Goal: Task Accomplishment & Management: Complete application form

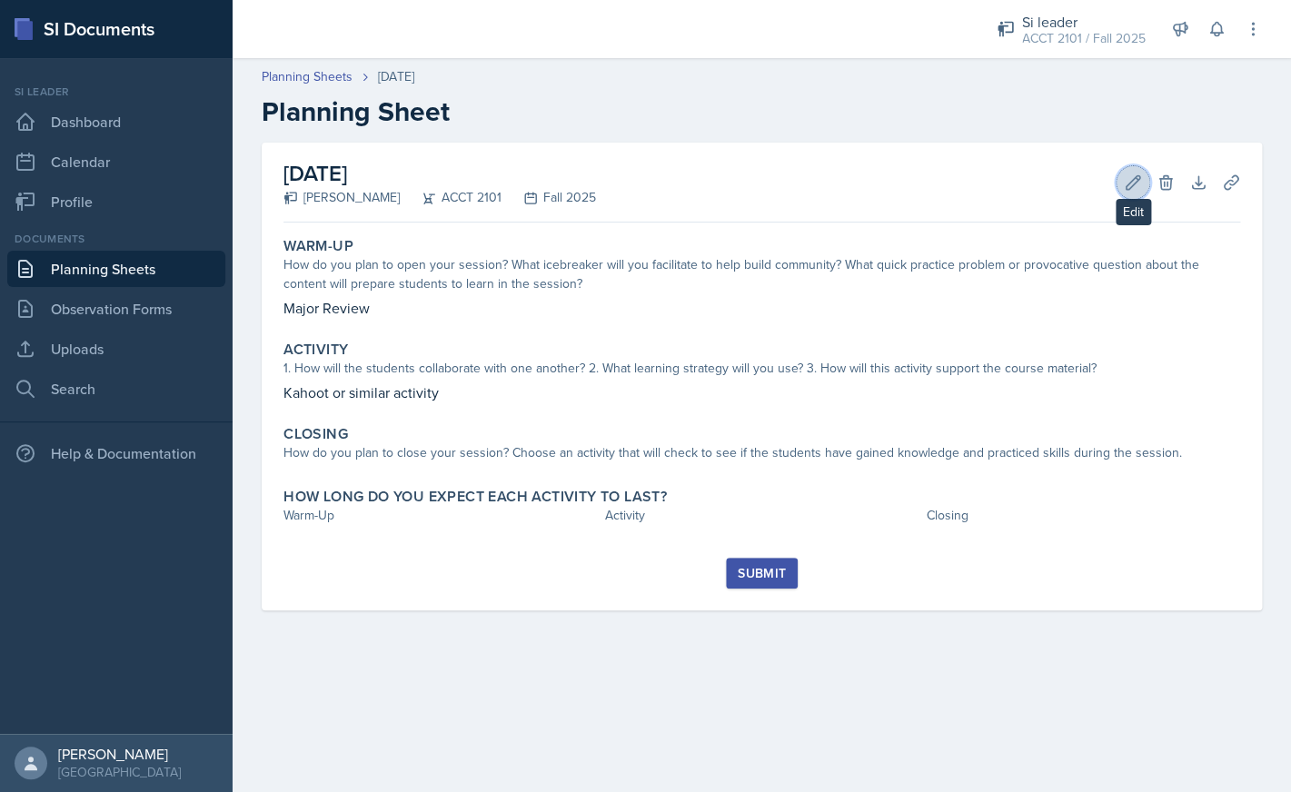
click at [1129, 181] on icon at bounding box center [1133, 182] width 18 height 18
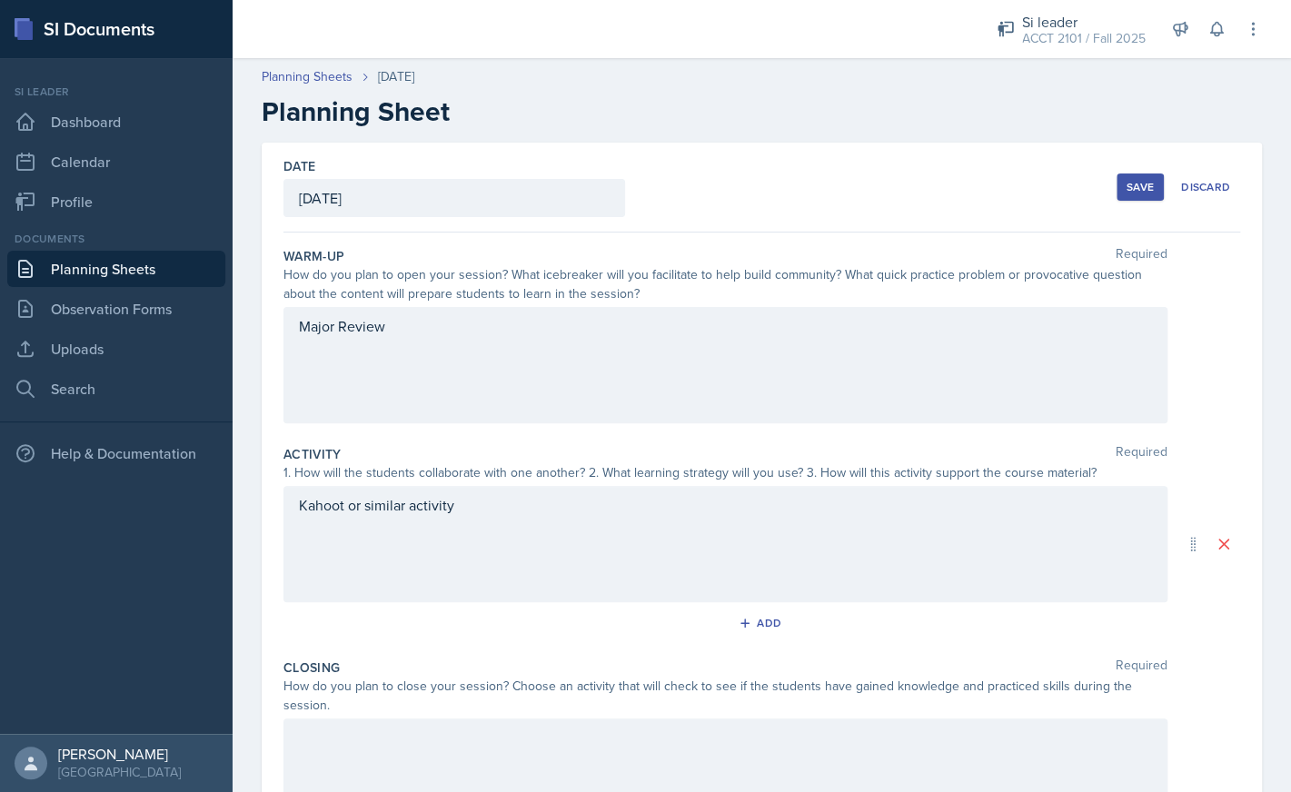
click at [610, 364] on div "Major Review" at bounding box center [725, 365] width 884 height 116
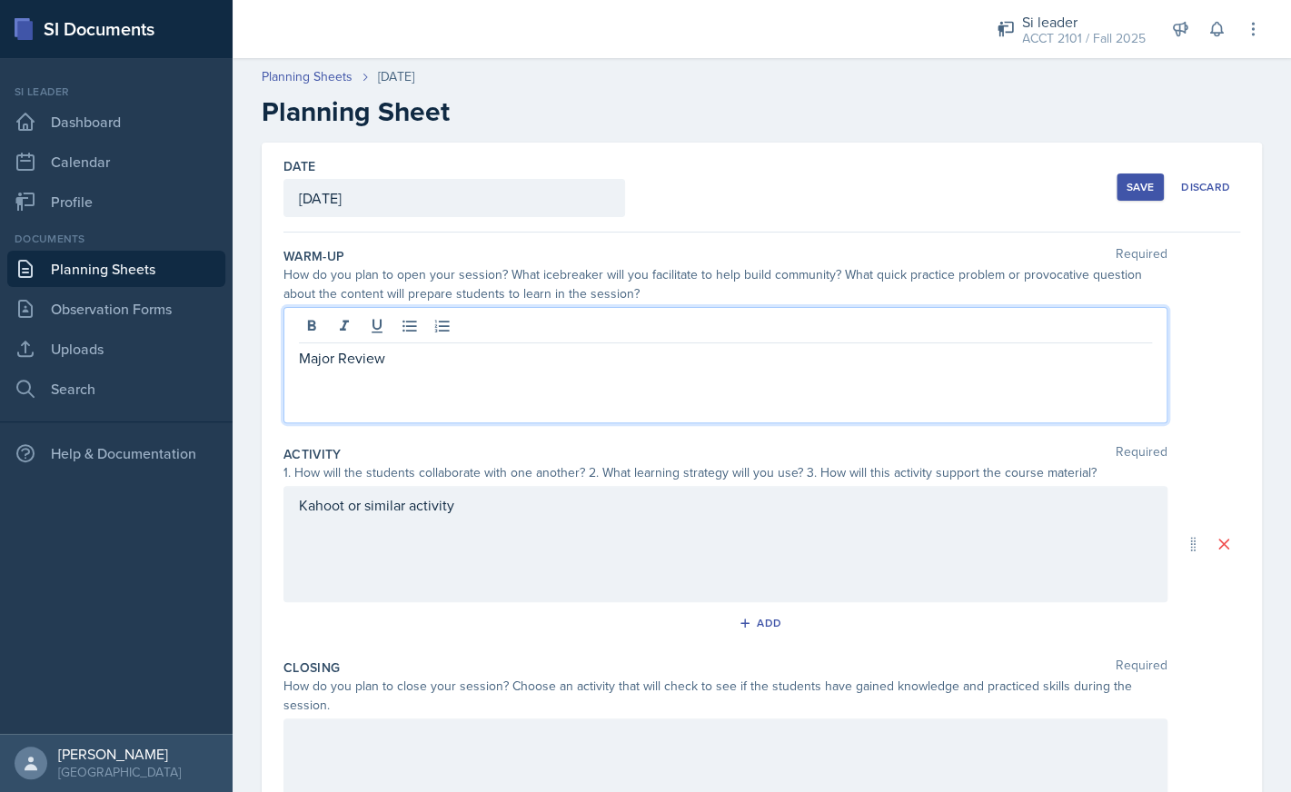
click at [545, 377] on div "Major Review" at bounding box center [725, 365] width 884 height 116
click at [542, 358] on p "Major Review" at bounding box center [725, 358] width 853 height 22
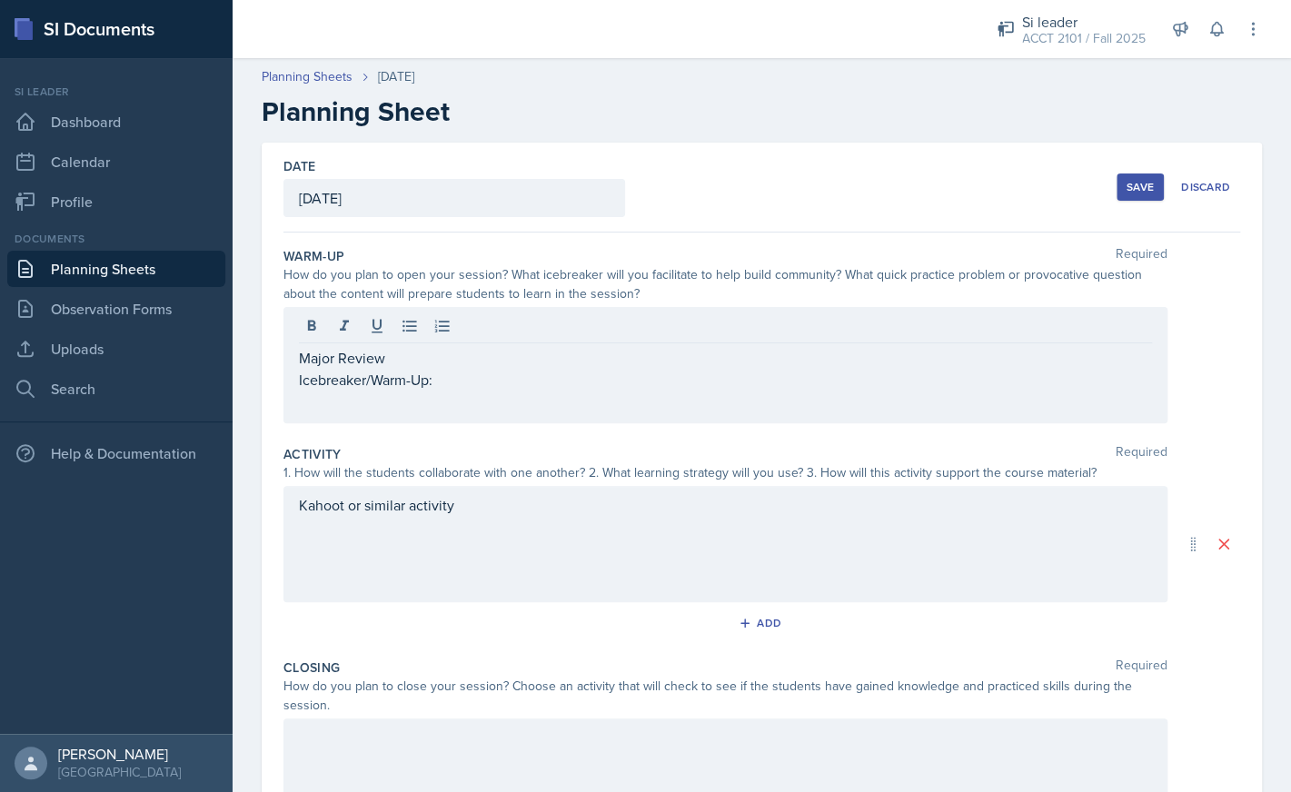
click at [302, 361] on p "Major Review" at bounding box center [725, 358] width 853 height 22
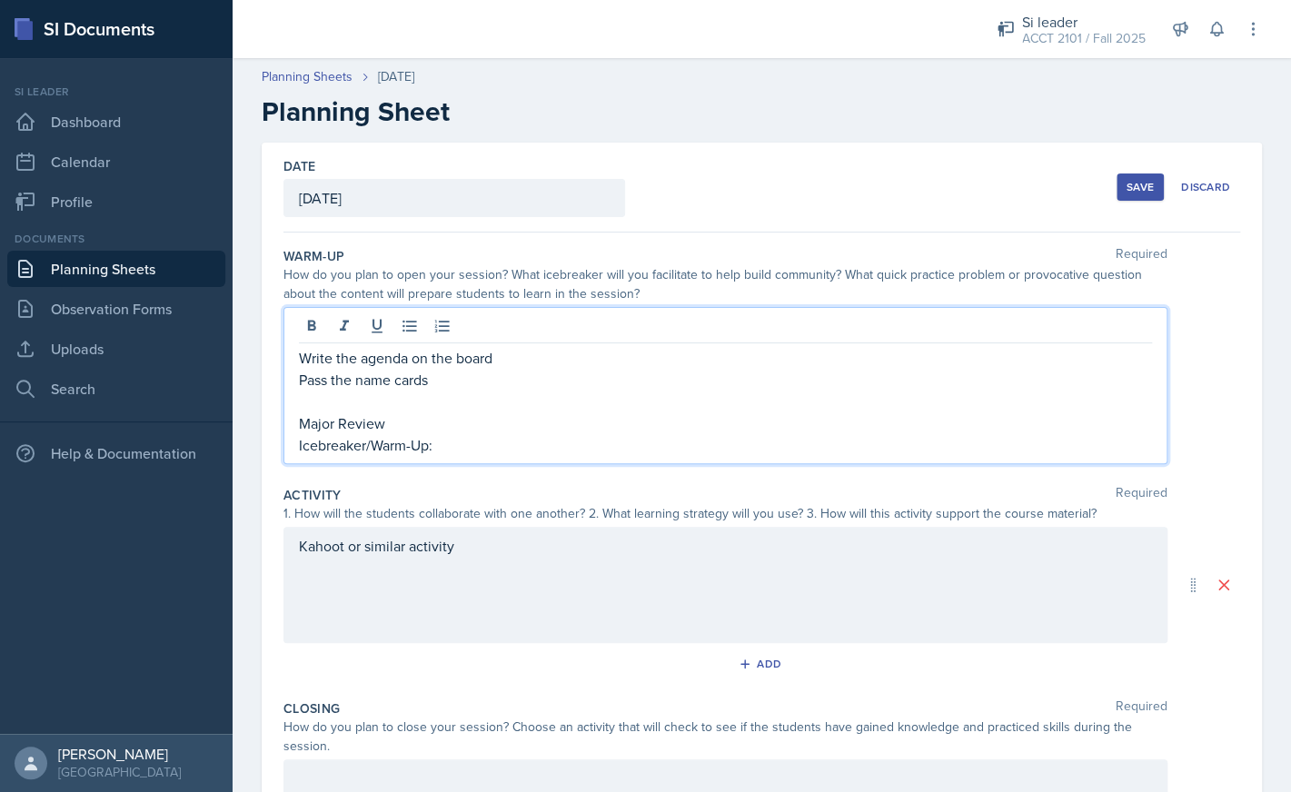
click at [437, 416] on p "Major Review" at bounding box center [725, 423] width 853 height 22
click at [475, 410] on p at bounding box center [725, 402] width 853 height 22
click at [330, 381] on p "Pass the name cards" at bounding box center [725, 380] width 853 height 22
click at [467, 442] on p "Icebreaker/Warm-Up:" at bounding box center [725, 445] width 853 height 22
click at [486, 421] on p "Major Review" at bounding box center [725, 423] width 853 height 22
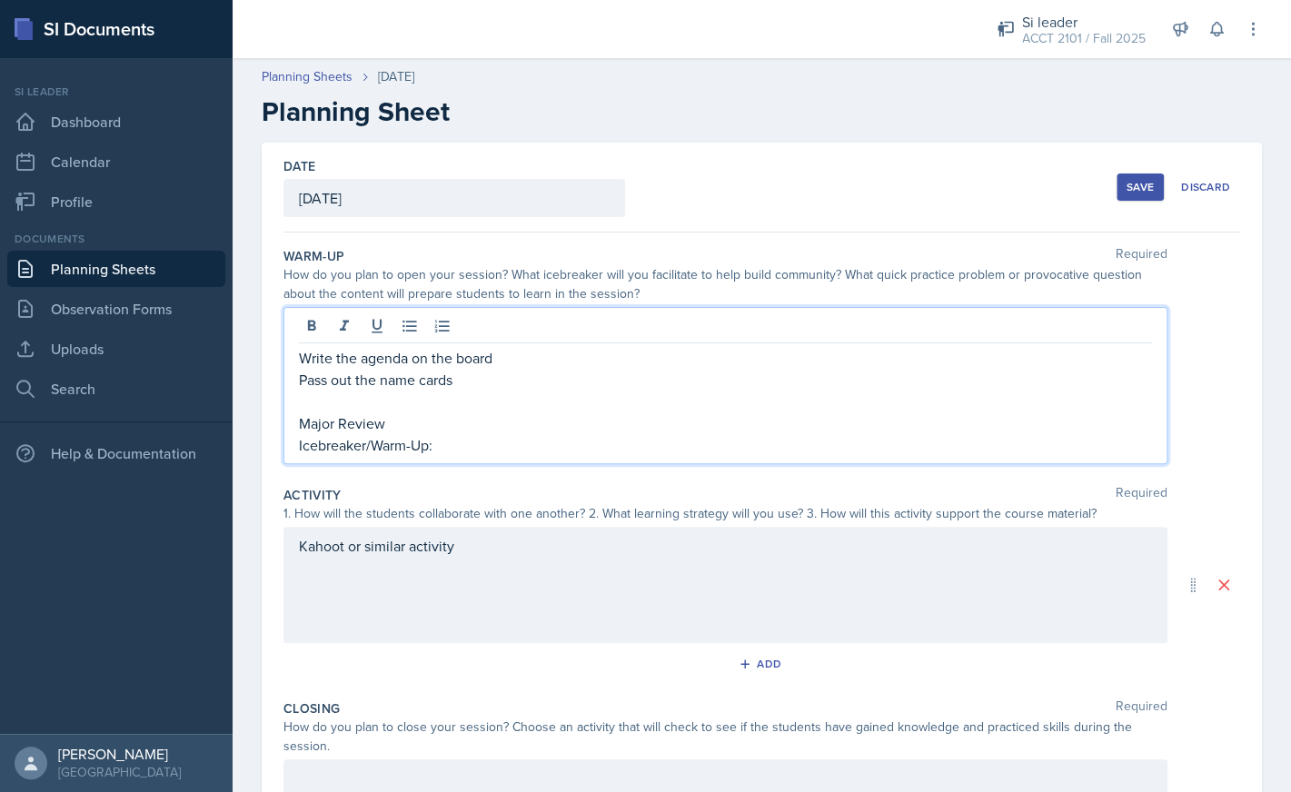
click at [494, 461] on div "Write the agenda on the board Pass out the name cards Major Review Icebreaker/W…" at bounding box center [725, 385] width 884 height 157
click at [508, 441] on p "Icebreaker/Warm-Up:" at bounding box center [725, 445] width 853 height 22
drag, startPoint x: 416, startPoint y: 414, endPoint x: 267, endPoint y: 421, distance: 149.1
click at [283, 421] on div "Write the agenda on the board Pass out the name cards Major Review Icebreaker/W…" at bounding box center [725, 385] width 884 height 157
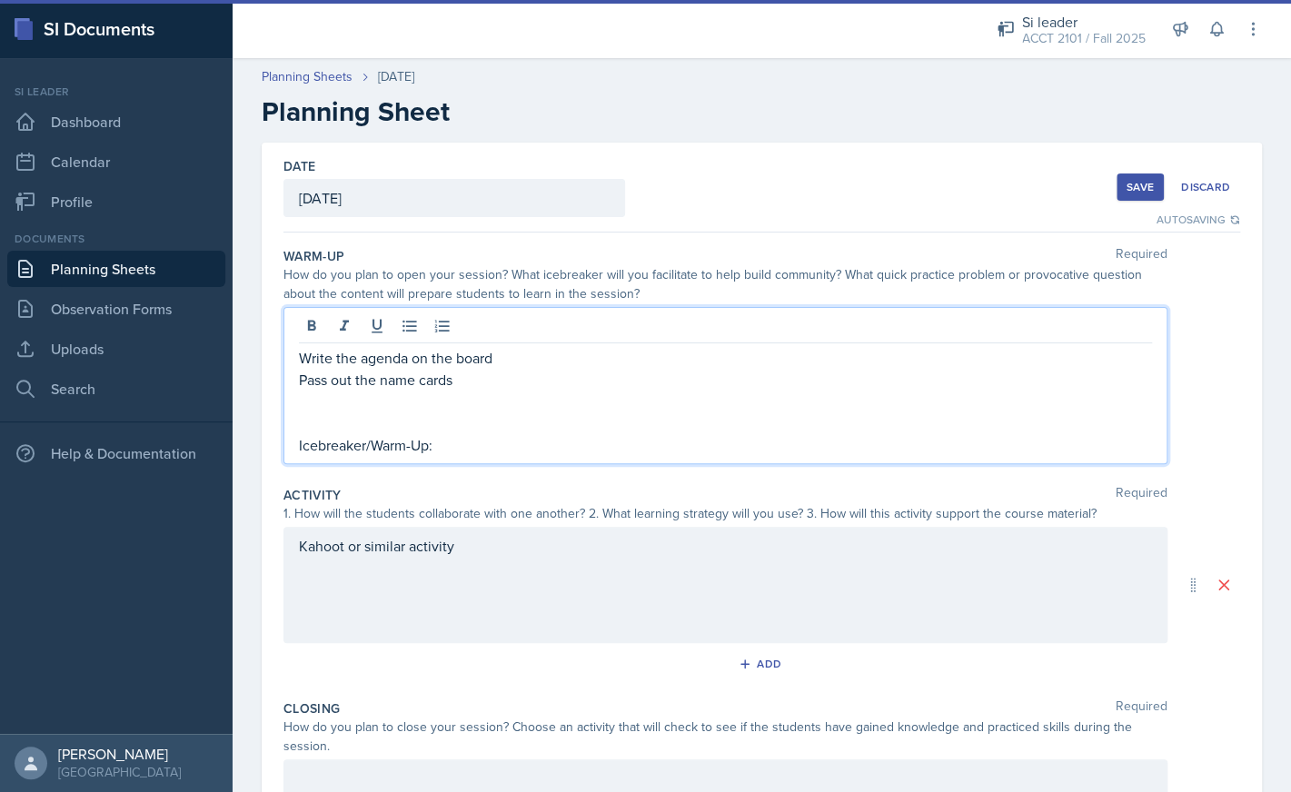
click at [300, 357] on p "Write the agenda on the board" at bounding box center [725, 358] width 853 height 22
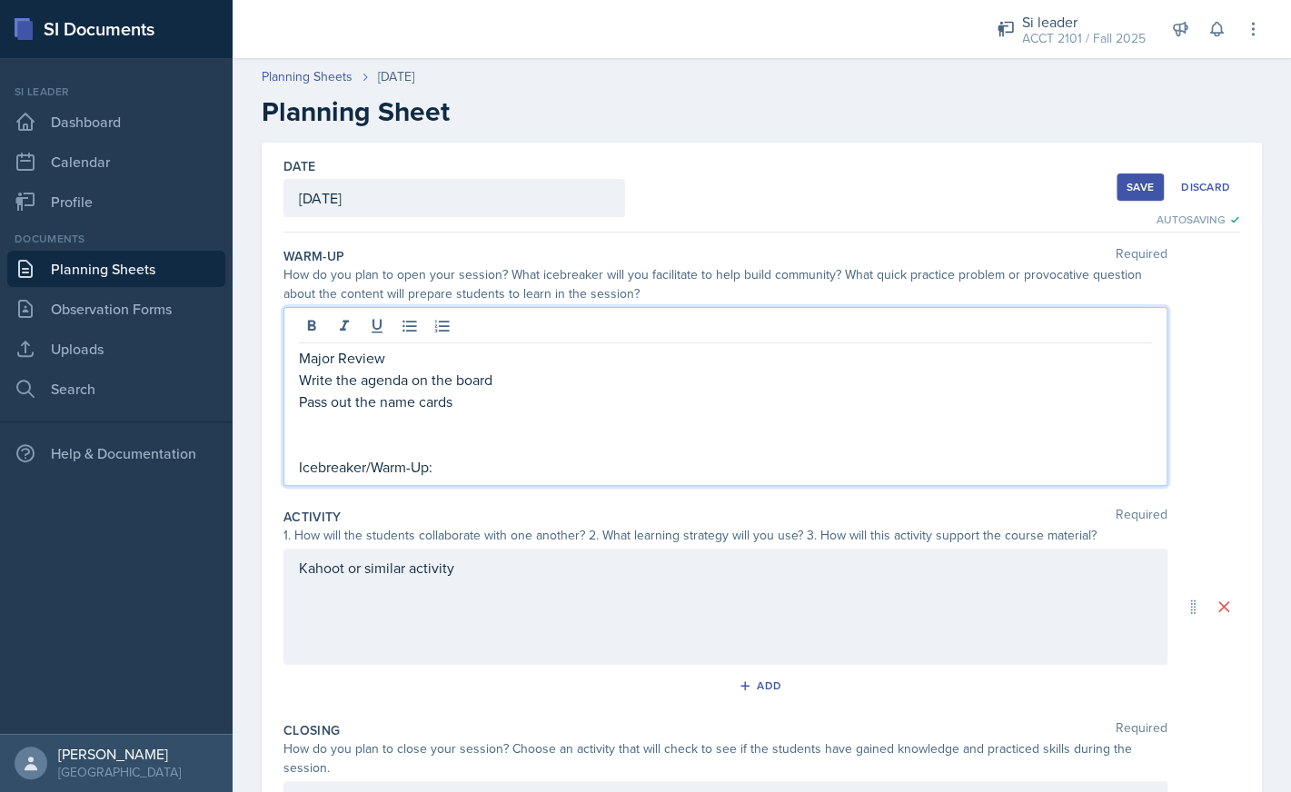
click at [361, 447] on p at bounding box center [725, 445] width 853 height 22
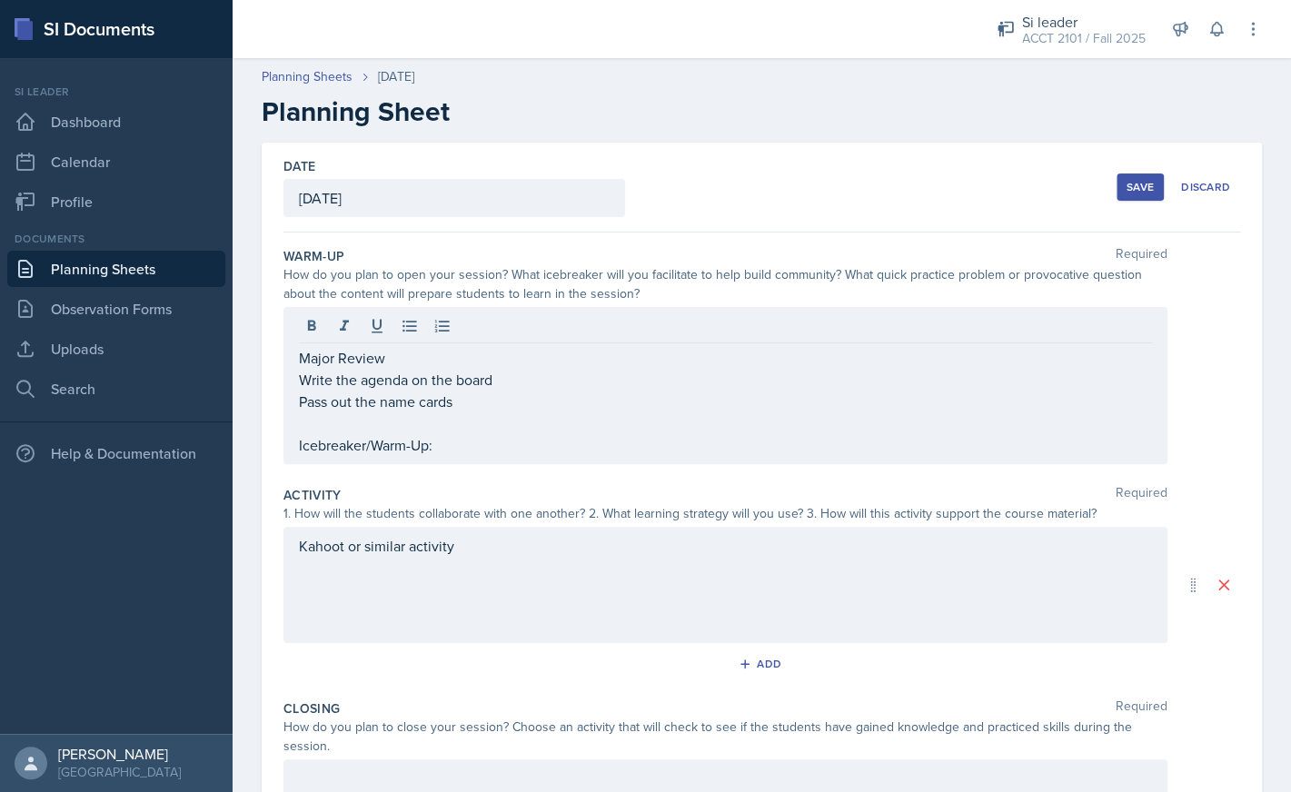
click at [495, 456] on div "Major Review Write the agenda on the board Pass out the name cards Icebreaker/W…" at bounding box center [725, 385] width 884 height 157
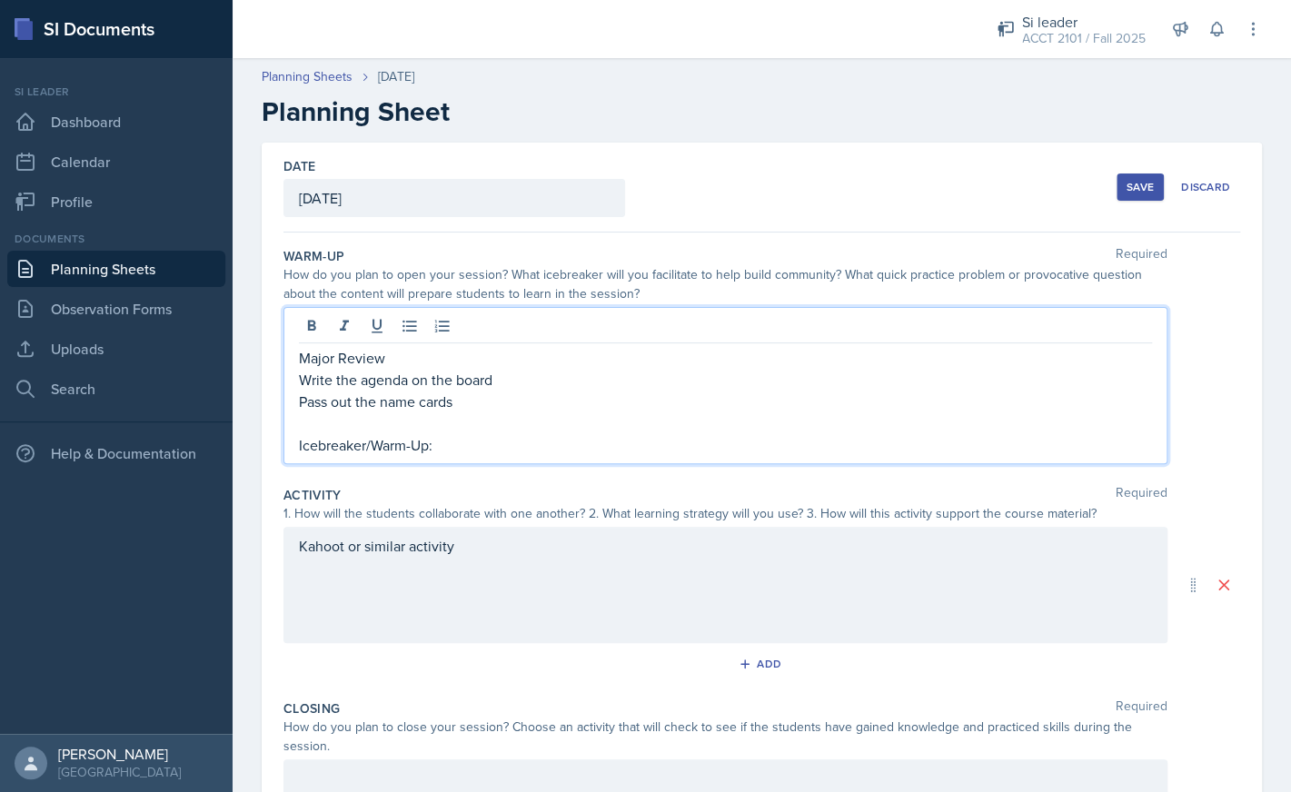
click at [499, 450] on p "Icebreaker/Warm-Up:" at bounding box center [725, 445] width 853 height 22
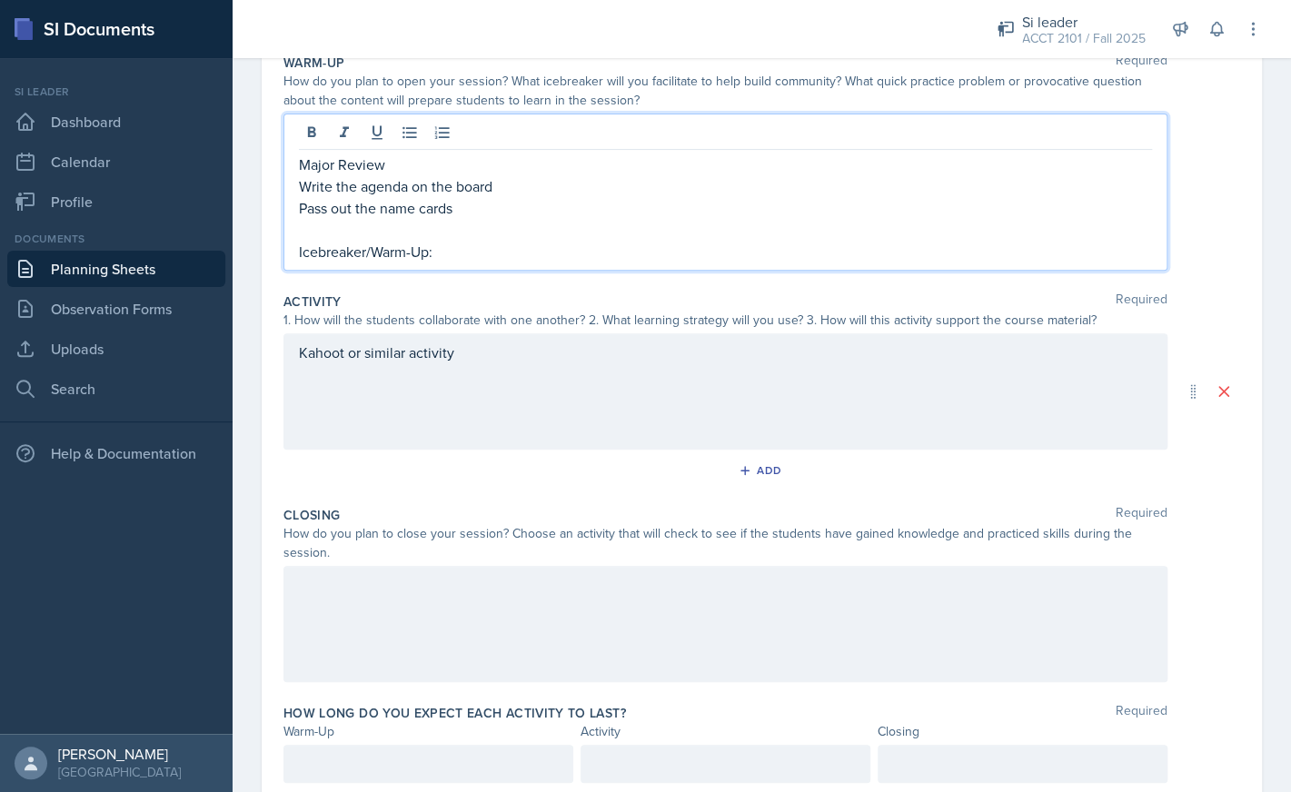
scroll to position [195, 0]
click at [465, 350] on div "Kahoot or similar activity" at bounding box center [725, 390] width 884 height 116
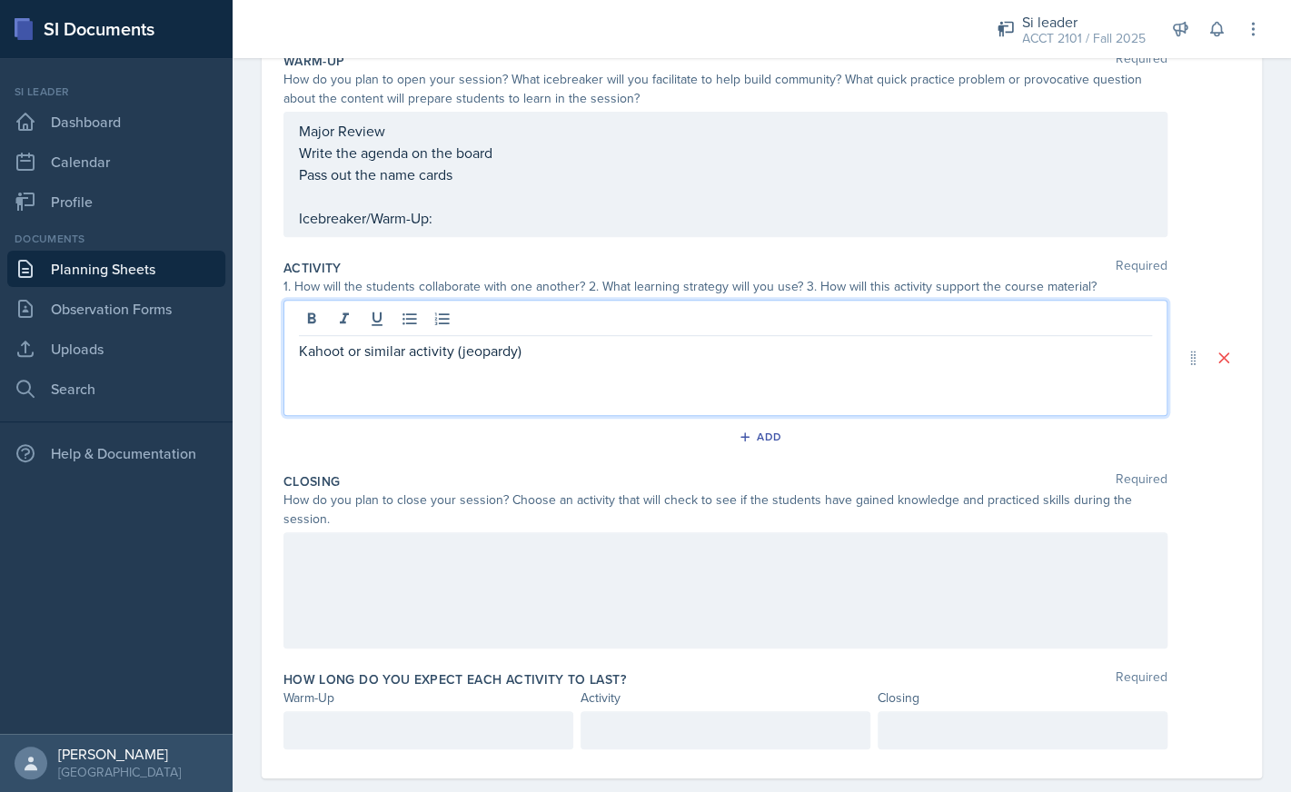
click at [464, 354] on p "Kahoot or similar activity (jeopardy)" at bounding box center [725, 351] width 853 height 22
click at [591, 362] on p "Kahoot or similar activity (Jeopardy)" at bounding box center [725, 351] width 853 height 22
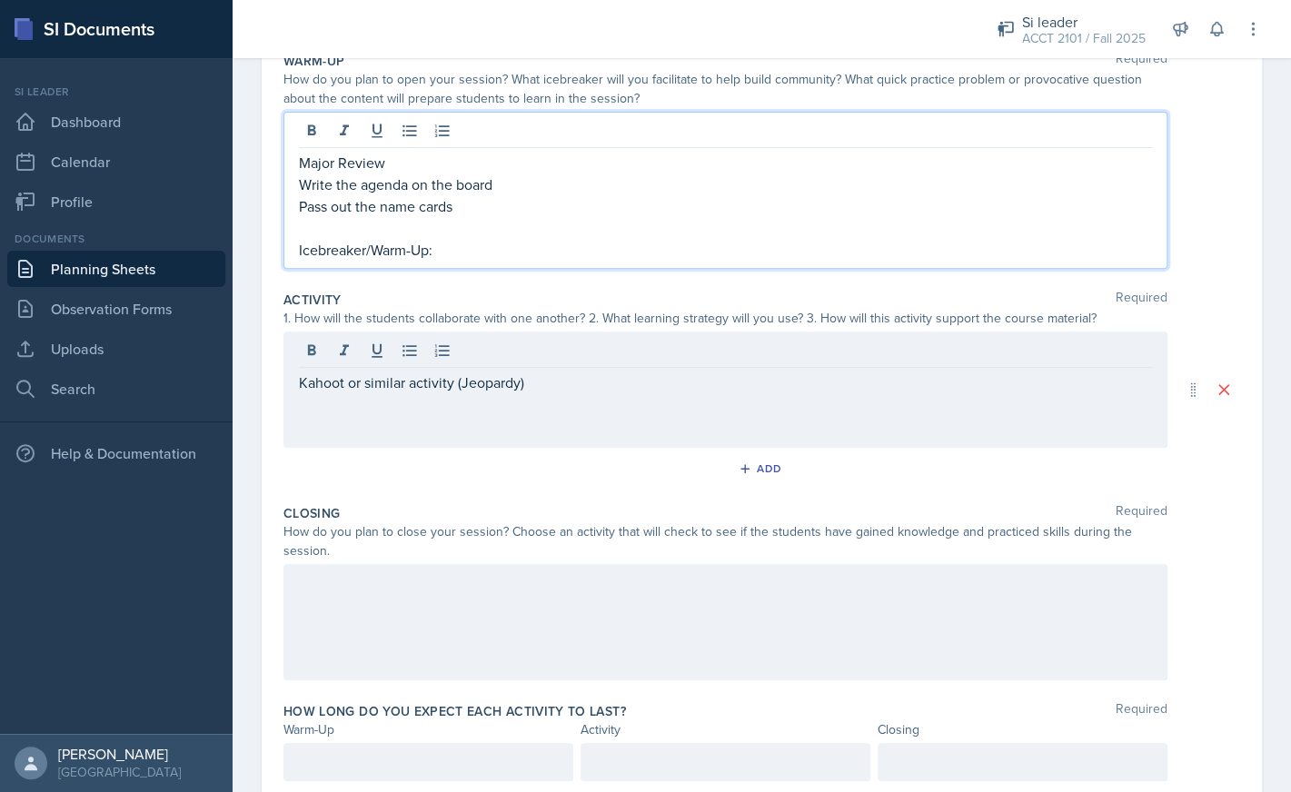
click at [554, 220] on div "Major Review Write the agenda on the board Pass out the name cards Icebreaker/W…" at bounding box center [725, 206] width 853 height 109
click at [546, 357] on div "Kahoot or similar activity (Jeopardy)" at bounding box center [725, 390] width 884 height 116
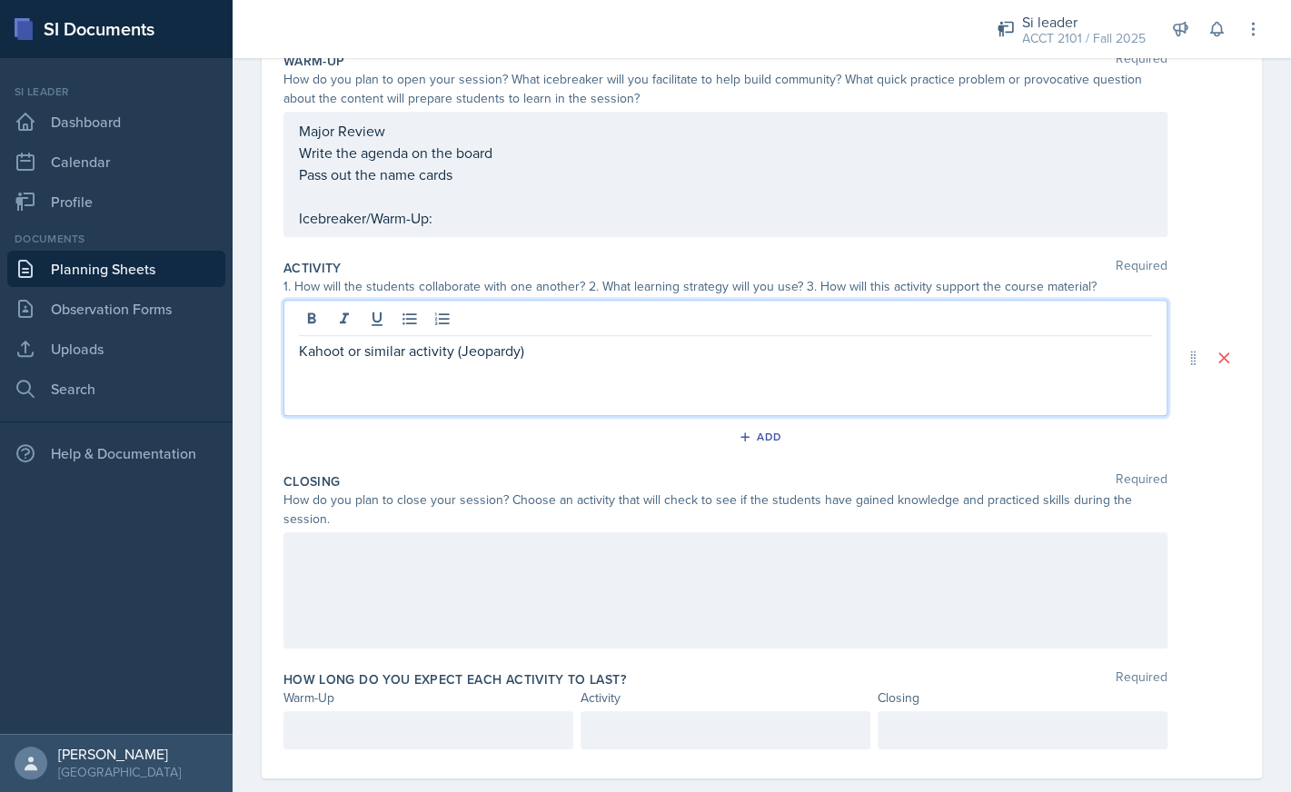
click at [568, 356] on p "Kahoot or similar activity (Jeopardy)" at bounding box center [725, 351] width 853 height 22
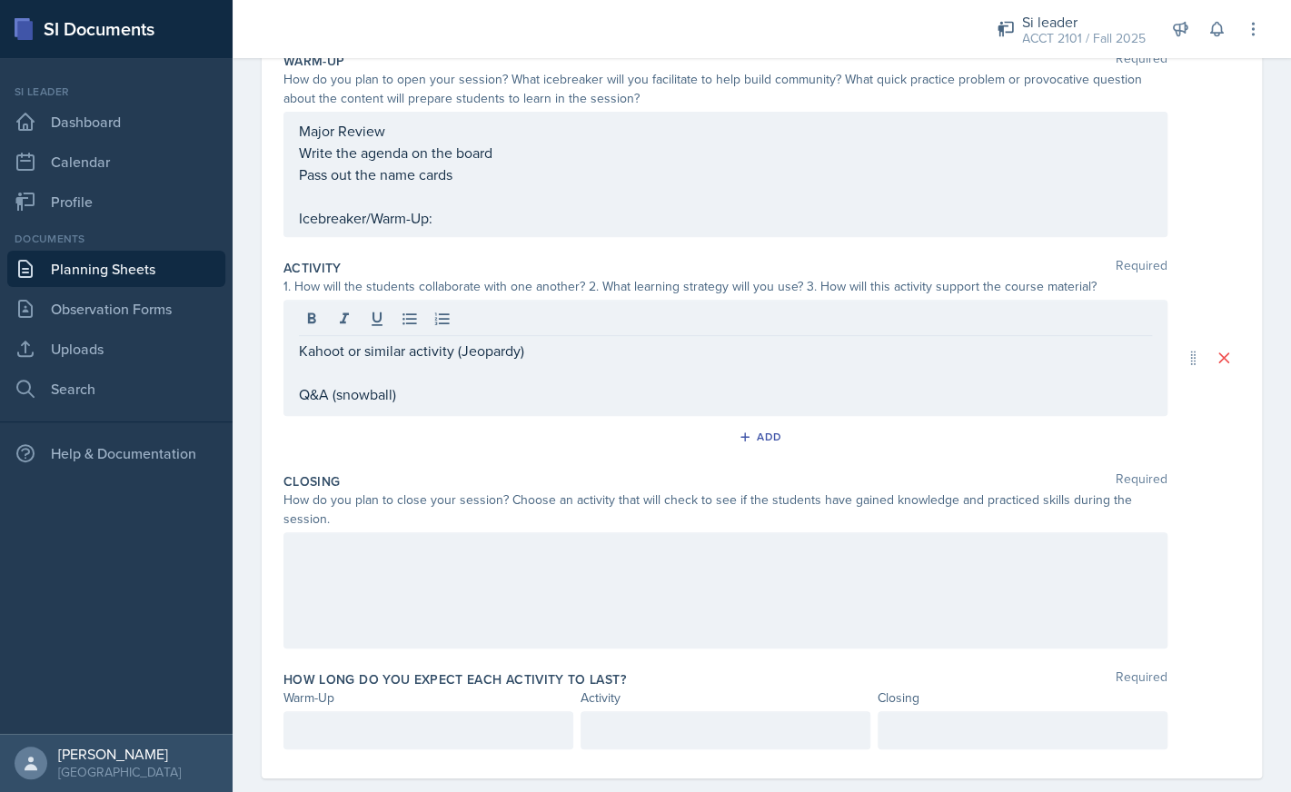
click at [416, 595] on div at bounding box center [725, 590] width 884 height 116
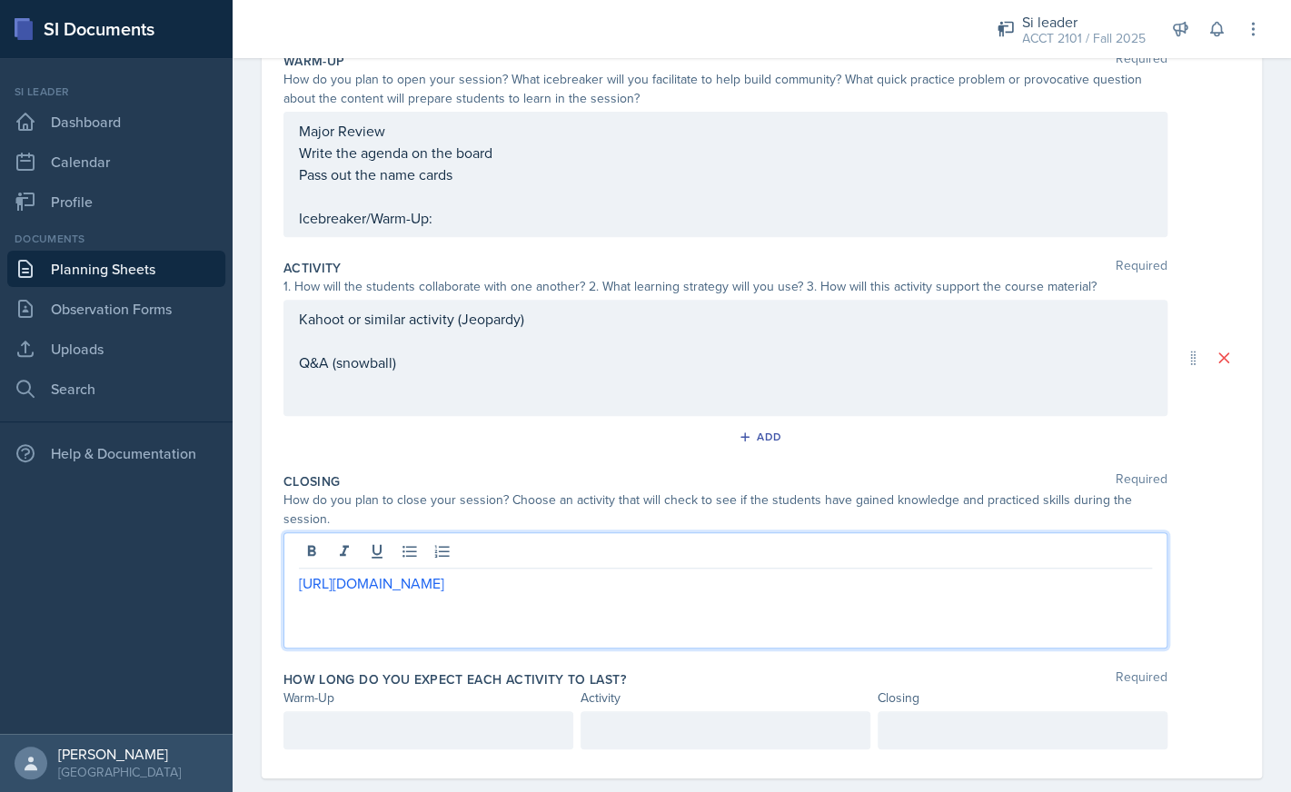
drag, startPoint x: 589, startPoint y: 584, endPoint x: 234, endPoint y: 583, distance: 354.2
click at [283, 583] on div "[URL][DOMAIN_NAME]" at bounding box center [725, 590] width 884 height 116
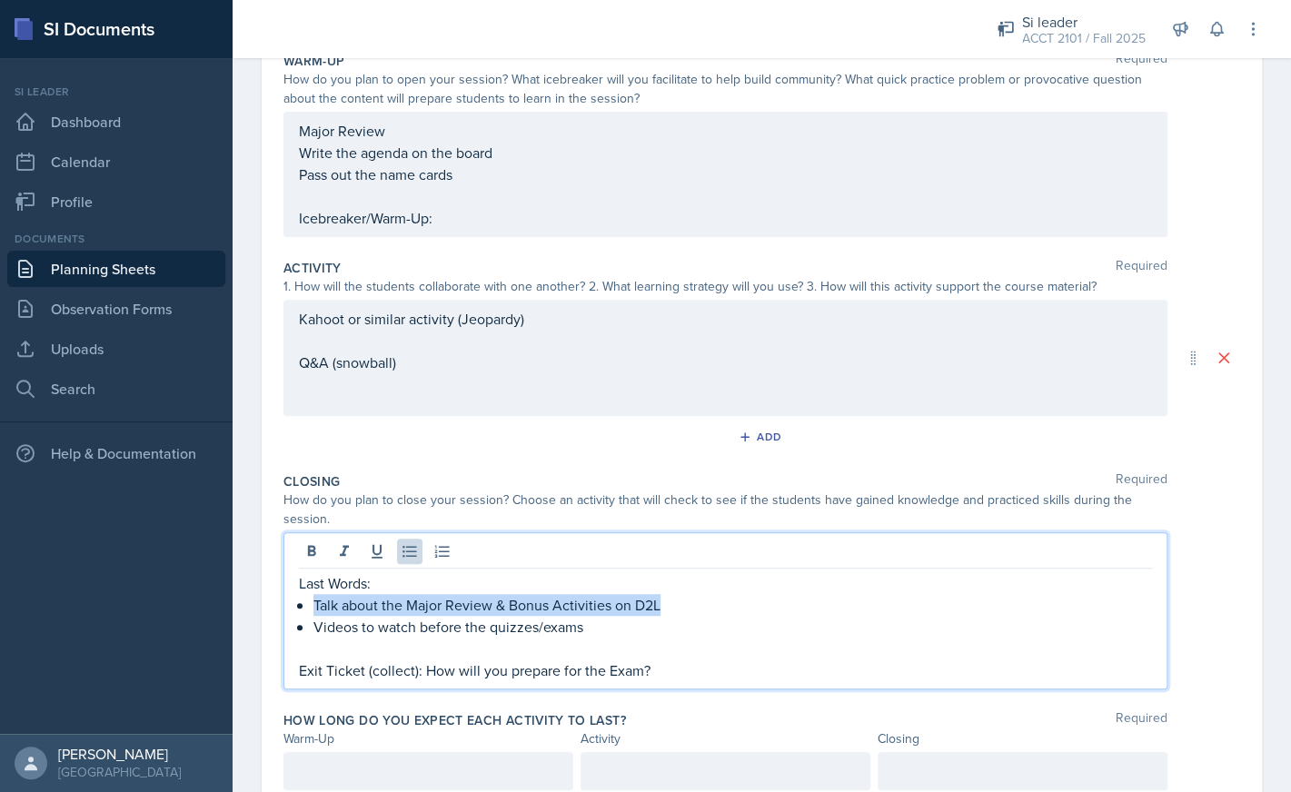
drag, startPoint x: 676, startPoint y: 599, endPoint x: 315, endPoint y: 607, distance: 360.7
click at [315, 607] on p "Talk about the Major Review & Bonus Activities on D2L" at bounding box center [732, 605] width 838 height 22
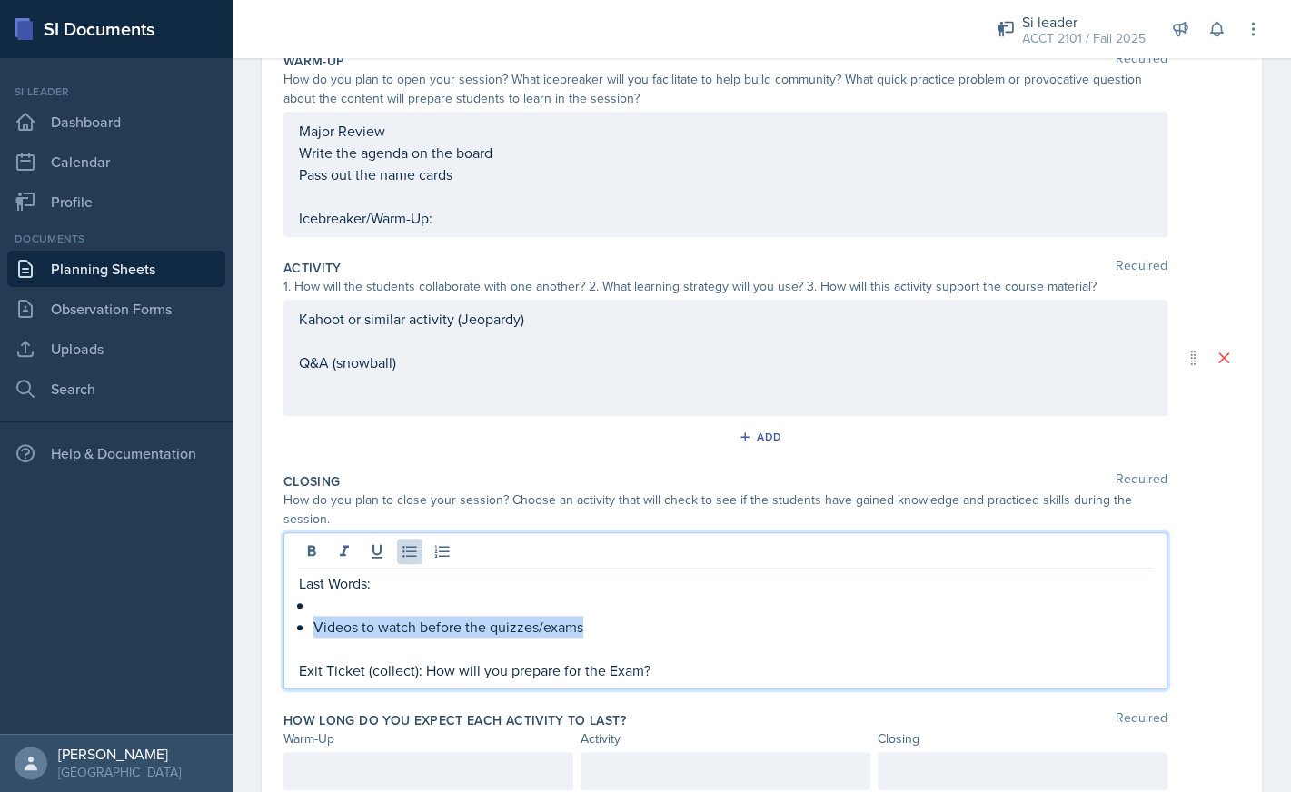
drag, startPoint x: 610, startPoint y: 631, endPoint x: 293, endPoint y: 625, distance: 317.1
click at [293, 625] on div "Last Words: Videos to watch before the quizzes/exams Exit Ticket (collect): How…" at bounding box center [725, 610] width 884 height 157
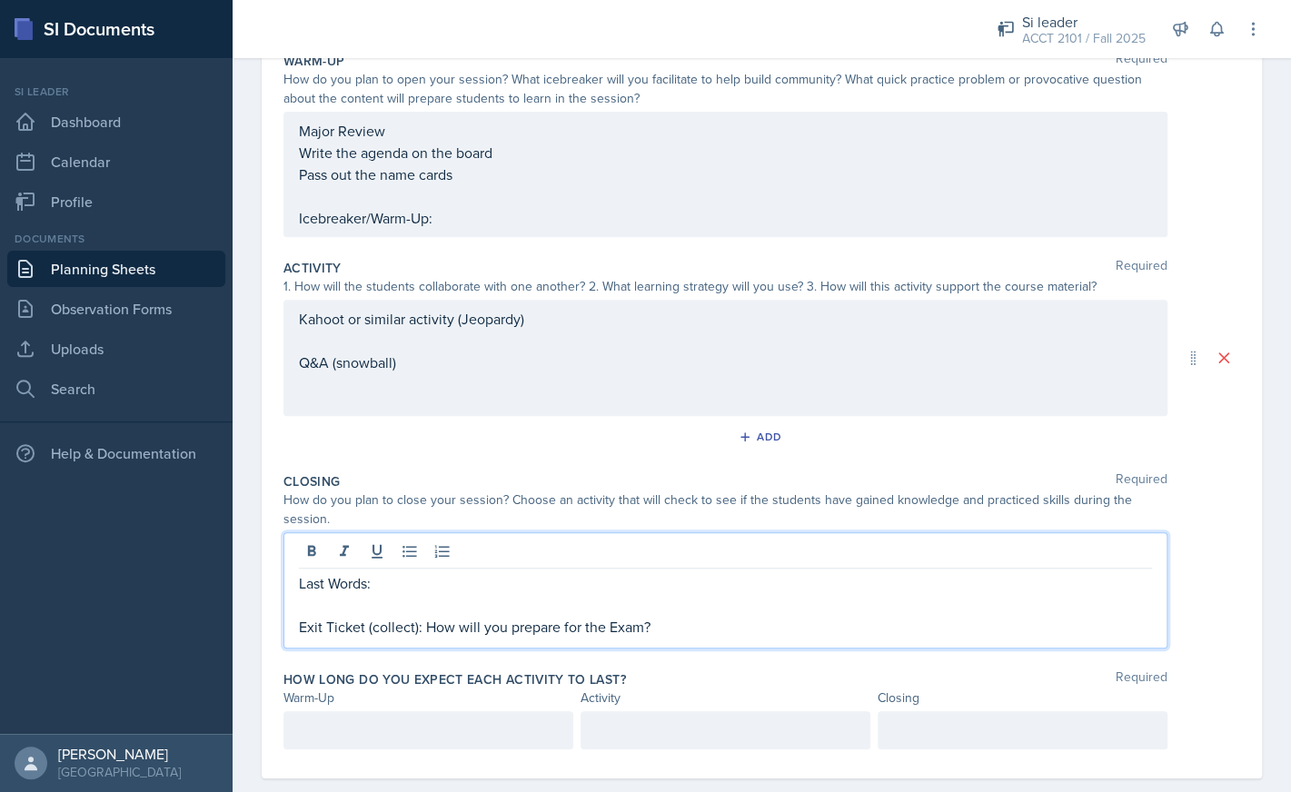
click at [397, 607] on p at bounding box center [725, 605] width 853 height 22
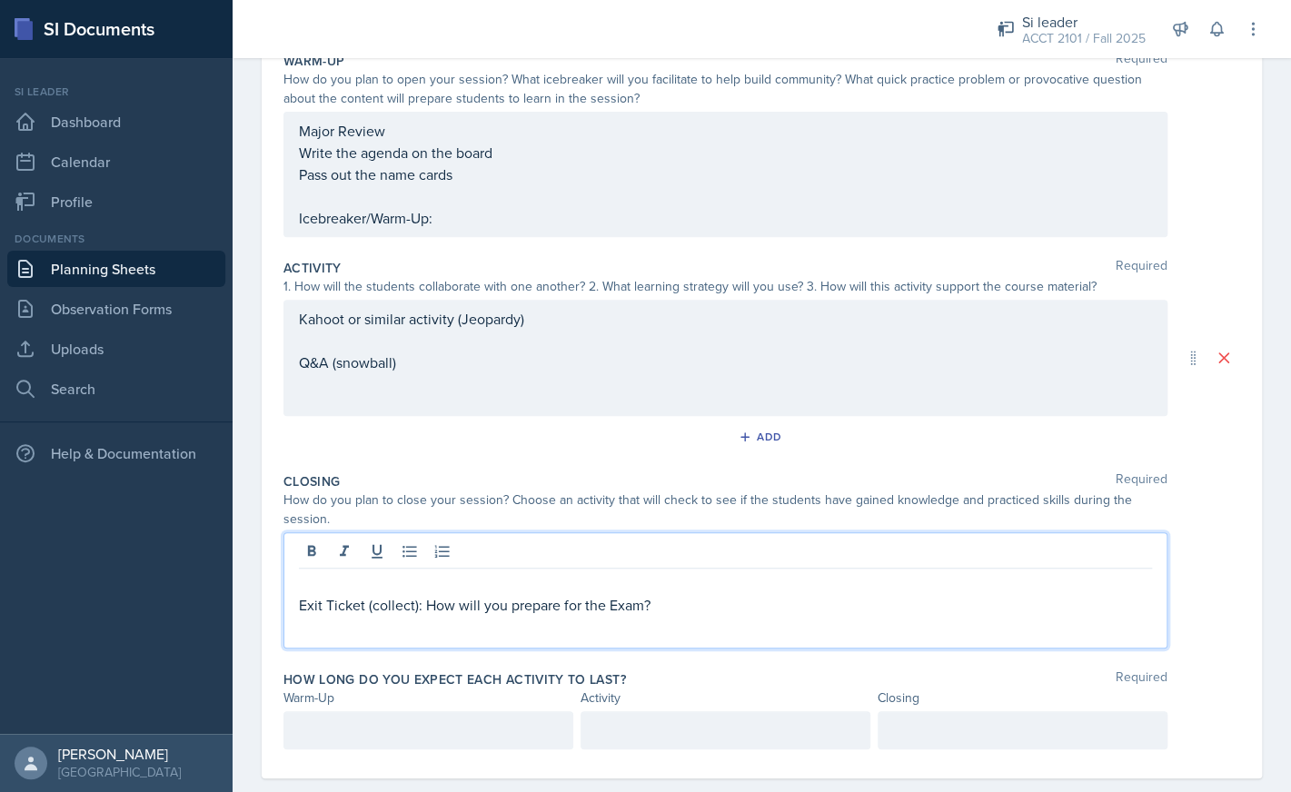
click at [467, 374] on div "Kahoot or similar activity (Jeopardy) Q&A (snowball)" at bounding box center [725, 358] width 884 height 116
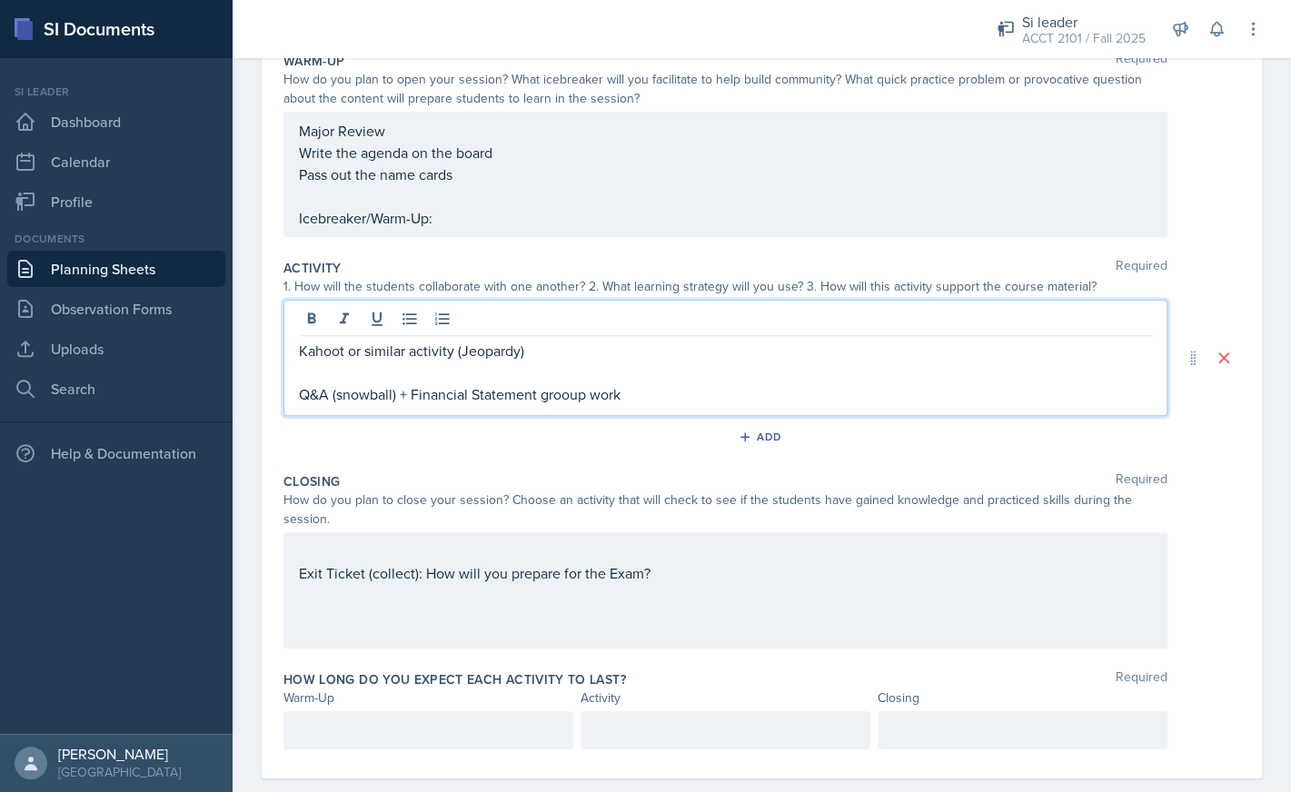
click at [562, 399] on p "Q&A (snowball) + Financial Statement grooup work" at bounding box center [725, 394] width 853 height 22
click at [677, 390] on p "Q&A (snowball) + Financial Statement group work" at bounding box center [725, 394] width 853 height 22
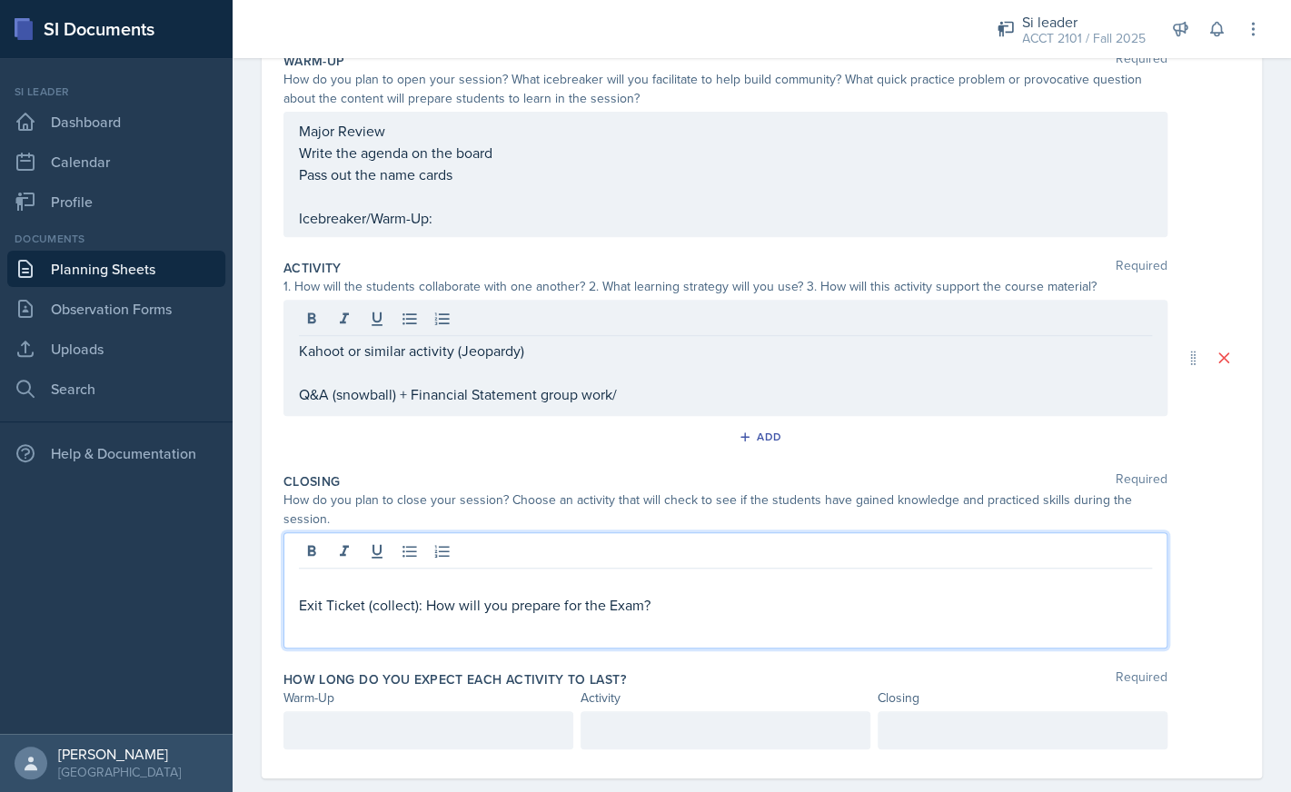
click at [673, 579] on div "Exit Ticket (collect): How will you prepare for the Exam?" at bounding box center [725, 594] width 853 height 44
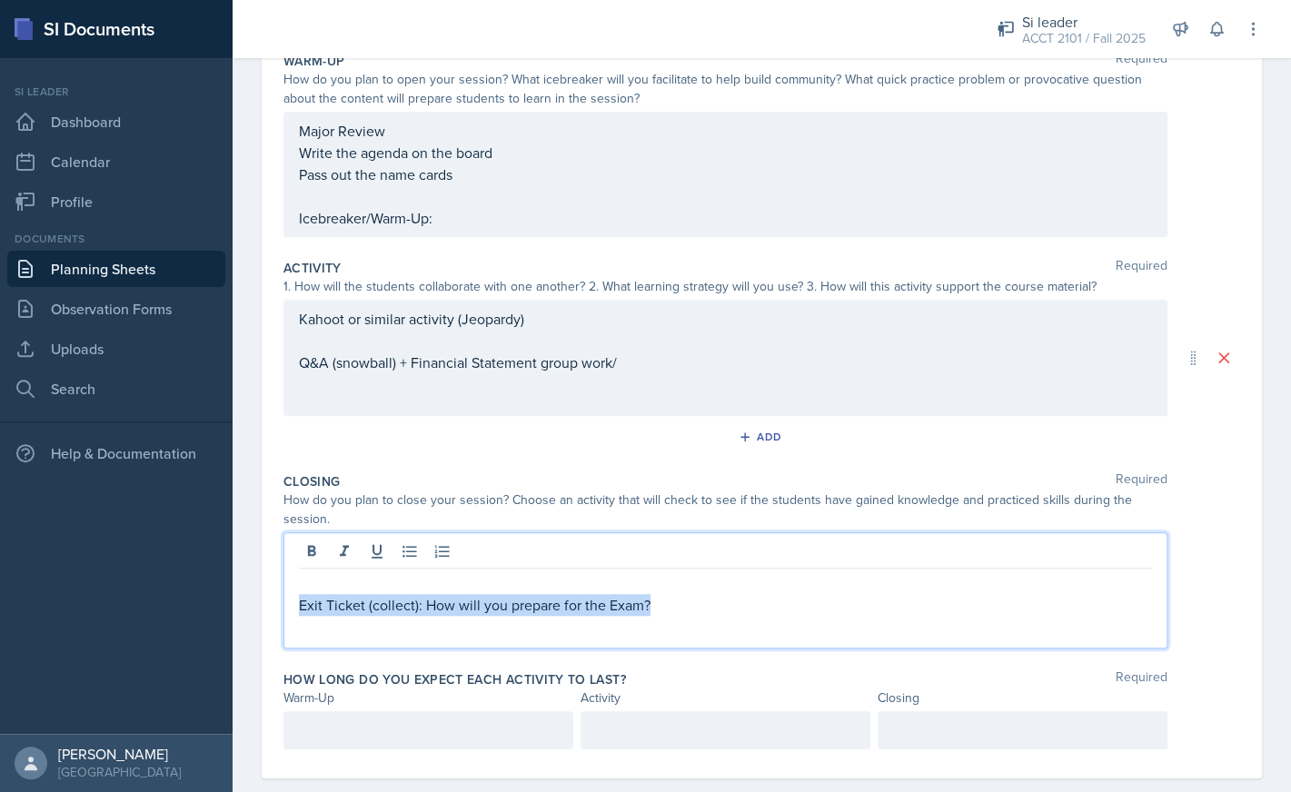
drag, startPoint x: 675, startPoint y: 605, endPoint x: 294, endPoint y: 608, distance: 380.6
click at [294, 608] on div "Exit Ticket (collect): How will you prepare for the Exam?" at bounding box center [725, 590] width 884 height 116
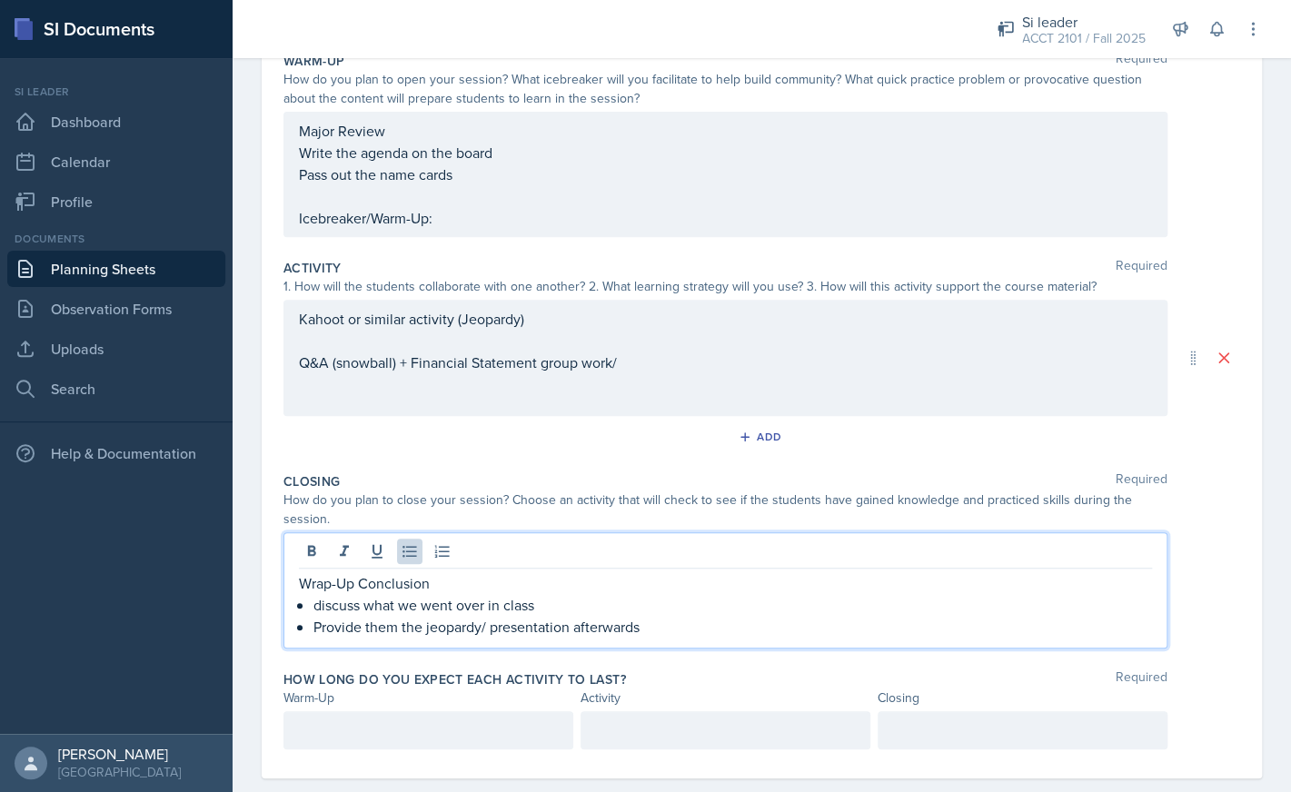
click at [558, 606] on p "discuss what we went over in class" at bounding box center [732, 605] width 838 height 22
click at [482, 223] on div "Major Review Write the agenda on the board Pass out the name cards Icebreaker/W…" at bounding box center [725, 174] width 853 height 109
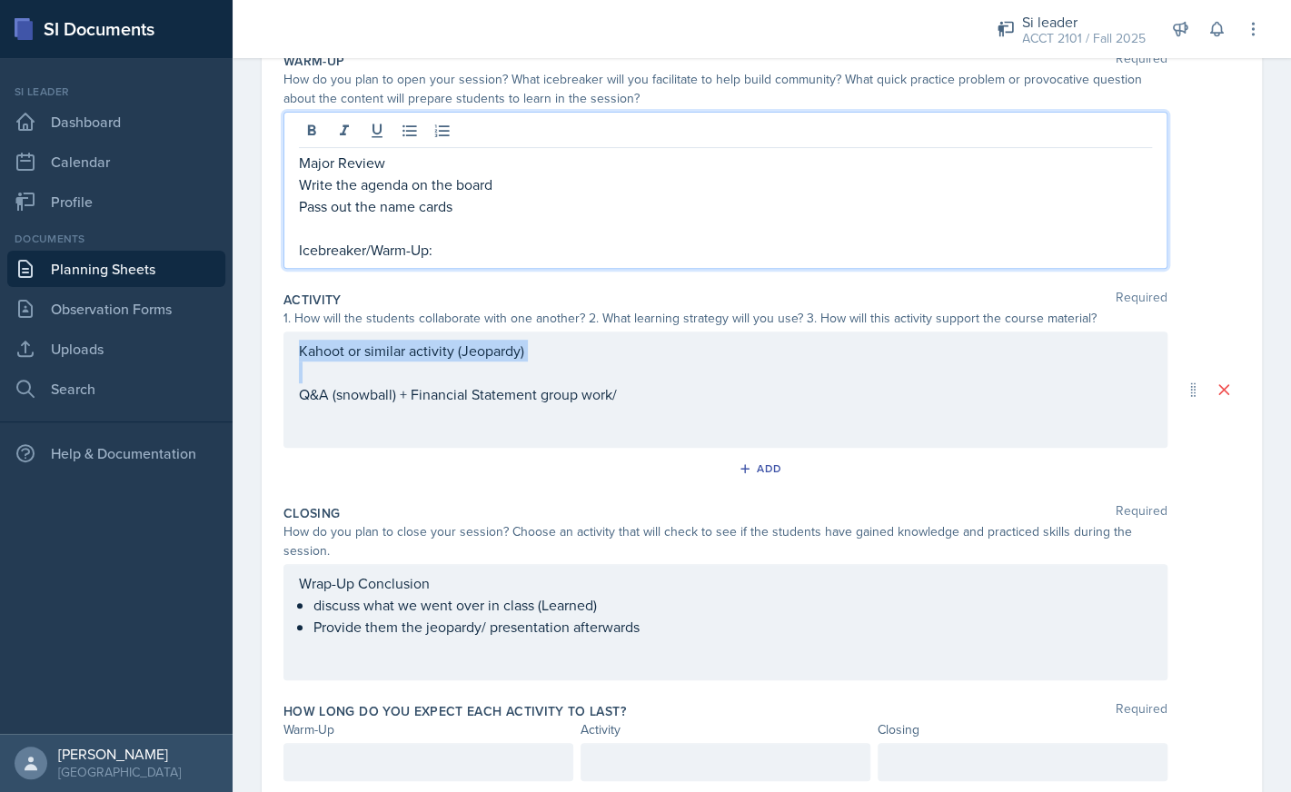
click at [546, 367] on div "Kahoot or similar activity (Jeopardy) Q&A (snowball) + Financial Statement grou…" at bounding box center [725, 390] width 884 height 116
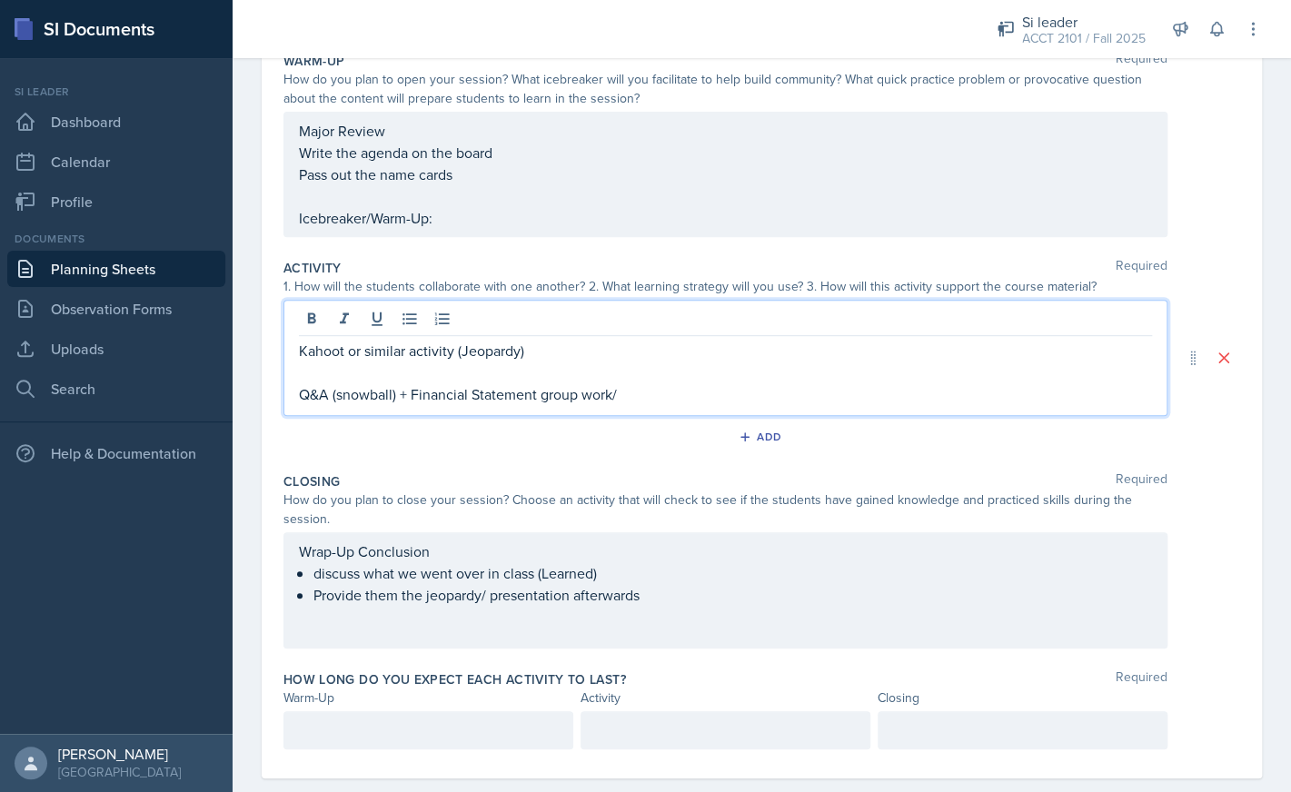
click at [471, 227] on div "Major Review Write the agenda on the board Pass out the name cards Icebreaker/W…" at bounding box center [725, 174] width 853 height 109
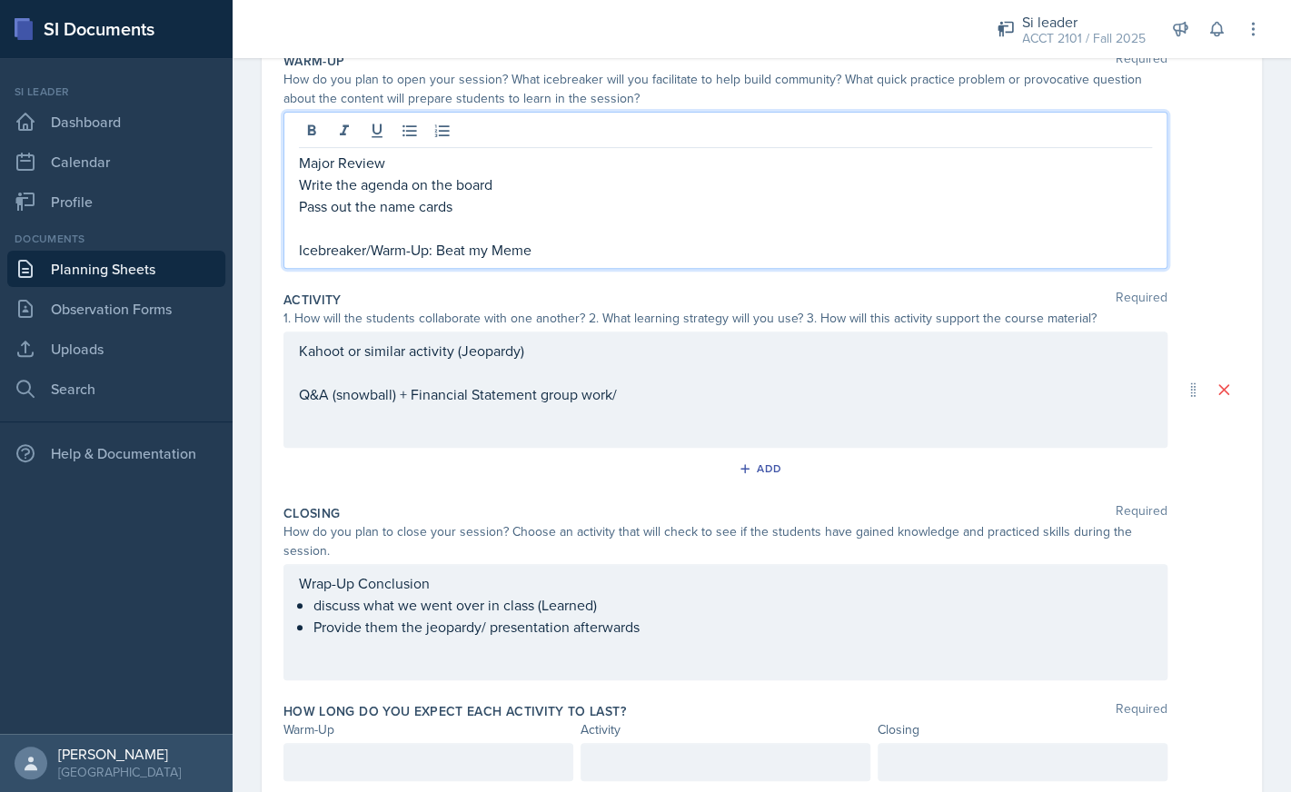
click at [440, 251] on p "Icebreaker/Warm-Up: Beat my Meme" at bounding box center [725, 250] width 853 height 22
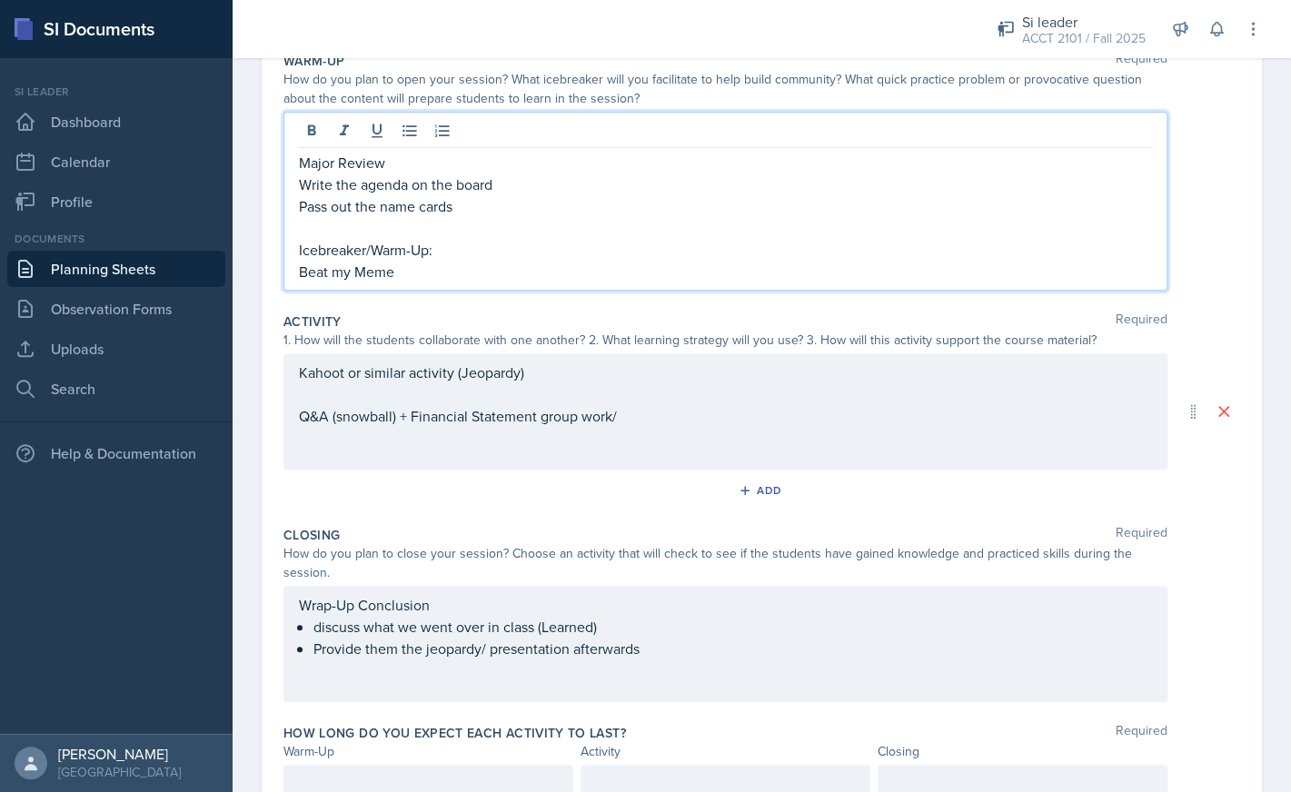
click at [438, 274] on p "Beat my Meme" at bounding box center [725, 272] width 853 height 22
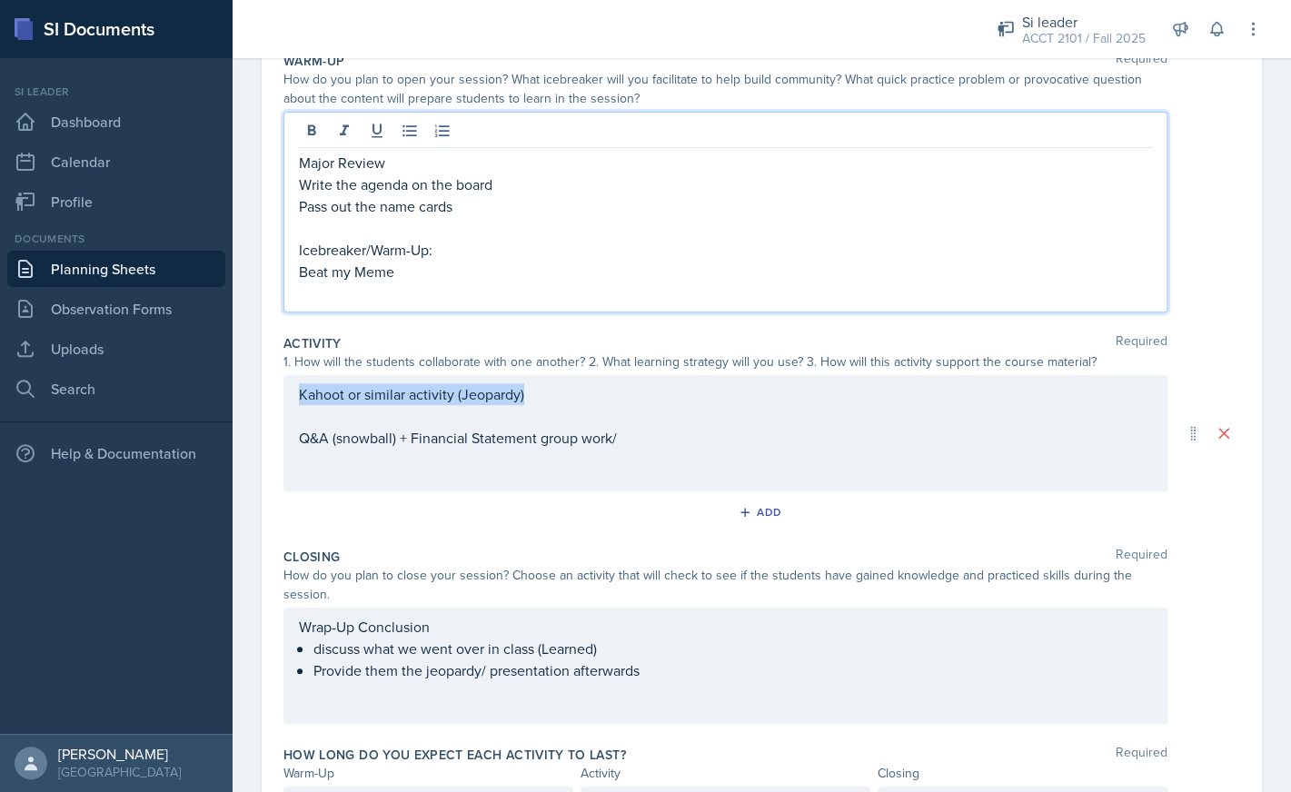
click at [561, 398] on div "Kahoot or similar activity (Jeopardy) Q&A (snowball) + Financial Statement grou…" at bounding box center [725, 433] width 884 height 116
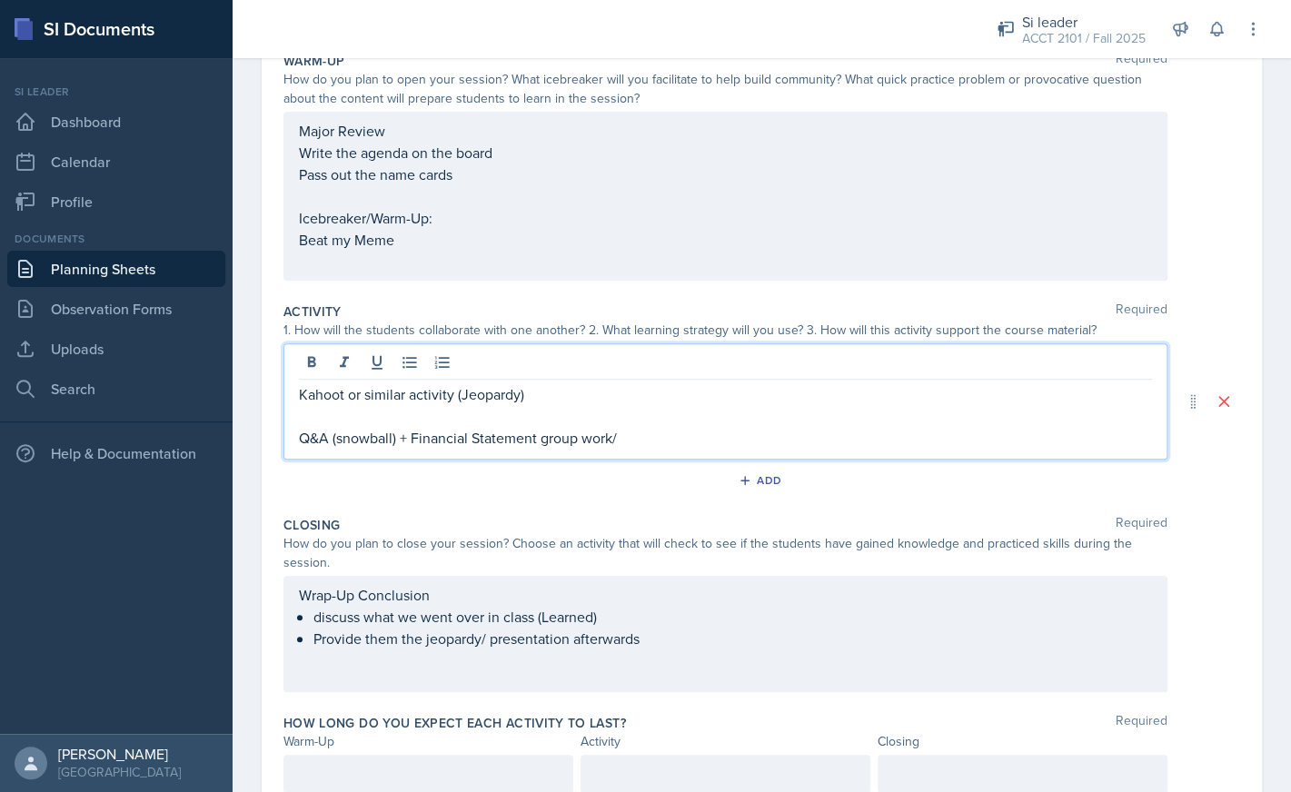
click at [550, 394] on p "Kahoot or similar activity (Jeopardy)" at bounding box center [725, 394] width 853 height 22
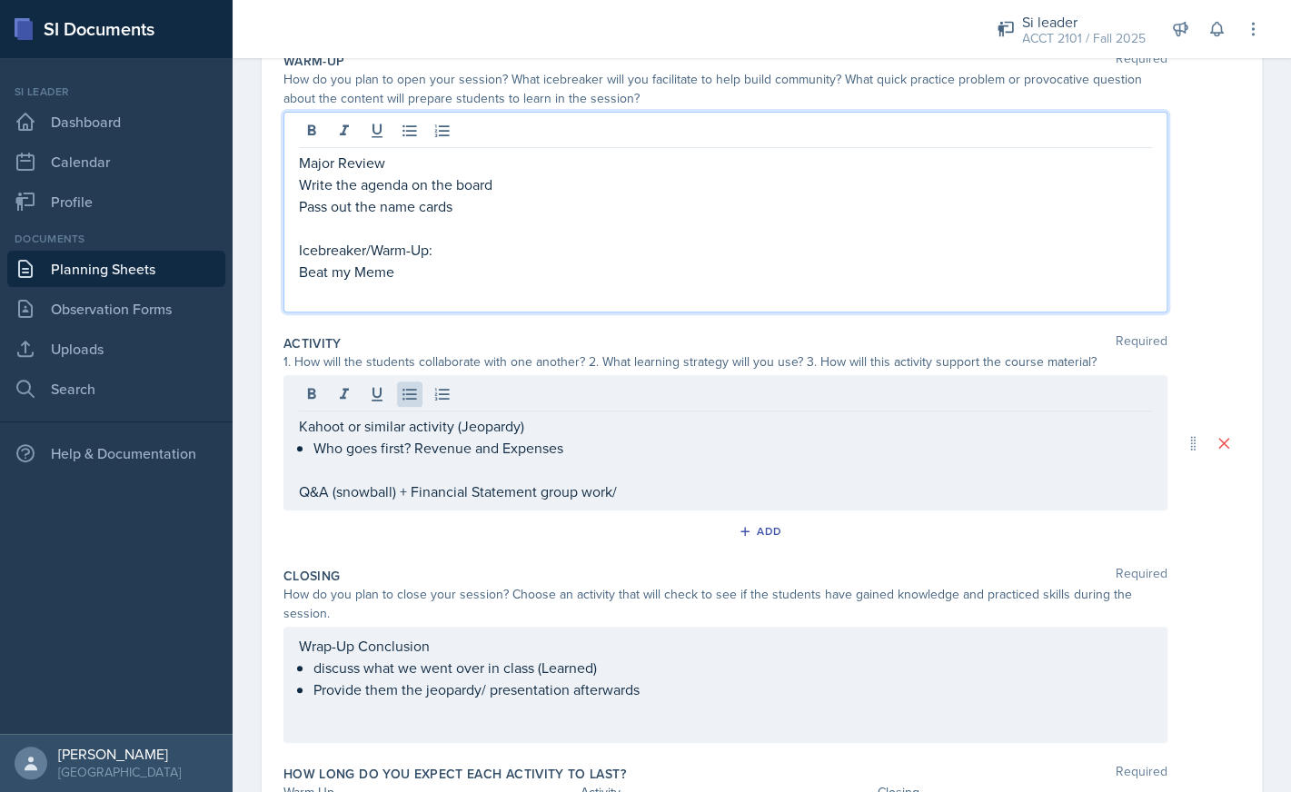
click at [486, 253] on div "Major Review Write the agenda on the board Pass out the name cards Icebreaker/W…" at bounding box center [725, 228] width 853 height 153
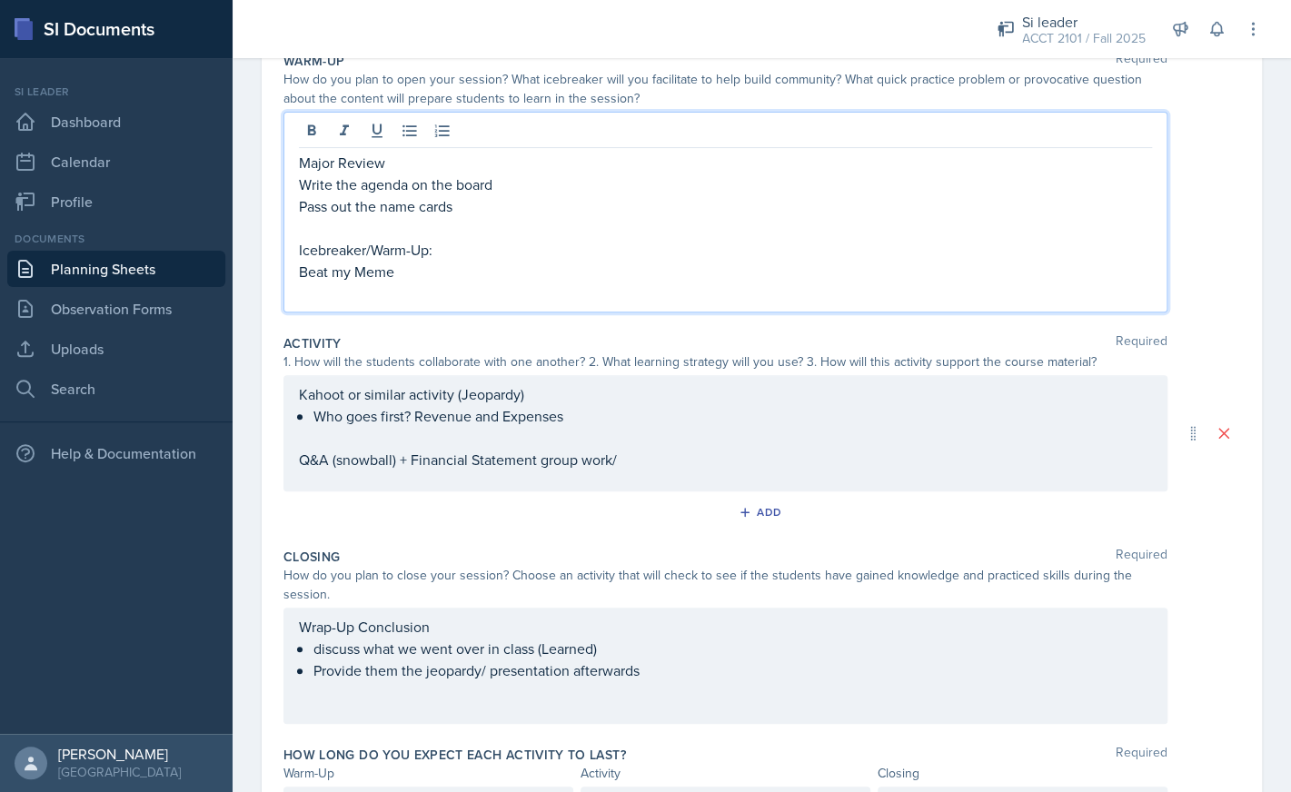
click at [453, 279] on p "Beat my Meme" at bounding box center [725, 272] width 853 height 22
drag, startPoint x: 406, startPoint y: 273, endPoint x: 292, endPoint y: 276, distance: 114.5
click at [292, 276] on div "Major Review Write the agenda on the board Pass out the name cards Icebreaker/W…" at bounding box center [725, 212] width 884 height 201
click at [491, 292] on p at bounding box center [725, 293] width 853 height 22
click at [294, 275] on div "Major Review Write the agenda on the board Pass out the name cards Icebreaker/W…" at bounding box center [725, 212] width 884 height 201
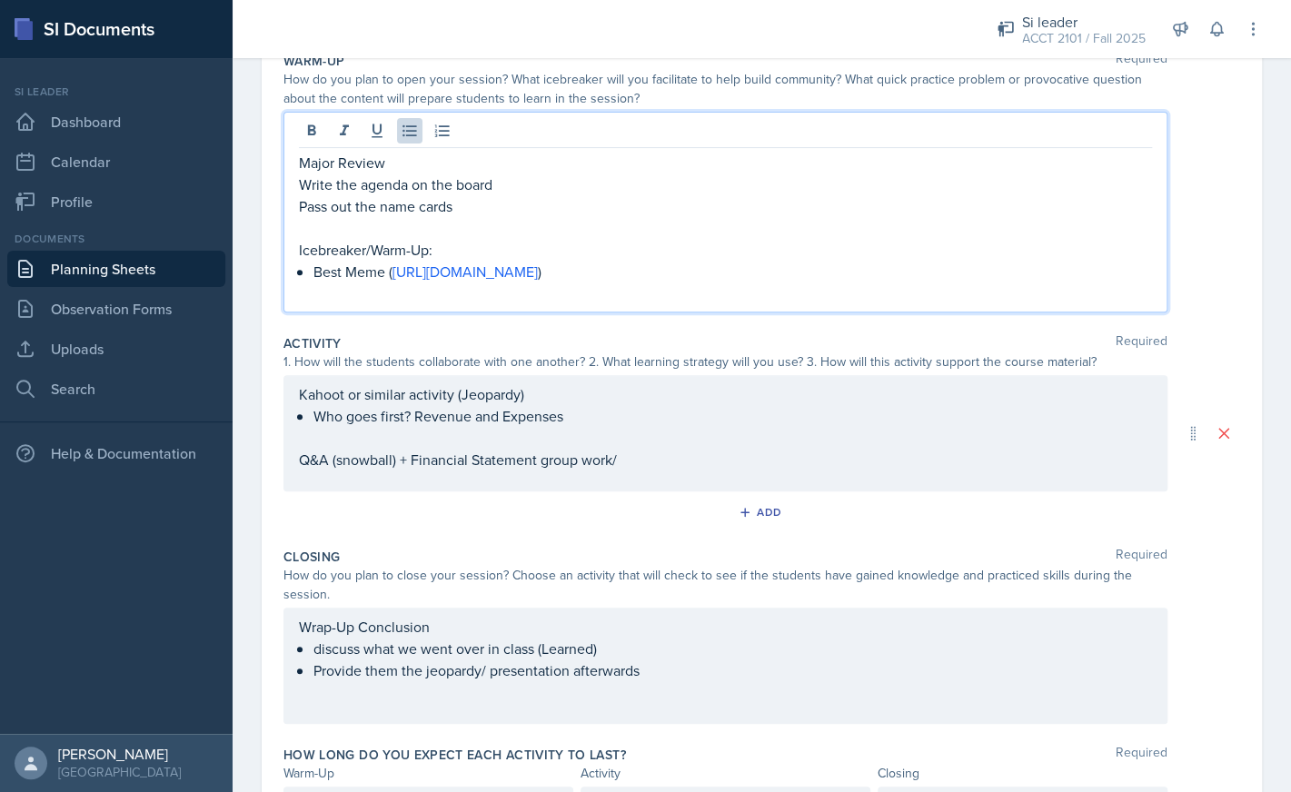
click at [351, 293] on p at bounding box center [725, 293] width 853 height 22
click at [385, 272] on p "Best Meme ( [URL][DOMAIN_NAME] )" at bounding box center [732, 272] width 838 height 22
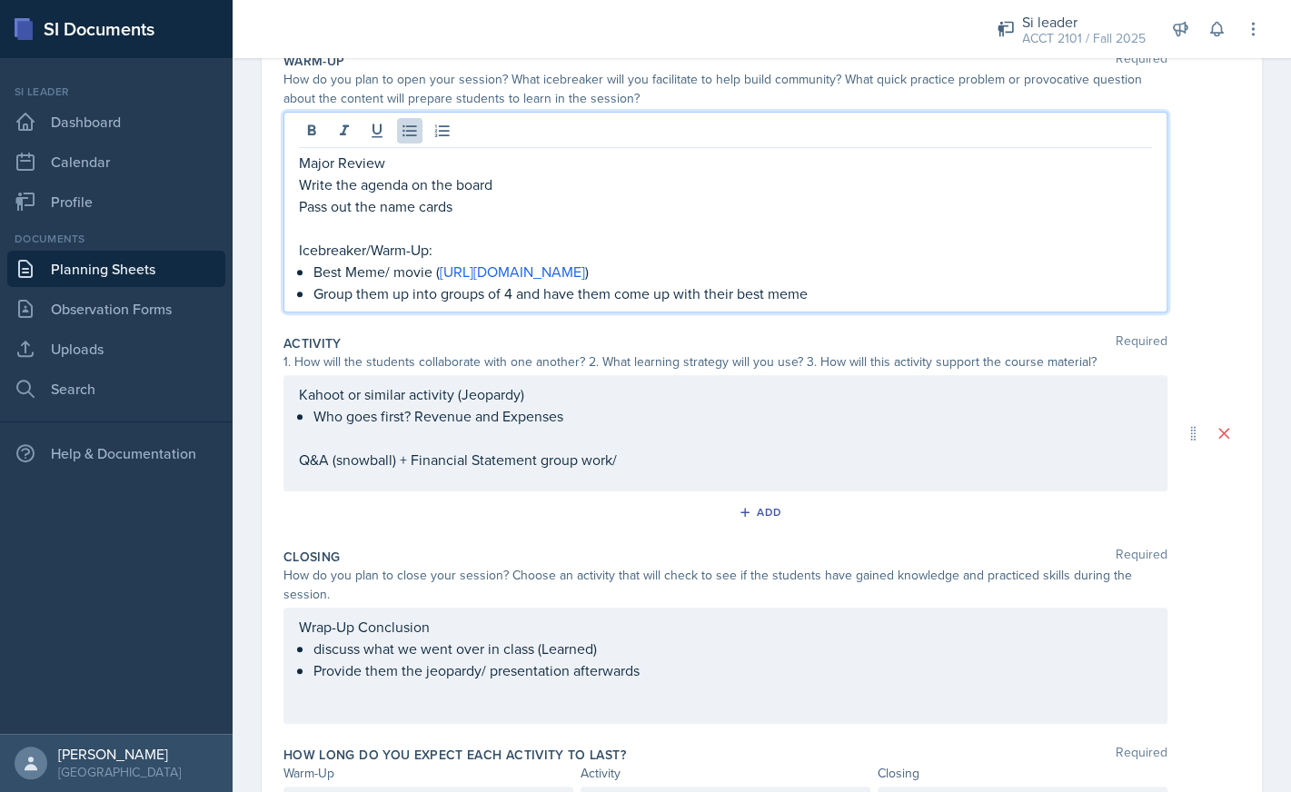
click at [387, 270] on p "Best Meme/ movie ( [URL][DOMAIN_NAME] )" at bounding box center [732, 272] width 838 height 22
click at [401, 274] on p "Best Meme / movie ( [URL][DOMAIN_NAME] )" at bounding box center [732, 272] width 838 height 22
click at [884, 289] on p "Group them up into groups of 4 and have them come up with their best meme" at bounding box center [732, 293] width 838 height 22
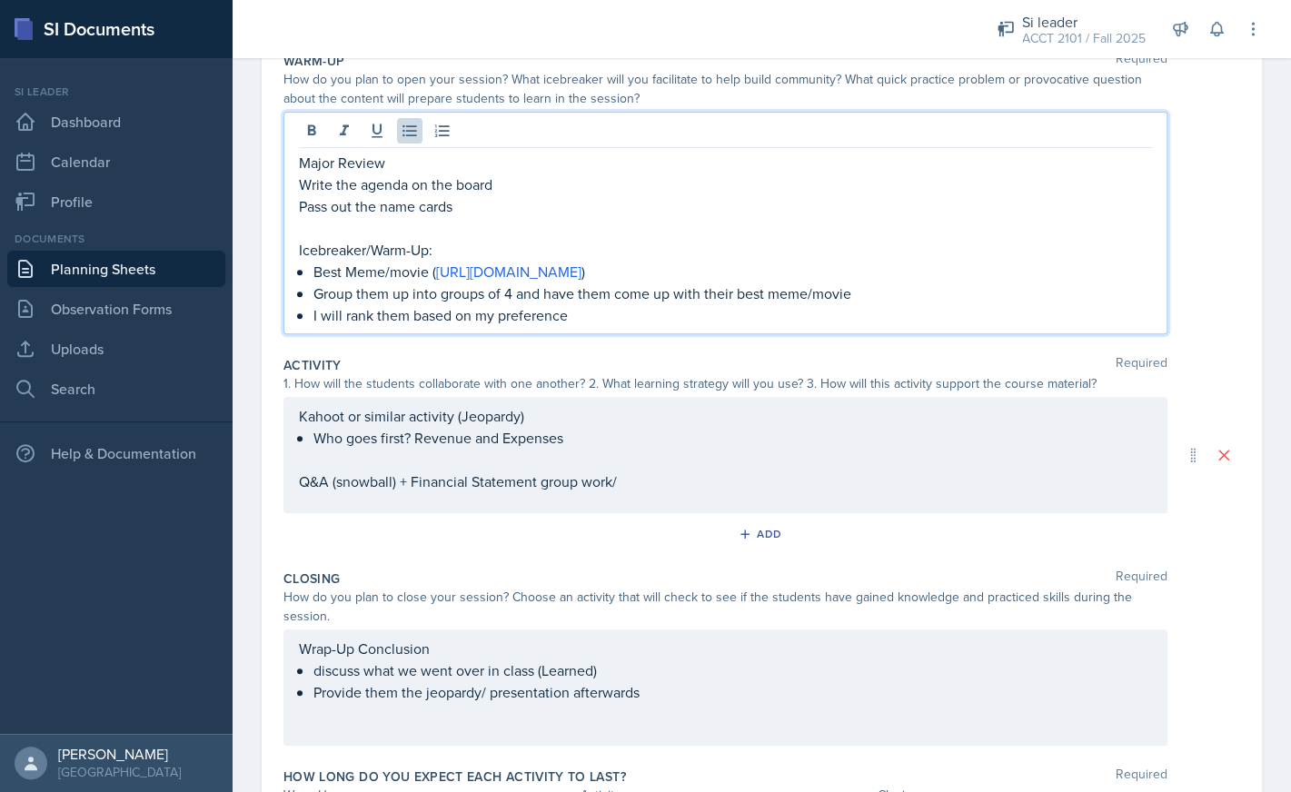
click at [423, 275] on p "Best Meme/movie ( [URL][DOMAIN_NAME] )" at bounding box center [732, 272] width 838 height 22
click at [861, 293] on p "Group them up into groups of 4 and have them come up with their best meme/movie" at bounding box center [732, 293] width 838 height 22
click at [809, 320] on p "I will rank them based on my preference" at bounding box center [732, 315] width 838 height 22
drag, startPoint x: 584, startPoint y: 321, endPoint x: 320, endPoint y: 318, distance: 264.3
click at [320, 318] on p "I will rank them based on my preference" at bounding box center [732, 315] width 838 height 22
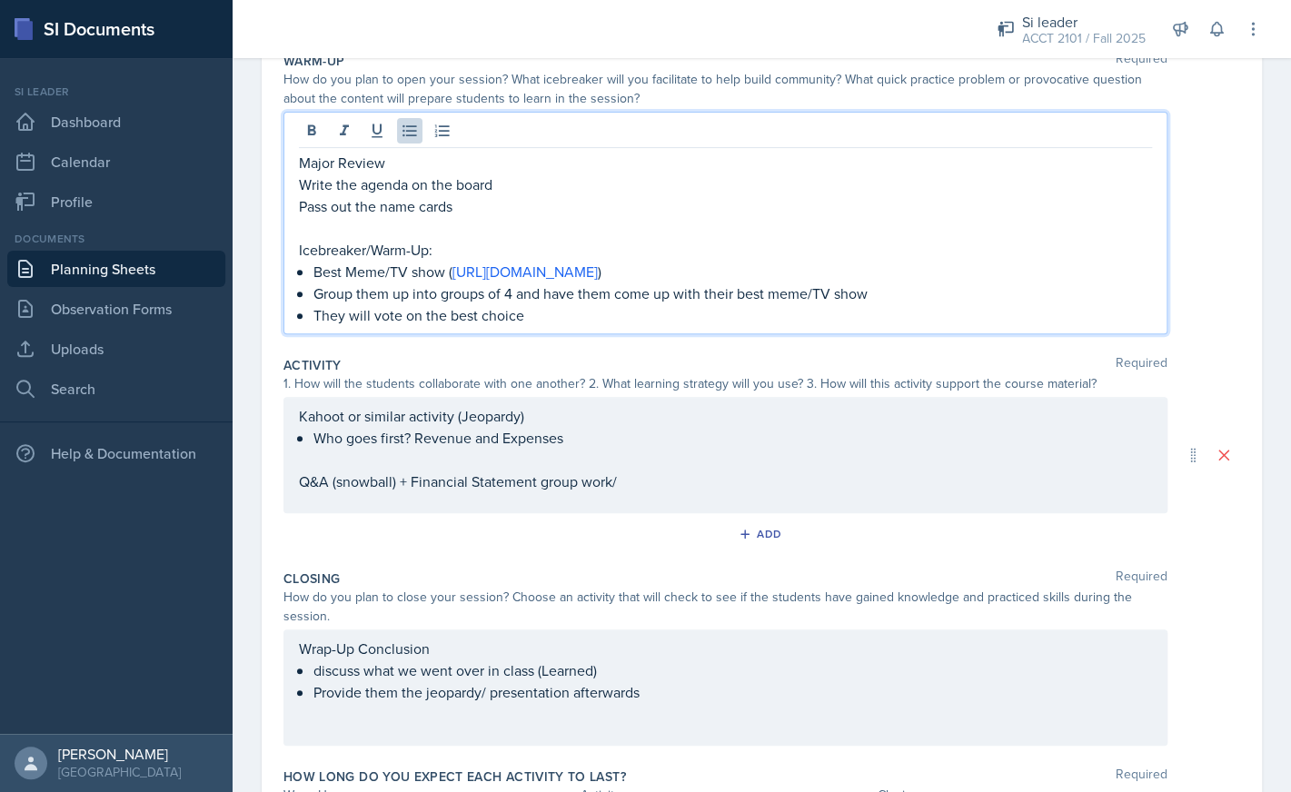
click at [445, 272] on p "Best Meme/TV show ( [URL][DOMAIN_NAME] )" at bounding box center [732, 272] width 838 height 22
click at [907, 290] on p "Group them up into groups of 4 and have them come up with their best meme/TV sh…" at bounding box center [732, 293] width 838 height 22
click at [714, 325] on p "They will vote on the best choice" at bounding box center [732, 315] width 838 height 22
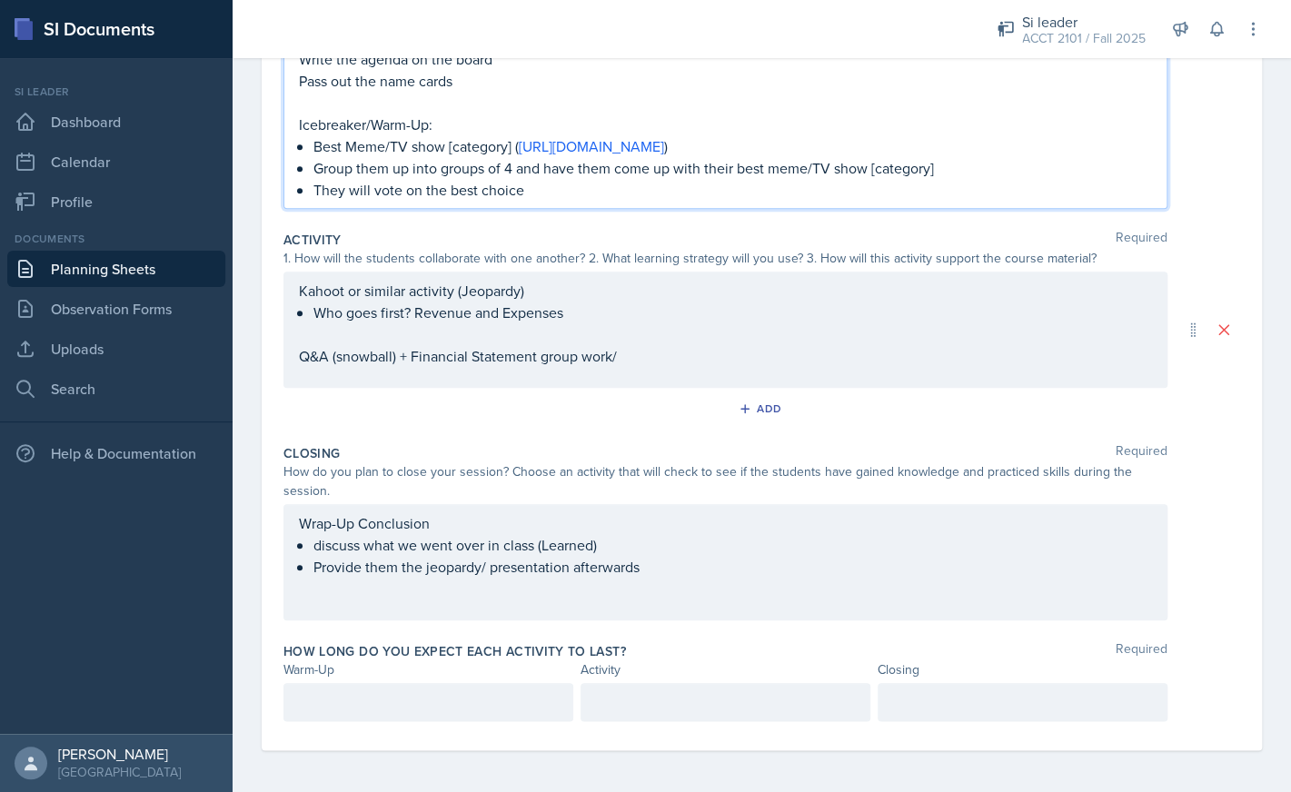
scroll to position [322, 0]
click at [460, 291] on div "Kahoot or similar activity (Jeopardy) Who goes first? Revenue and Expenses Q&A …" at bounding box center [725, 328] width 884 height 116
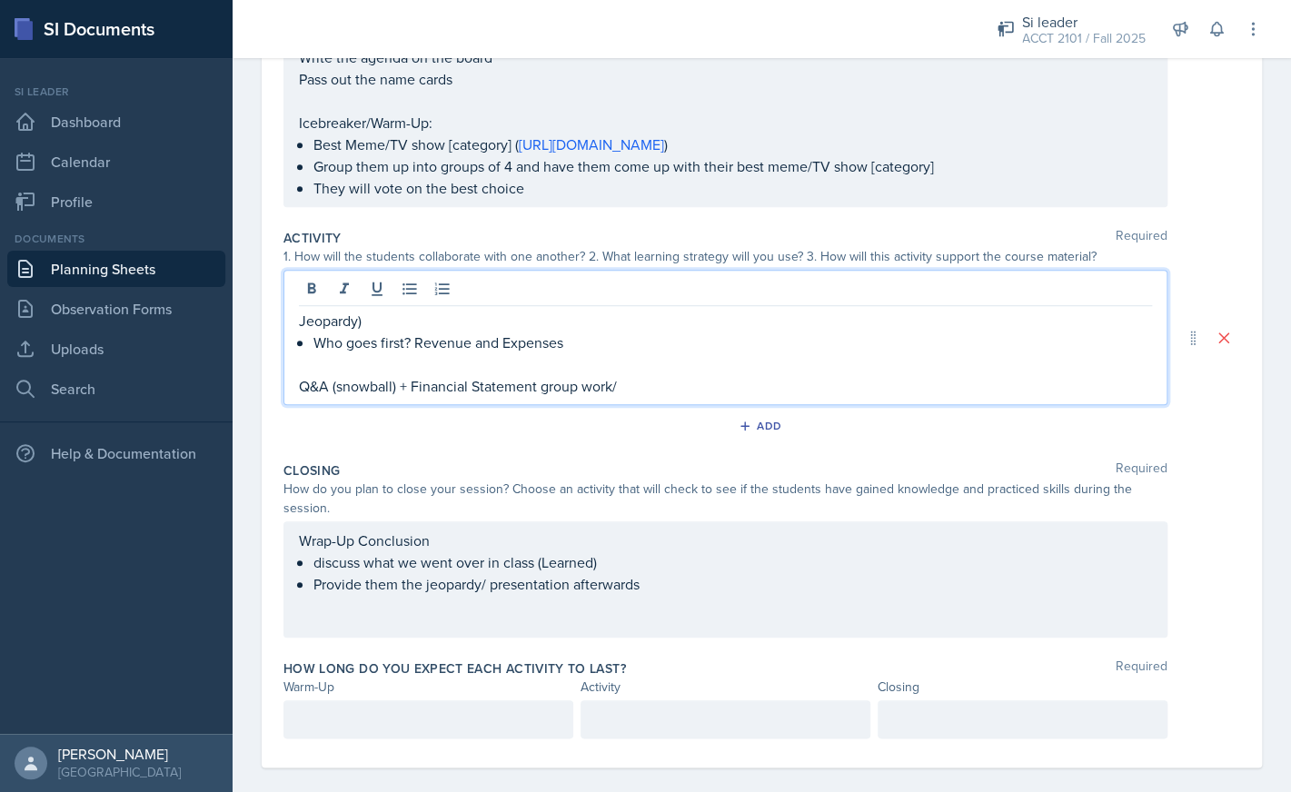
click at [434, 318] on p "Jeopardy)" at bounding box center [725, 321] width 853 height 22
click at [562, 191] on p "They will vote on the best choice" at bounding box center [732, 188] width 838 height 22
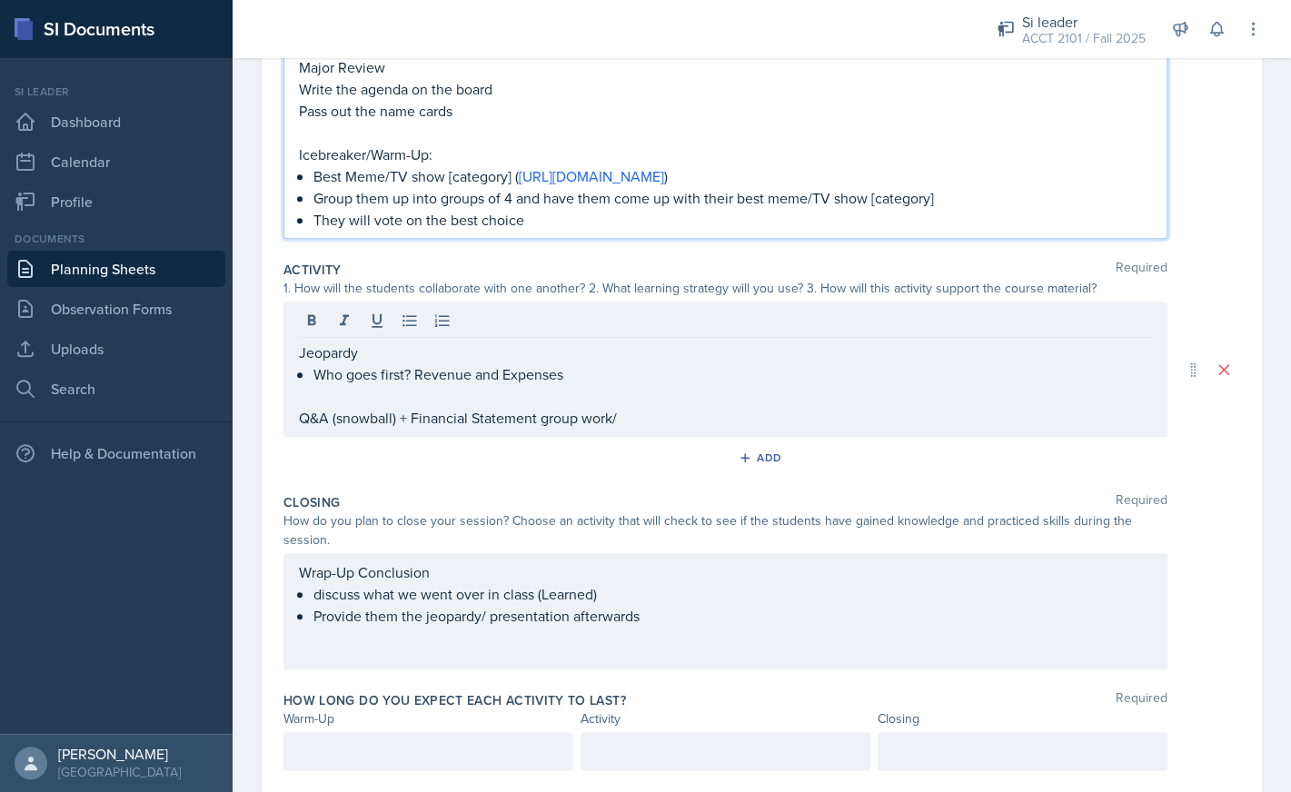
scroll to position [322, 0]
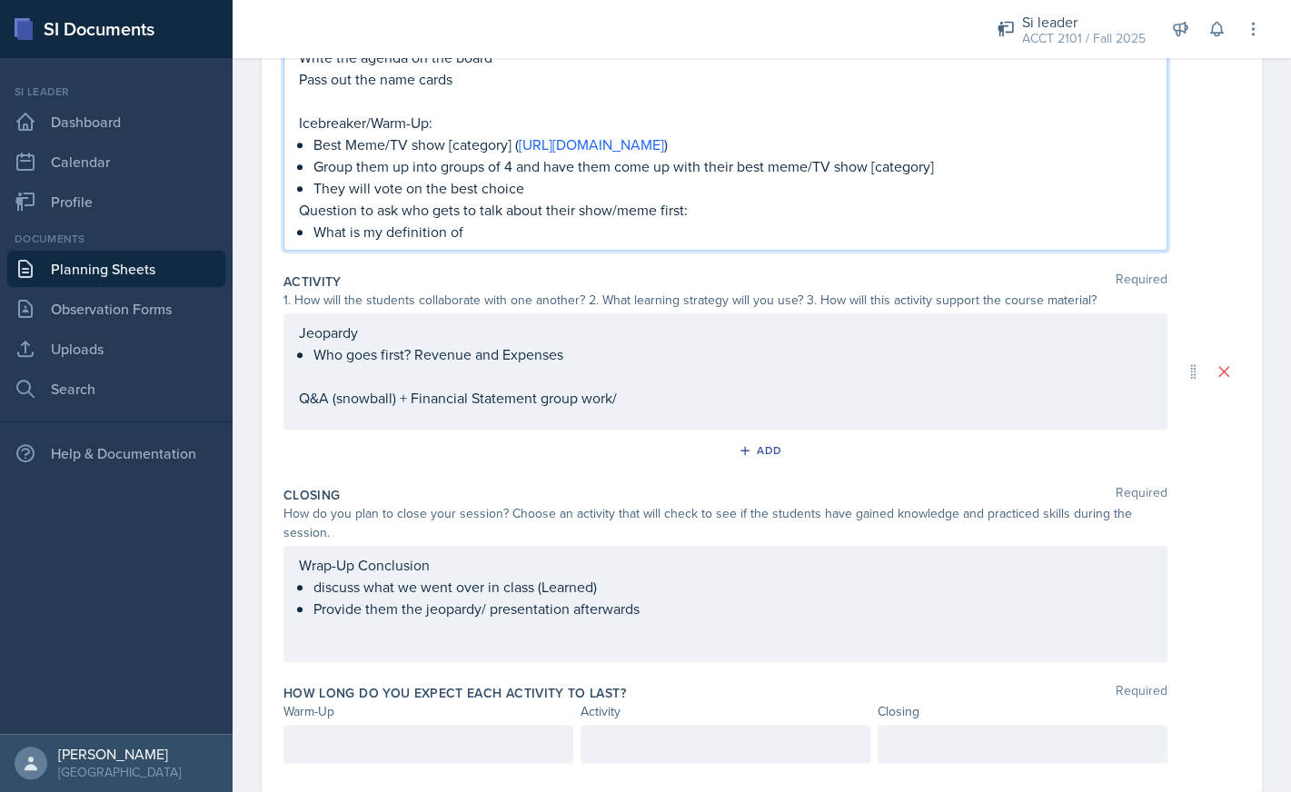
click at [386, 237] on p "What is my definition of" at bounding box center [732, 232] width 838 height 22
click at [537, 235] on p "What is my prefer definition of" at bounding box center [732, 232] width 838 height 22
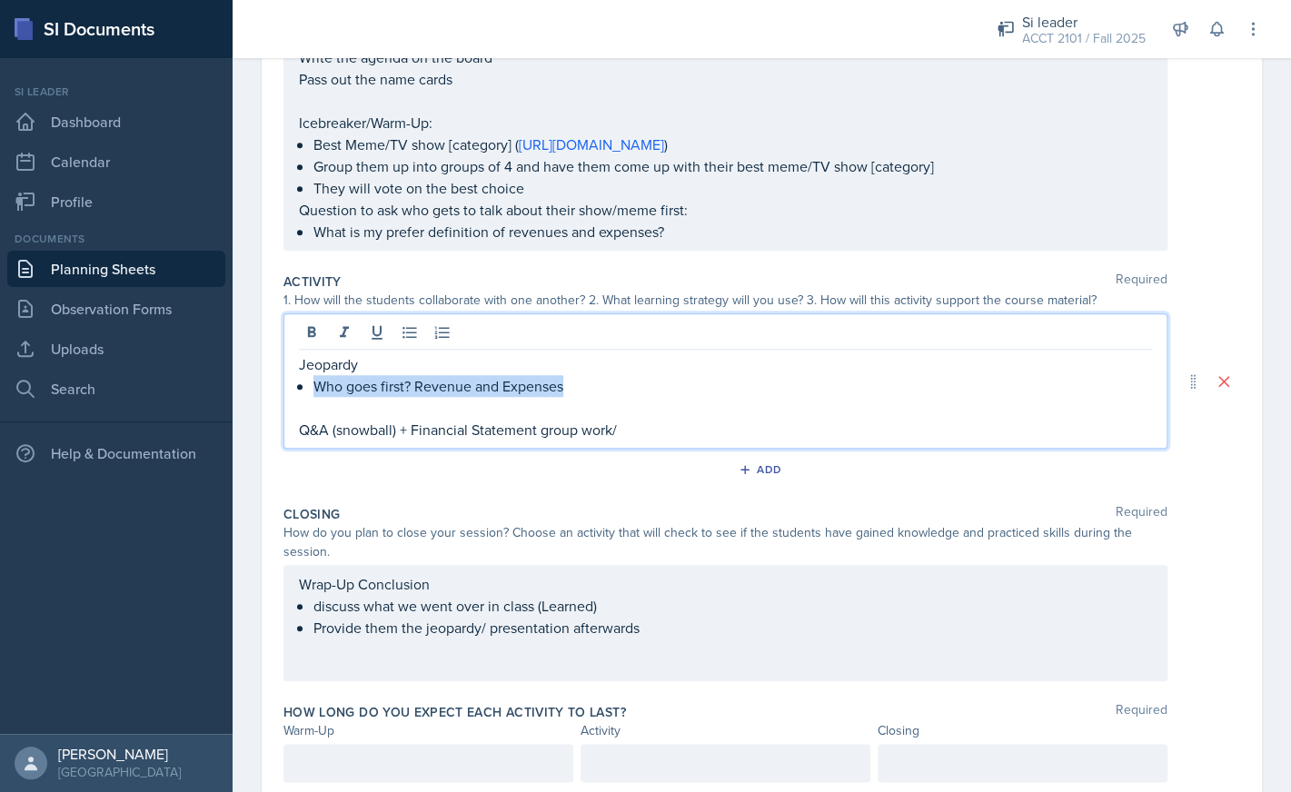
click at [595, 354] on div "Jeopardy Who goes first? Revenue and Expenses Q&A (snowball) + Financial Statem…" at bounding box center [725, 396] width 853 height 87
click at [569, 382] on p "Who goes first? Revenue and Expenses" at bounding box center [732, 386] width 838 height 22
click at [320, 392] on p "have them group up into teams of 8" at bounding box center [732, 386] width 838 height 22
click at [562, 391] on p "Have them group up into teams of 8" at bounding box center [732, 386] width 838 height 22
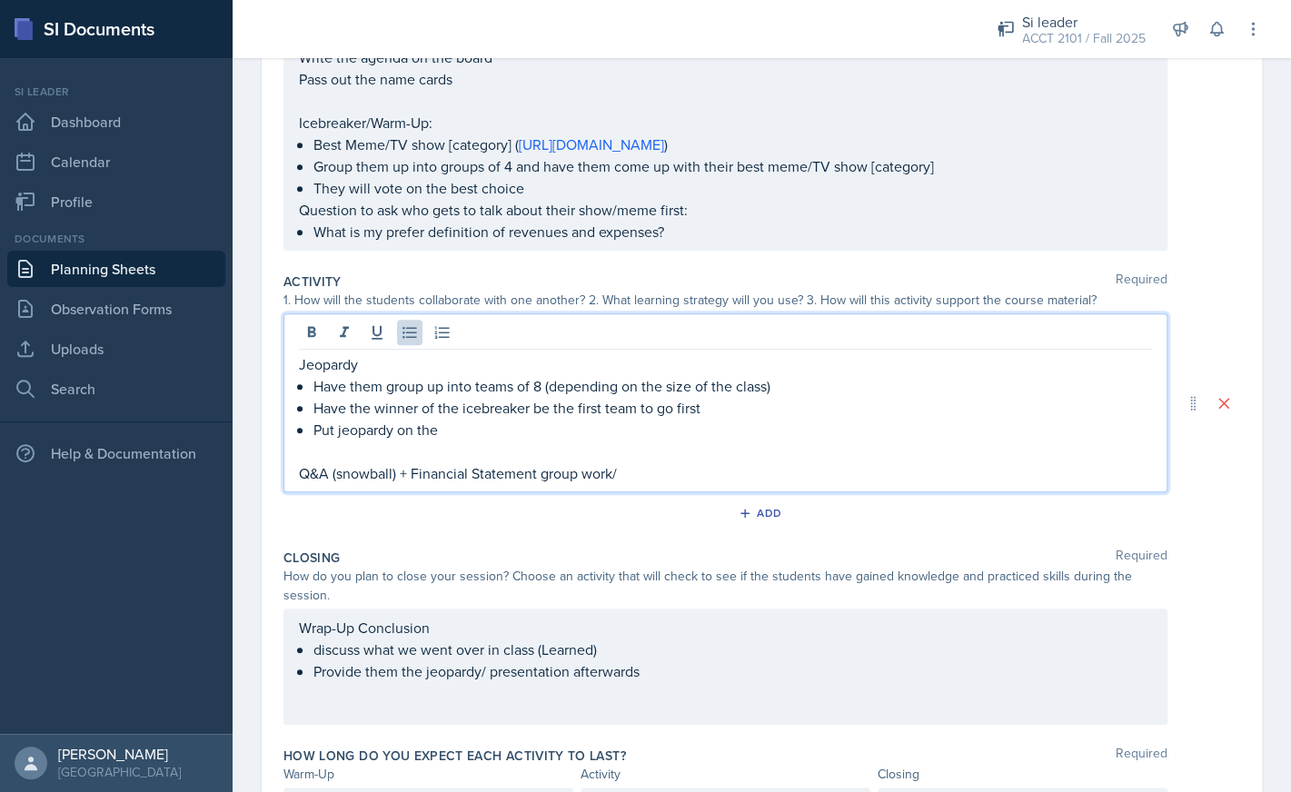
click at [646, 431] on p "Put jeopardy on the" at bounding box center [732, 430] width 838 height 22
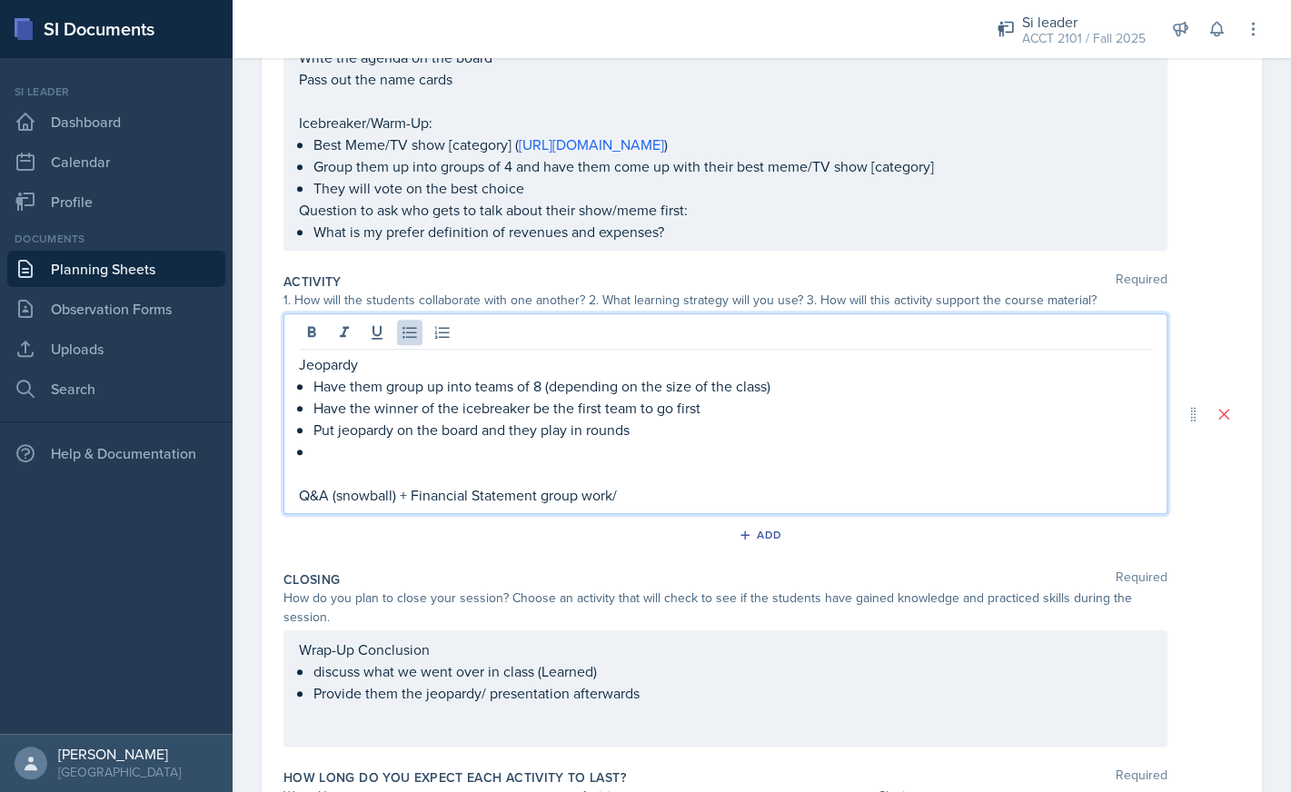
scroll to position [401, 0]
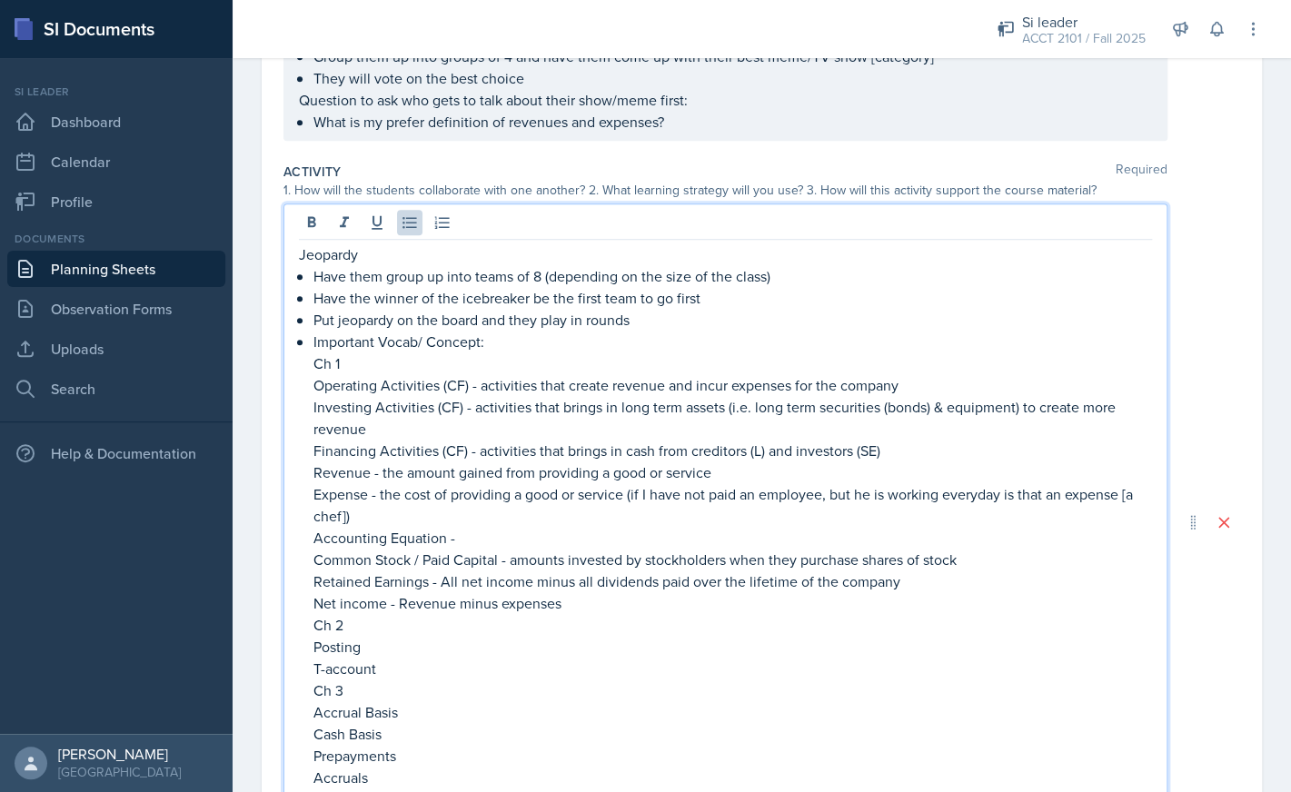
click at [647, 322] on p "Put jeopardy on the board and they play in rounds" at bounding box center [732, 320] width 838 height 22
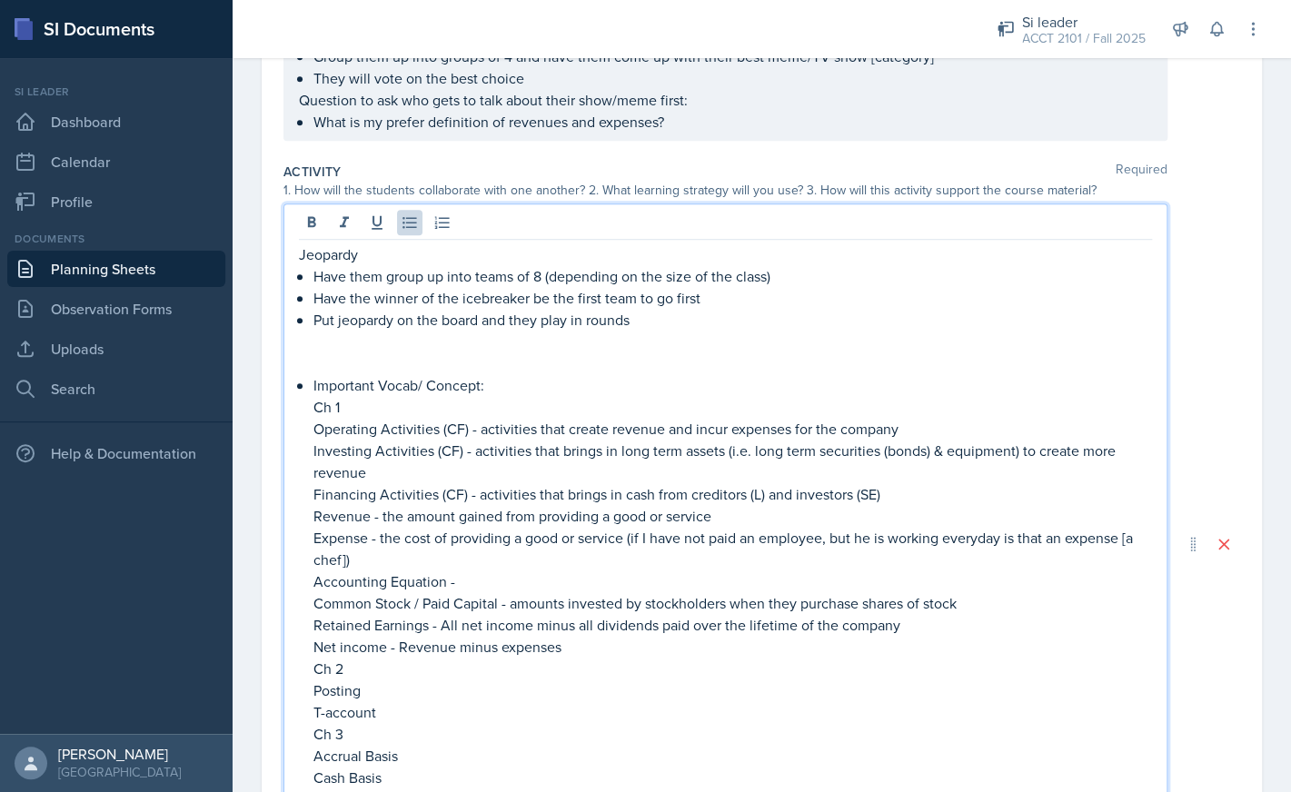
click at [680, 322] on p "Put jeopardy on the board and they play in rounds" at bounding box center [732, 320] width 838 height 22
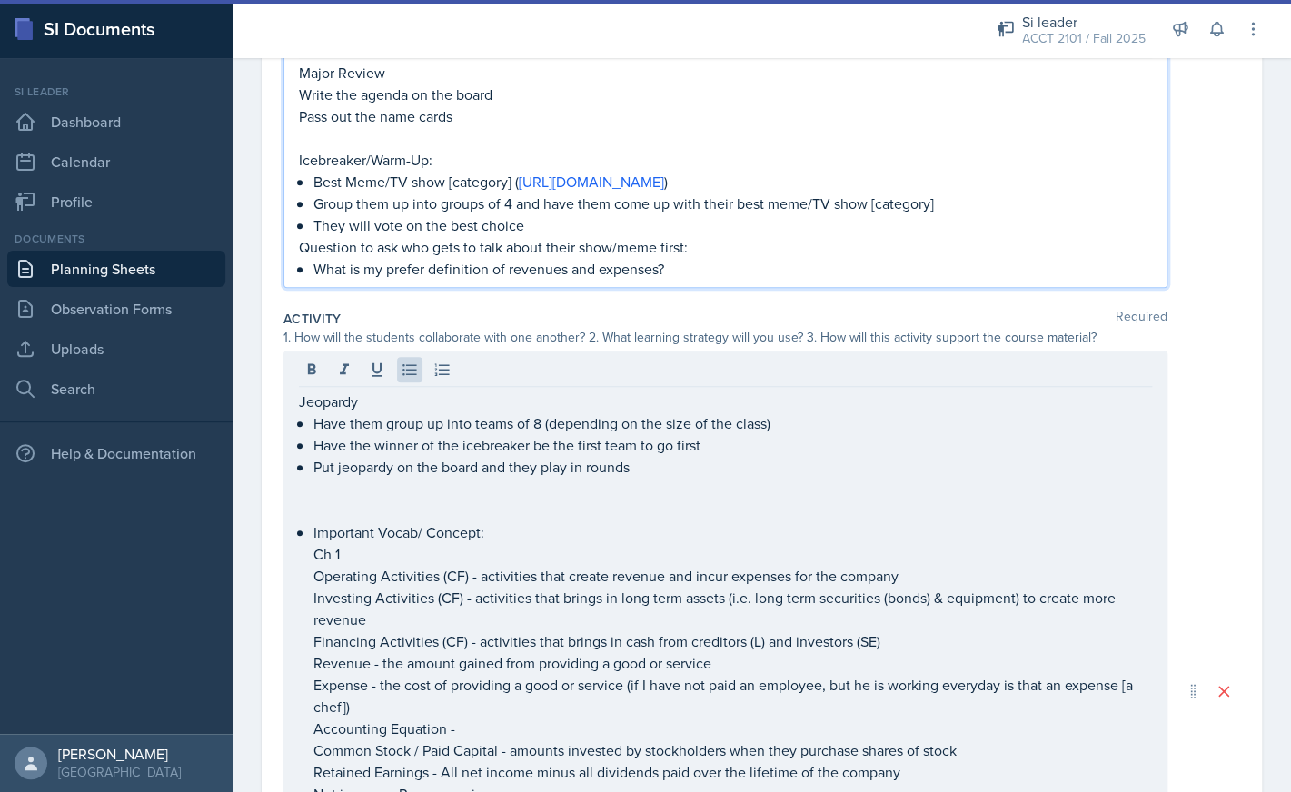
scroll to position [317, 0]
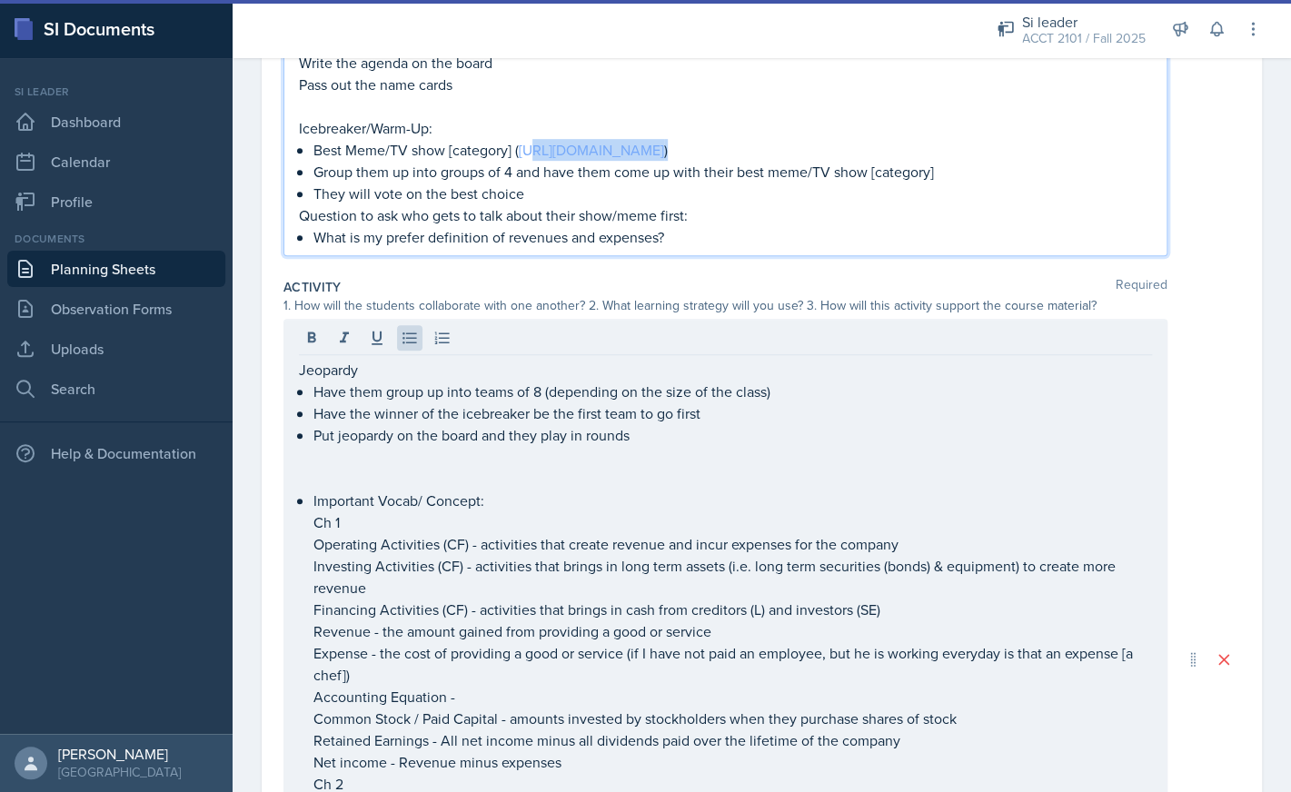
drag, startPoint x: 798, startPoint y: 153, endPoint x: 530, endPoint y: 154, distance: 267.1
click at [530, 154] on p "Best Meme/TV show [category] ( [URL][DOMAIN_NAME] )" at bounding box center [732, 150] width 838 height 22
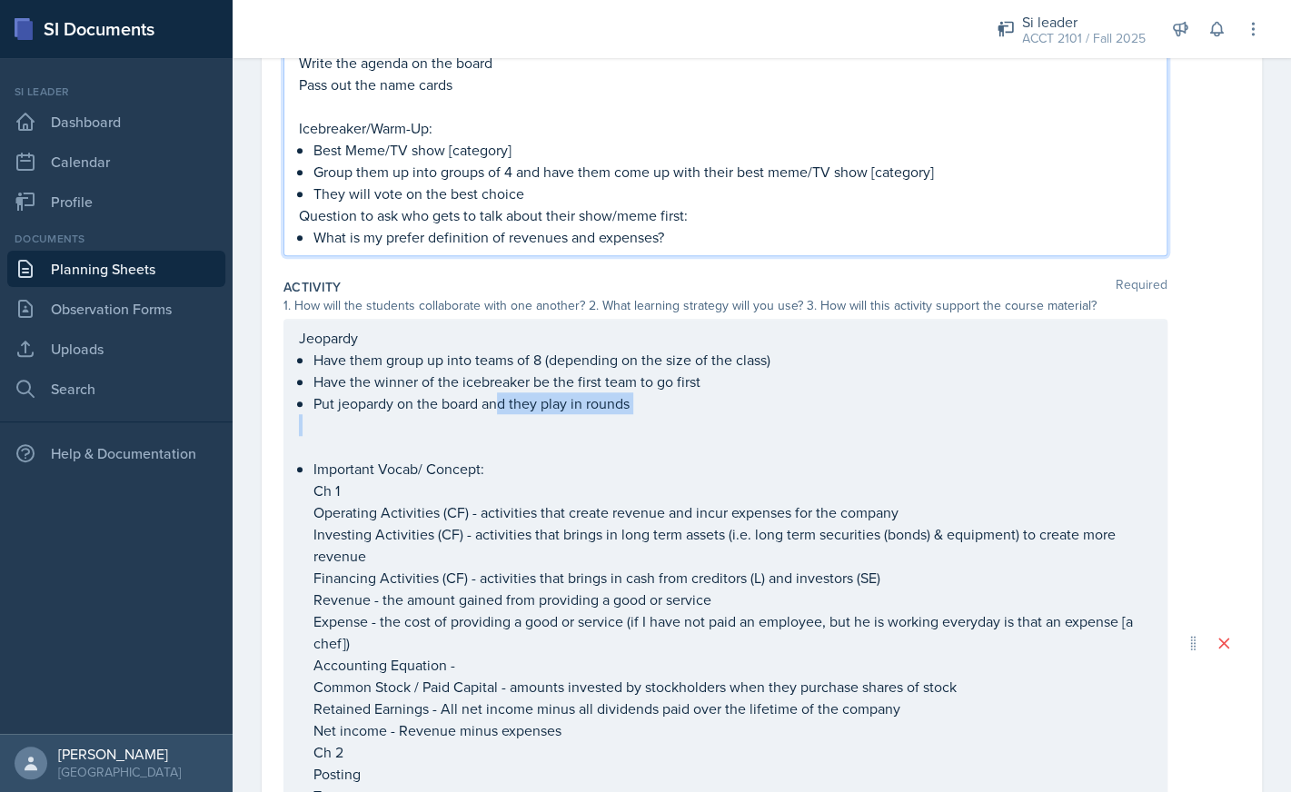
click at [496, 425] on div "Jeopardy Have them group up into teams of 8 (depending on the size of the class…" at bounding box center [725, 643] width 853 height 632
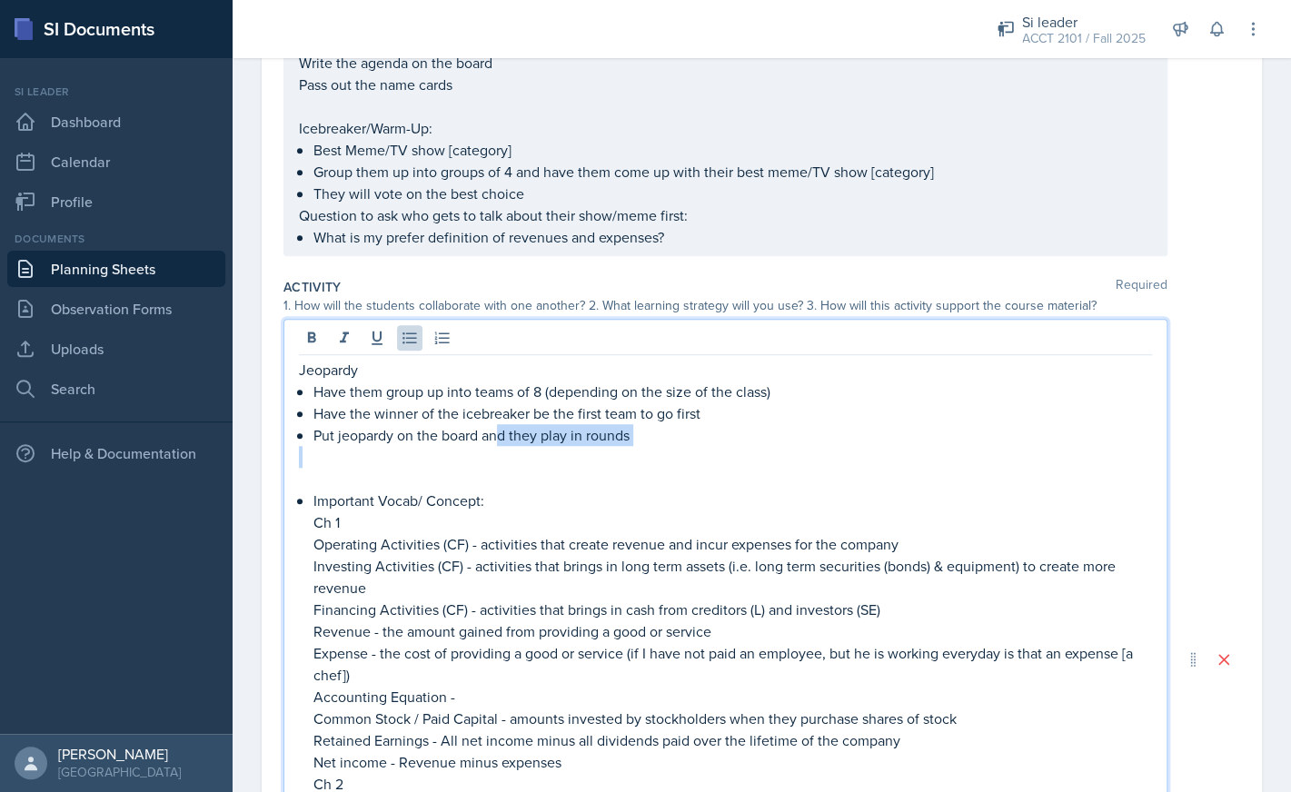
click at [650, 441] on p "Put jeopardy on the board and they play in rounds" at bounding box center [732, 435] width 838 height 22
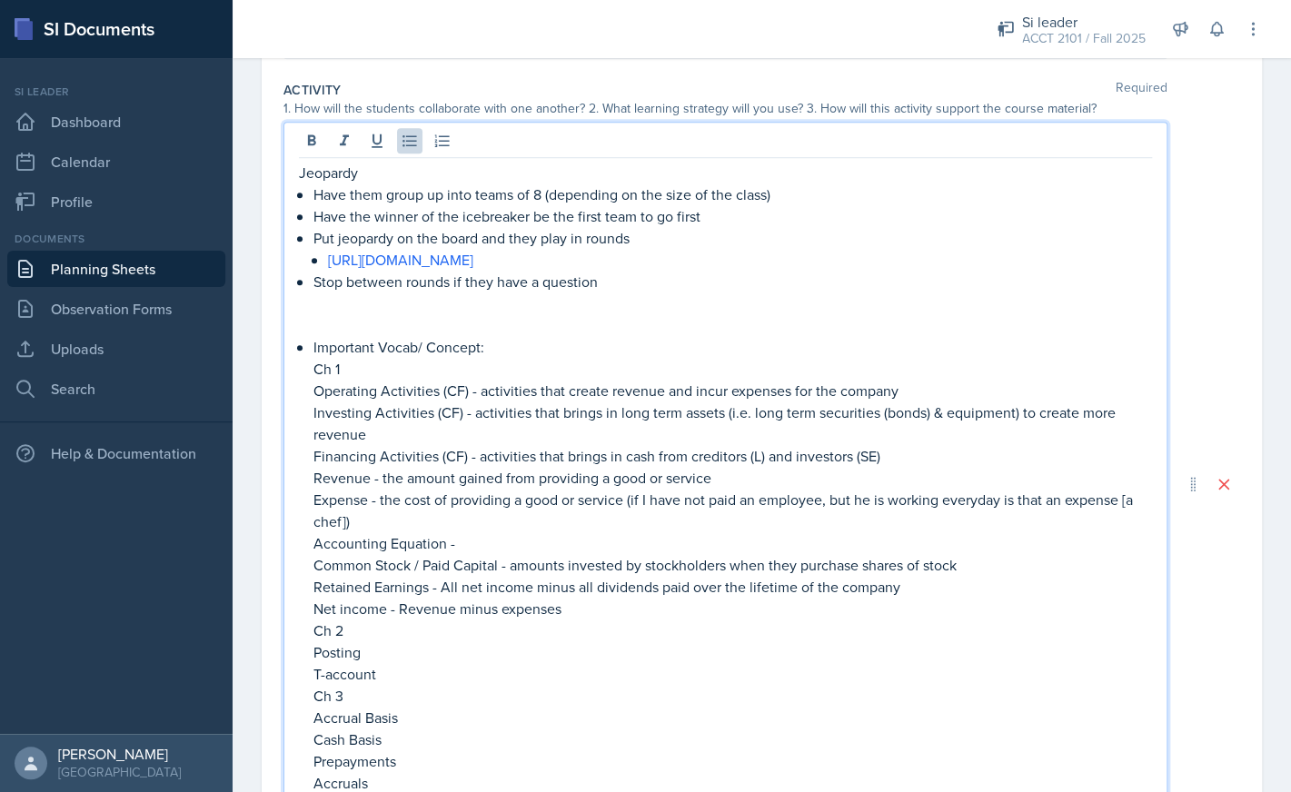
scroll to position [499, 0]
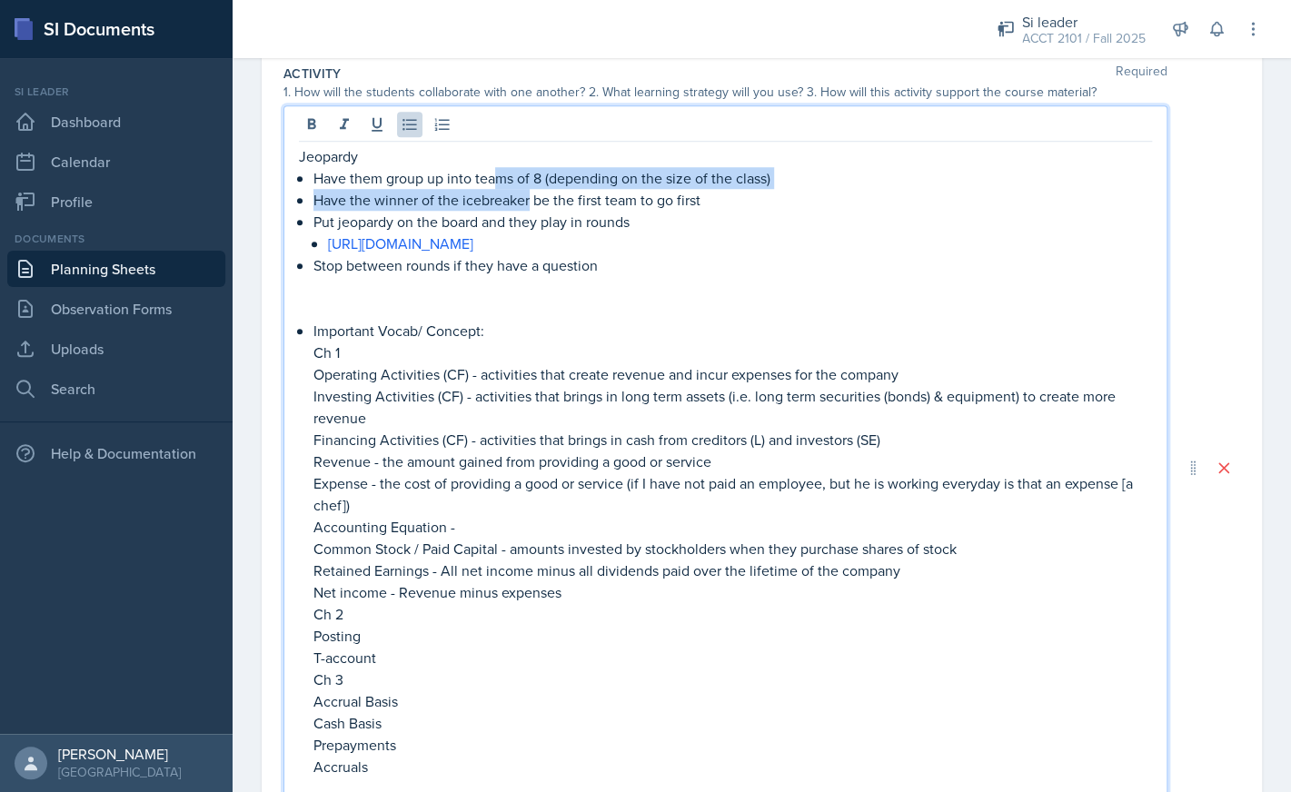
drag, startPoint x: 500, startPoint y: 178, endPoint x: 528, endPoint y: 203, distance: 37.3
click at [528, 203] on ul "Have them group up into teams of 8 (depending on the size of the class) Have th…" at bounding box center [732, 221] width 838 height 109
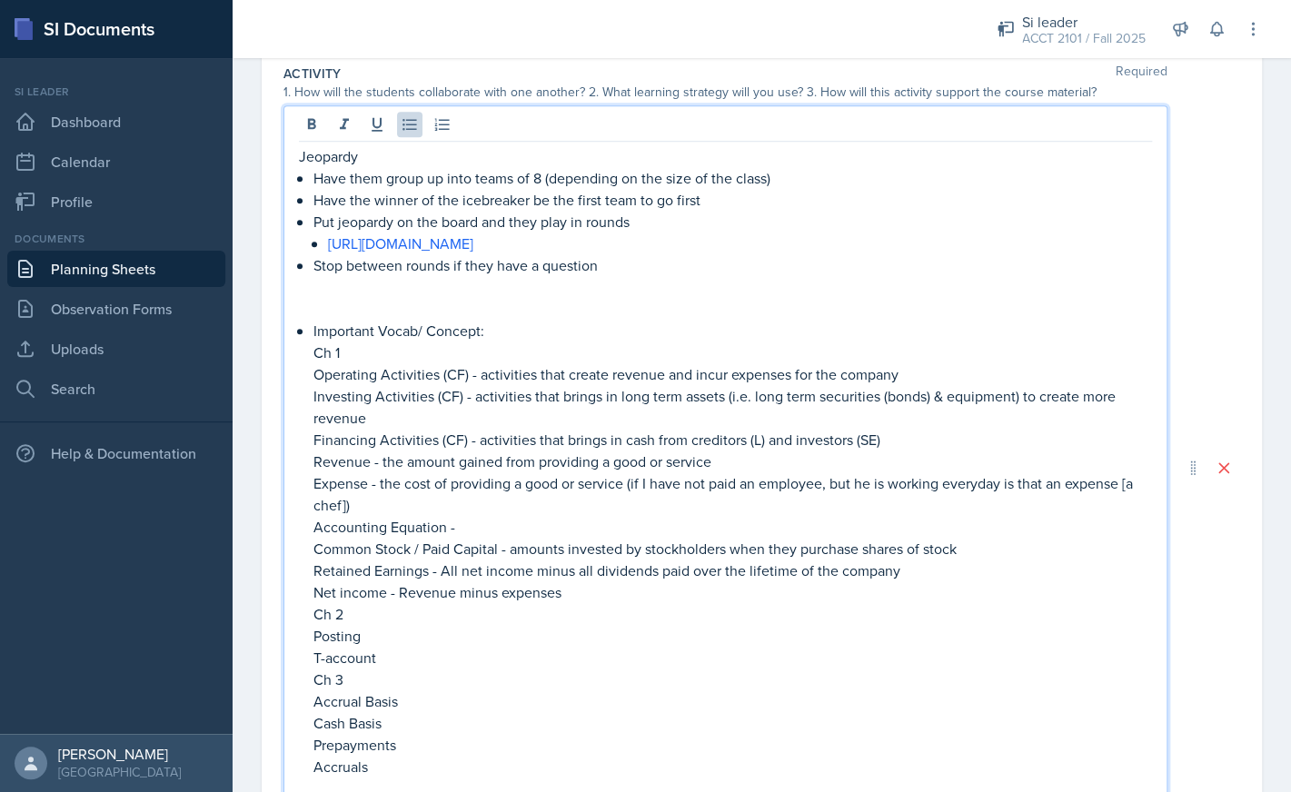
click at [591, 201] on p "Have the winner of the icebreaker be the first team to go first" at bounding box center [732, 200] width 838 height 22
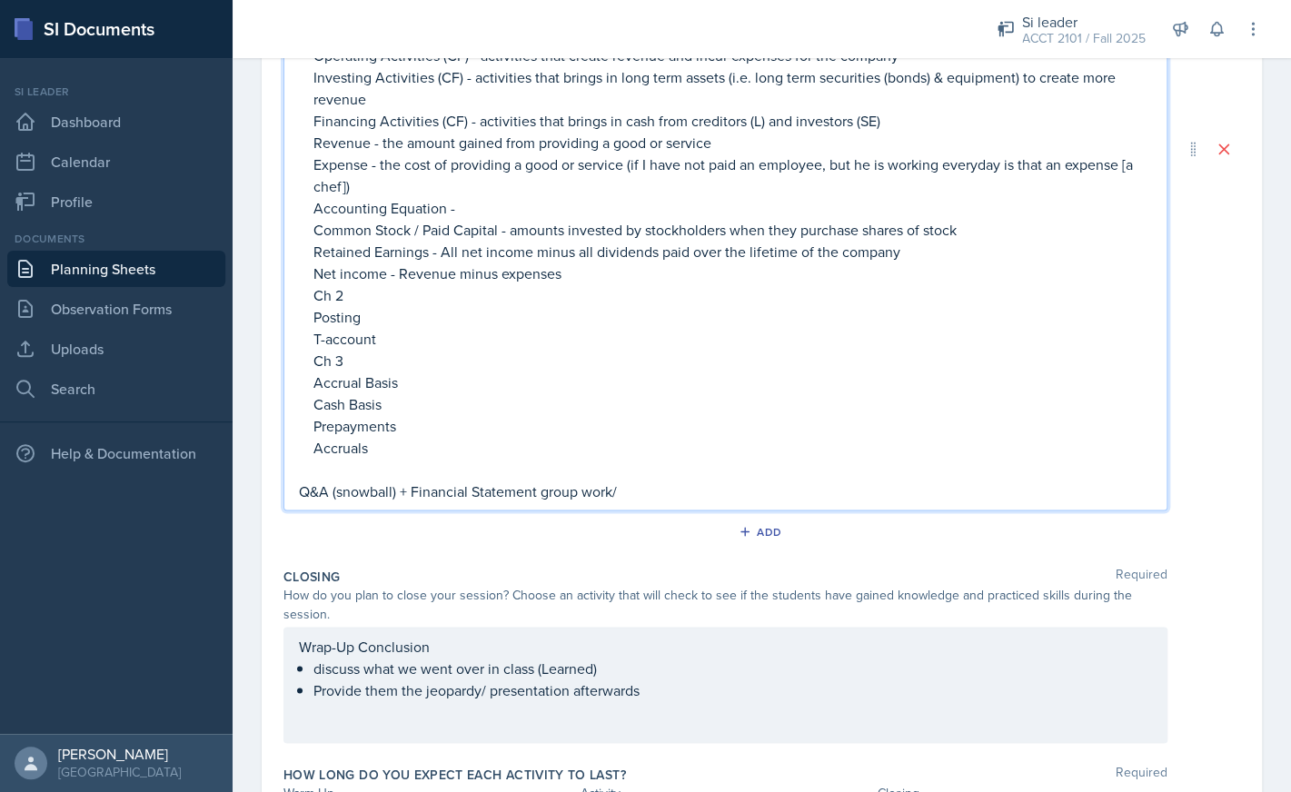
scroll to position [933, 0]
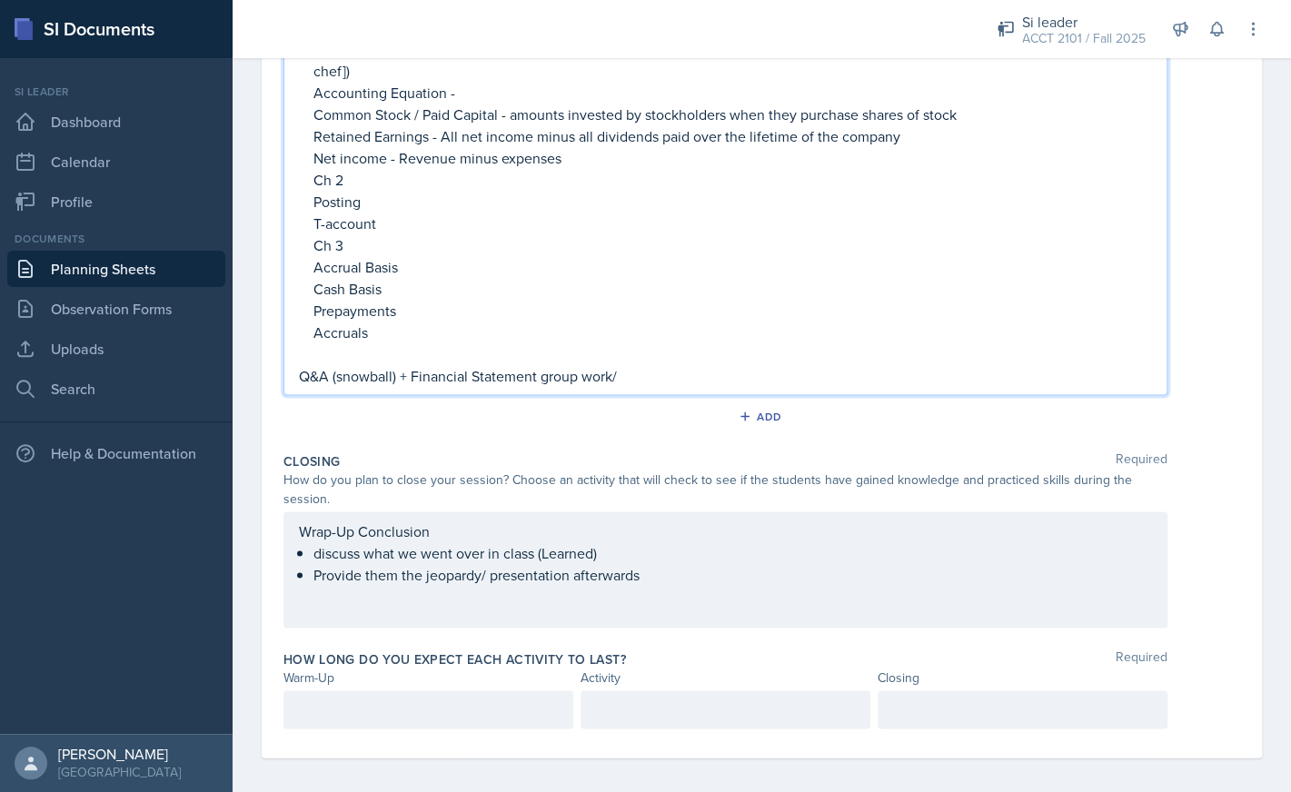
click at [655, 385] on p "Q&A (snowball) + Financial Statement group work/" at bounding box center [725, 376] width 853 height 22
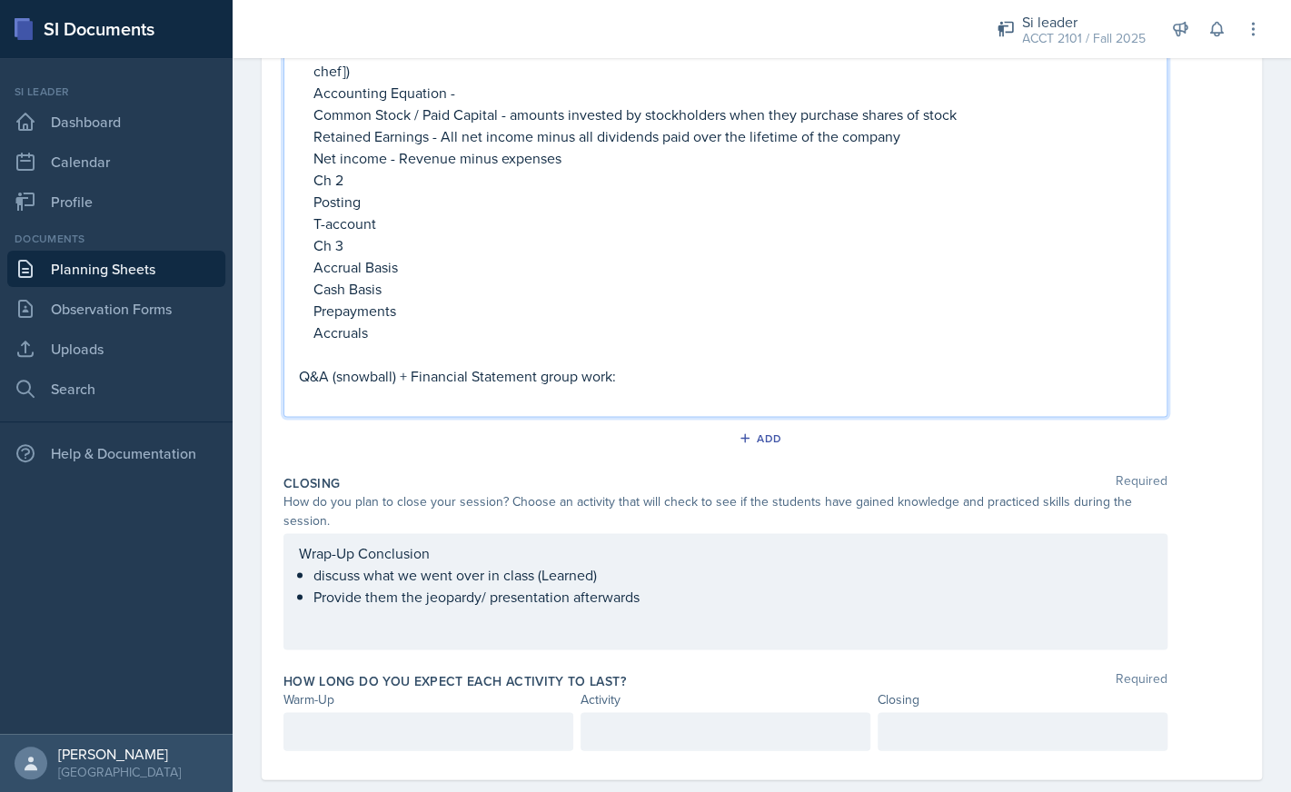
click at [582, 381] on p "Q&A (snowball) + Financial Statement group work:" at bounding box center [725, 376] width 853 height 22
drag, startPoint x: 411, startPoint y: 380, endPoint x: 607, endPoint y: 378, distance: 195.3
click at [607, 378] on p "Q&A (snowball) + Financial Statement groupwork:" at bounding box center [725, 376] width 853 height 22
click at [410, 376] on p "Q&A (snowball) + Practice Exam:" at bounding box center [725, 376] width 853 height 22
click at [572, 397] on p at bounding box center [725, 398] width 853 height 22
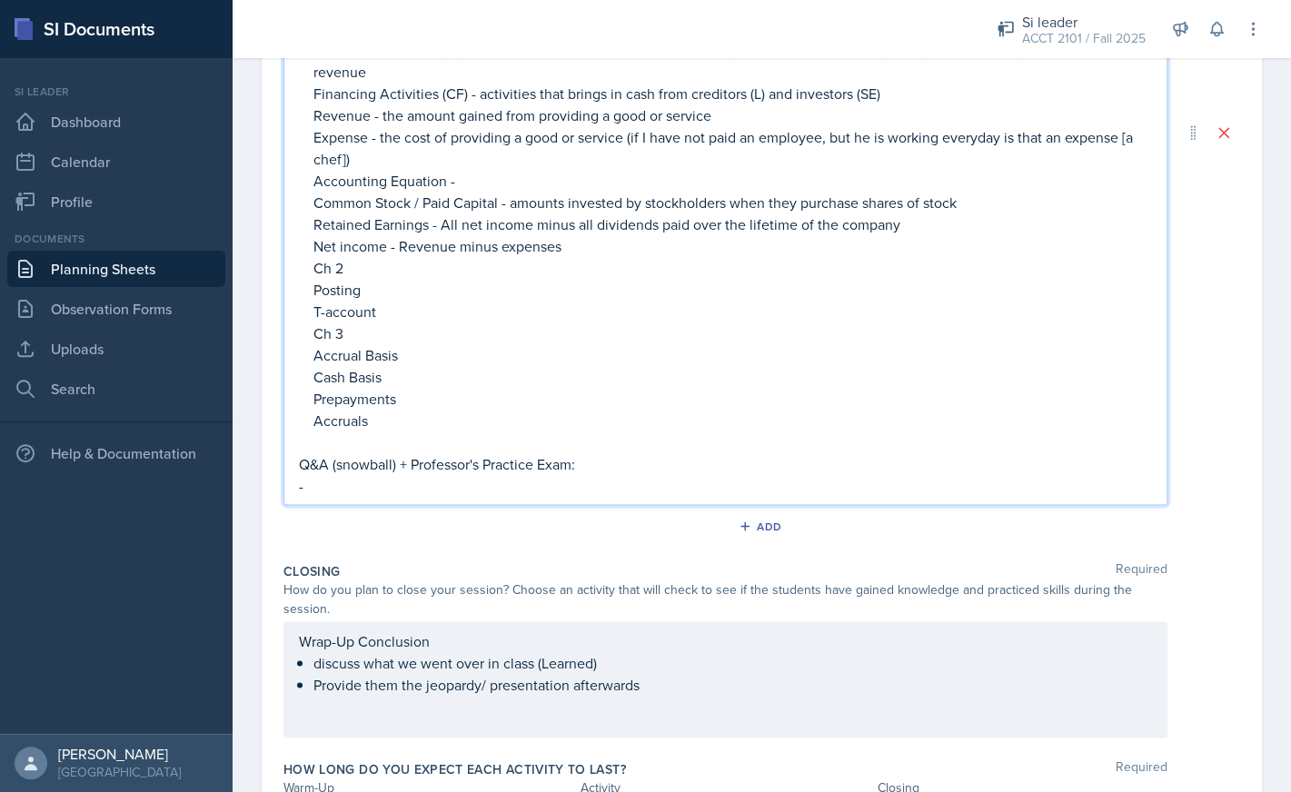
scroll to position [849, 0]
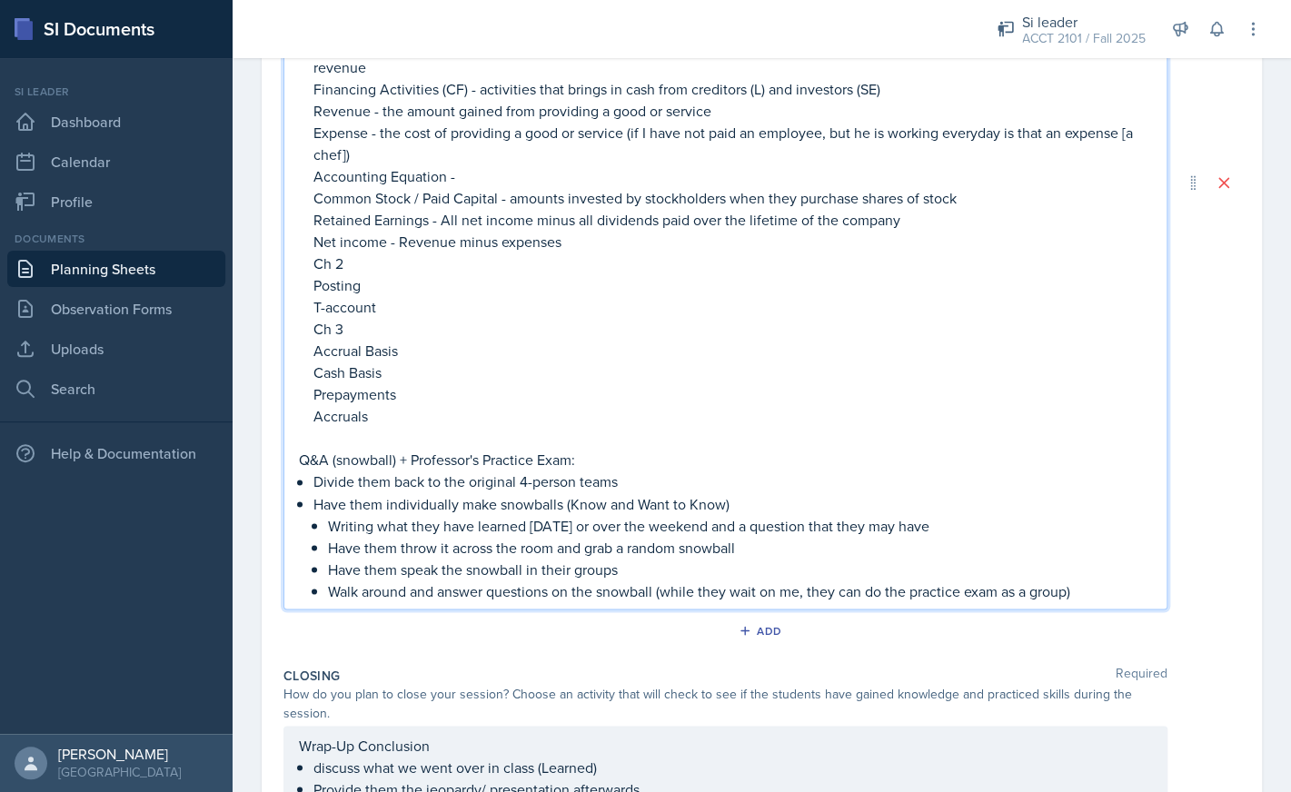
click at [550, 590] on p "Walk around and answer questions on the snowball (while they wait on me, they c…" at bounding box center [740, 591] width 824 height 22
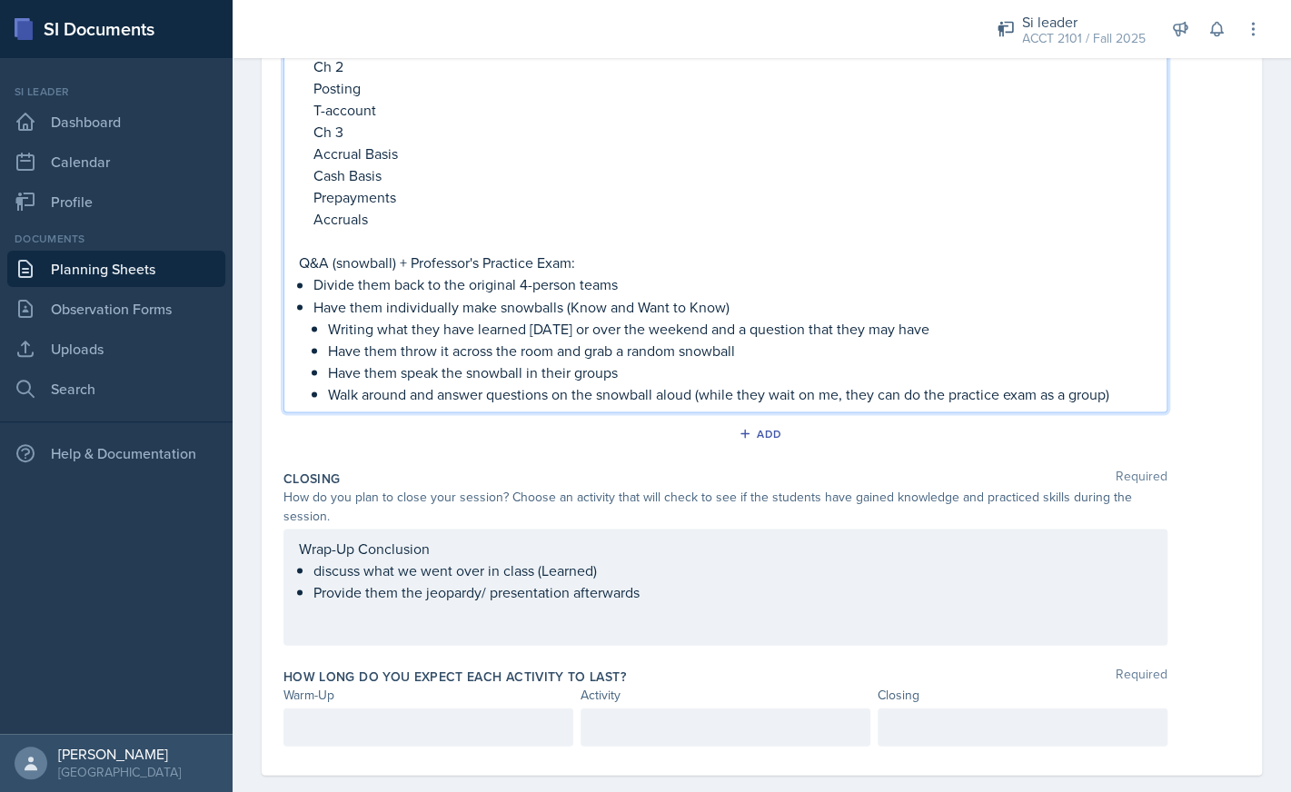
scroll to position [1073, 0]
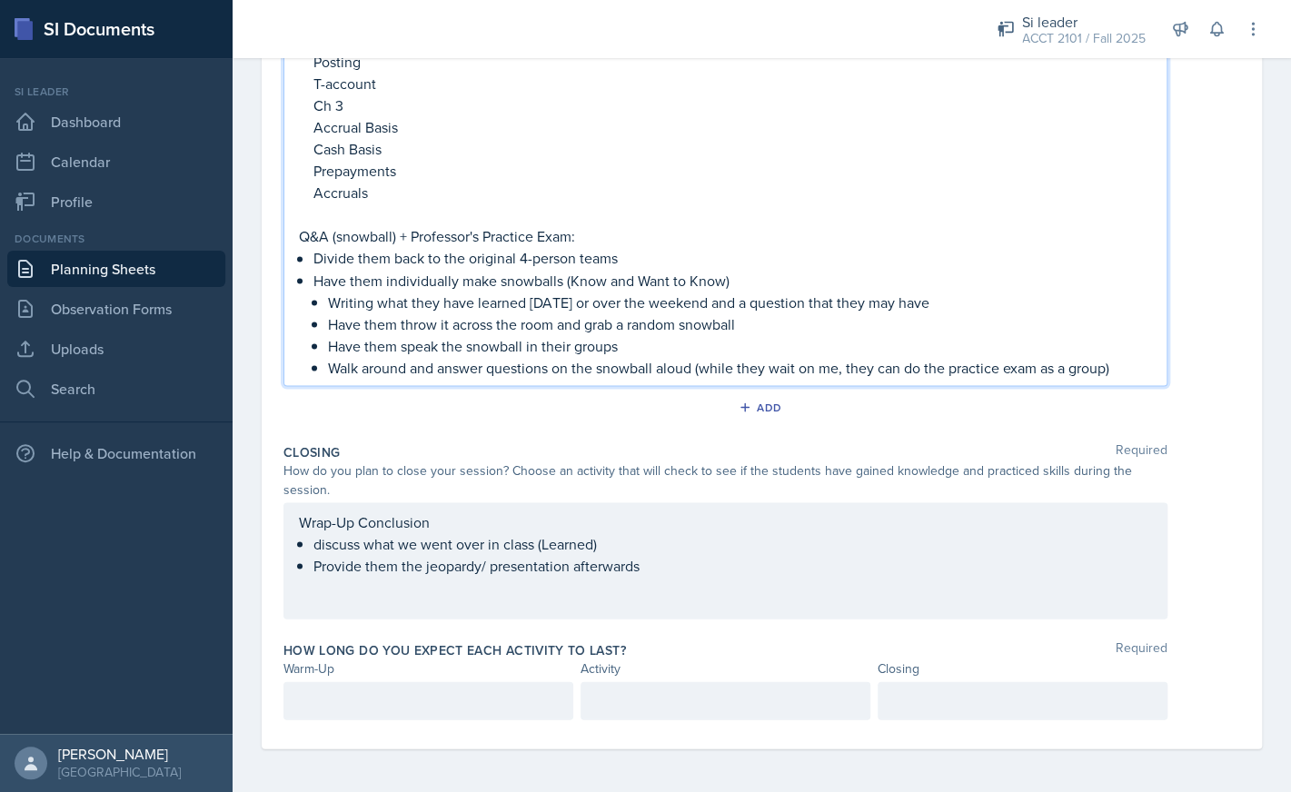
click at [322, 545] on div "Wrap-Up Conclusion discuss what we went over in class (Learned) Provide them th…" at bounding box center [725, 542] width 853 height 65
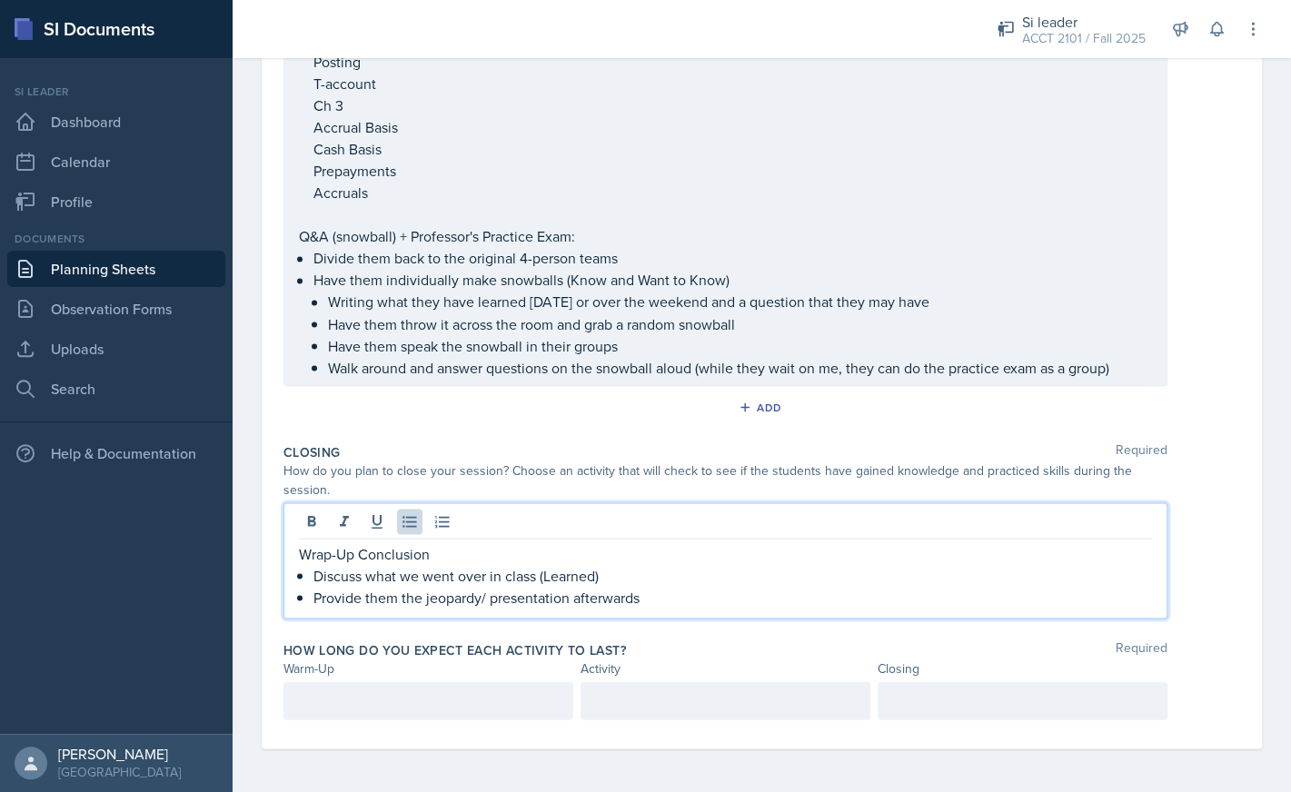
click at [374, 707] on div at bounding box center [428, 700] width 290 height 38
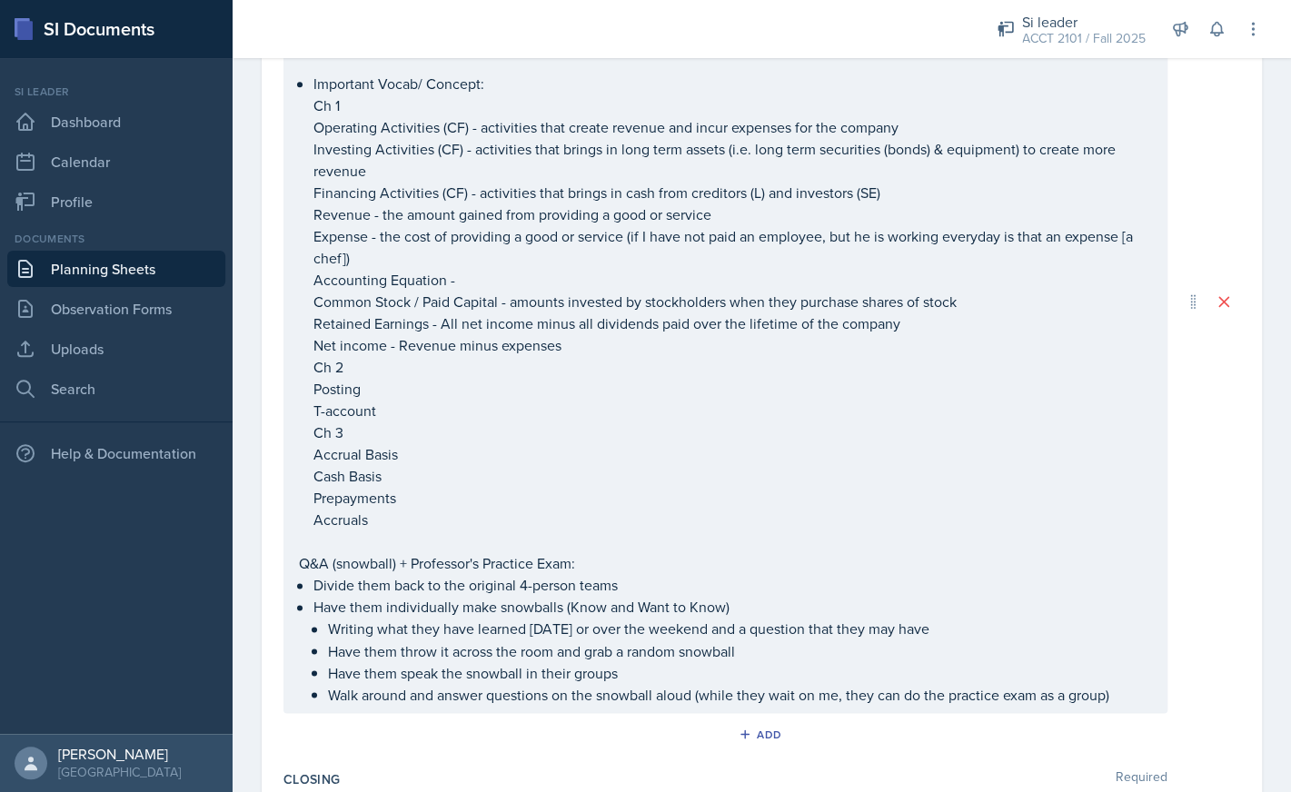
scroll to position [1073, 0]
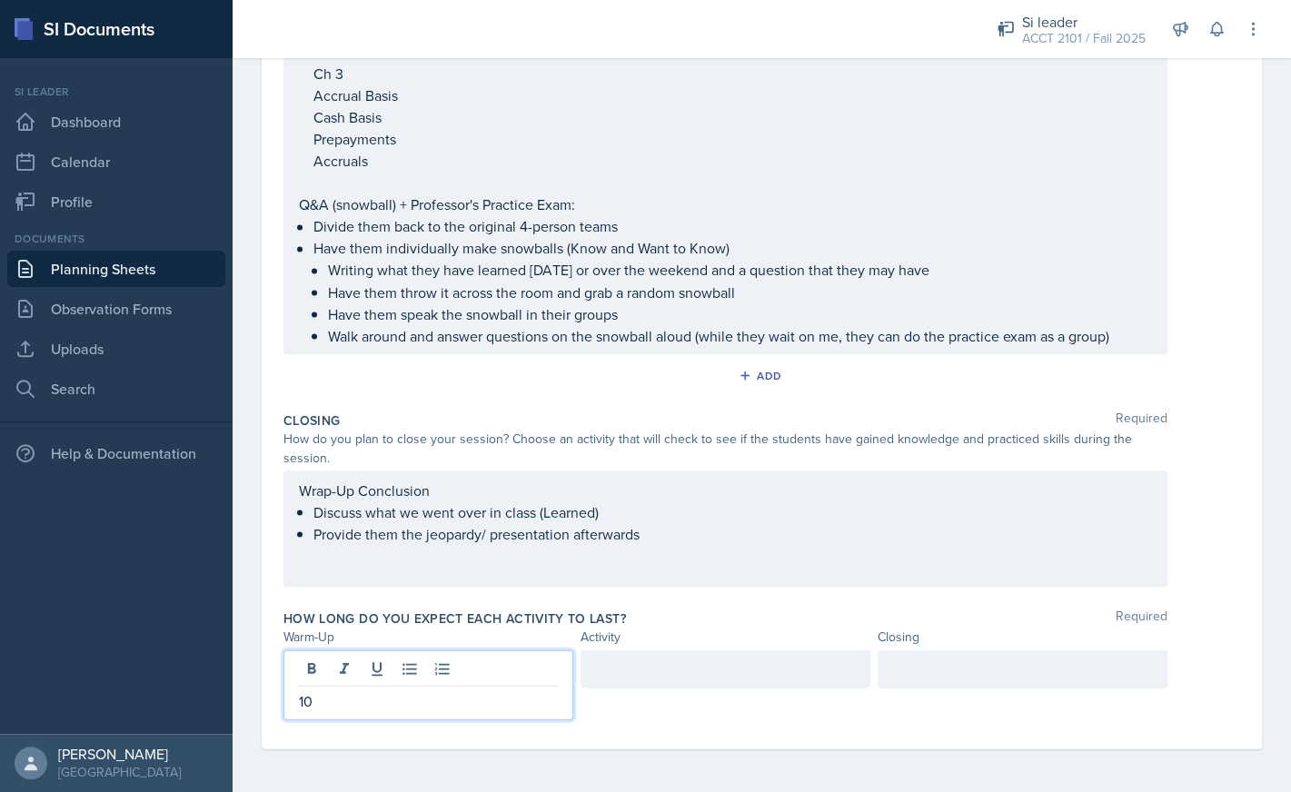
click at [619, 679] on div at bounding box center [725, 668] width 290 height 38
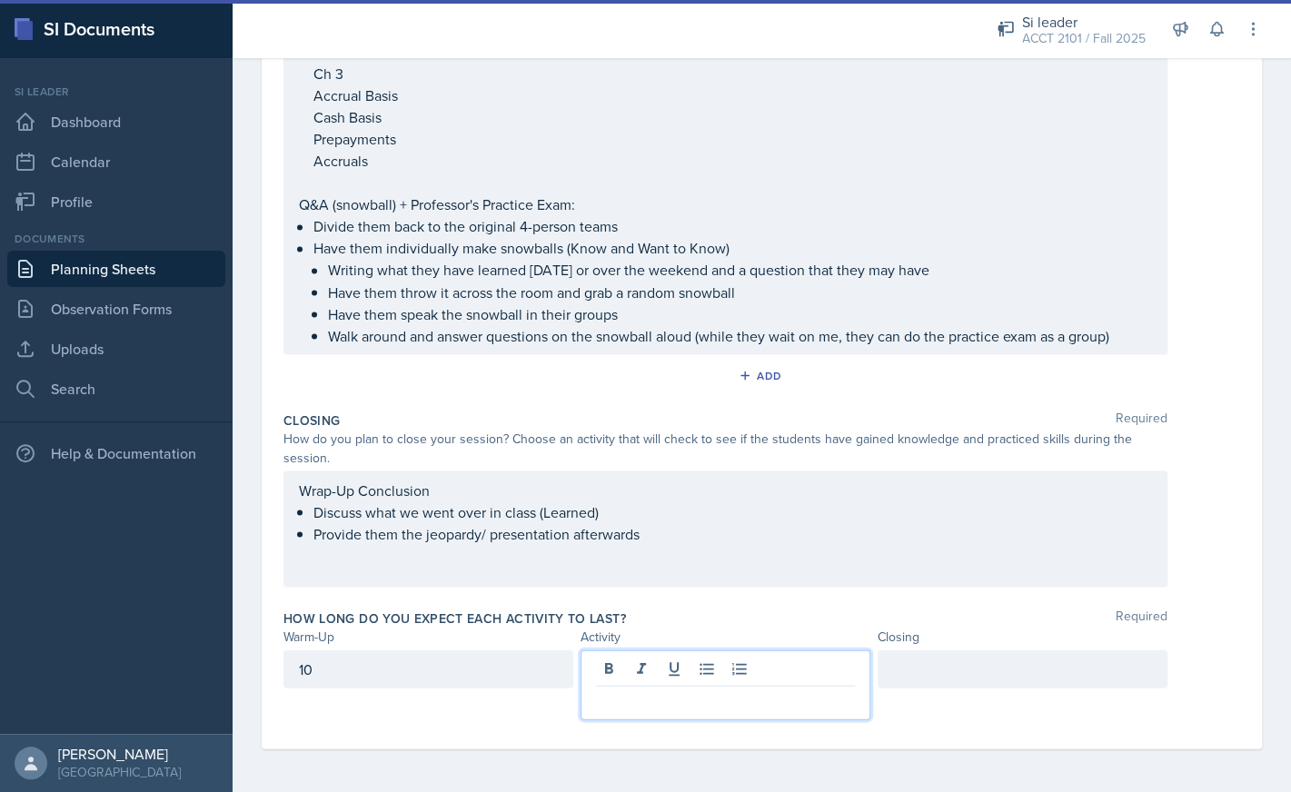
click at [914, 680] on div at bounding box center [1022, 668] width 290 height 38
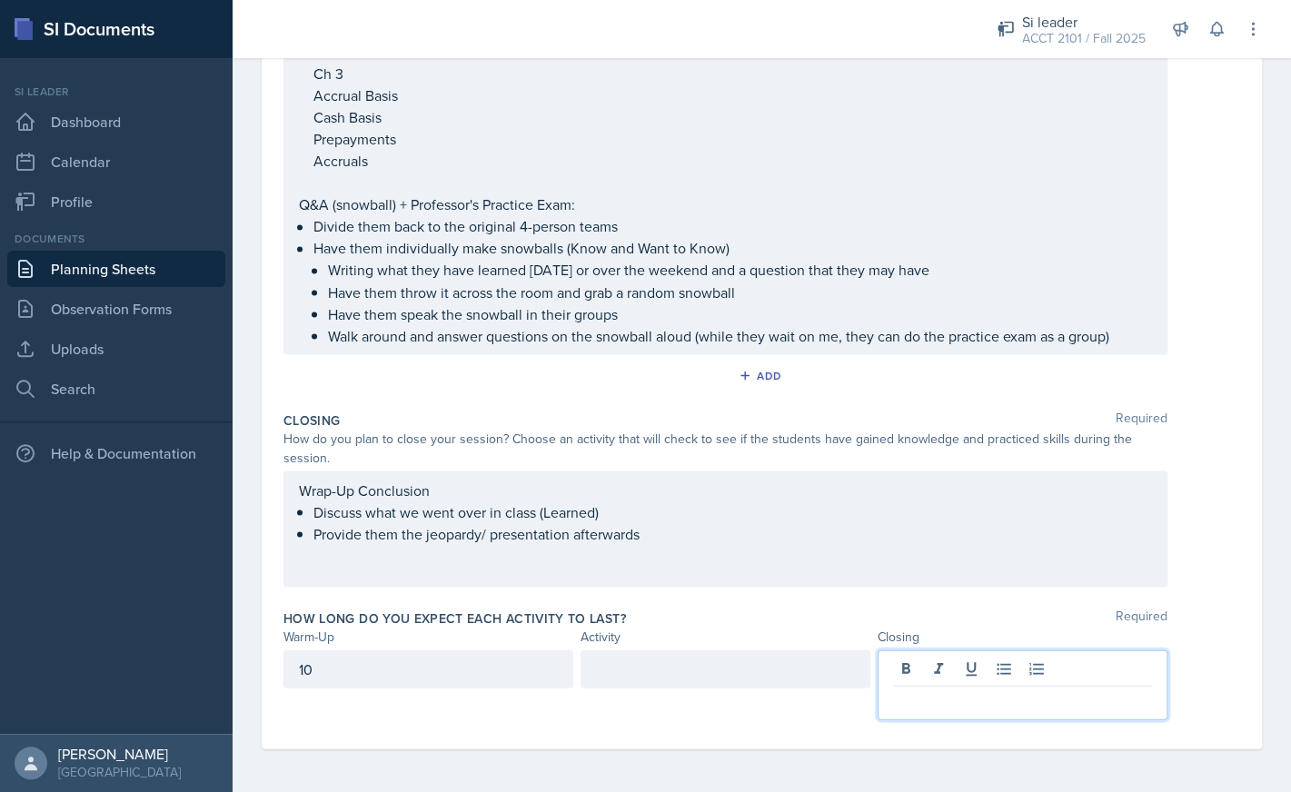
scroll to position [1041, 0]
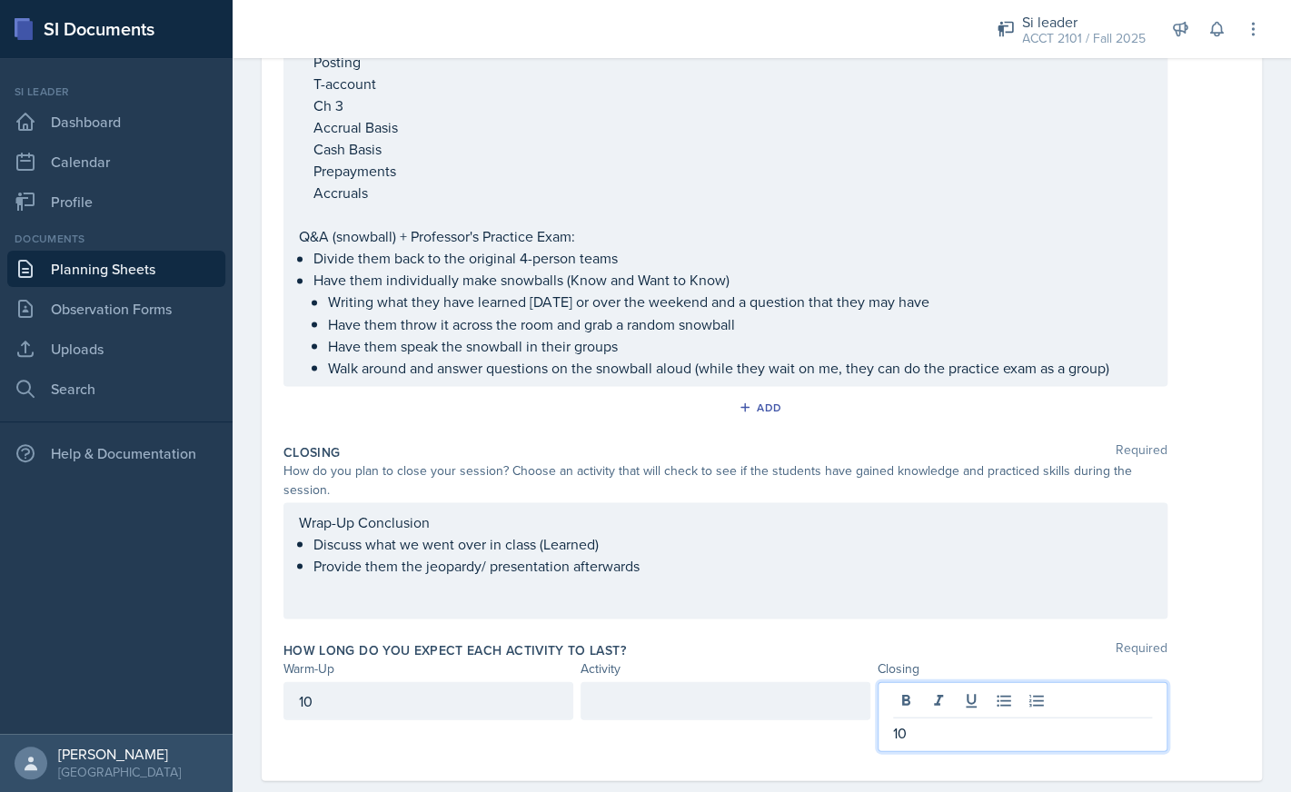
click at [738, 708] on div at bounding box center [725, 700] width 290 height 38
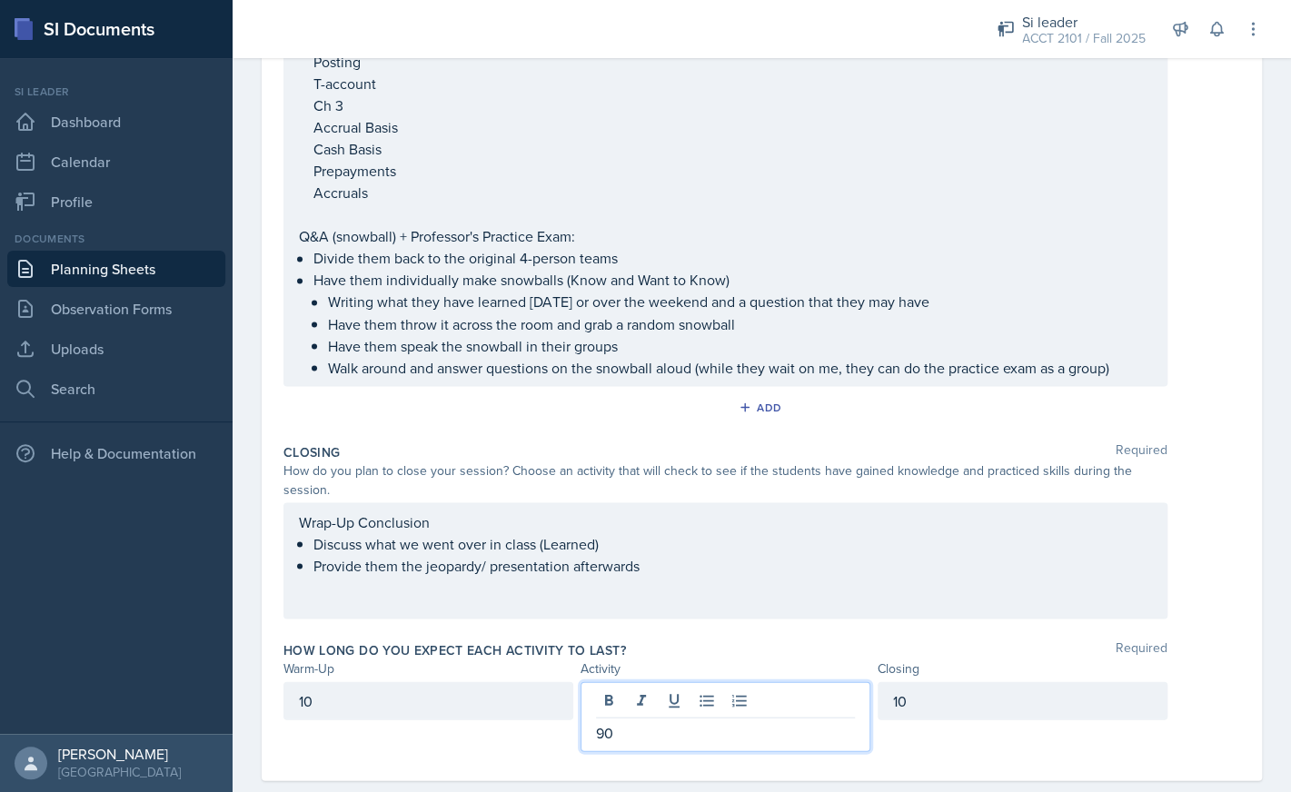
click at [539, 694] on div "10" at bounding box center [428, 700] width 290 height 38
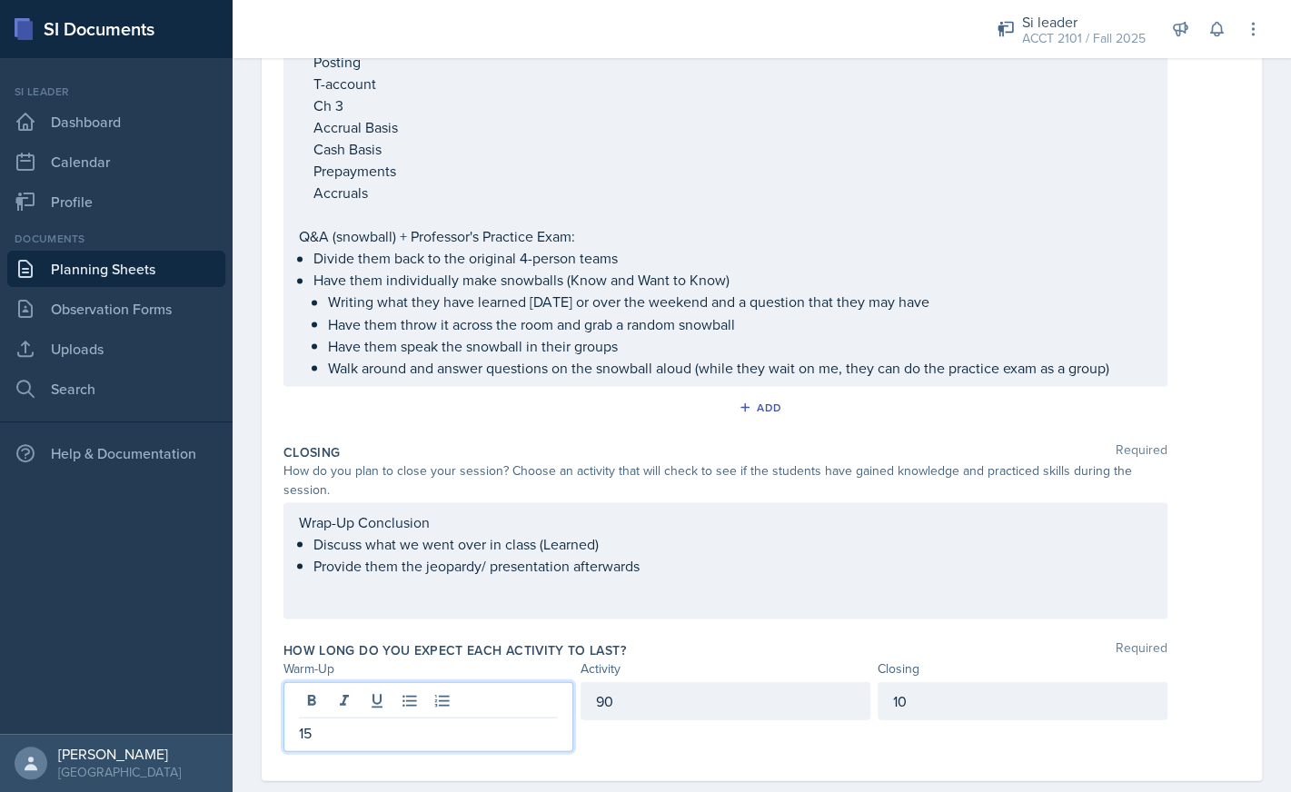
click at [664, 665] on div "Activity" at bounding box center [725, 668] width 290 height 19
click at [512, 704] on div "15" at bounding box center [428, 716] width 290 height 70
click at [770, 660] on div "Activity" at bounding box center [725, 668] width 290 height 19
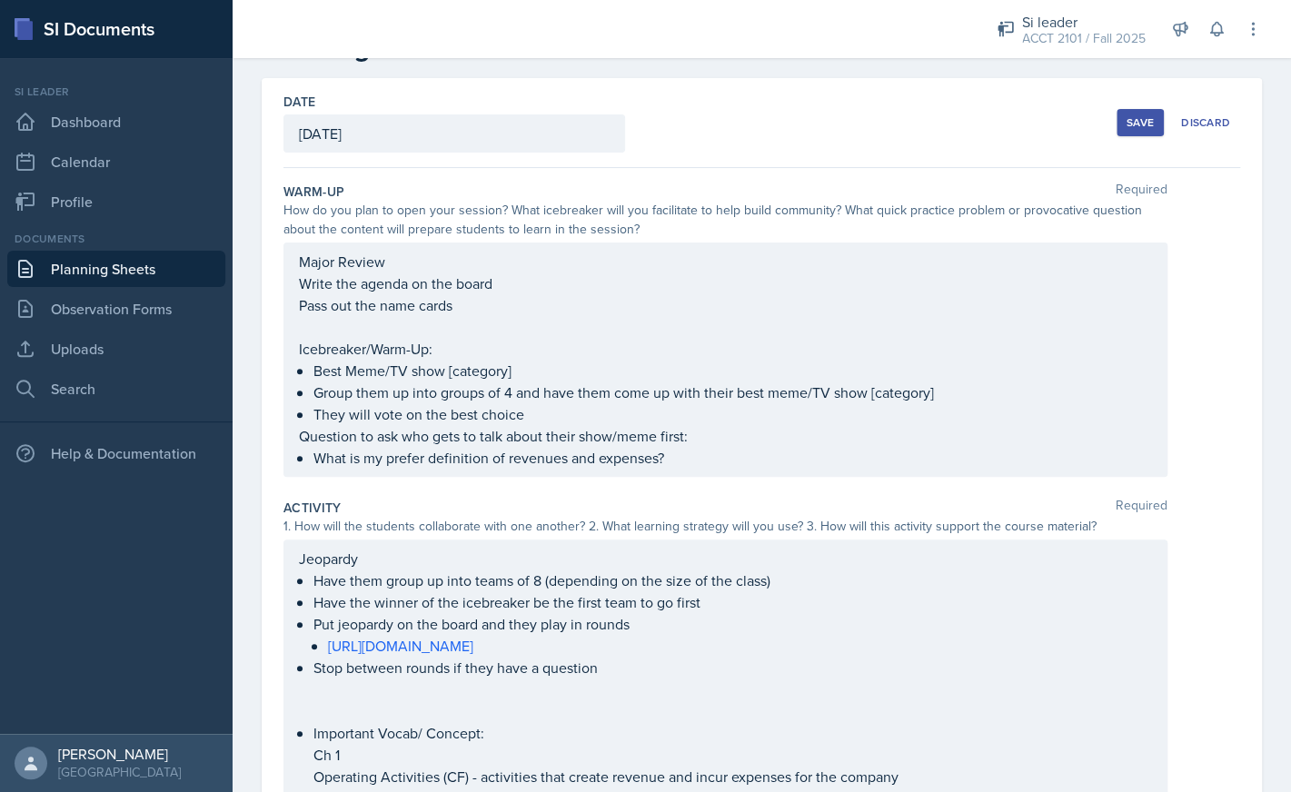
scroll to position [0, 0]
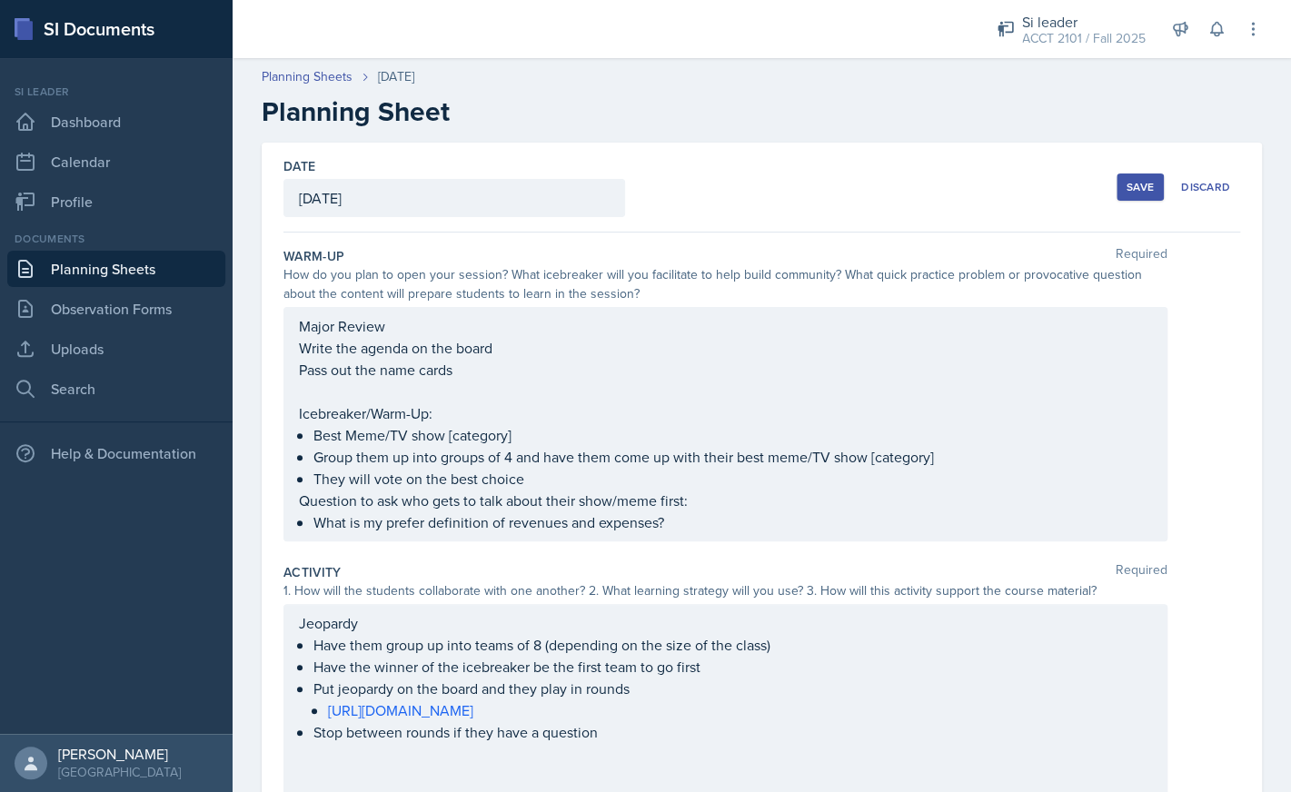
click at [1135, 184] on div "Save" at bounding box center [1139, 187] width 27 height 15
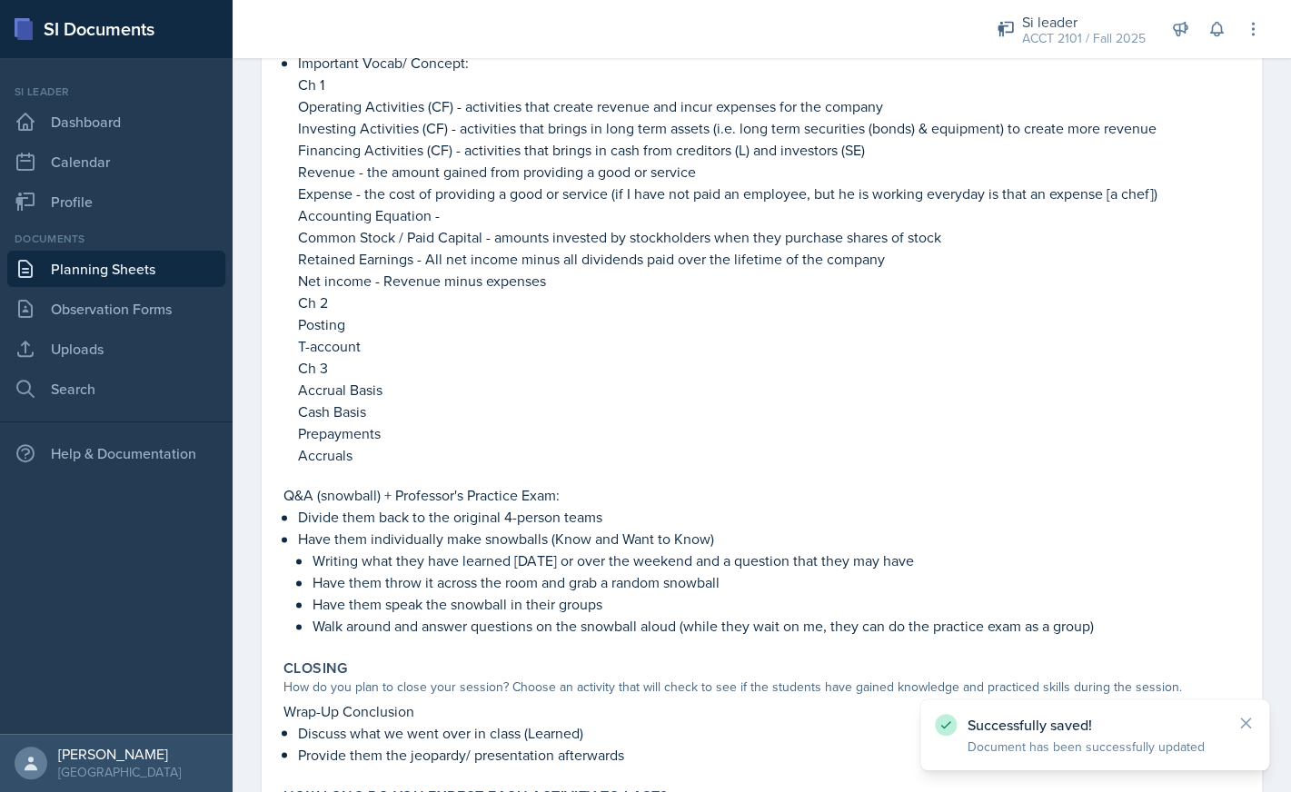
scroll to position [872, 0]
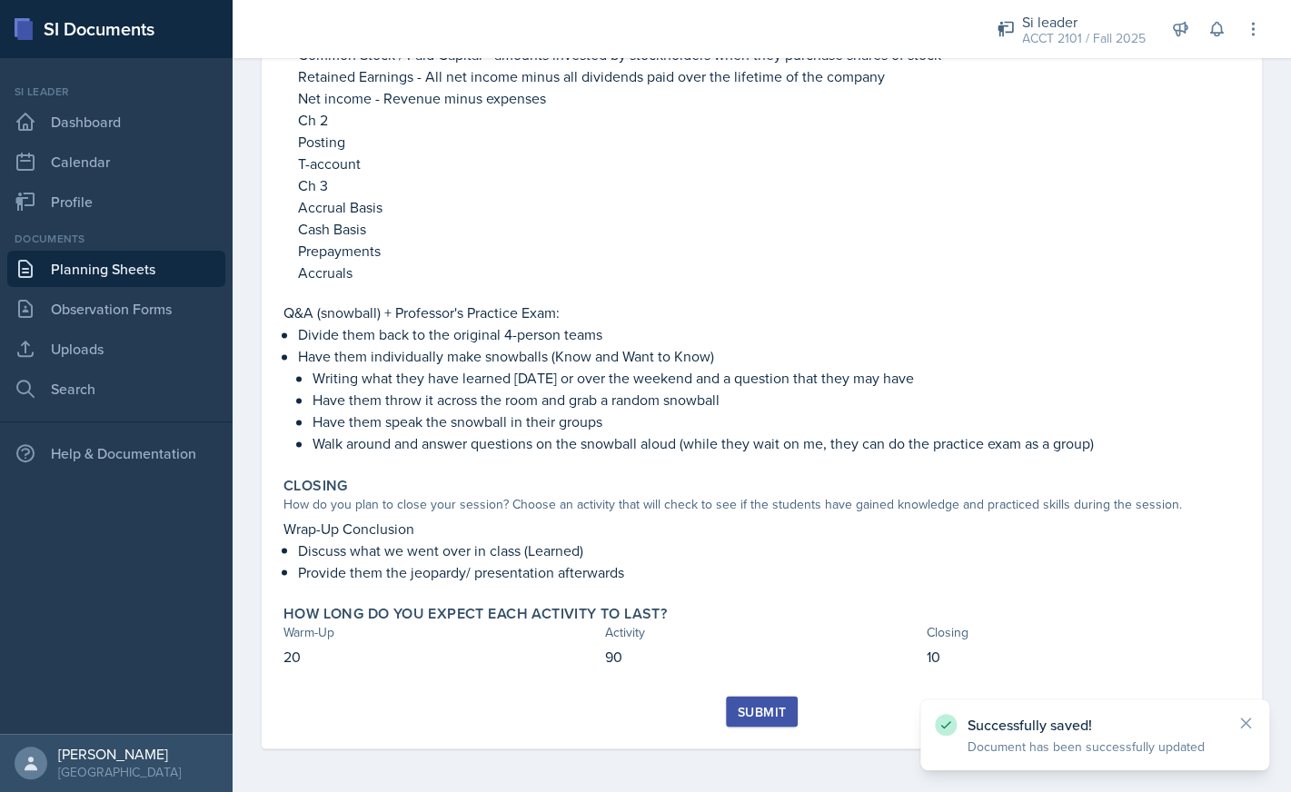
click at [759, 723] on button "Submit" at bounding box center [762, 711] width 72 height 31
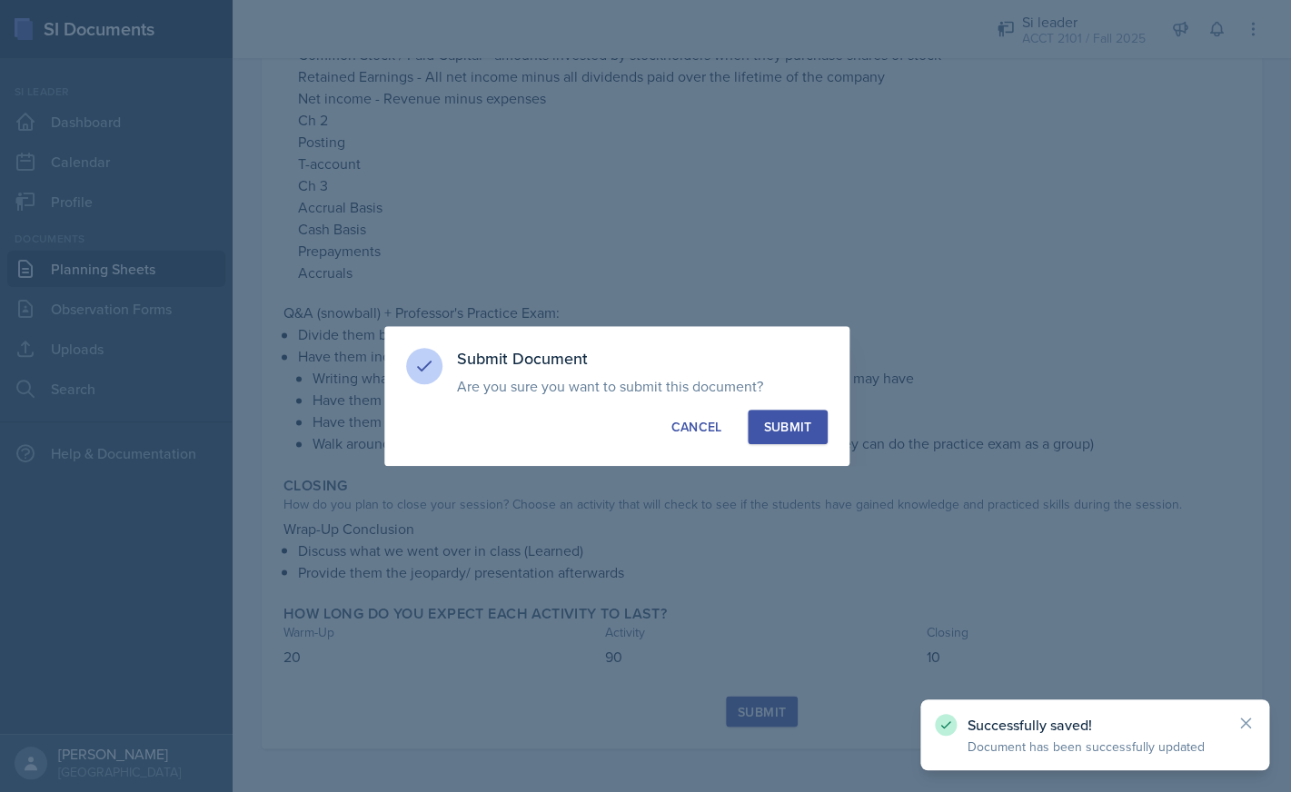
click at [786, 417] on button "Submit" at bounding box center [787, 427] width 79 height 35
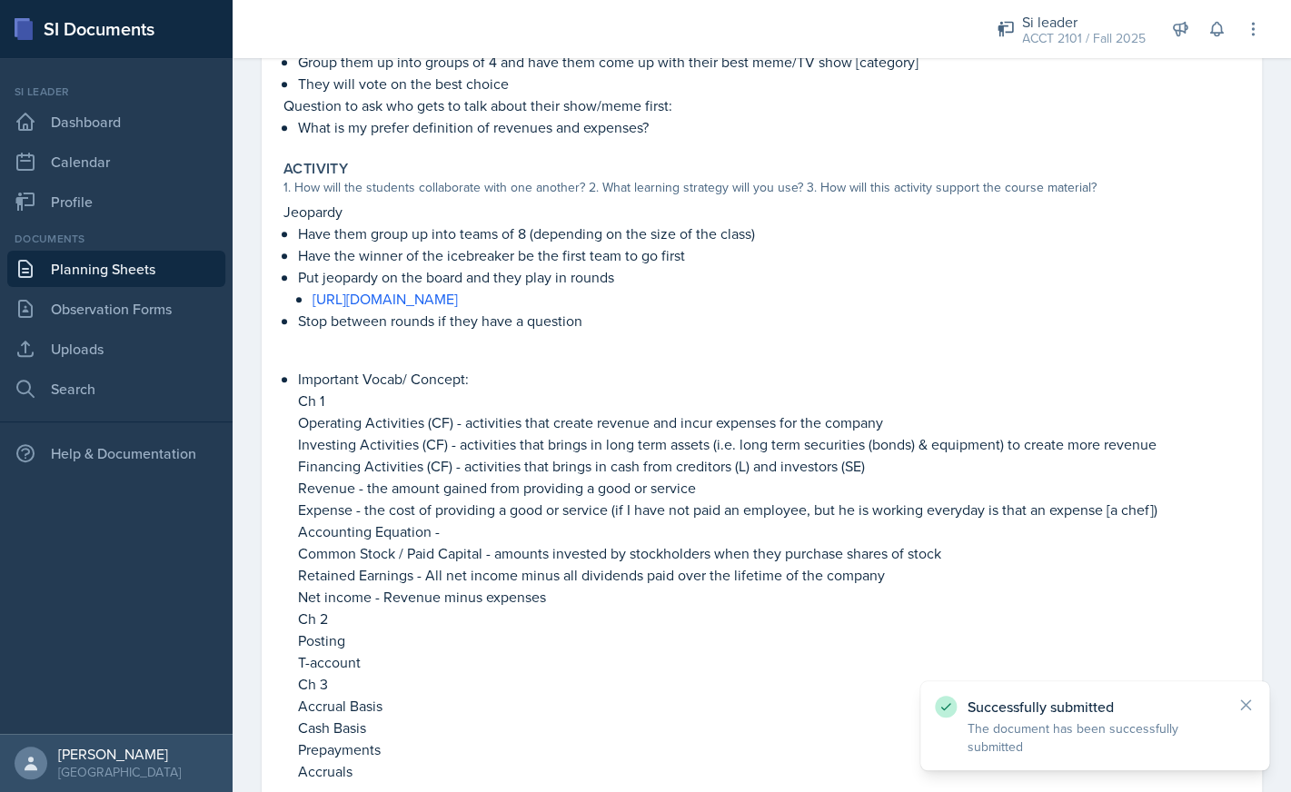
scroll to position [372, 0]
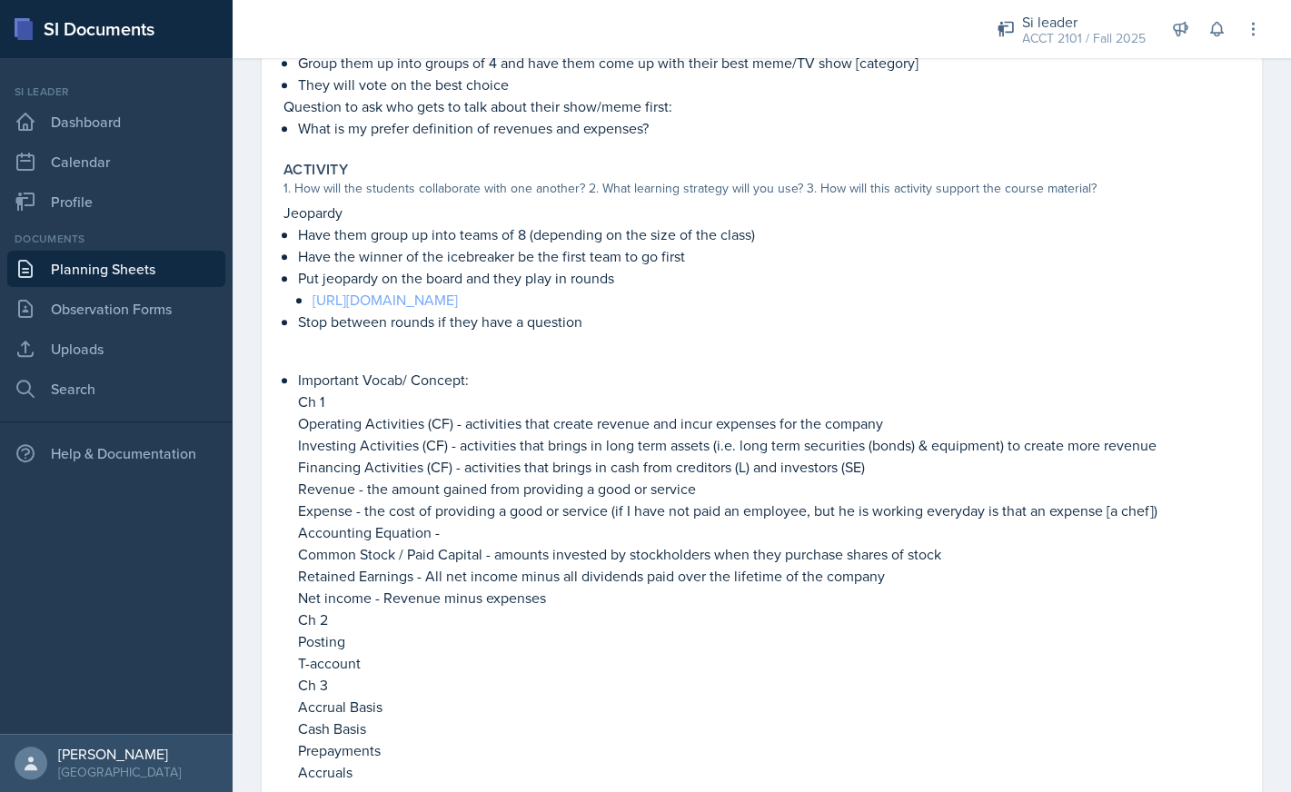
click at [440, 308] on link "[URL][DOMAIN_NAME]" at bounding box center [384, 300] width 145 height 20
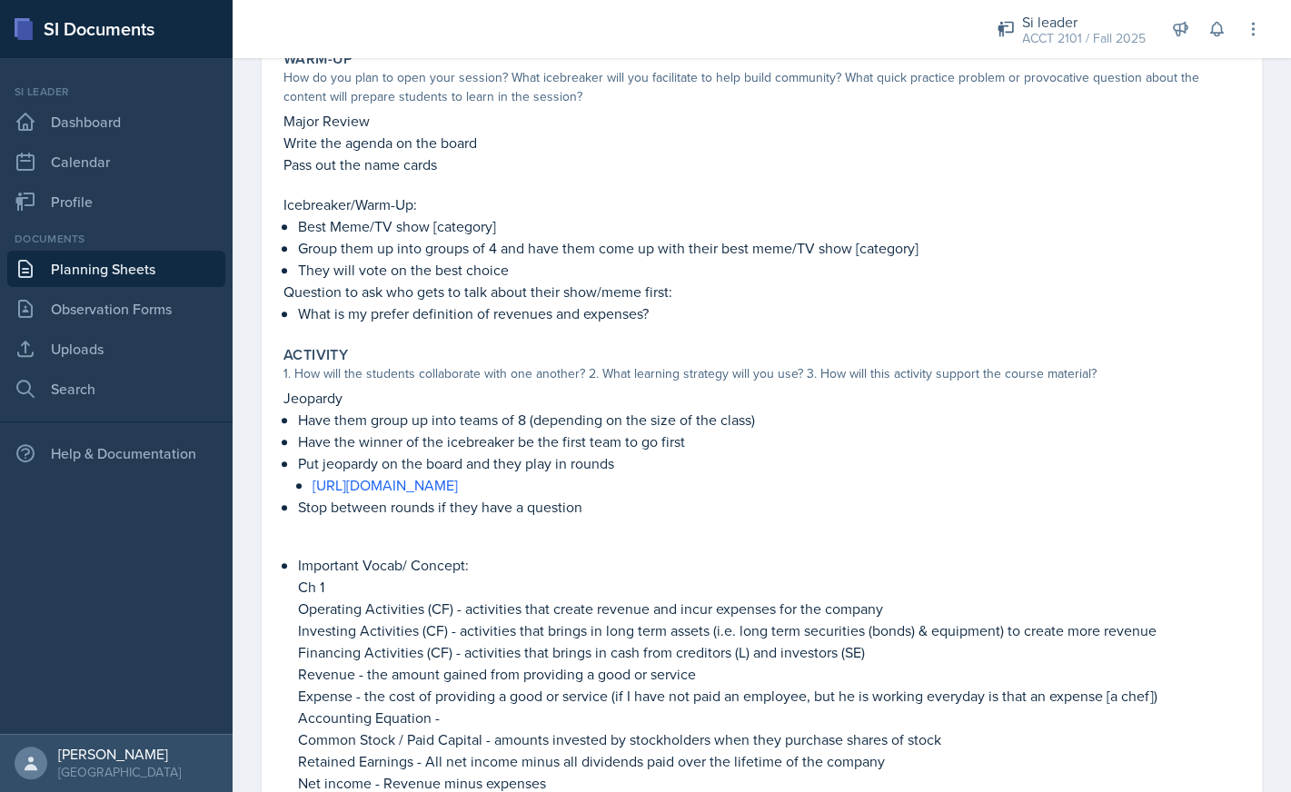
scroll to position [0, 0]
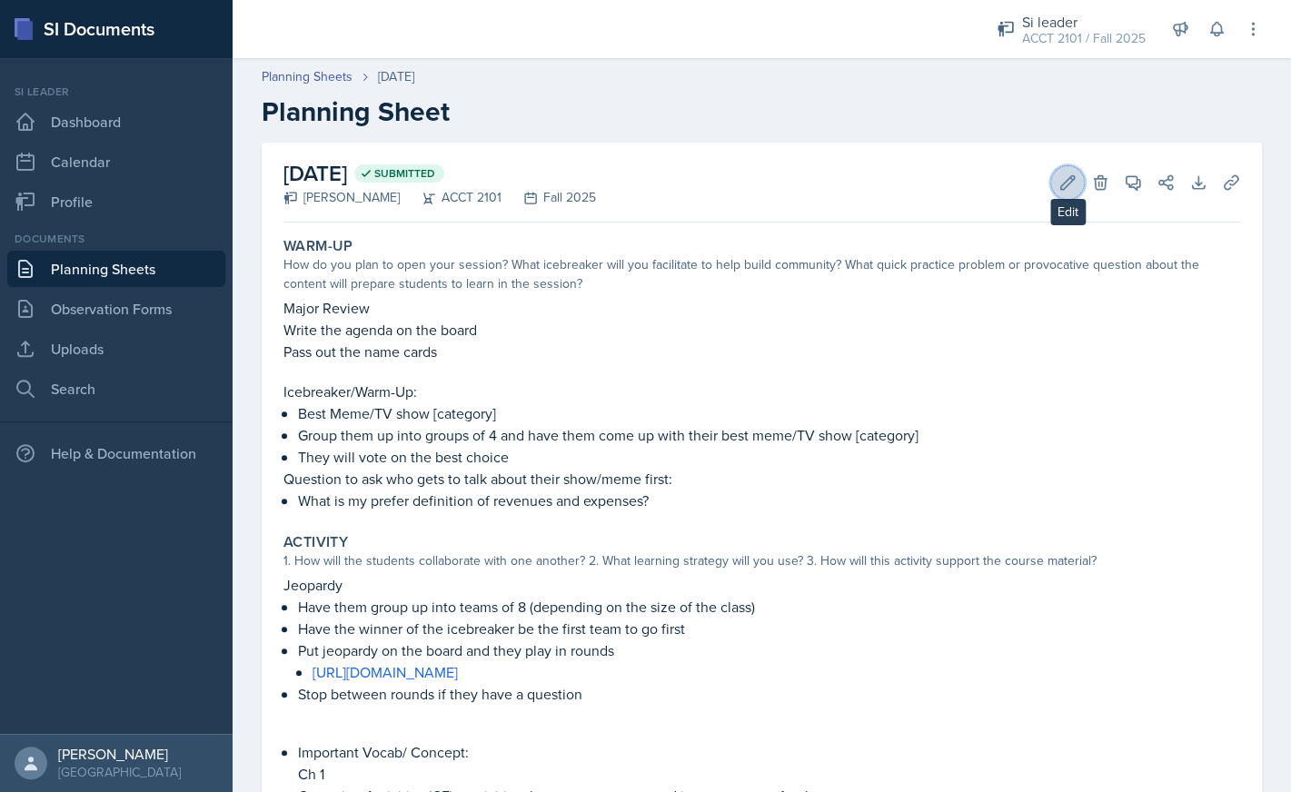
click at [1066, 183] on icon at bounding box center [1067, 182] width 18 height 18
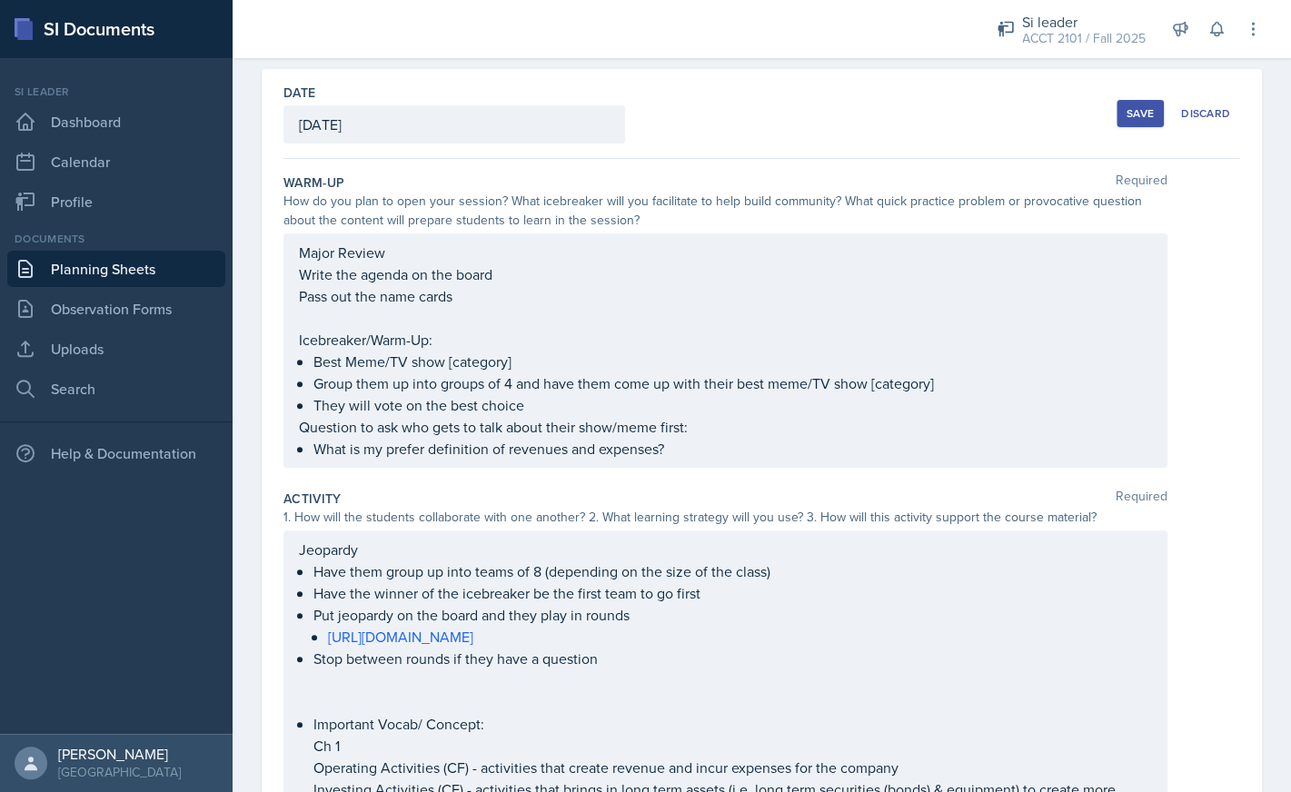
scroll to position [104, 0]
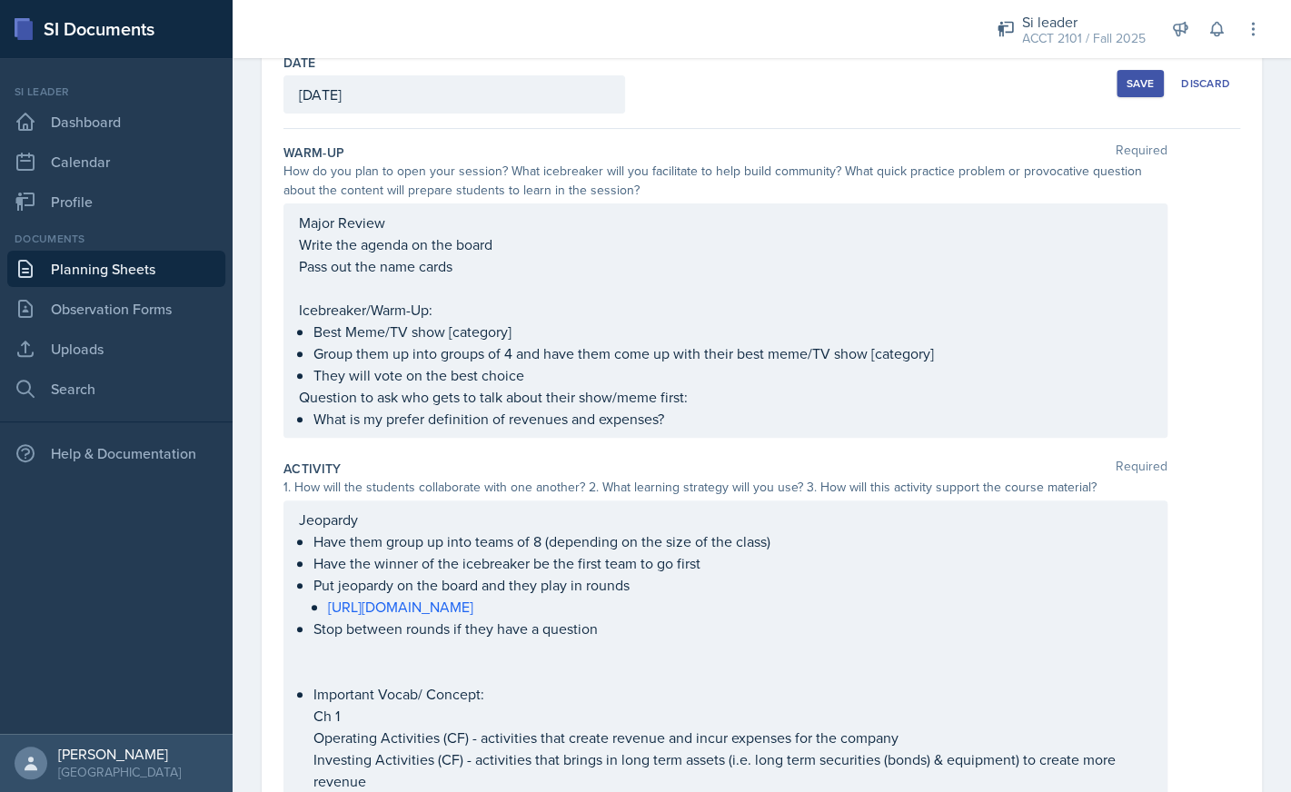
click at [551, 609] on li "Put jeopardy on the board and they play in rounds [URL][DOMAIN_NAME]" at bounding box center [732, 596] width 838 height 44
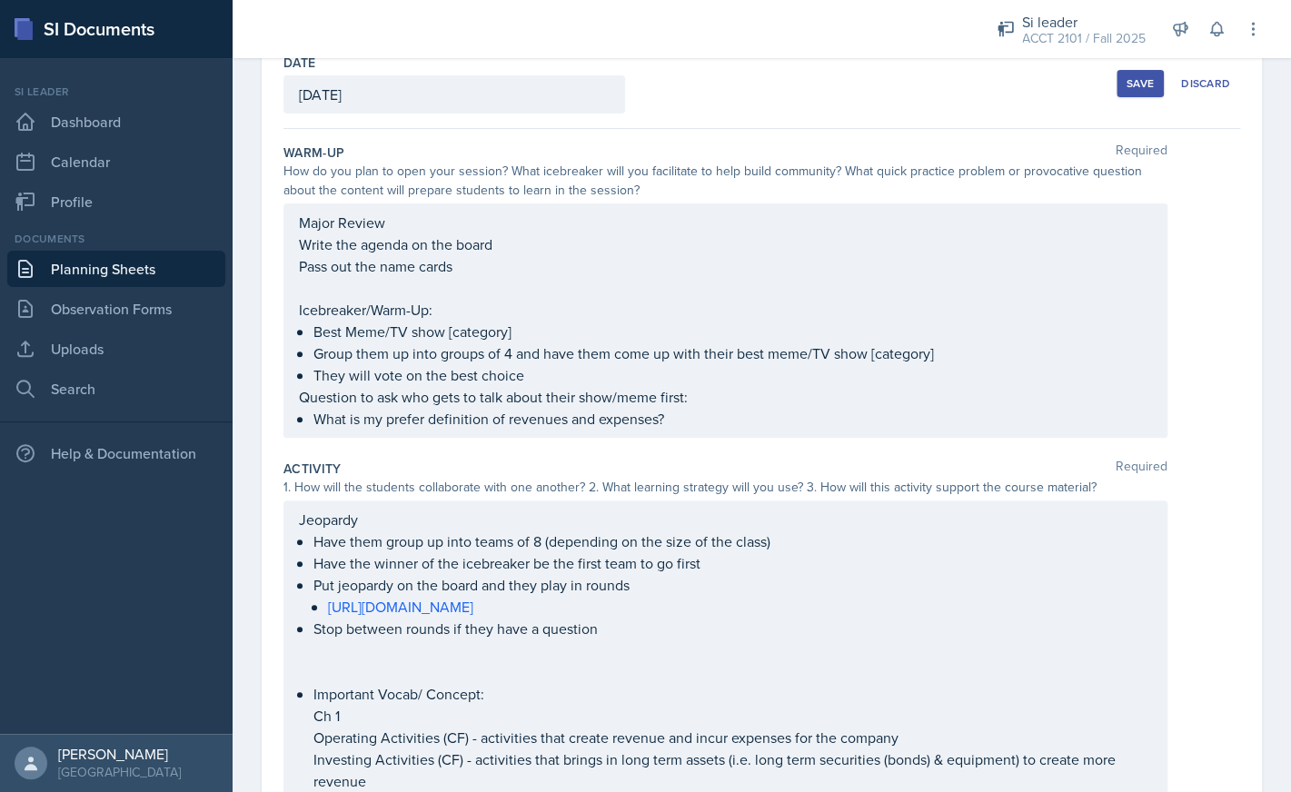
click at [1142, 88] on div "Save" at bounding box center [1139, 83] width 27 height 15
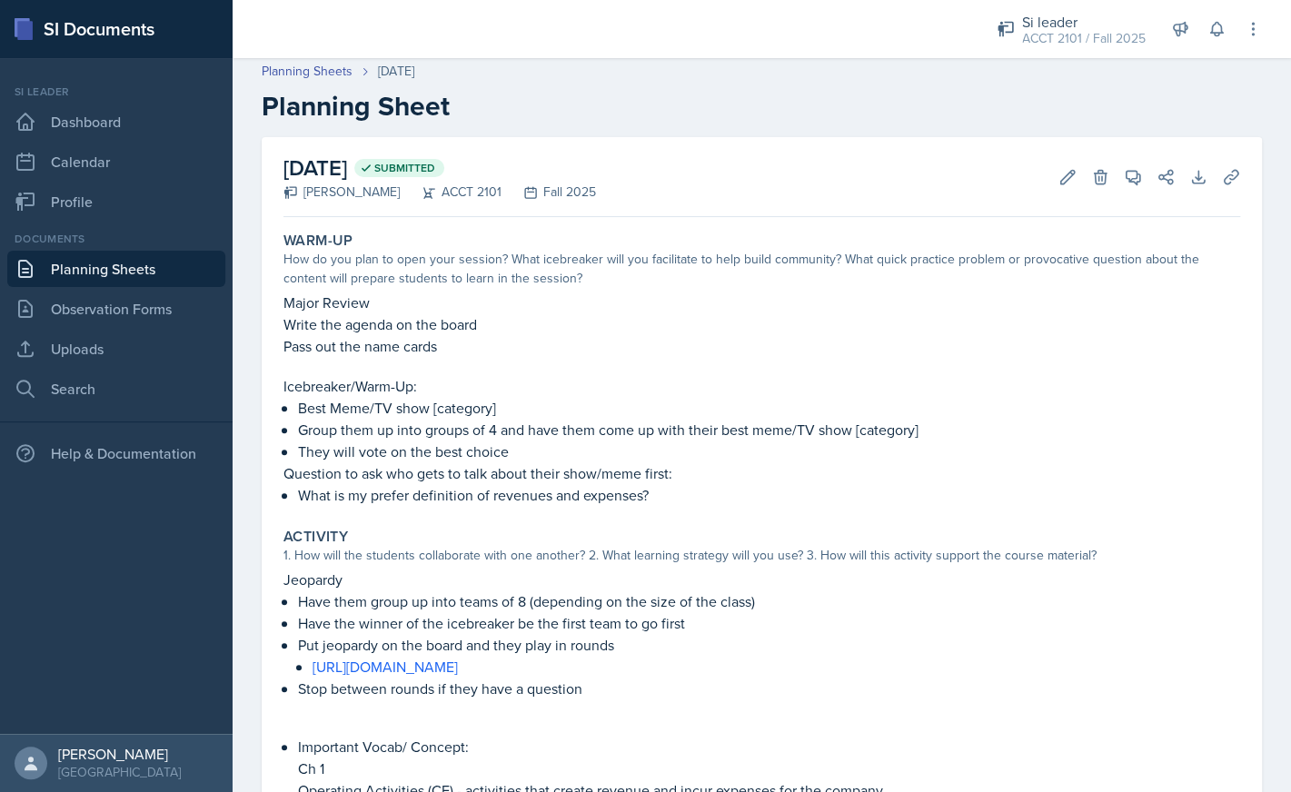
scroll to position [0, 0]
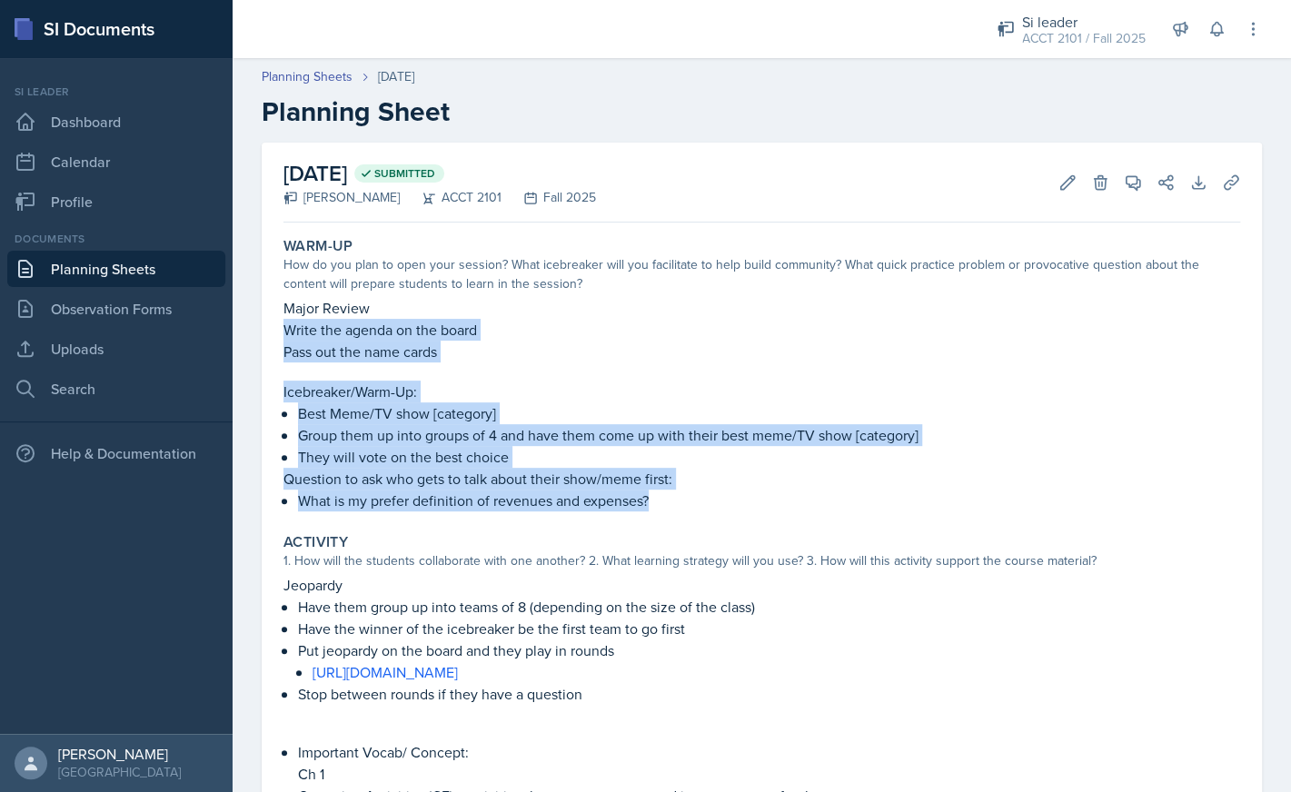
drag, startPoint x: 663, startPoint y: 502, endPoint x: 281, endPoint y: 332, distance: 418.8
click at [281, 332] on div "Warm-Up How do you plan to open your session? What icebreaker will you facilita…" at bounding box center [761, 374] width 971 height 289
copy div "Write the agenda on the board Pass out the name cards Icebreaker/Warm-Up: Best …"
click at [1065, 186] on icon at bounding box center [1068, 182] width 14 height 14
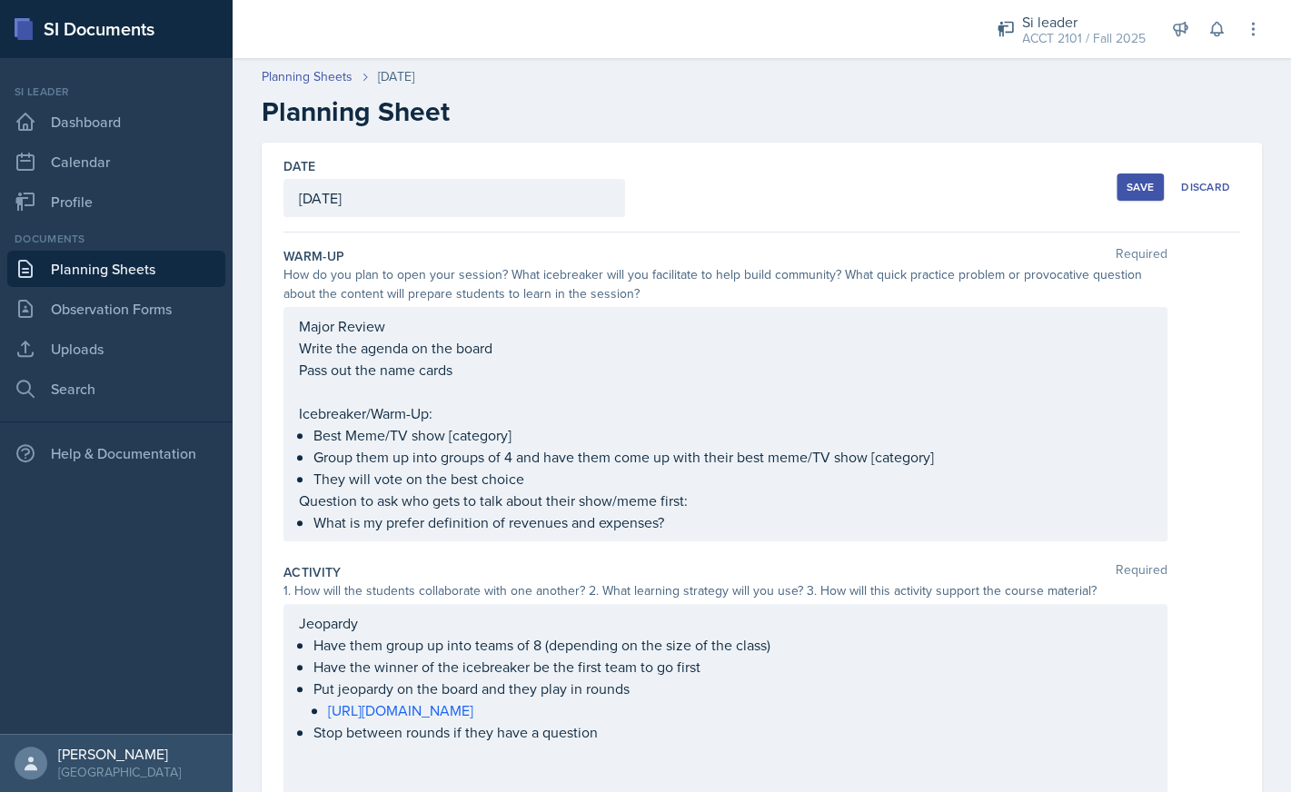
click at [979, 456] on div "Major Review Write the agenda on the board Pass out the name cards Icebreaker/W…" at bounding box center [725, 424] width 853 height 218
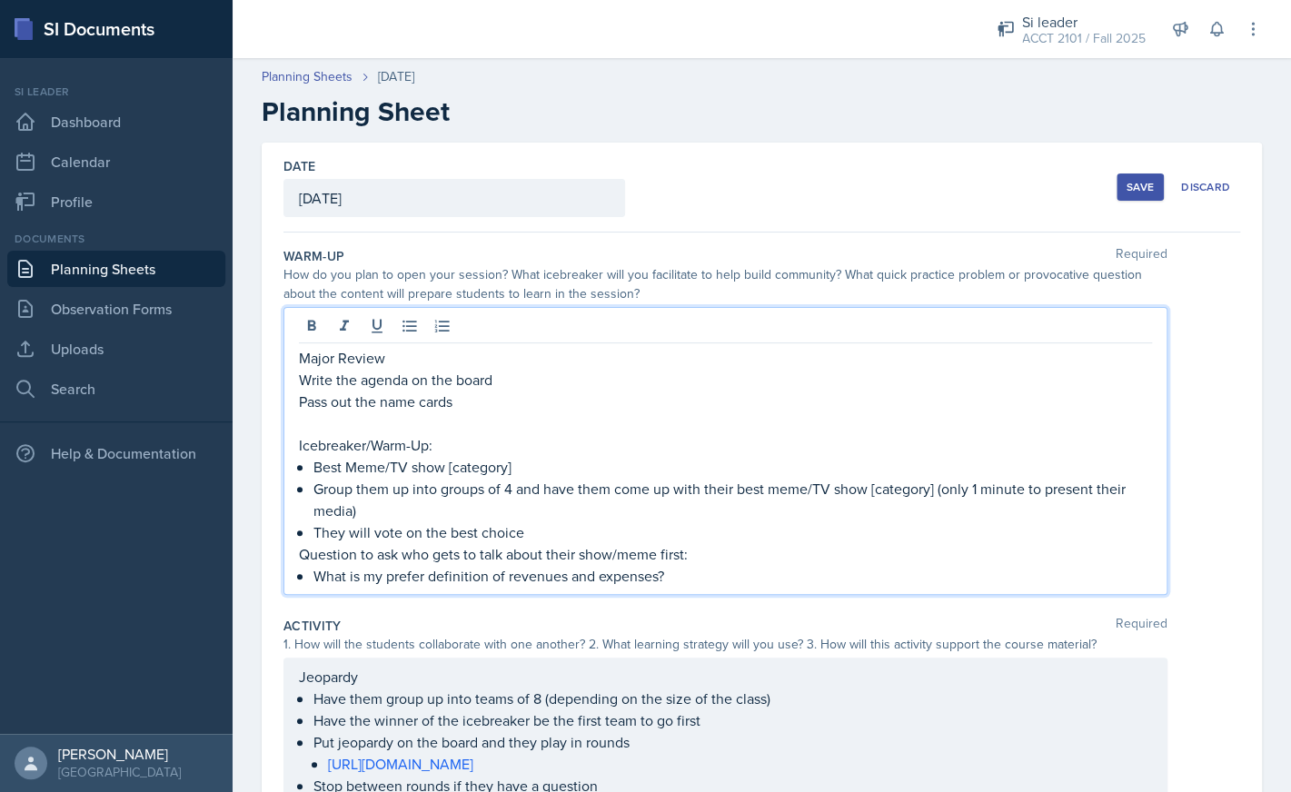
click at [975, 548] on p "Question to ask who gets to talk about their show/meme first:" at bounding box center [725, 554] width 853 height 22
click at [769, 525] on p "They will vote on the best choice" at bounding box center [732, 532] width 838 height 22
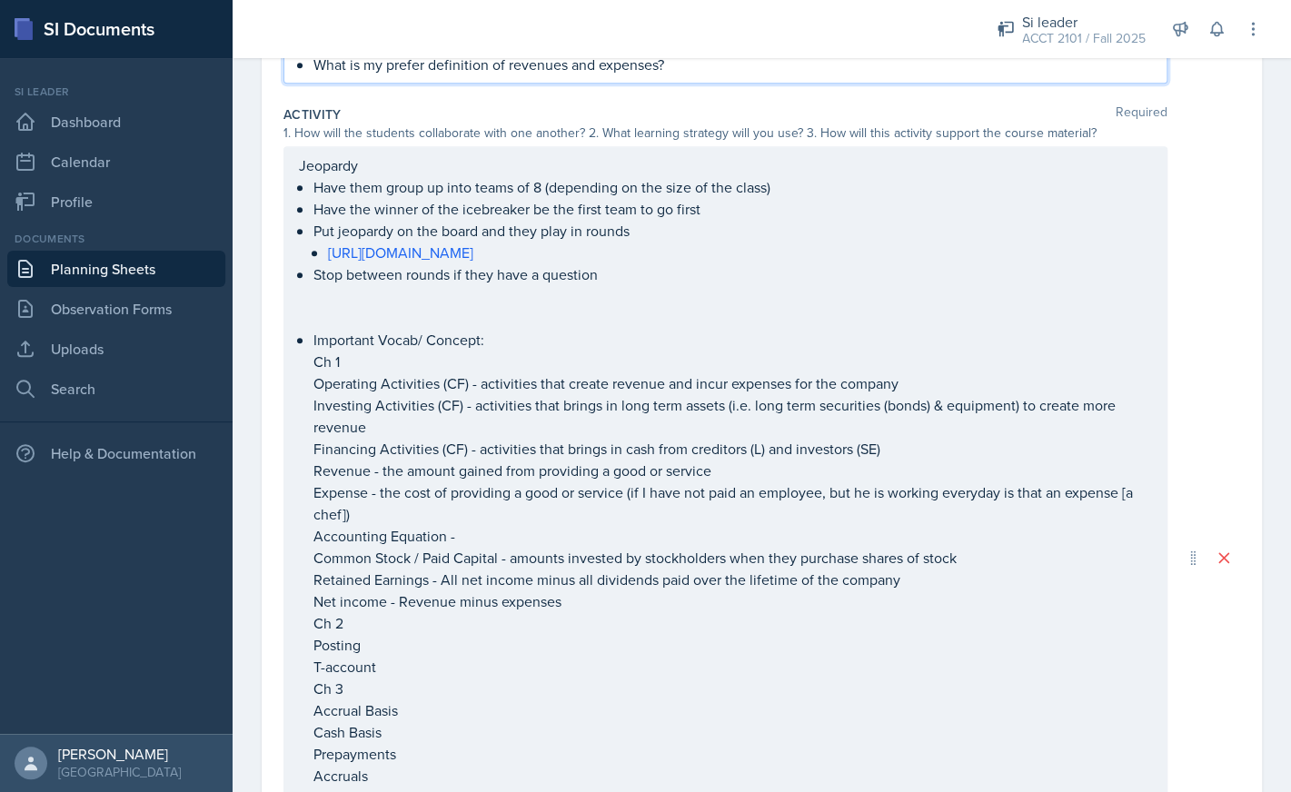
scroll to position [553, 0]
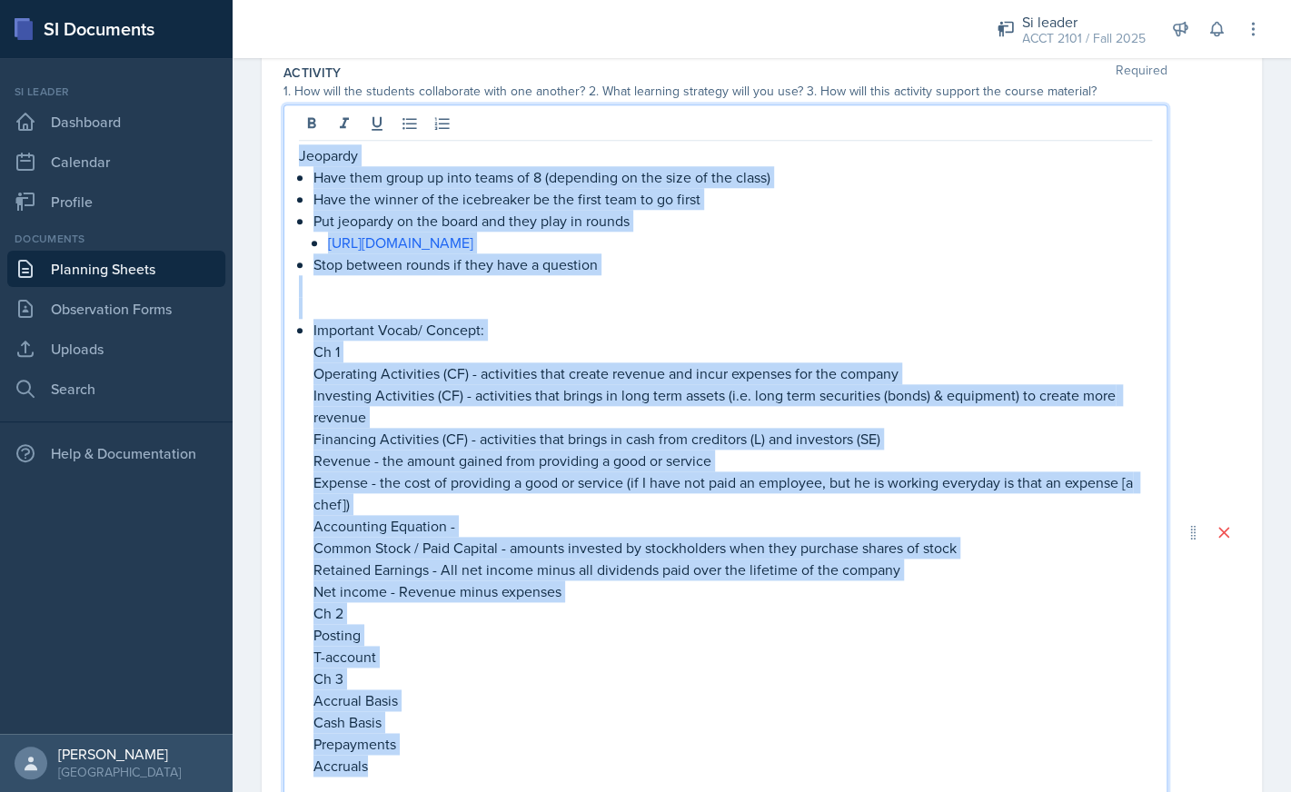
drag, startPoint x: 390, startPoint y: 737, endPoint x: 300, endPoint y: 148, distance: 595.4
click at [300, 148] on div "Jeopardy Have them group up into teams of 8 (depending on the size of the class…" at bounding box center [725, 547] width 853 height 807
copy div "Jeopardy Have them group up into teams of 8 (depending on the size of the class…"
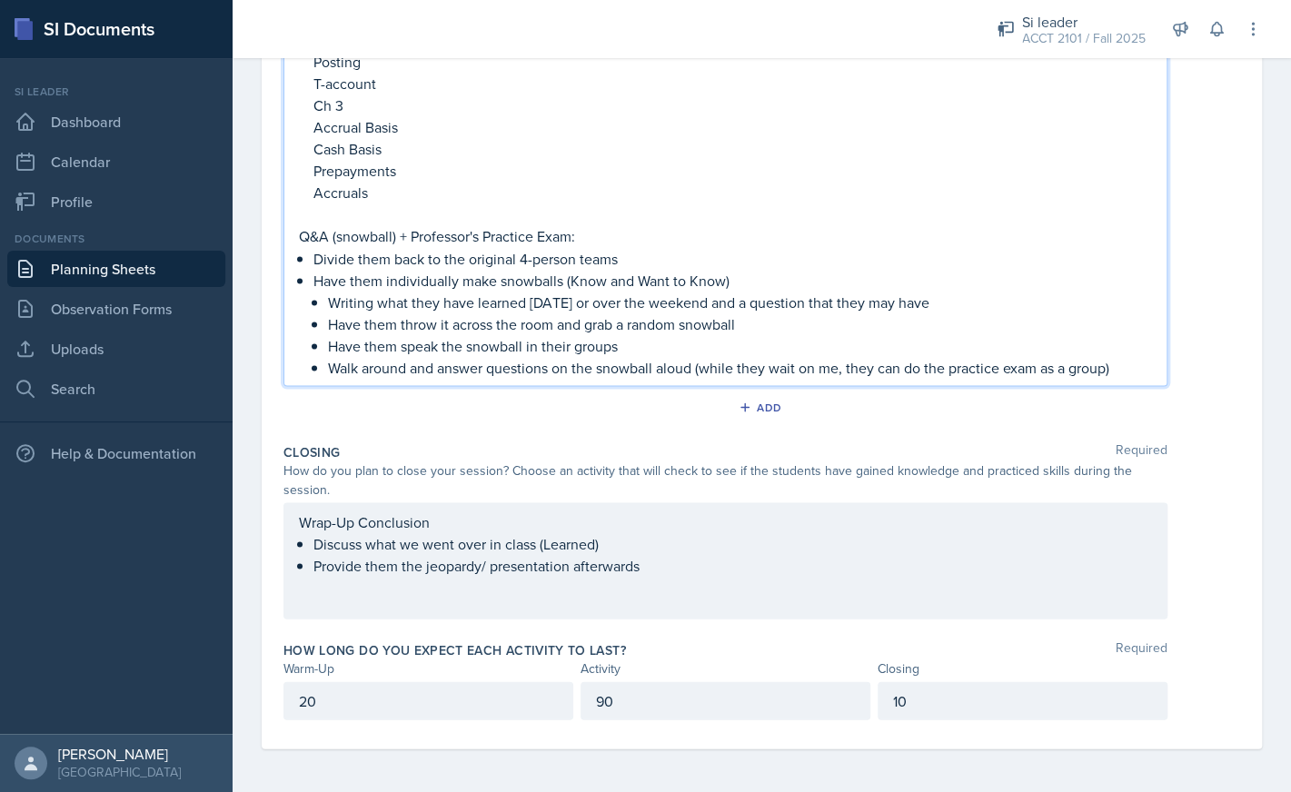
click at [527, 353] on p "Have them speak the snowball in their groups" at bounding box center [740, 345] width 824 height 22
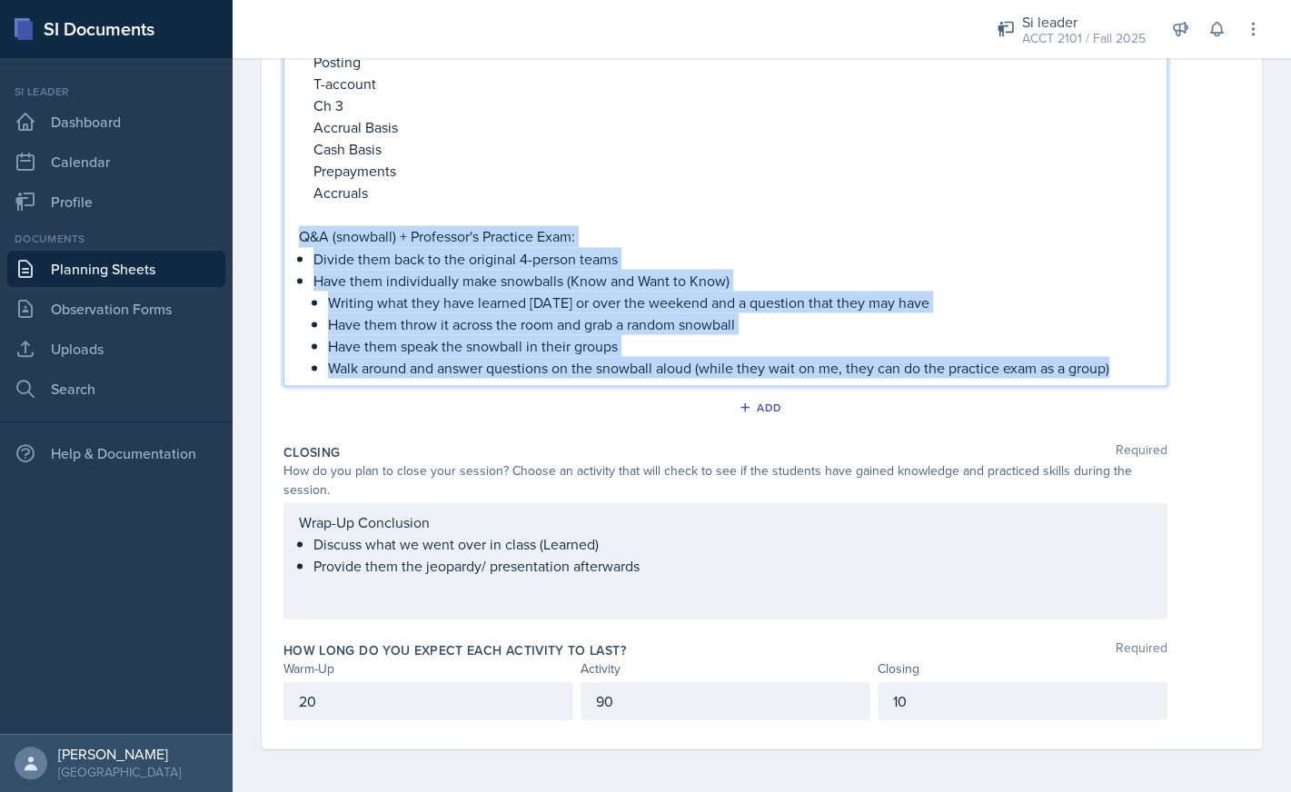
drag, startPoint x: 1123, startPoint y: 365, endPoint x: 295, endPoint y: 235, distance: 837.6
copy div "Q&A (snowball) + Professor's Practice Exam: Divide them back to the original 4-…"
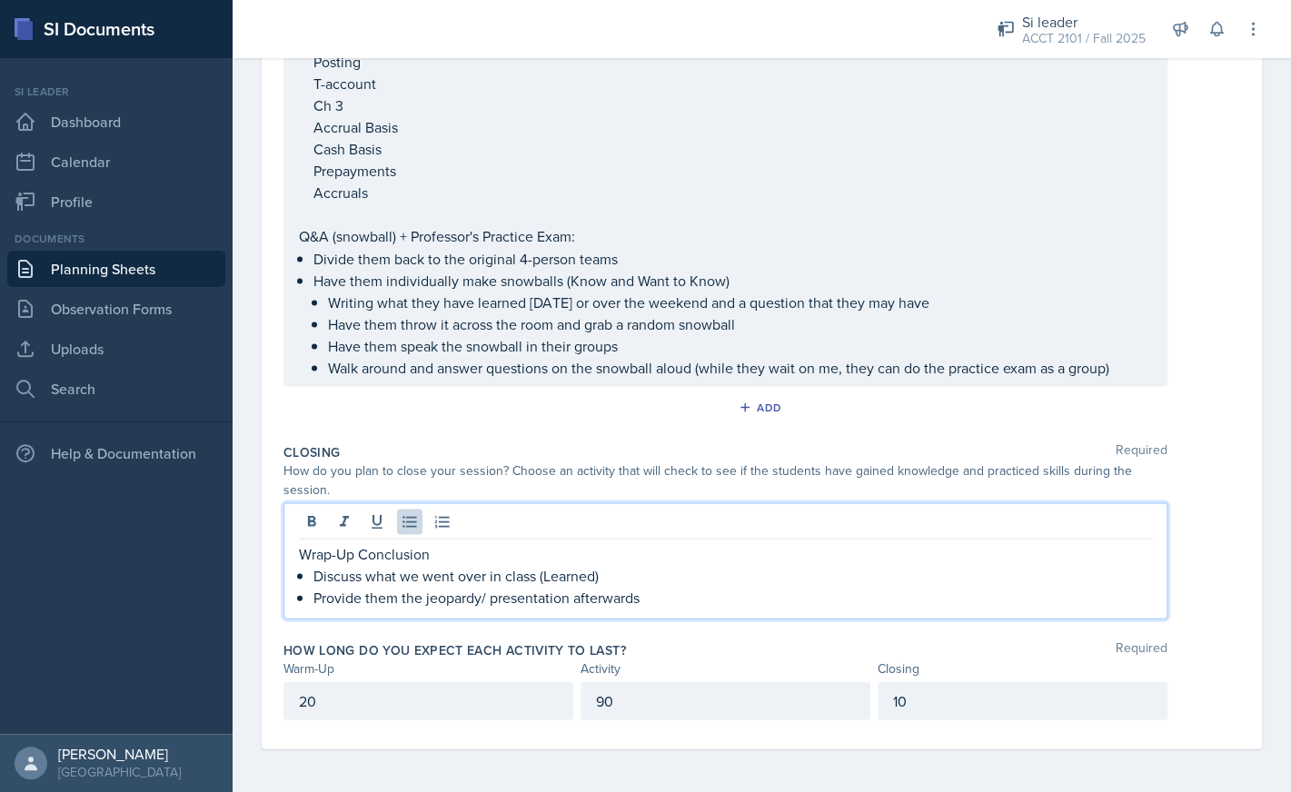
click at [672, 572] on ul "Discuss what we went over in class (Learned) Provide them the jeopardy/ present…" at bounding box center [732, 586] width 838 height 44
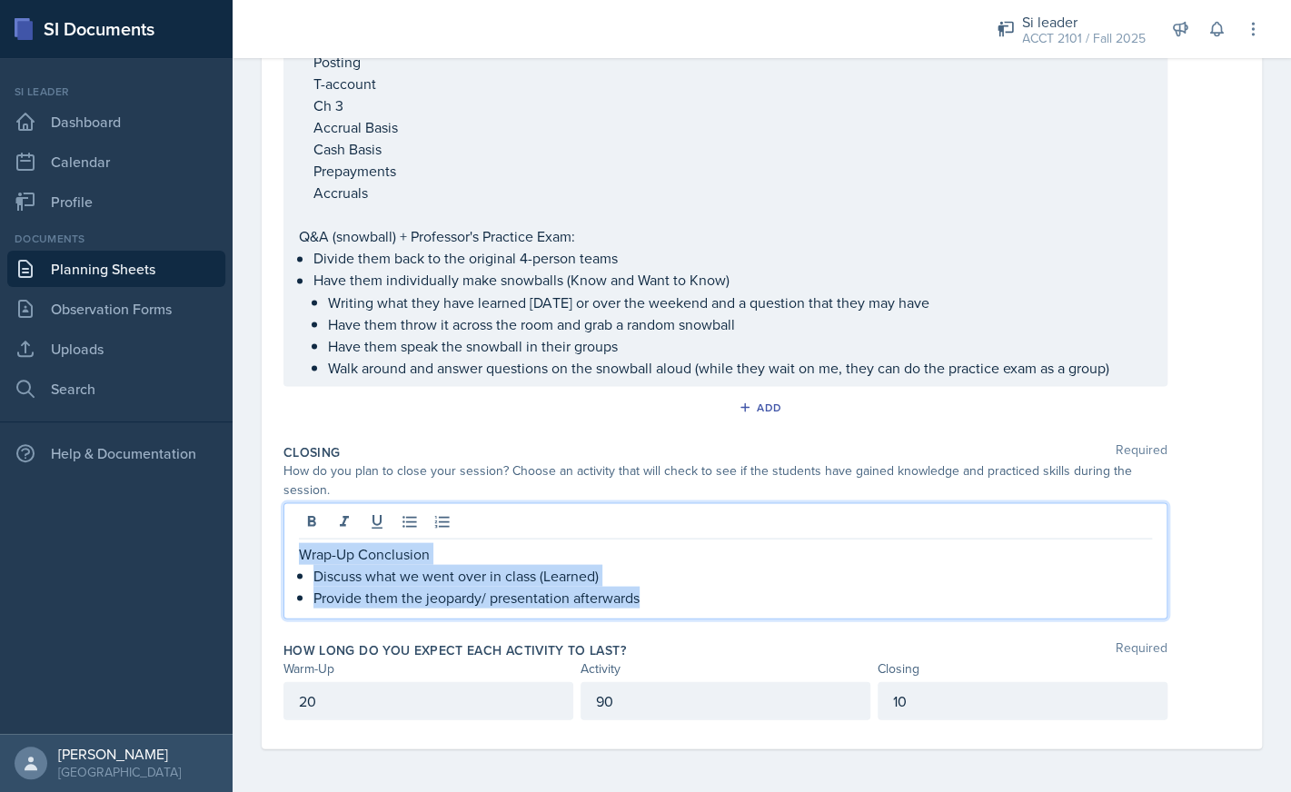
drag, startPoint x: 669, startPoint y: 594, endPoint x: 283, endPoint y: 547, distance: 388.0
click at [283, 547] on div "Wrap-Up Conclusion Discuss what we went over in class (Learned) Provide them th…" at bounding box center [725, 560] width 884 height 116
copy div "Wrap-Up Conclusion Discuss what we went over in class (Learned) Provide them th…"
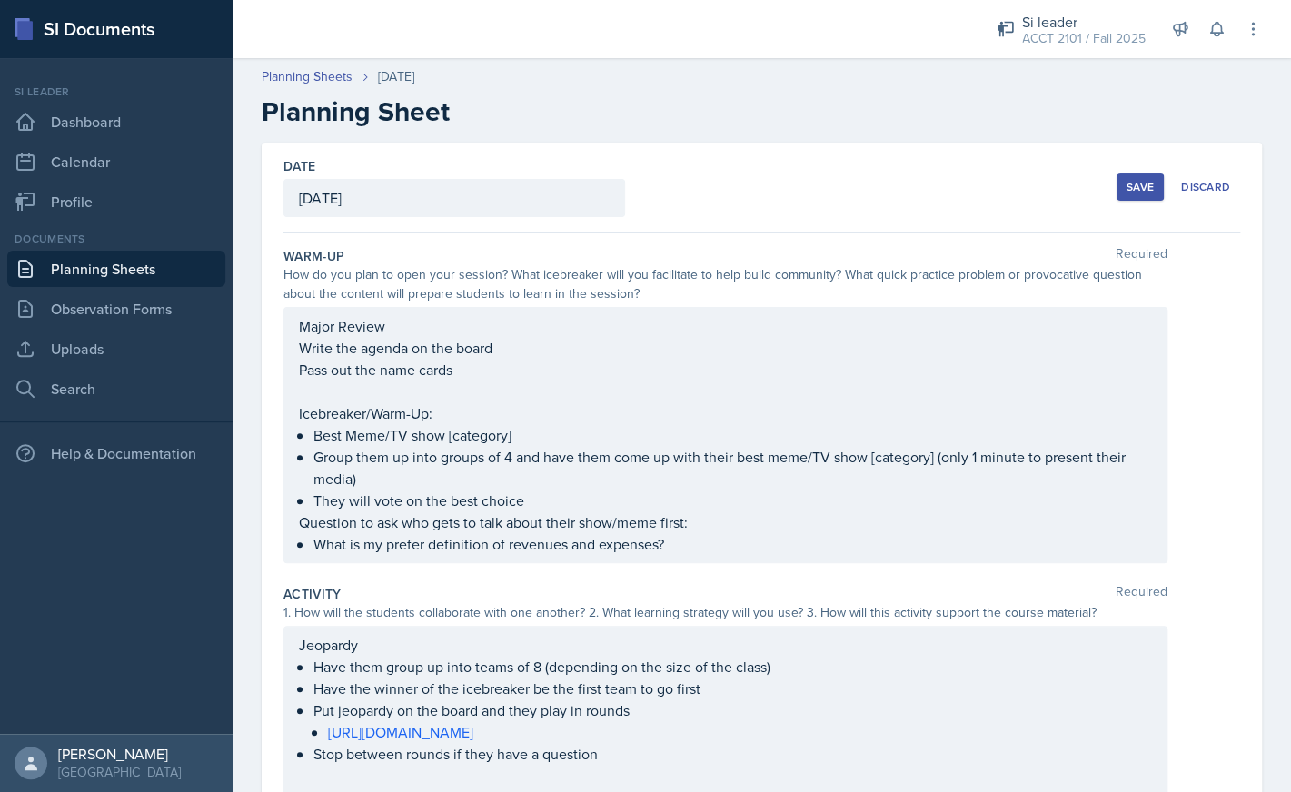
click at [1150, 190] on div "Save" at bounding box center [1139, 187] width 27 height 15
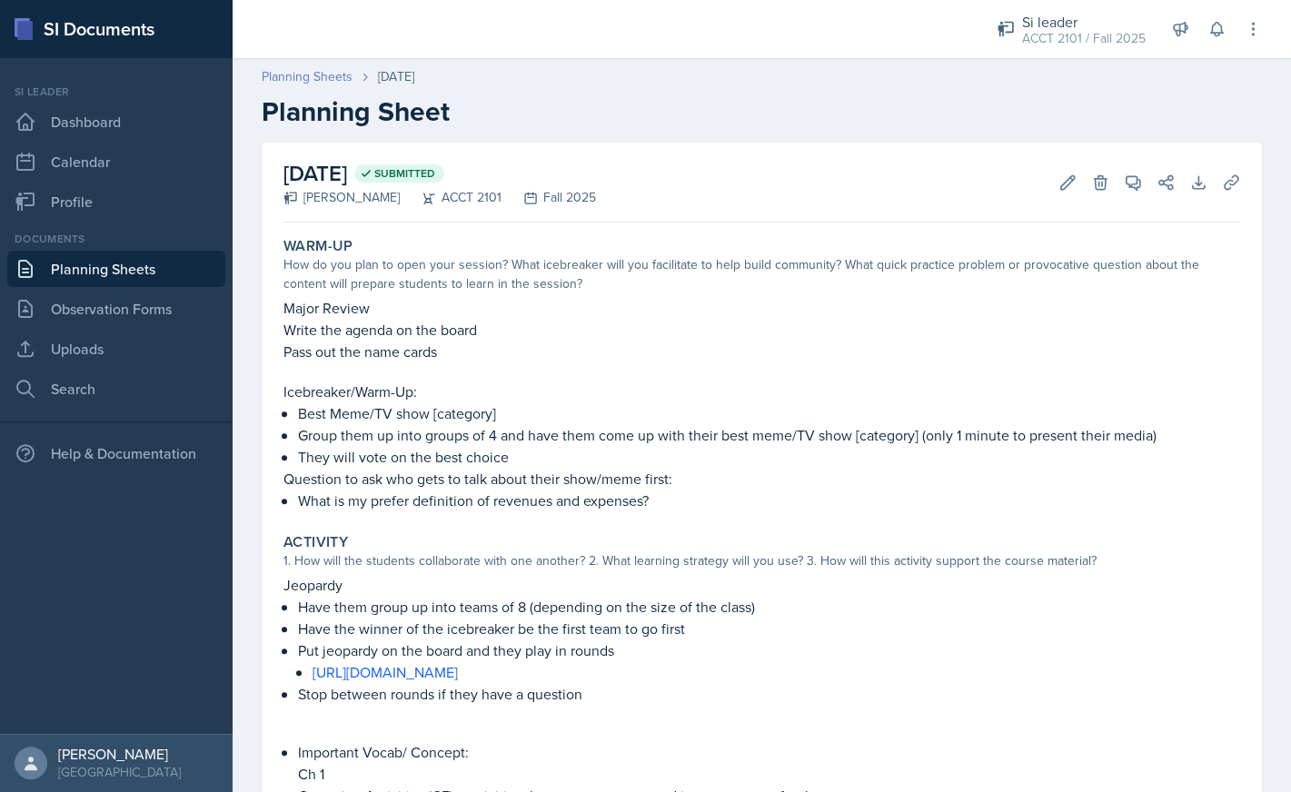
click at [313, 72] on link "Planning Sheets" at bounding box center [307, 76] width 91 height 19
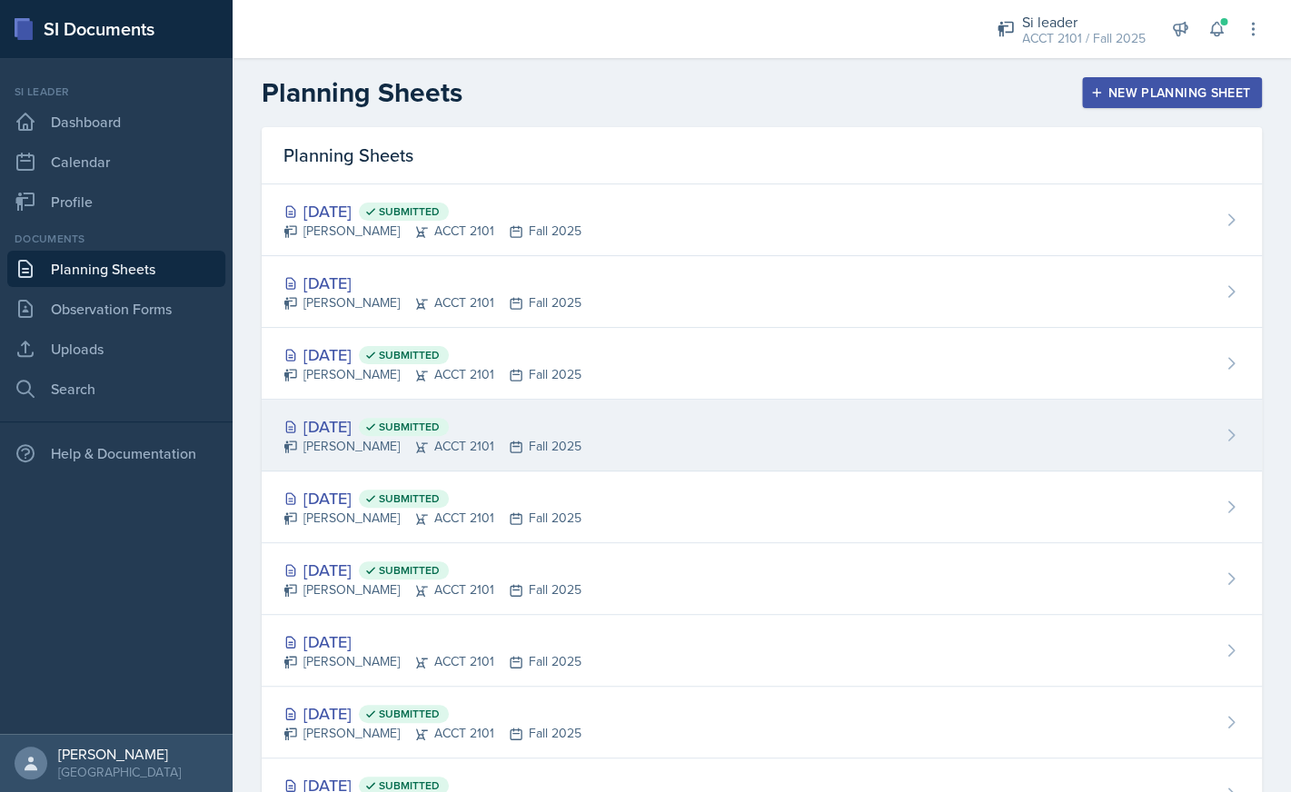
click at [420, 435] on div "Sep 15th, 2025 Submitted" at bounding box center [432, 426] width 298 height 25
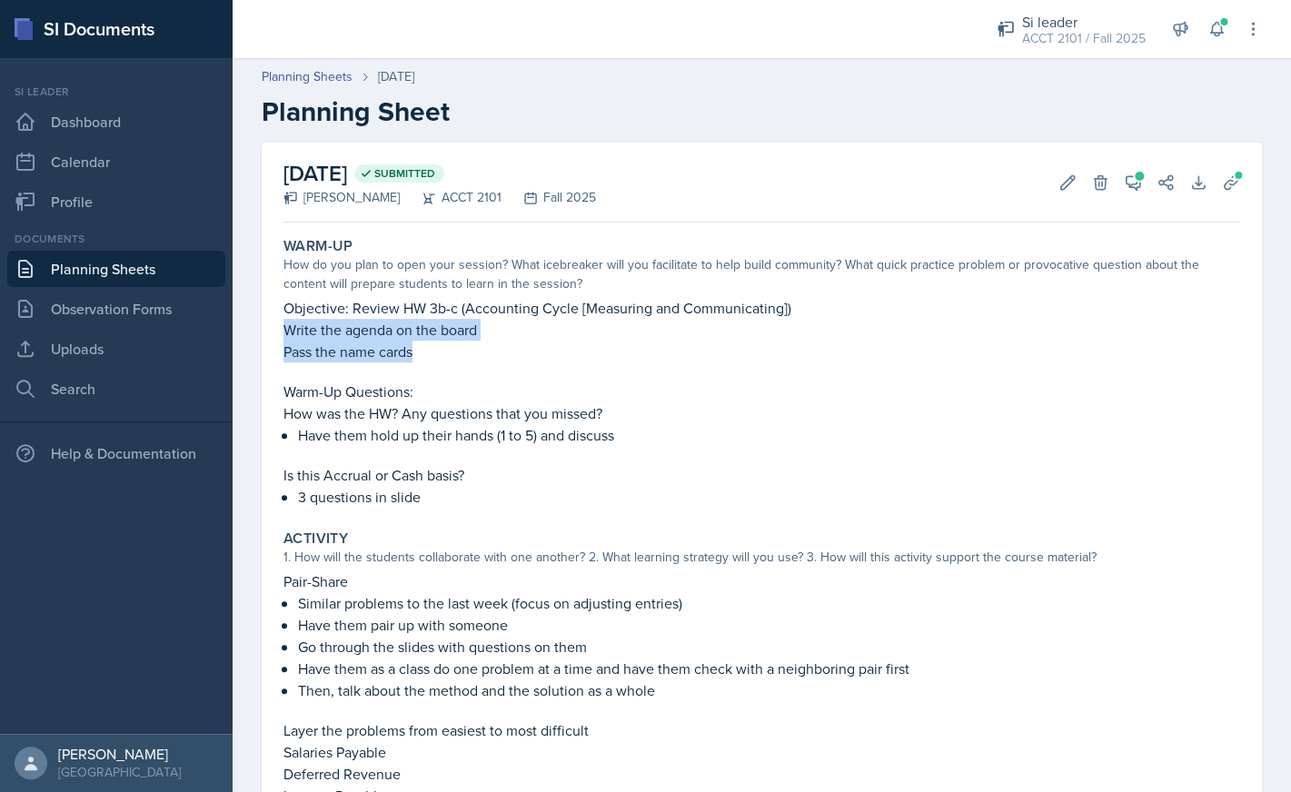
drag, startPoint x: 426, startPoint y: 352, endPoint x: 282, endPoint y: 329, distance: 145.4
click at [282, 329] on div "Warm-Up How do you plan to open your session? What icebreaker will you facilita…" at bounding box center [761, 372] width 971 height 285
copy div "Write the agenda on the board Pass the name cards"
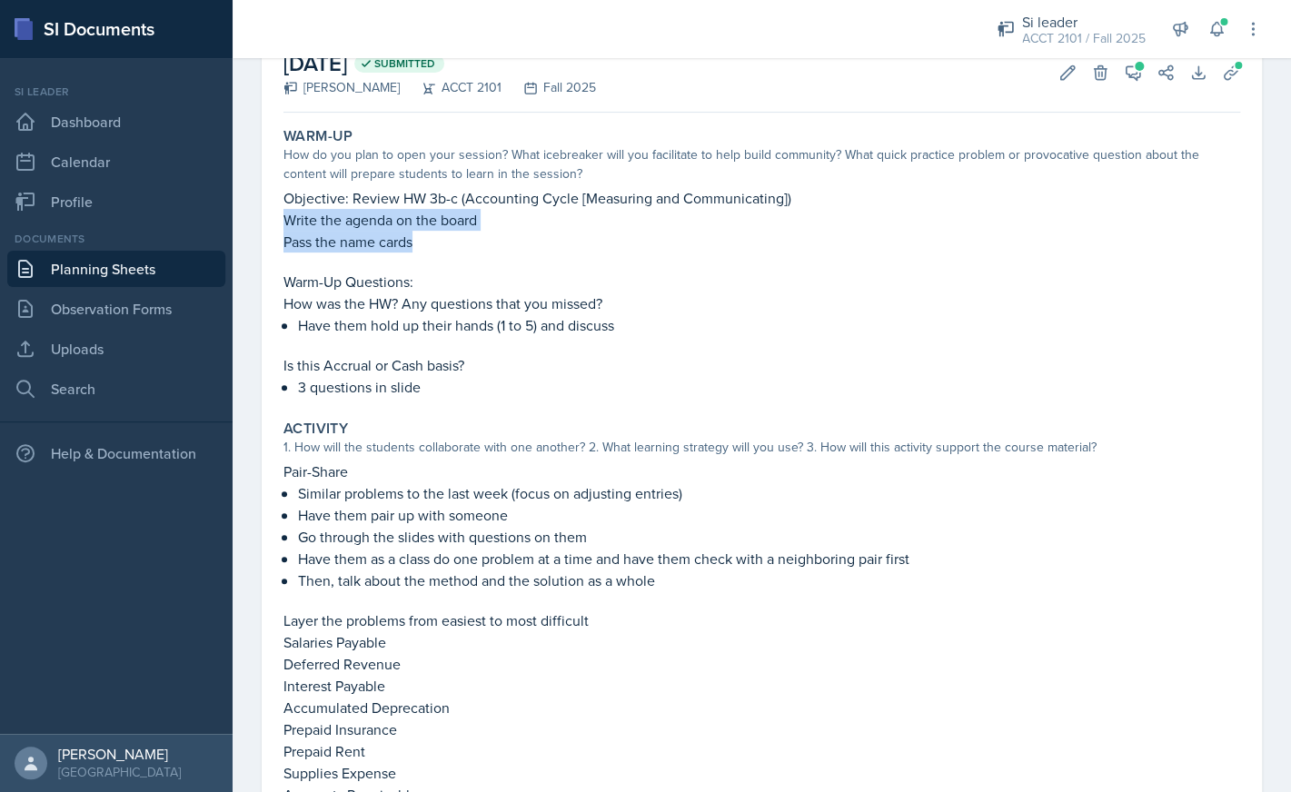
scroll to position [449, 0]
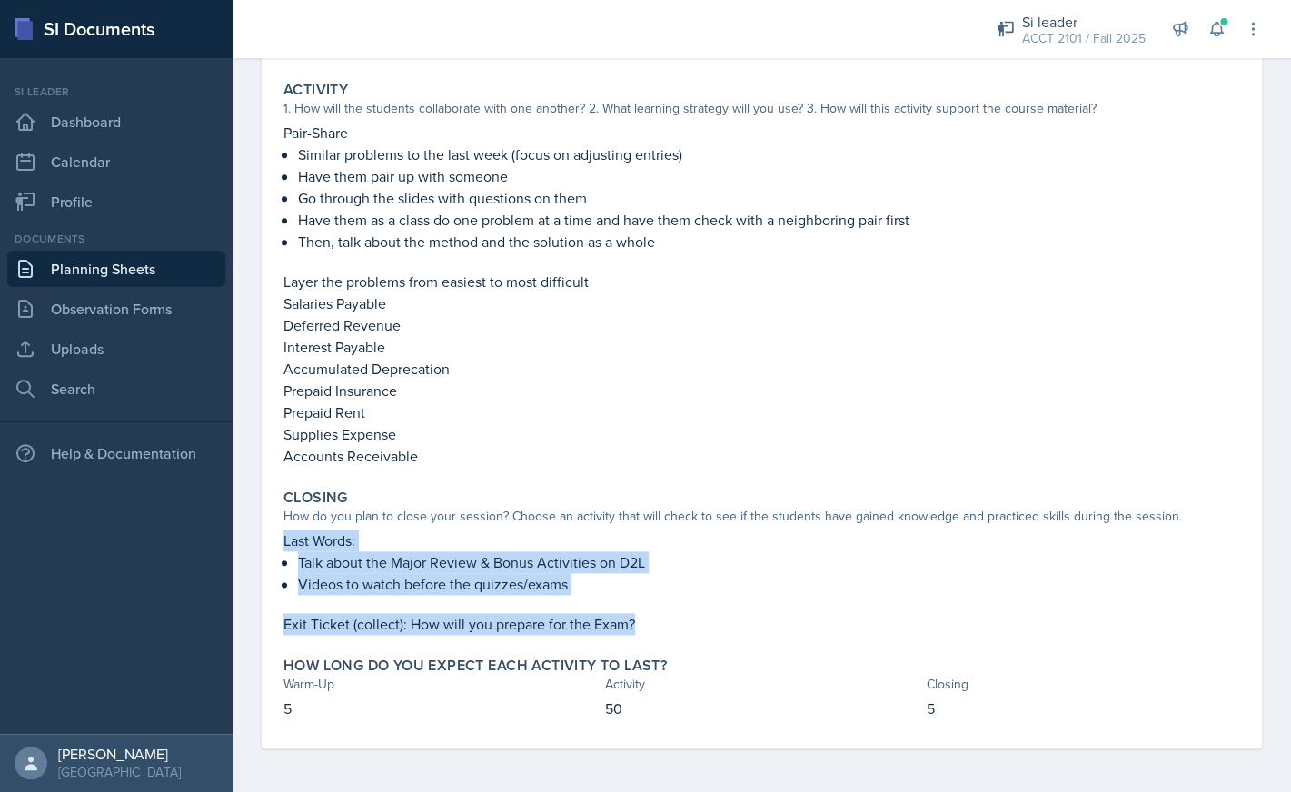
drag, startPoint x: 645, startPoint y: 622, endPoint x: 285, endPoint y: 541, distance: 368.7
click at [285, 541] on div "Last Words: Talk about the Major Review & Bonus Activities on D2L Videos to wat…" at bounding box center [761, 582] width 956 height 105
copy div "Last Words: Talk about the Major Review & Bonus Activities on D2L Videos to wat…"
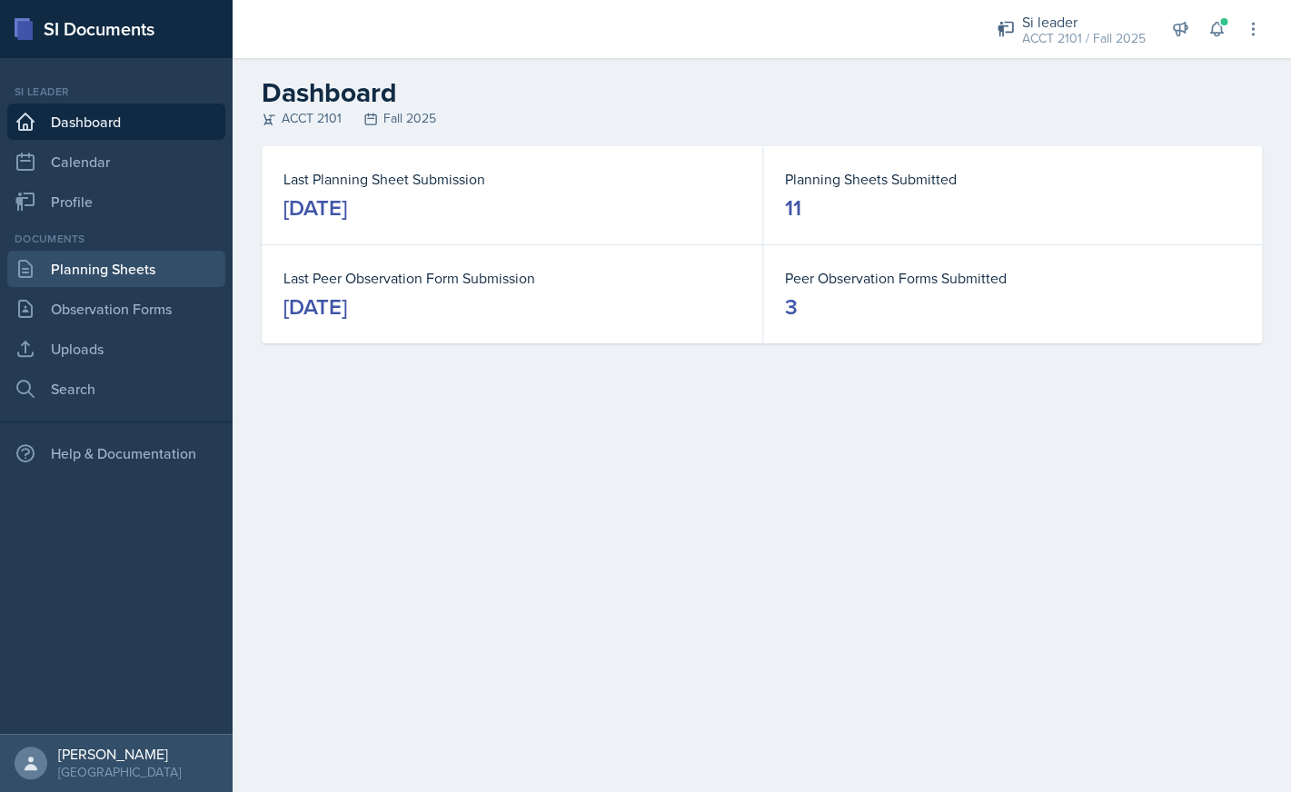
click at [129, 273] on link "Planning Sheets" at bounding box center [116, 269] width 218 height 36
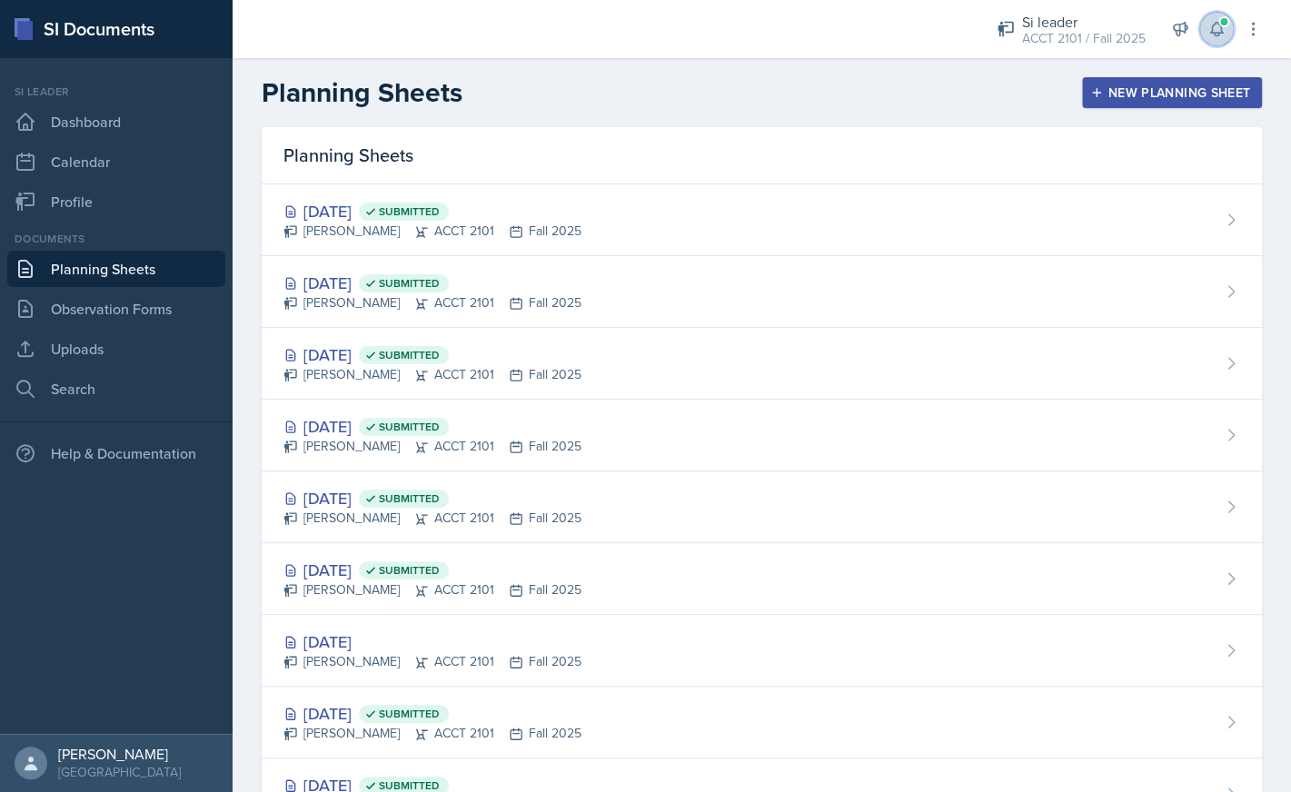
click at [1225, 26] on span at bounding box center [1223, 21] width 11 height 11
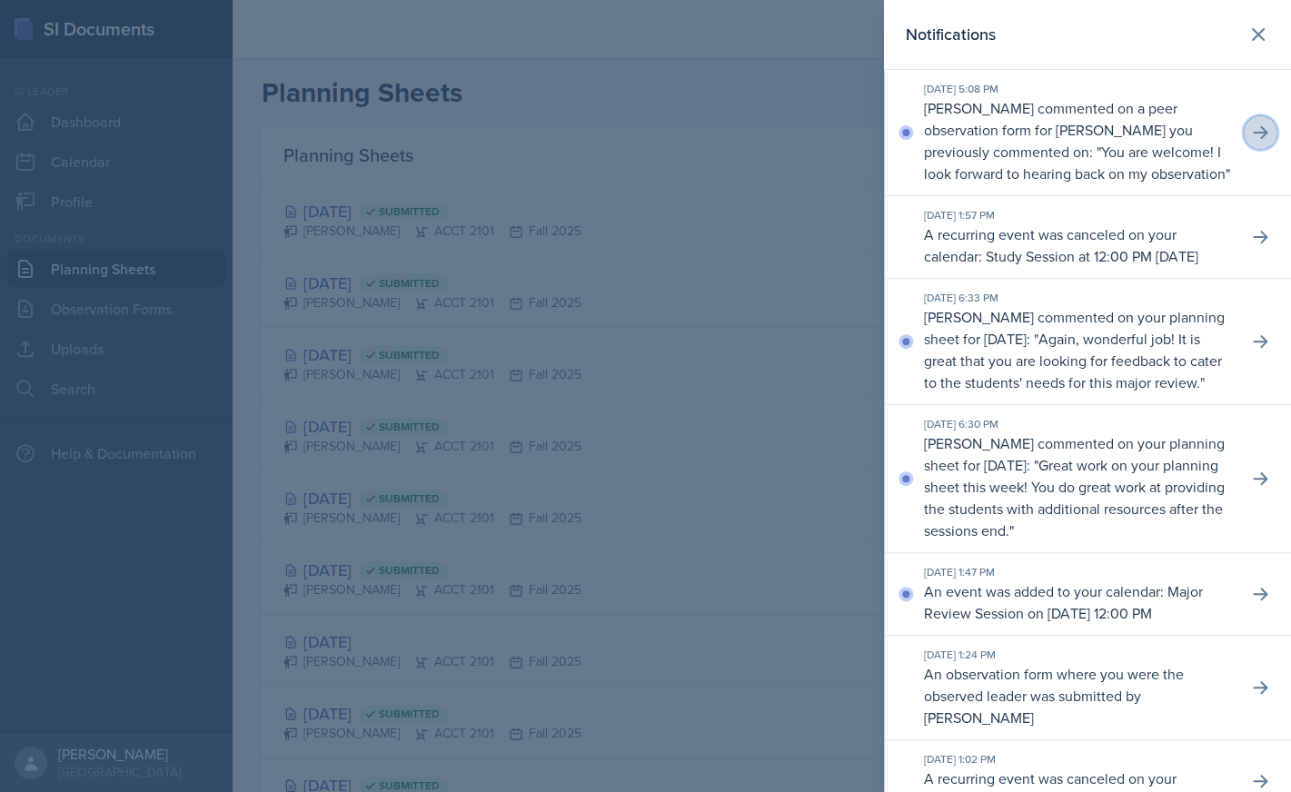
click at [1262, 128] on icon at bounding box center [1260, 132] width 15 height 13
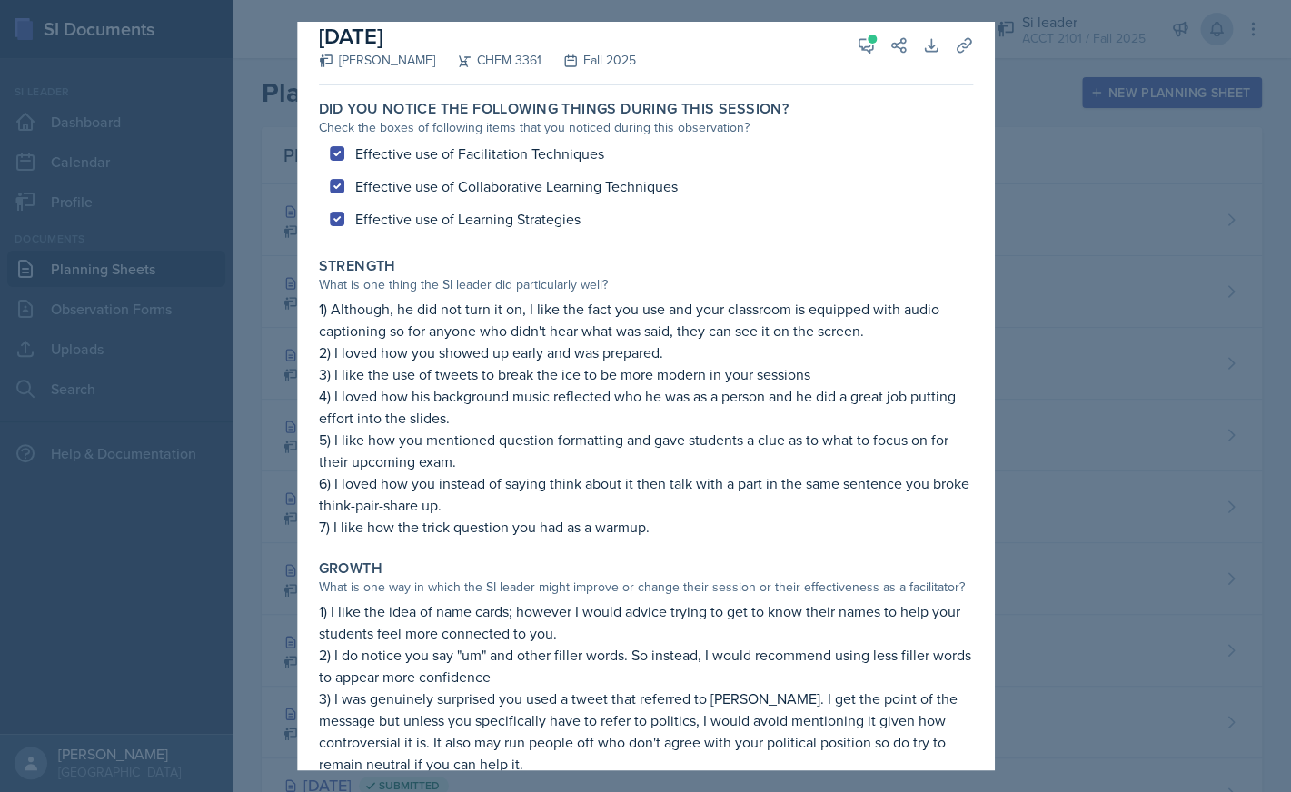
scroll to position [22, 0]
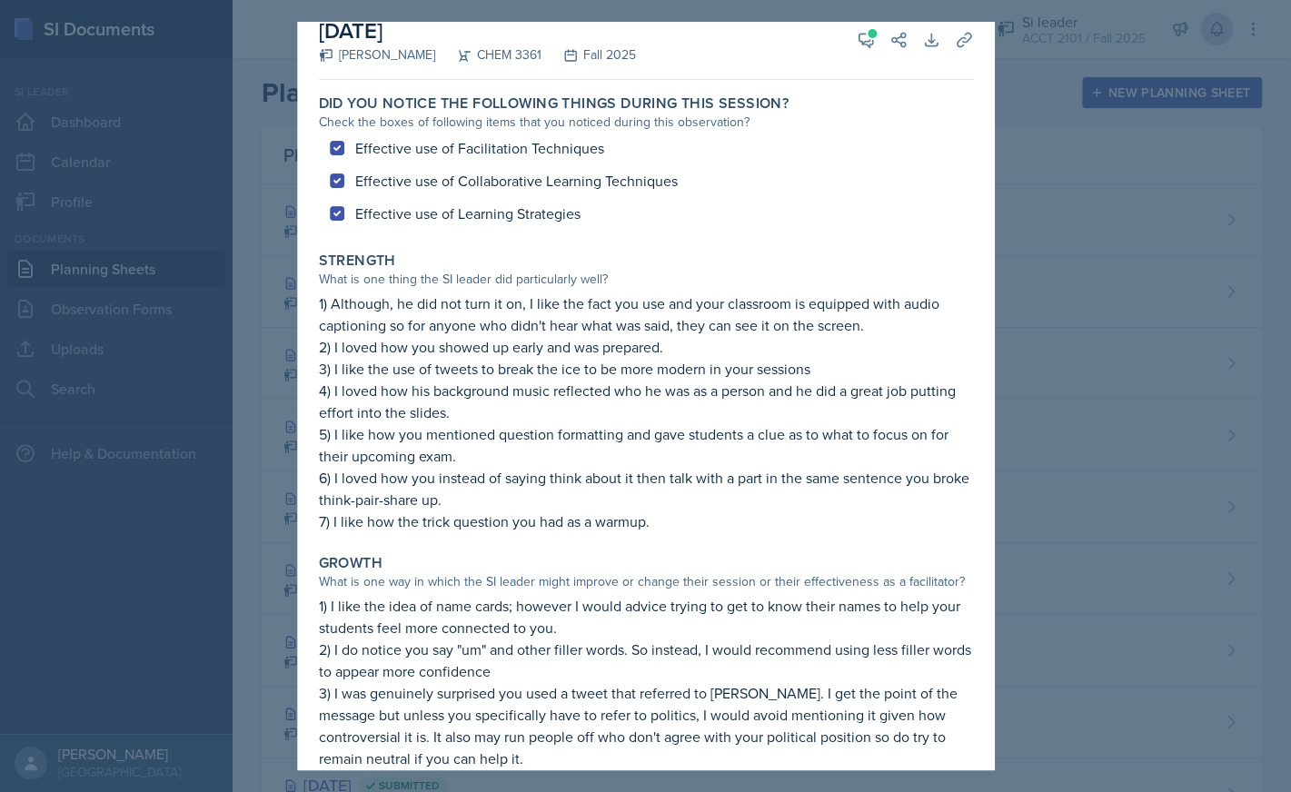
click at [877, 51] on div "September 15th, 2025 Octavia Kaham CHEM 3361 Fall 2025 View Comments Comments S…" at bounding box center [646, 40] width 654 height 80
click at [867, 40] on icon at bounding box center [866, 40] width 18 height 18
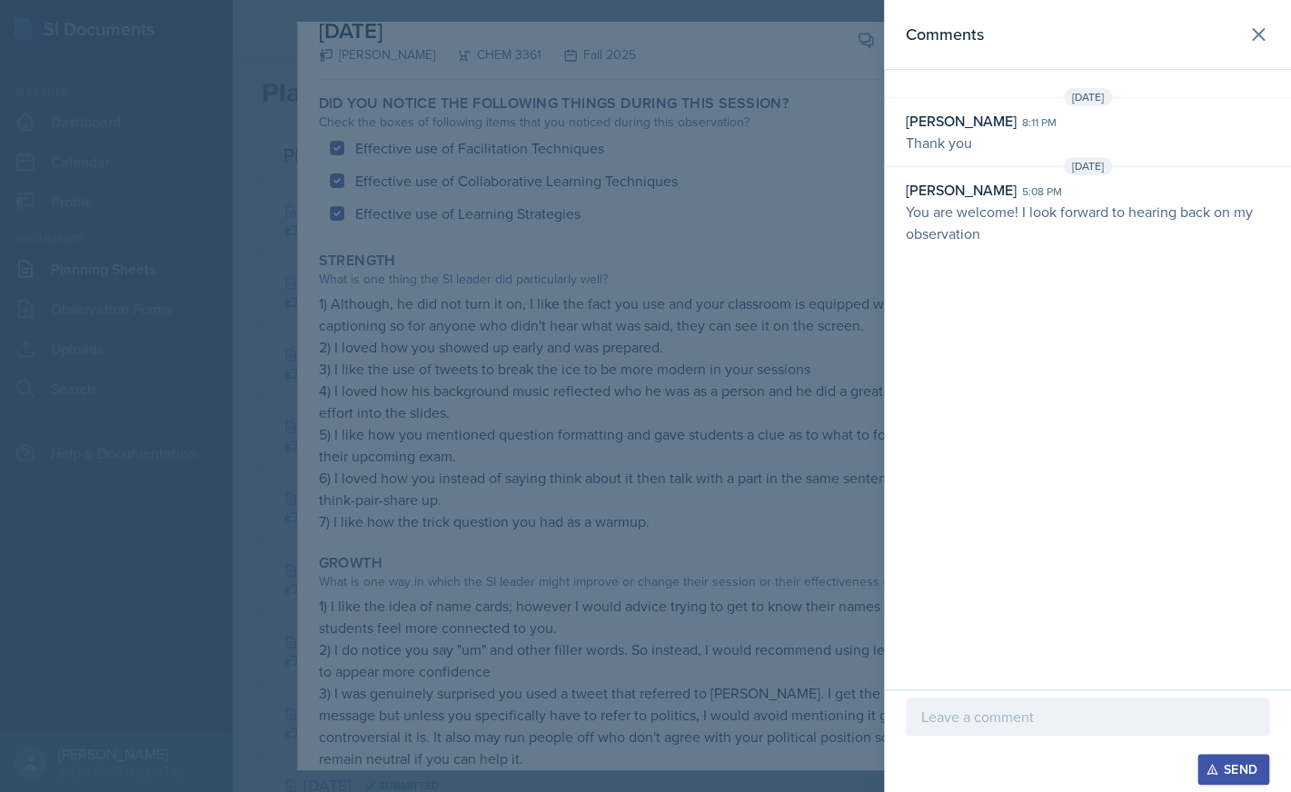
click at [1272, 20] on header "Comments" at bounding box center [1087, 35] width 407 height 70
click at [1269, 30] on button at bounding box center [1258, 34] width 36 height 36
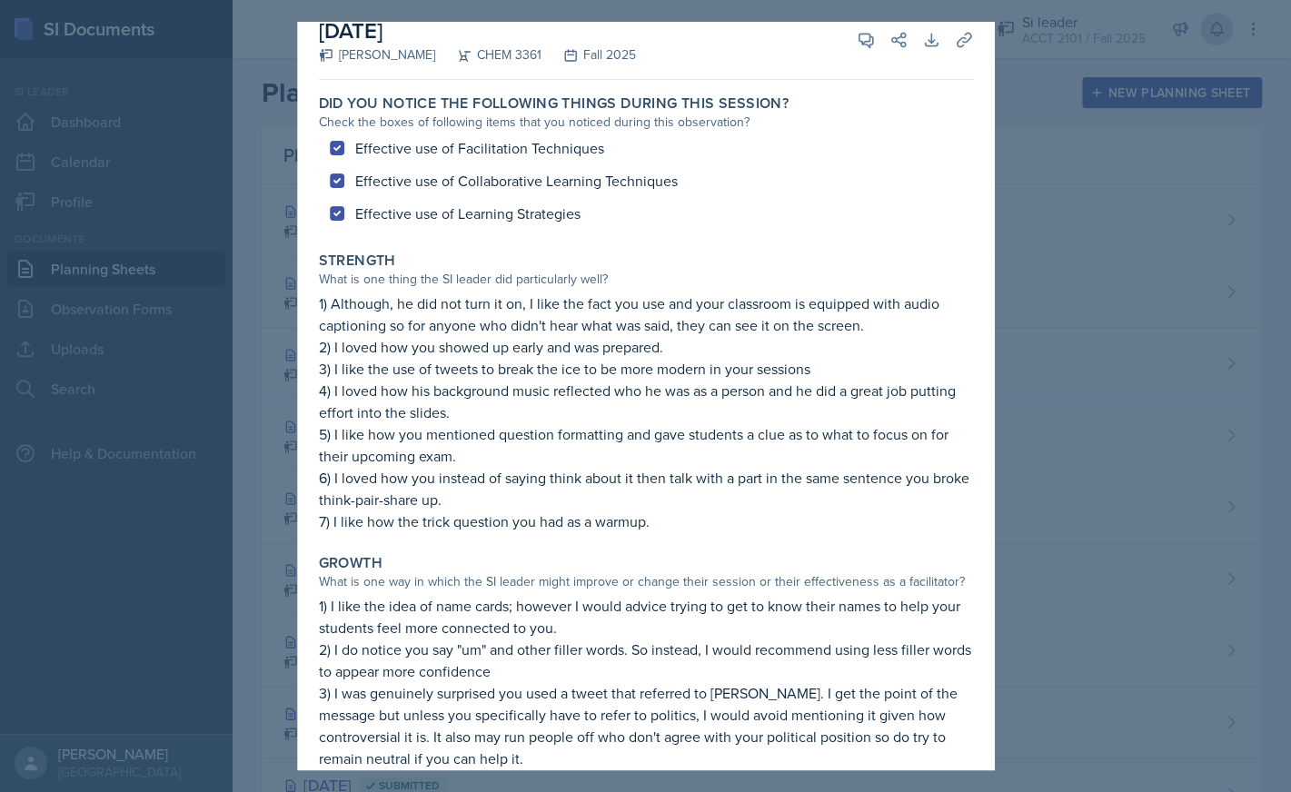
click at [1034, 149] on div at bounding box center [645, 396] width 1291 height 792
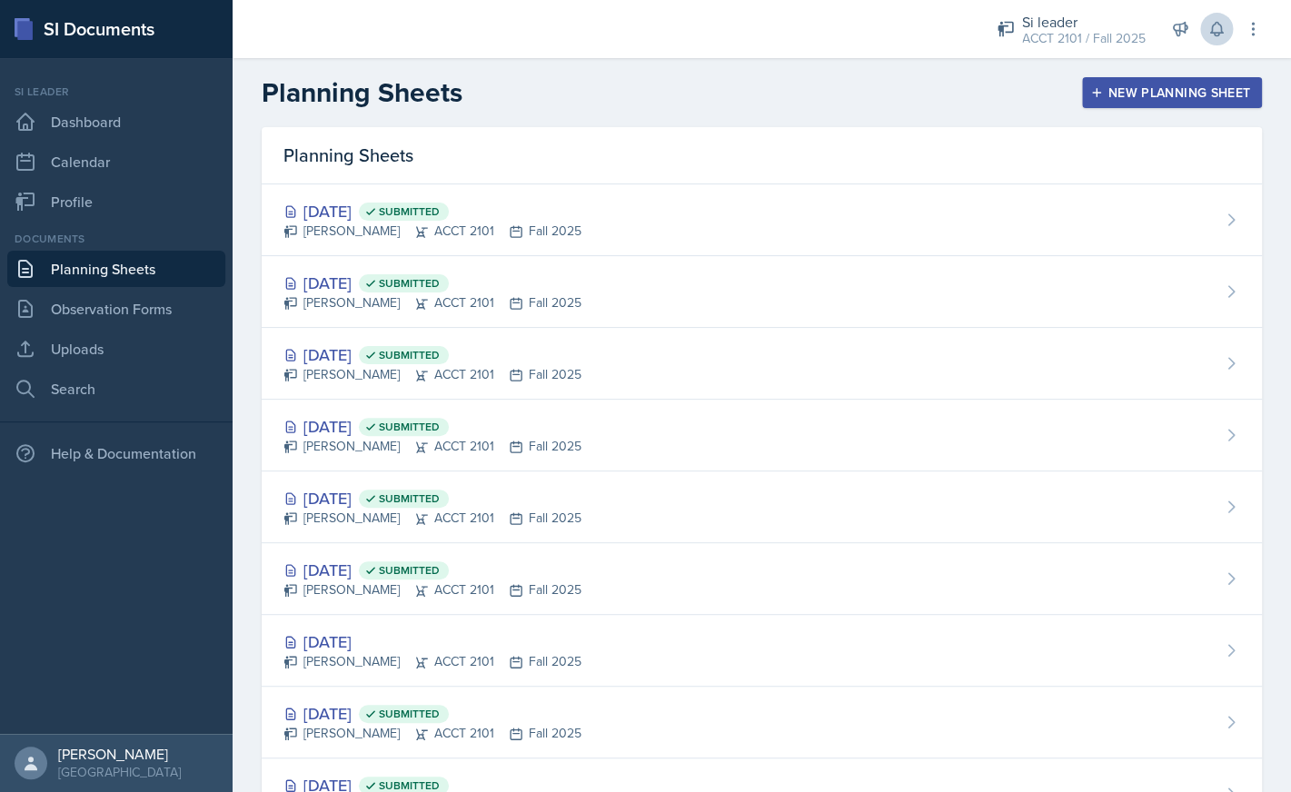
click at [1105, 94] on div "New Planning Sheet" at bounding box center [1172, 92] width 156 height 15
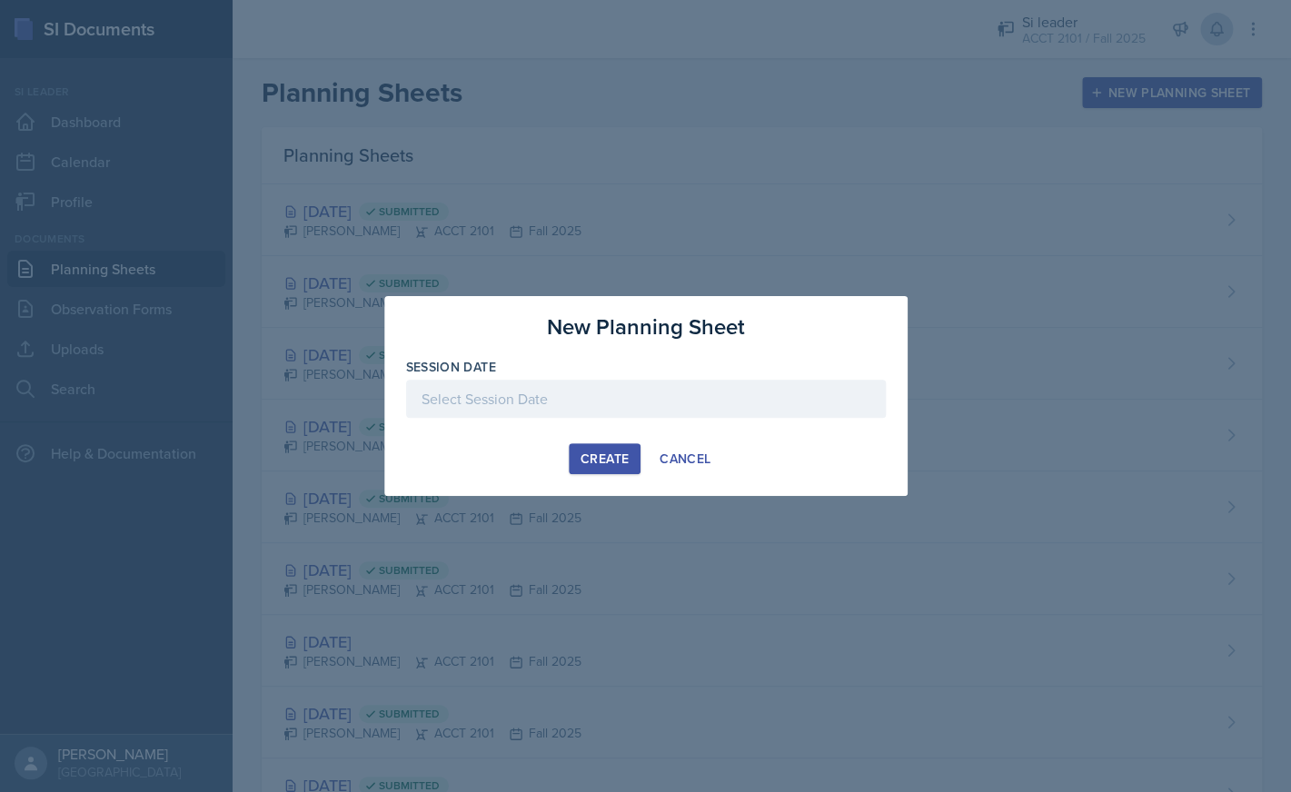
click at [684, 433] on div at bounding box center [646, 427] width 480 height 18
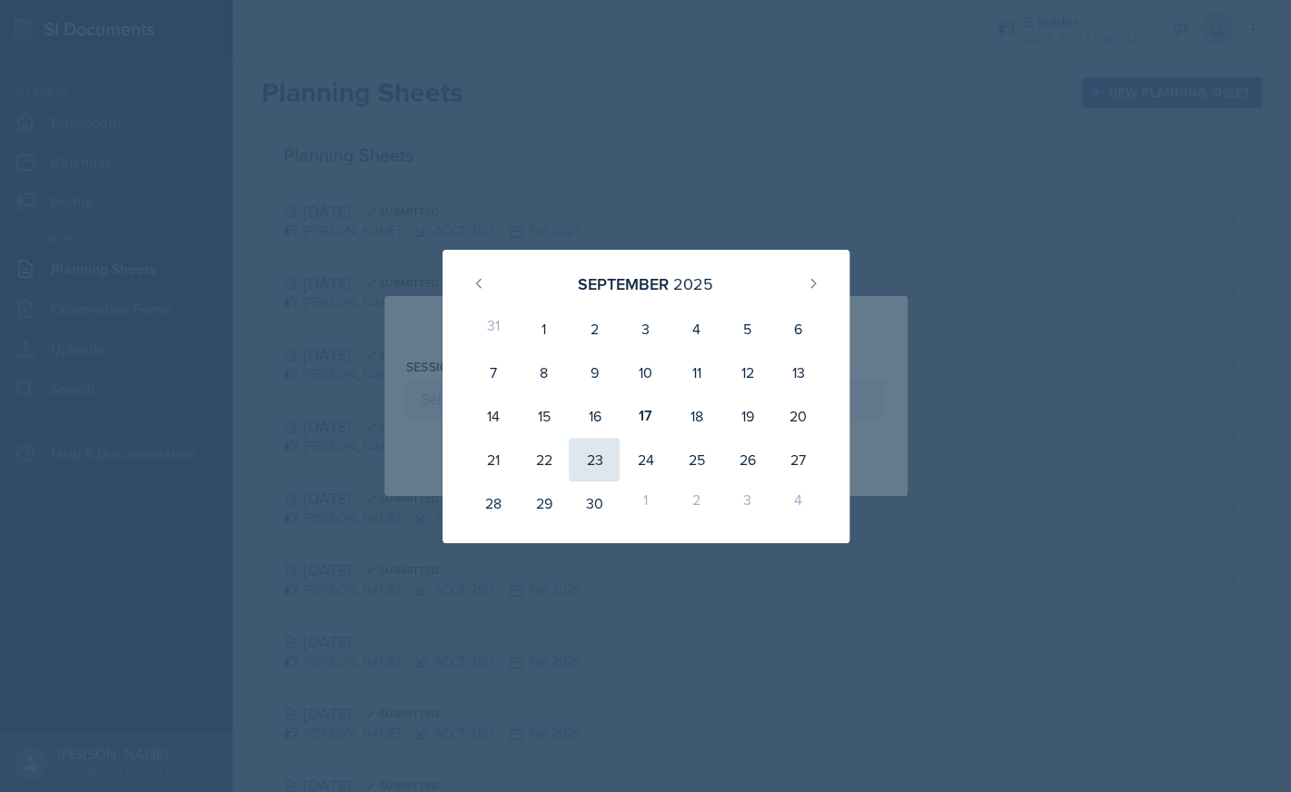
click at [602, 460] on div "23" at bounding box center [594, 460] width 51 height 44
type input "September 23rd, 2025"
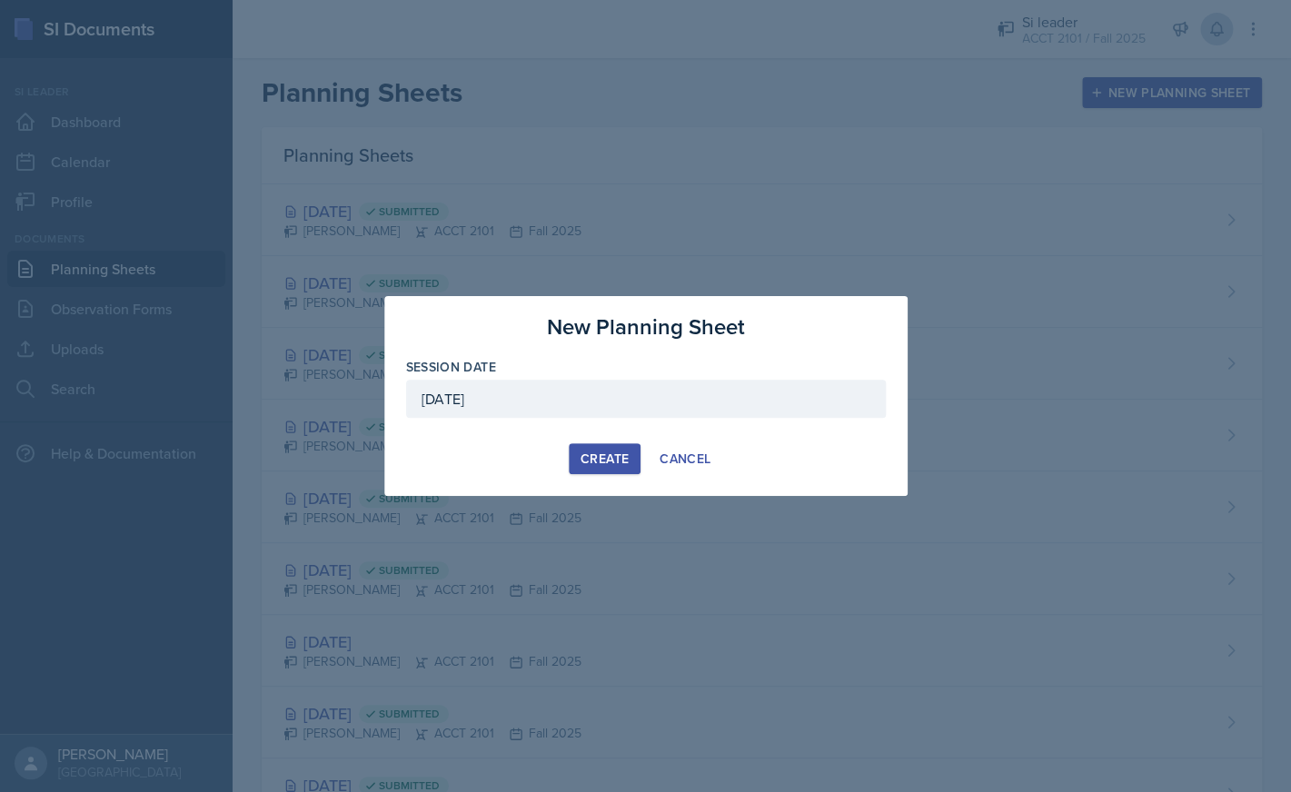
click at [602, 460] on div "Create" at bounding box center [604, 458] width 48 height 15
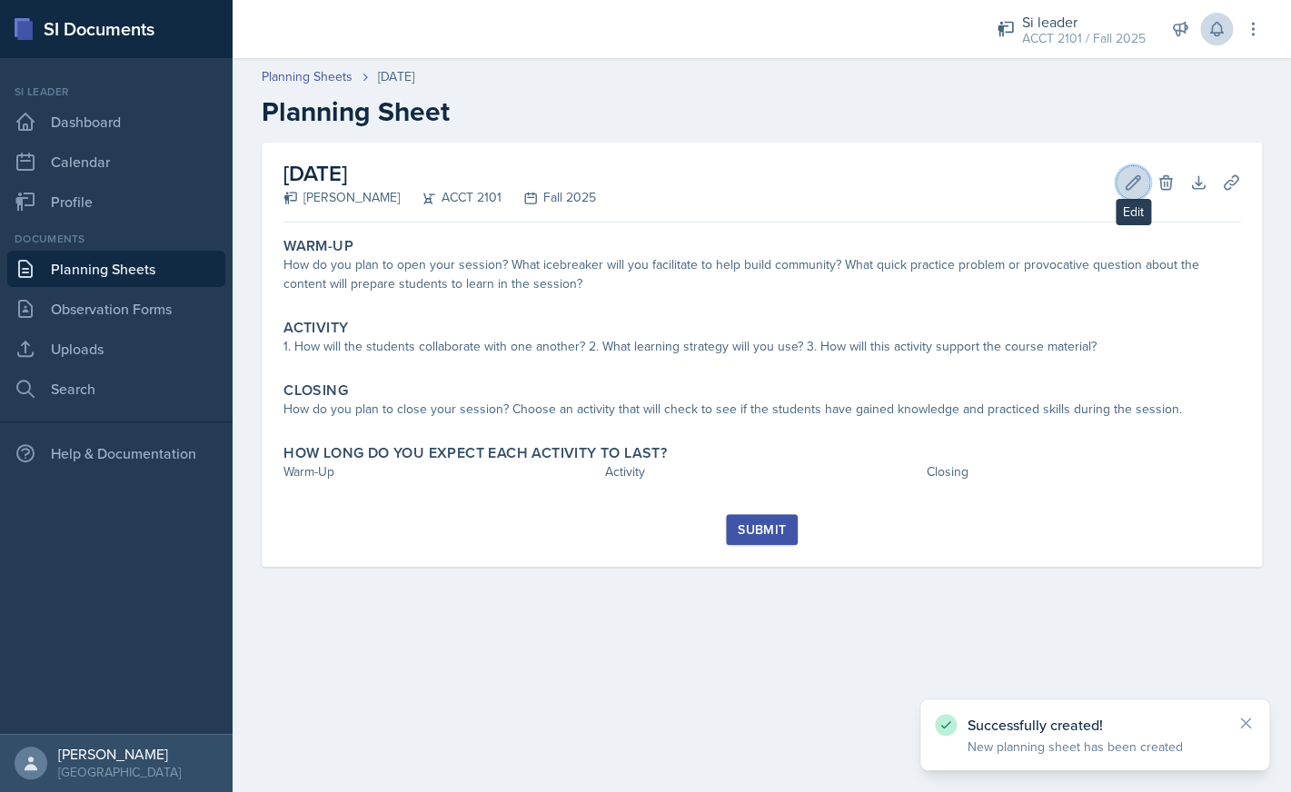
click at [1124, 179] on icon at bounding box center [1133, 182] width 18 height 18
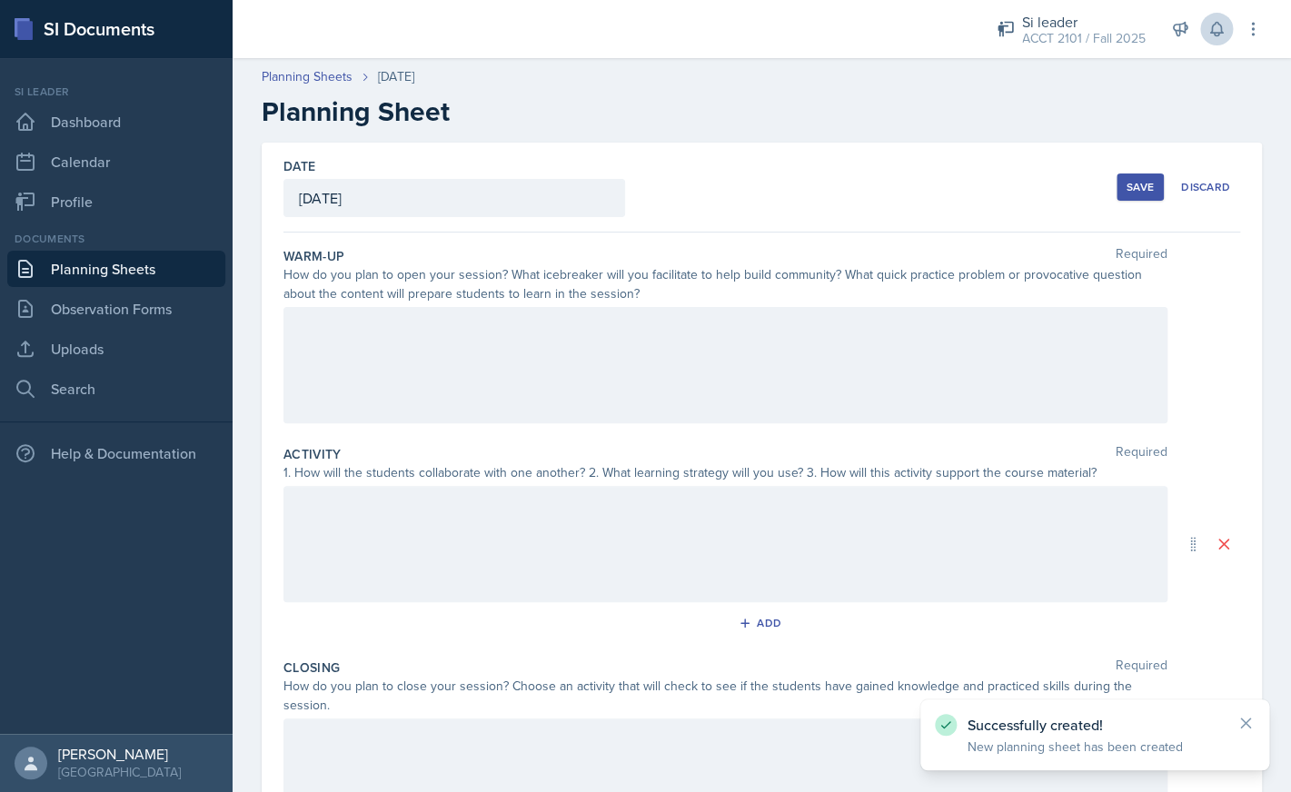
click at [854, 347] on div at bounding box center [725, 365] width 884 height 116
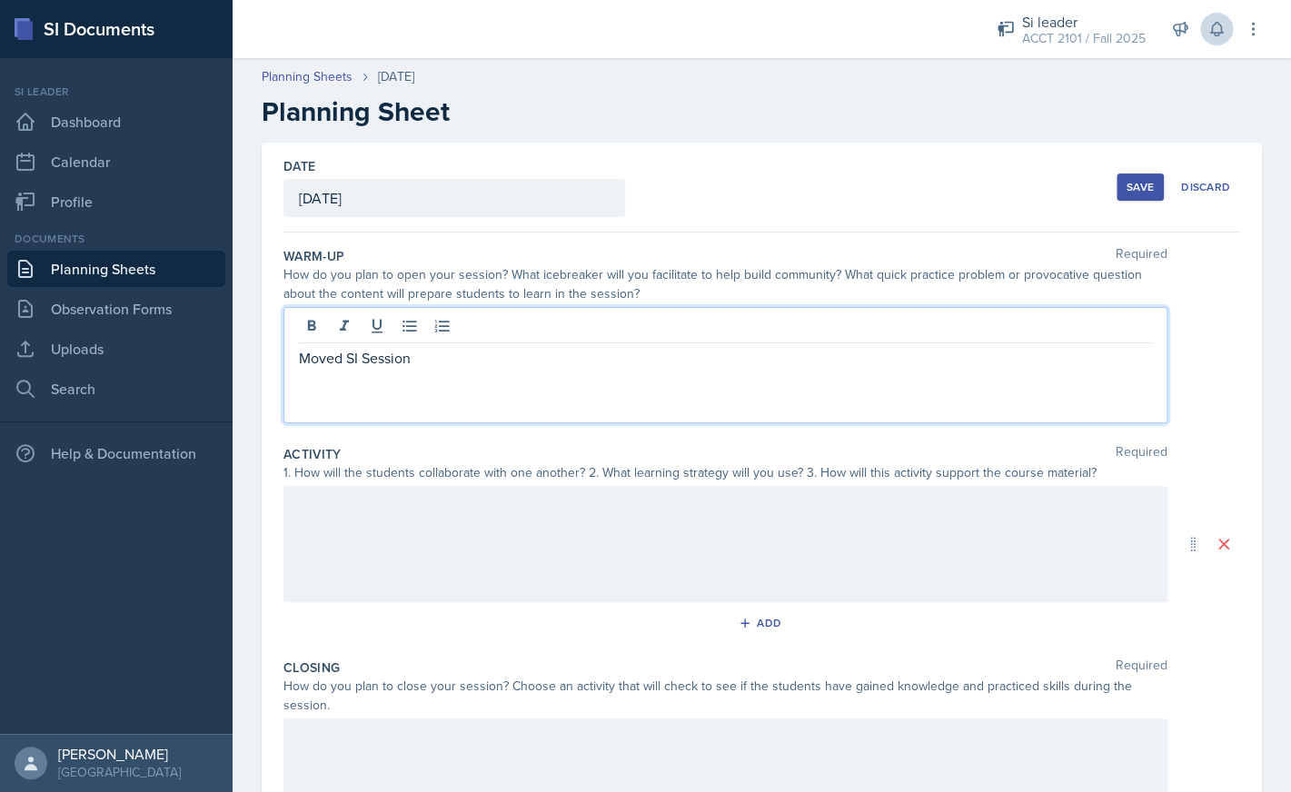
click at [424, 361] on p "Moved SI Session" at bounding box center [725, 358] width 853 height 22
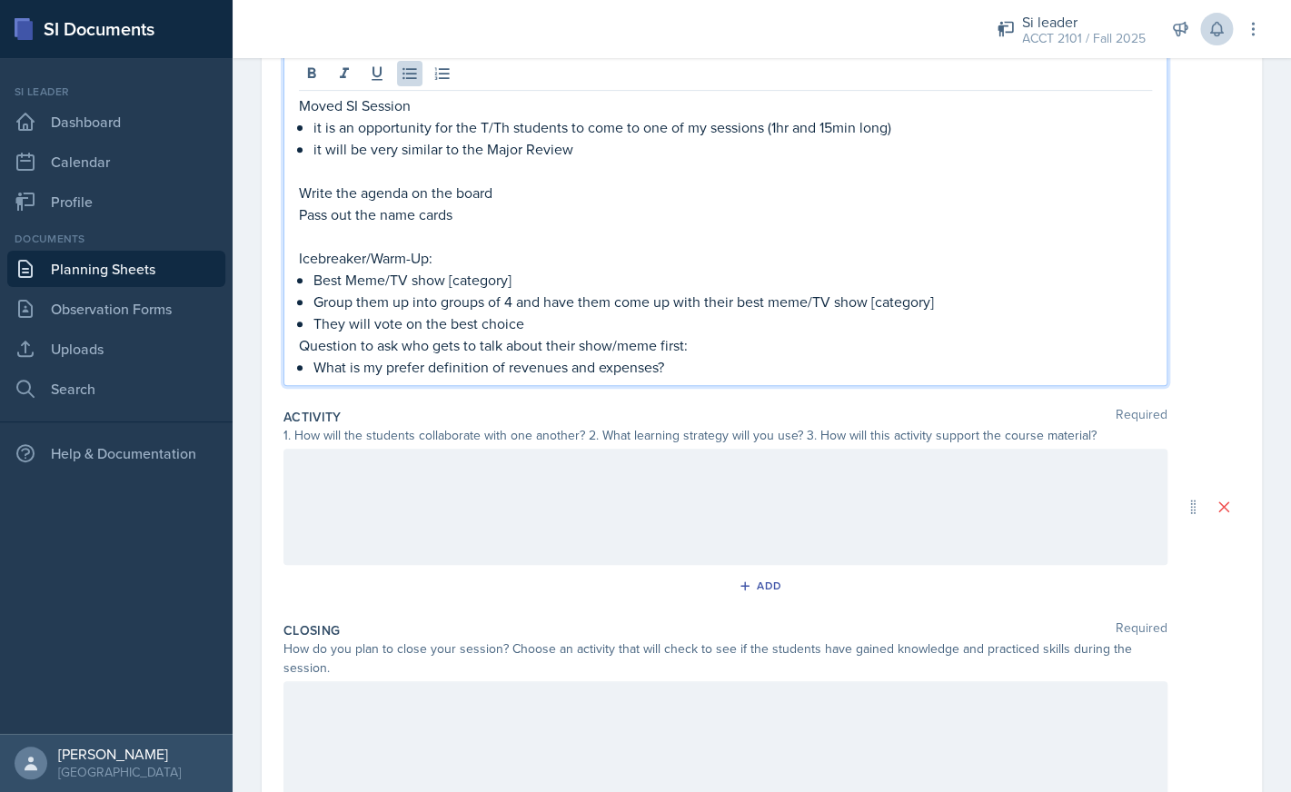
scroll to position [245, 0]
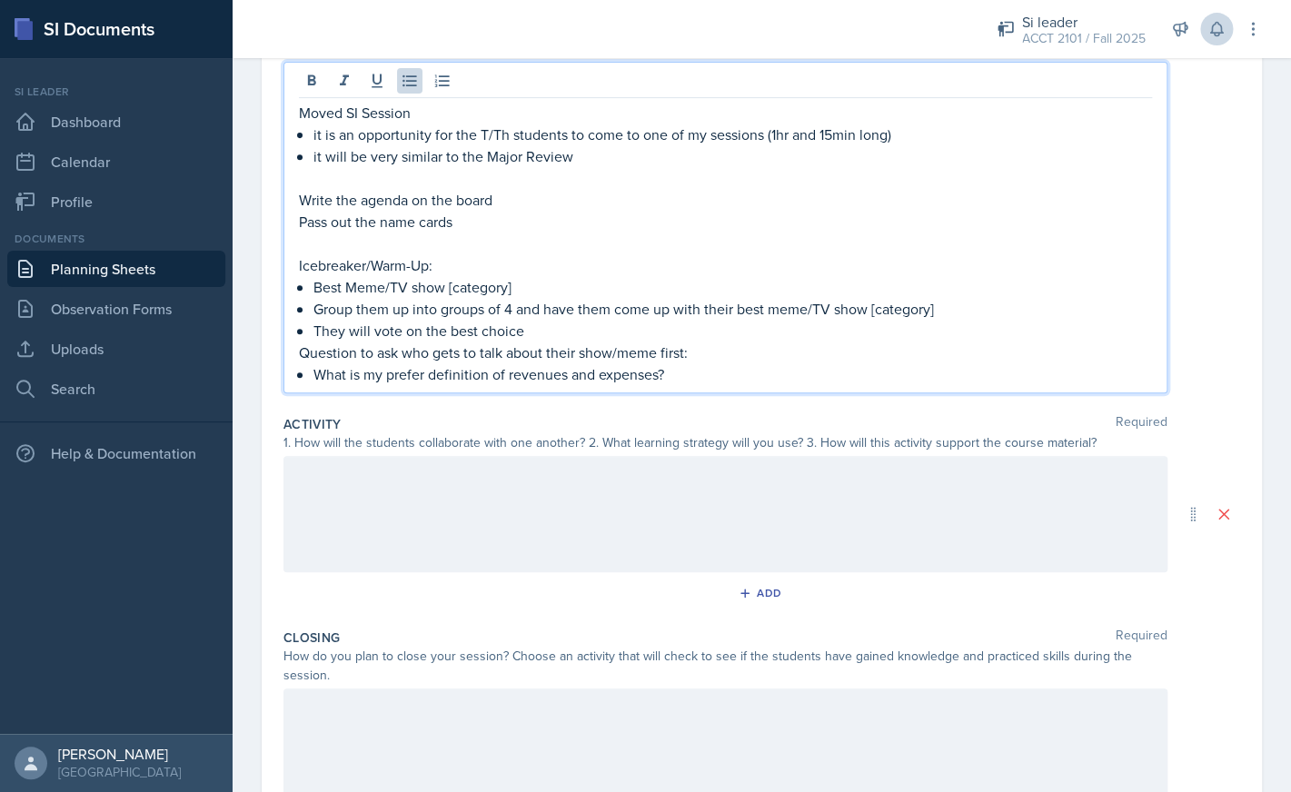
click at [980, 303] on p "Group them up into groups of 4 and have them come up with their best meme/TV sh…" at bounding box center [732, 309] width 838 height 22
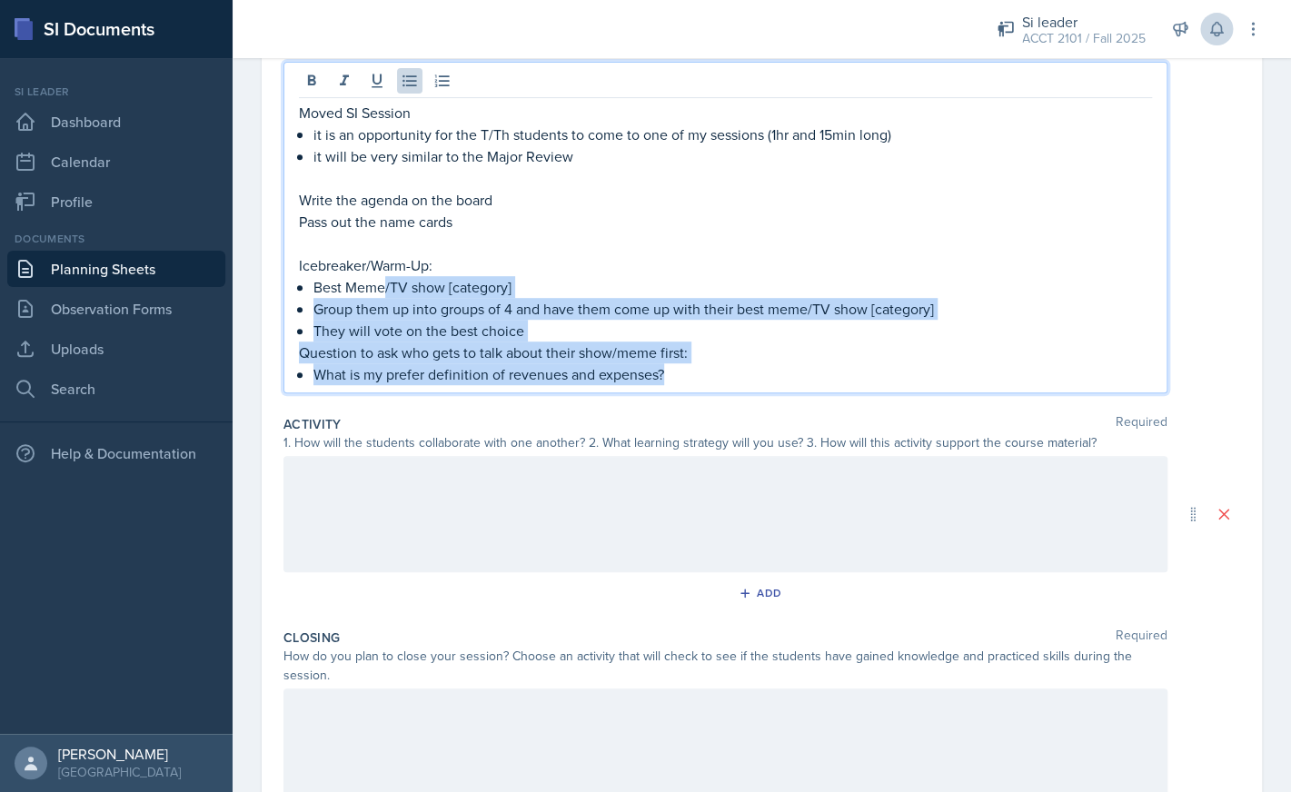
drag, startPoint x: 682, startPoint y: 376, endPoint x: 387, endPoint y: 292, distance: 306.8
click at [387, 292] on div "Moved SI Session it is an opportunity for the T/Th students to come to one of m…" at bounding box center [725, 243] width 853 height 283
click at [659, 339] on p "They will vote on the best choice" at bounding box center [732, 331] width 838 height 22
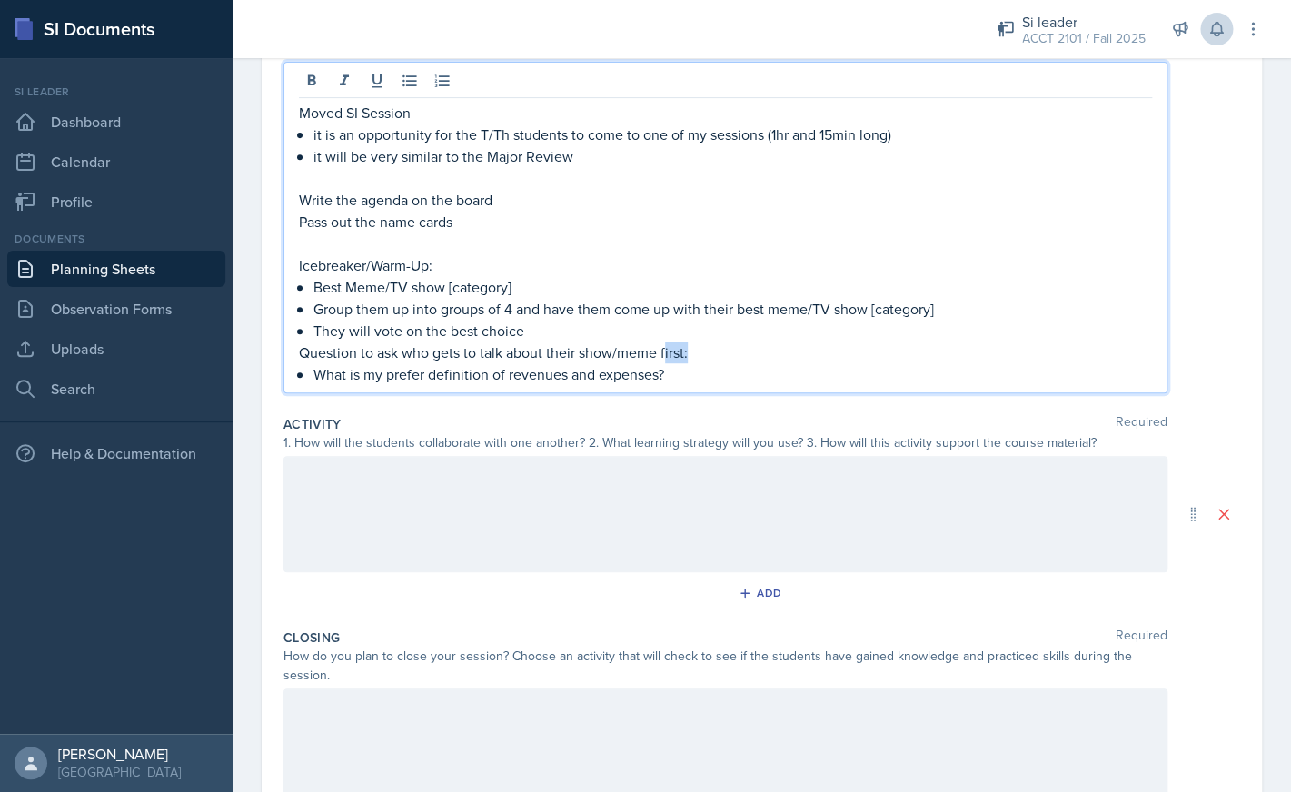
drag, startPoint x: 701, startPoint y: 351, endPoint x: 665, endPoint y: 361, distance: 37.7
click at [665, 361] on p "Question to ask who gets to talk about their show/meme first:" at bounding box center [725, 353] width 853 height 22
click at [445, 292] on p "Best Meme/TV show [category]" at bounding box center [732, 287] width 838 height 22
drag, startPoint x: 535, startPoint y: 291, endPoint x: 394, endPoint y: 294, distance: 140.8
click at [394, 294] on p "Best Meme/TV show [category]" at bounding box center [732, 287] width 838 height 22
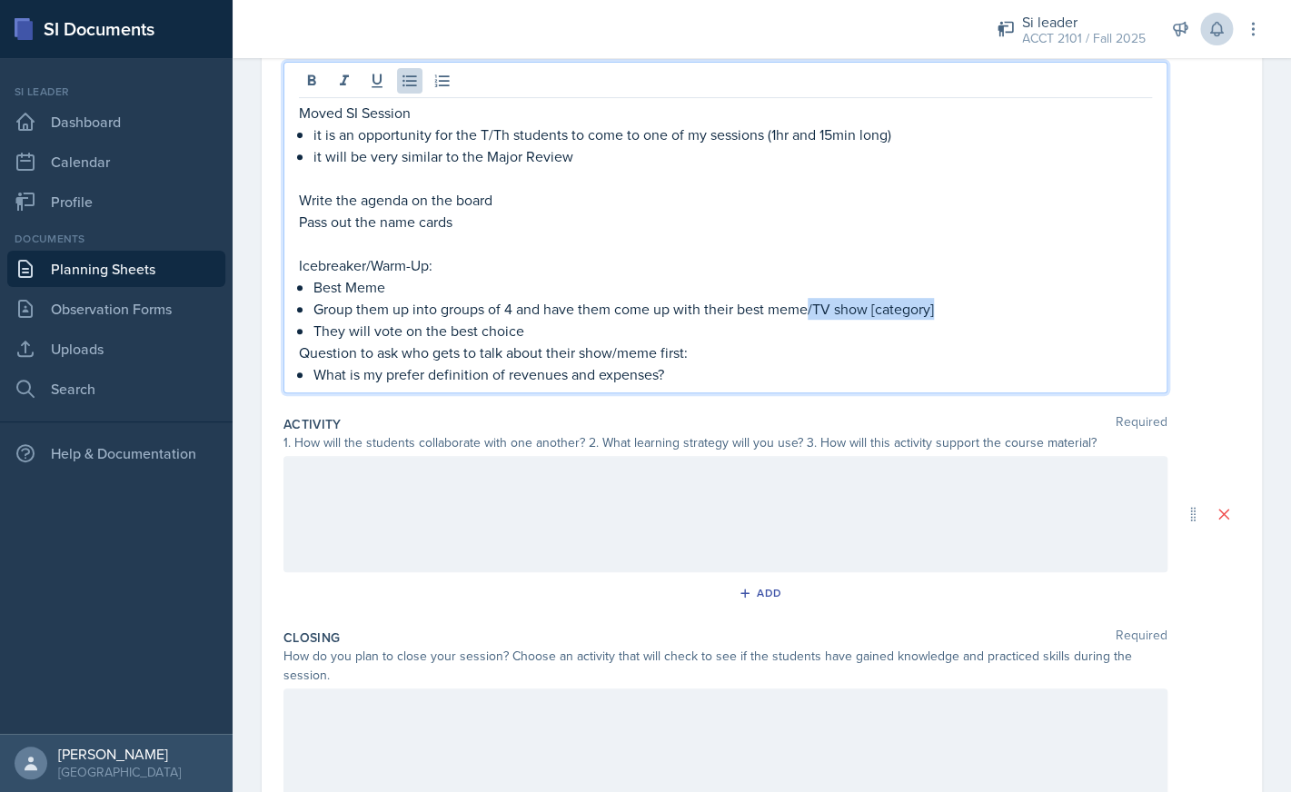
drag, startPoint x: 810, startPoint y: 311, endPoint x: 941, endPoint y: 302, distance: 131.1
click at [941, 302] on p "Group them up into groups of 4 and have them come up with their best meme/TV sh…" at bounding box center [732, 309] width 838 height 22
click at [659, 335] on p "They will vote on the best choice" at bounding box center [732, 331] width 838 height 22
click at [736, 358] on p "Question to ask who gets to talk about their show/meme first:" at bounding box center [725, 353] width 853 height 22
click at [708, 372] on p "What is my prefer definition of revenues and expenses?" at bounding box center [732, 374] width 838 height 22
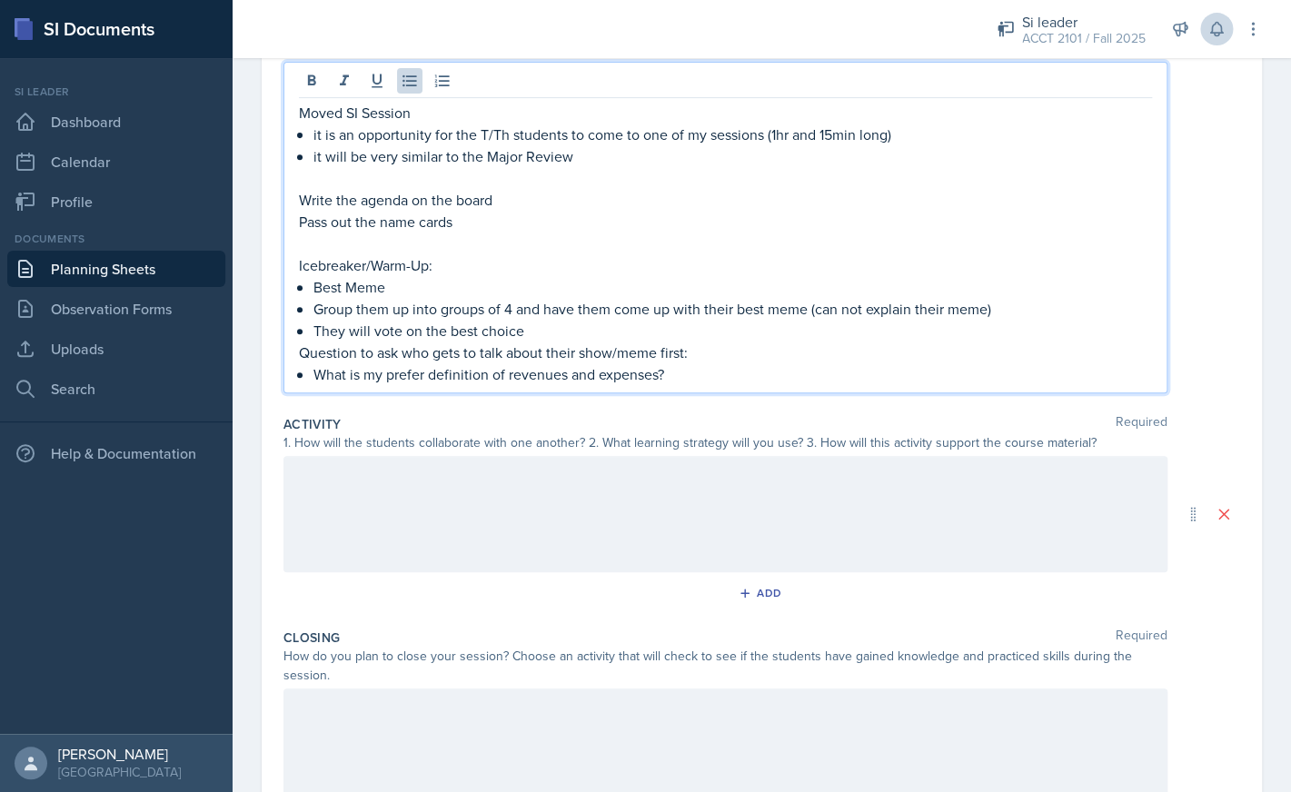
click at [619, 358] on p "Question to ask who gets to talk about their show/meme first:" at bounding box center [725, 353] width 853 height 22
click at [642, 482] on div at bounding box center [725, 514] width 884 height 116
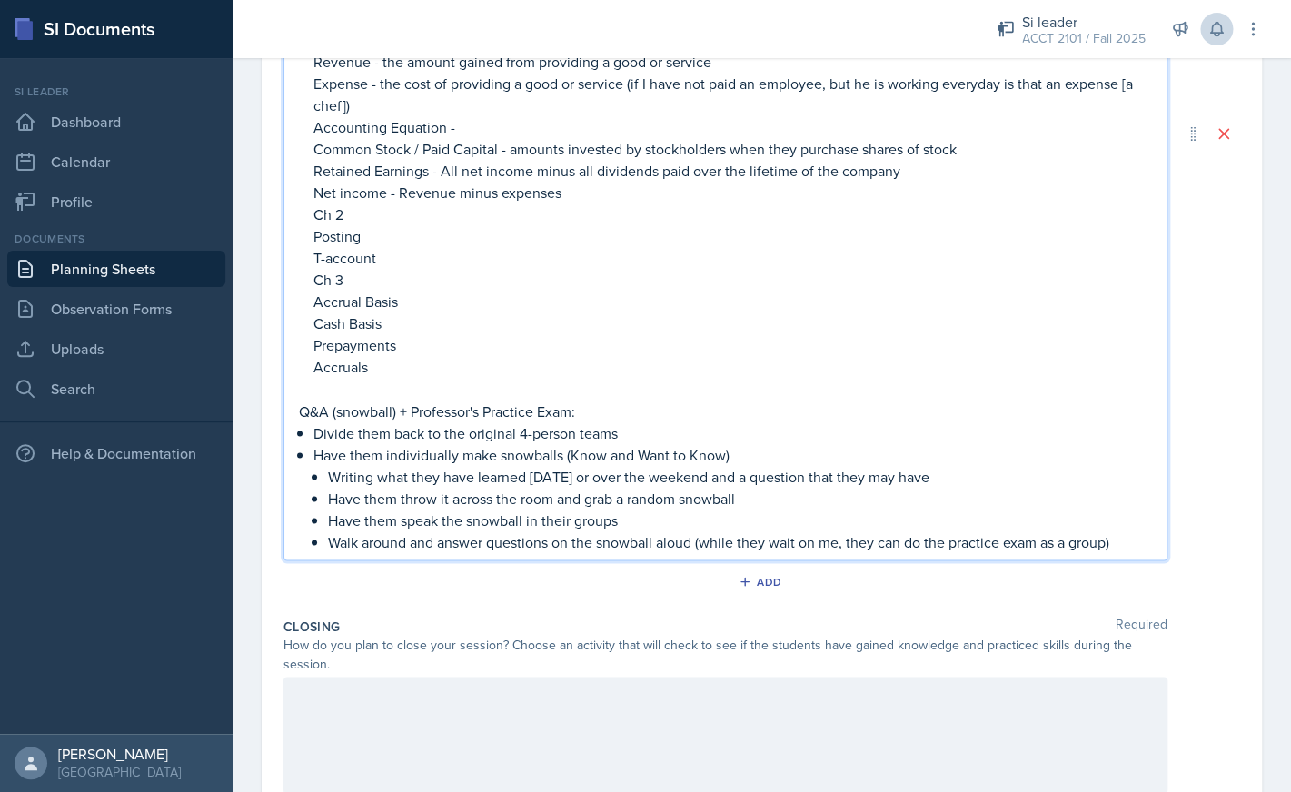
scroll to position [1138, 0]
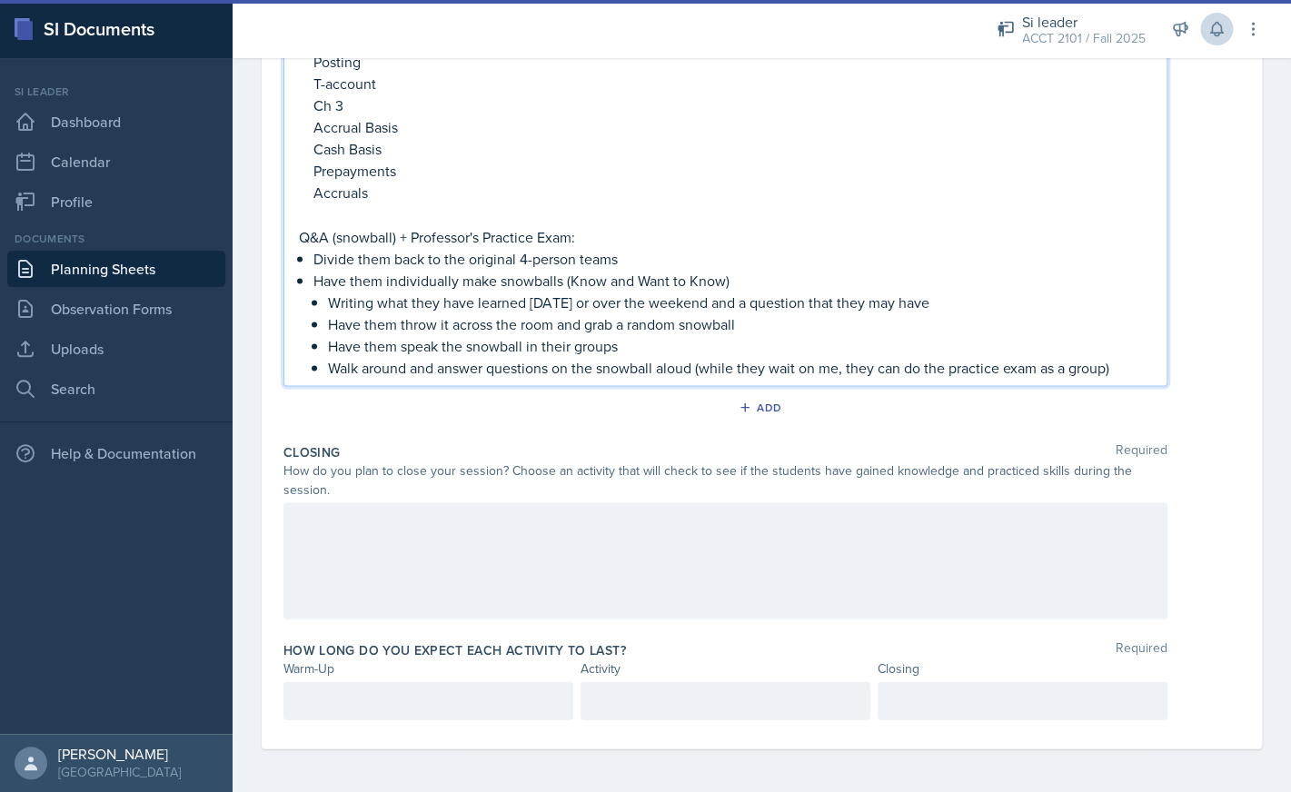
click at [476, 523] on div at bounding box center [725, 560] width 884 height 116
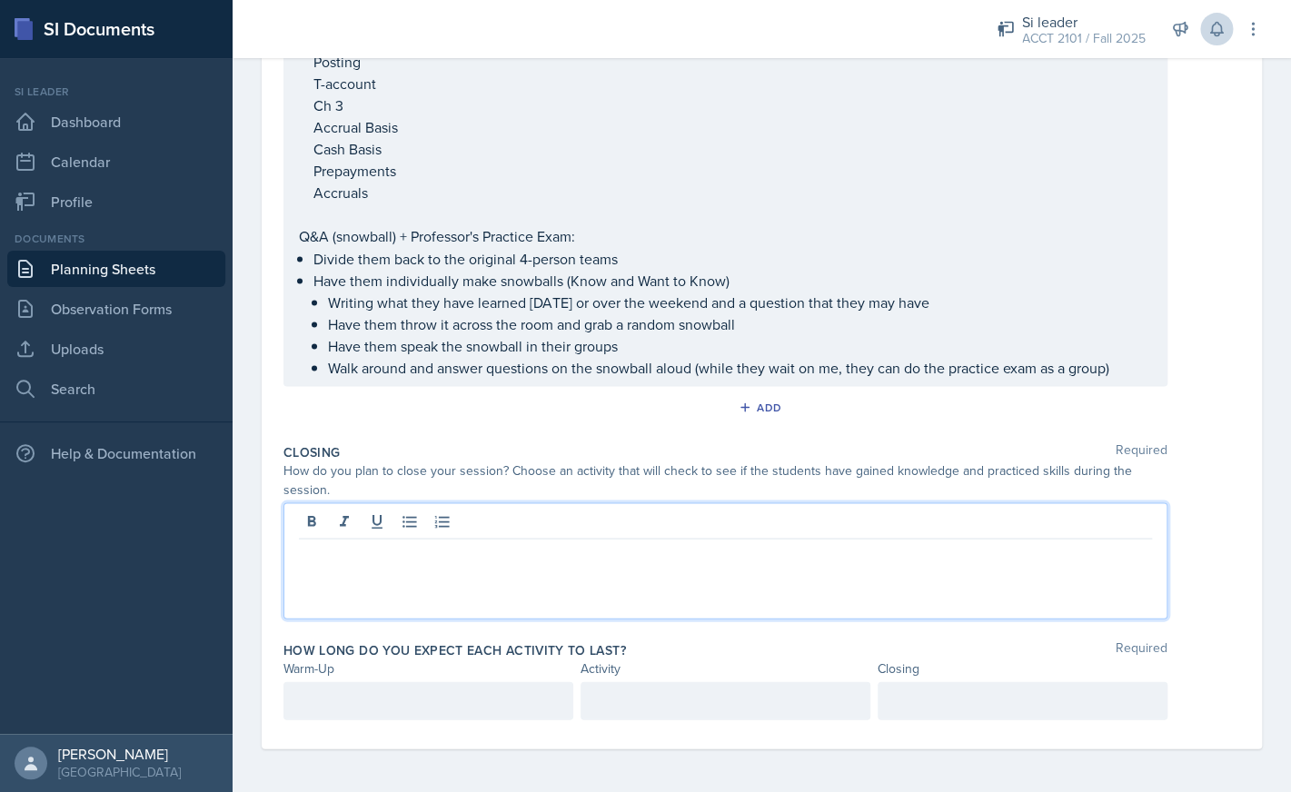
scroll to position [1106, 0]
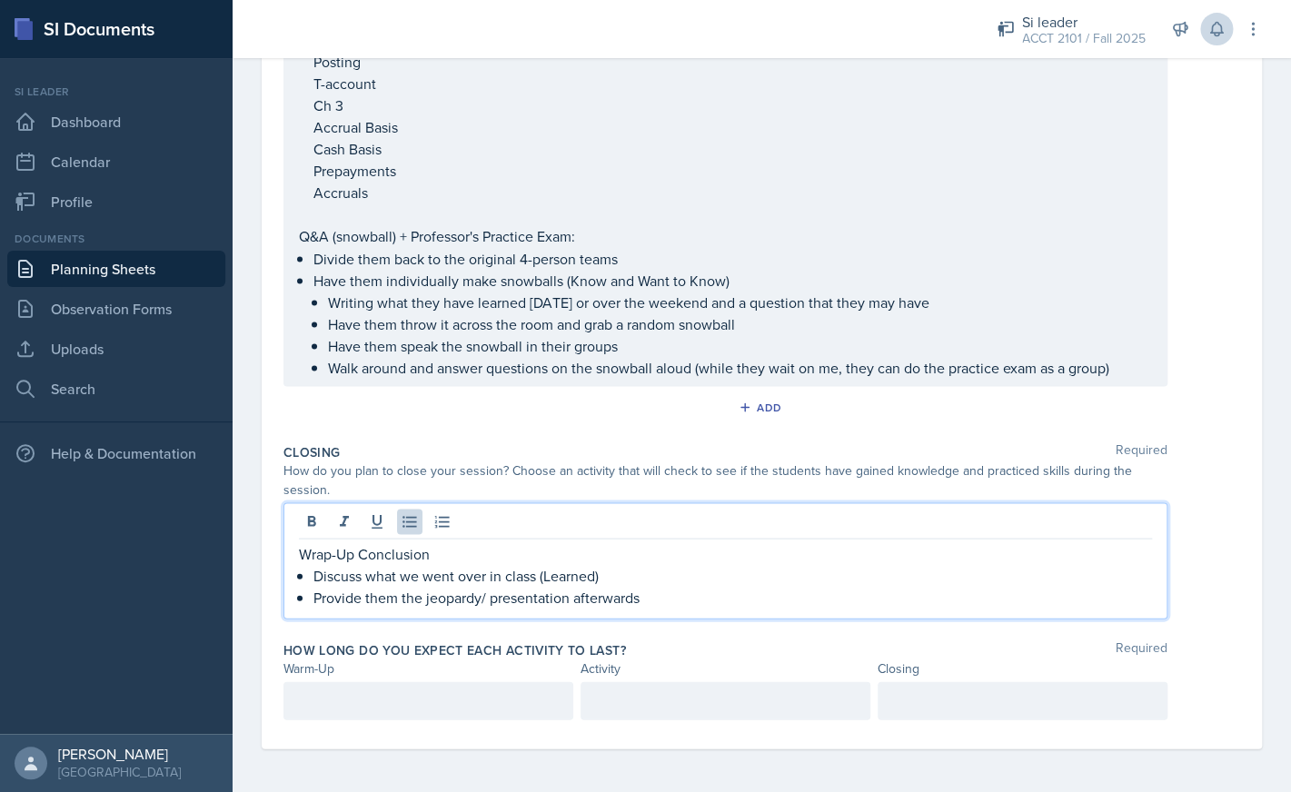
click at [726, 267] on p "Divide them back to the original 4-person teams" at bounding box center [732, 258] width 838 height 22
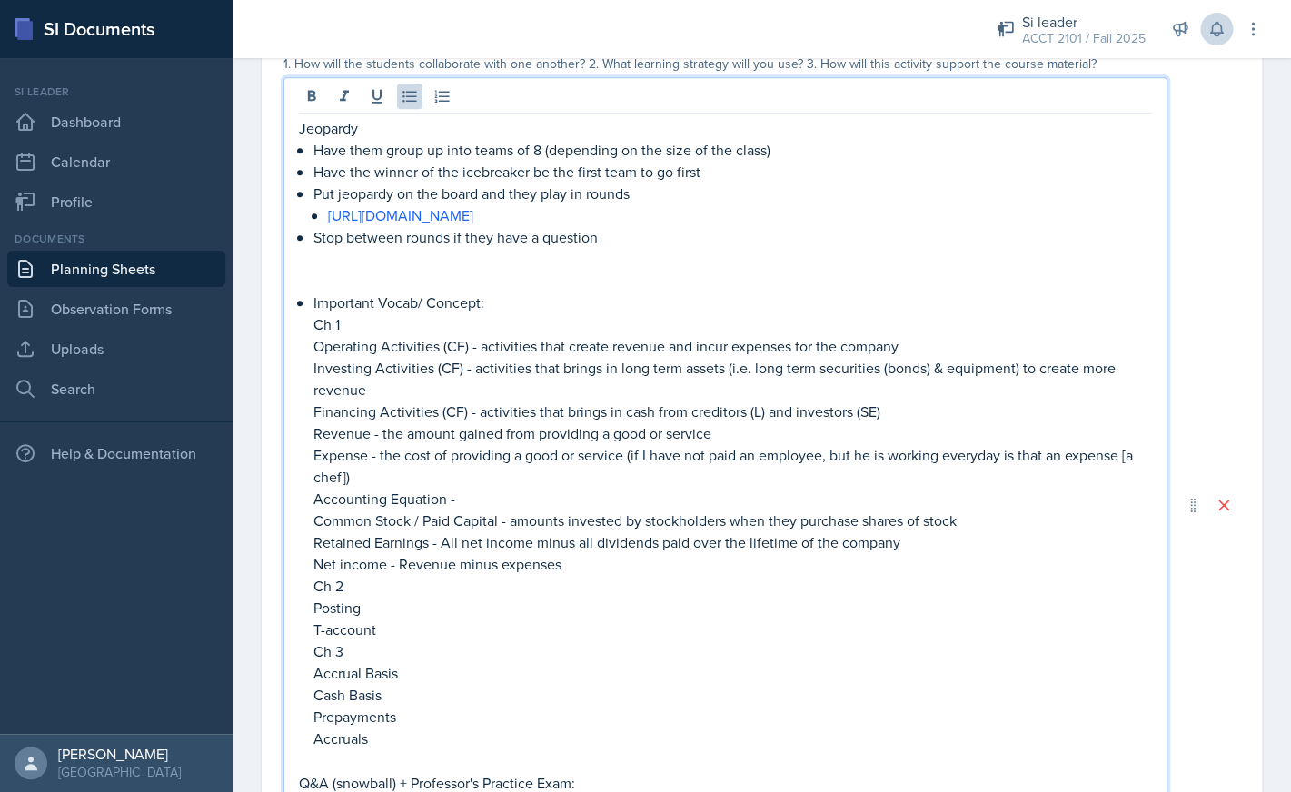
scroll to position [584, 0]
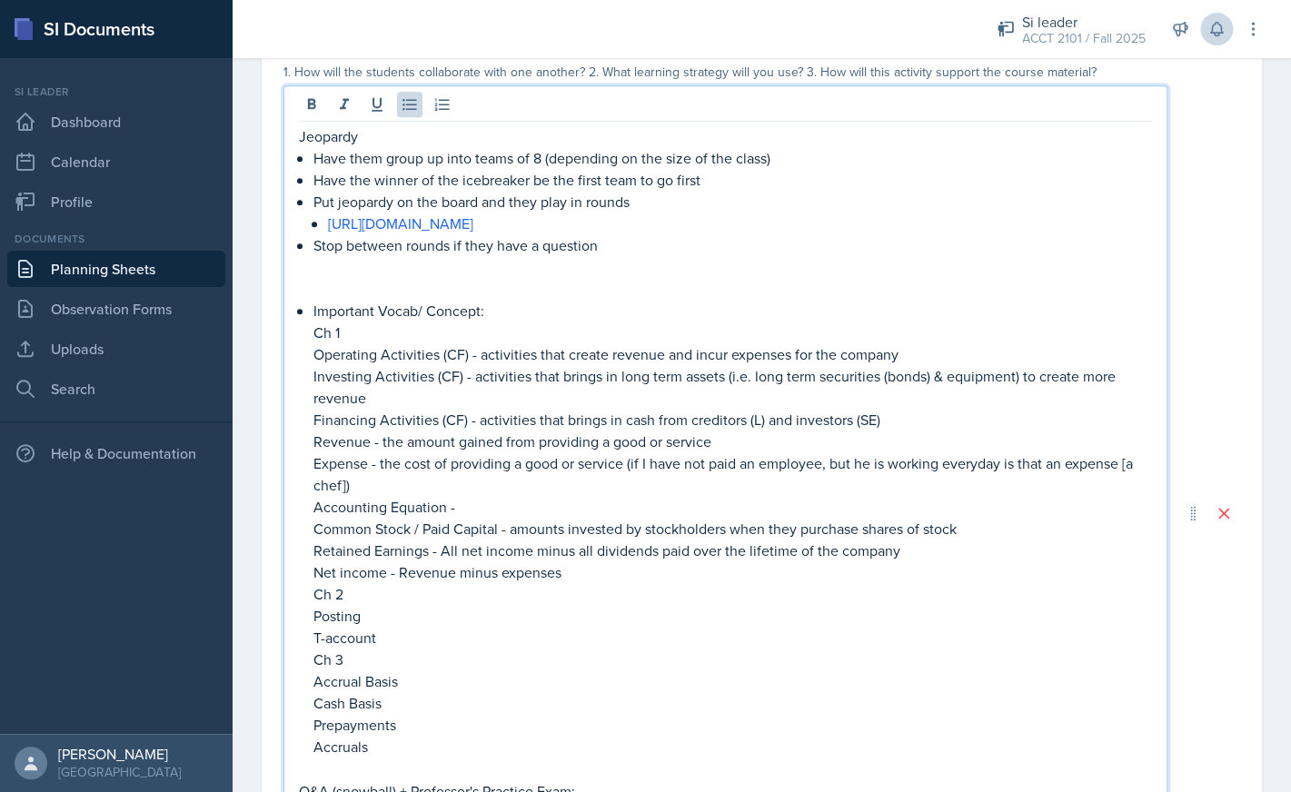
click at [536, 162] on p "Have them group up into teams of 8 (depending on the size of the class)" at bounding box center [732, 158] width 838 height 22
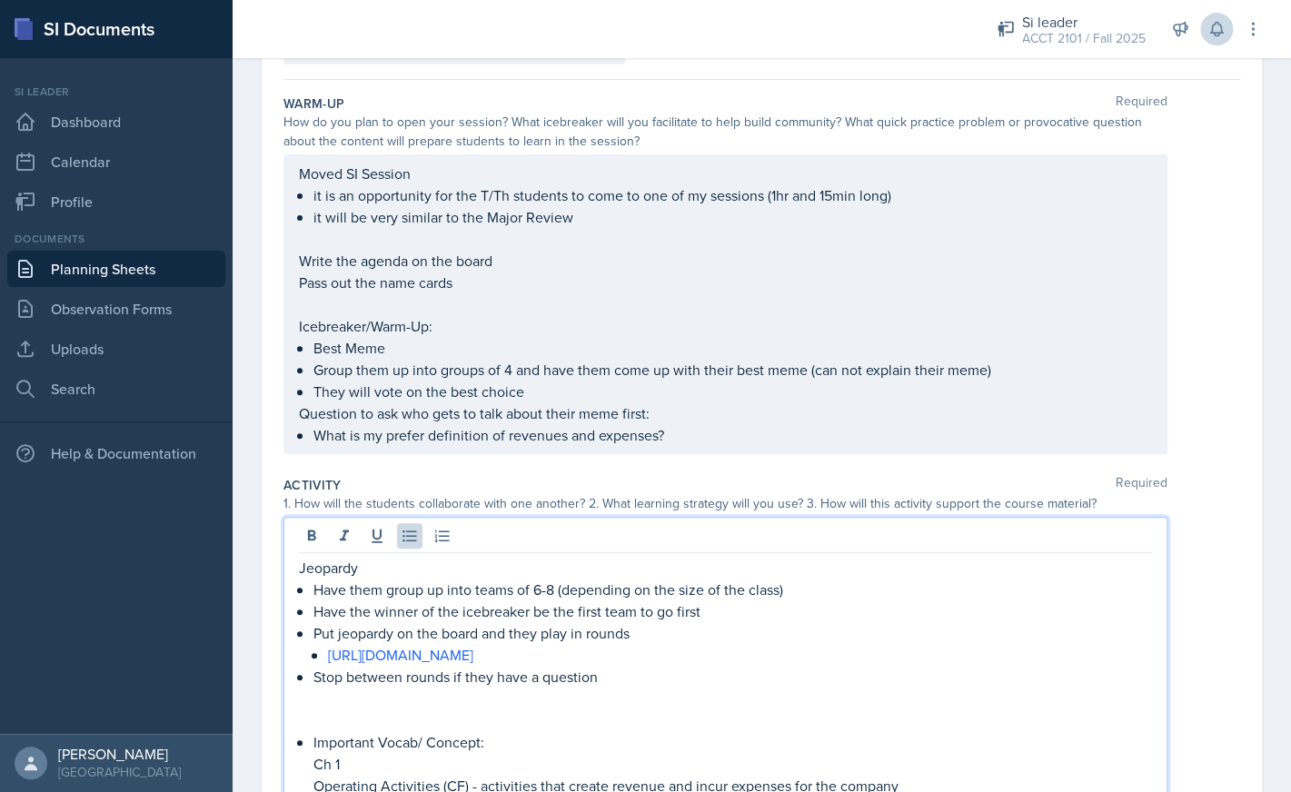
scroll to position [104, 0]
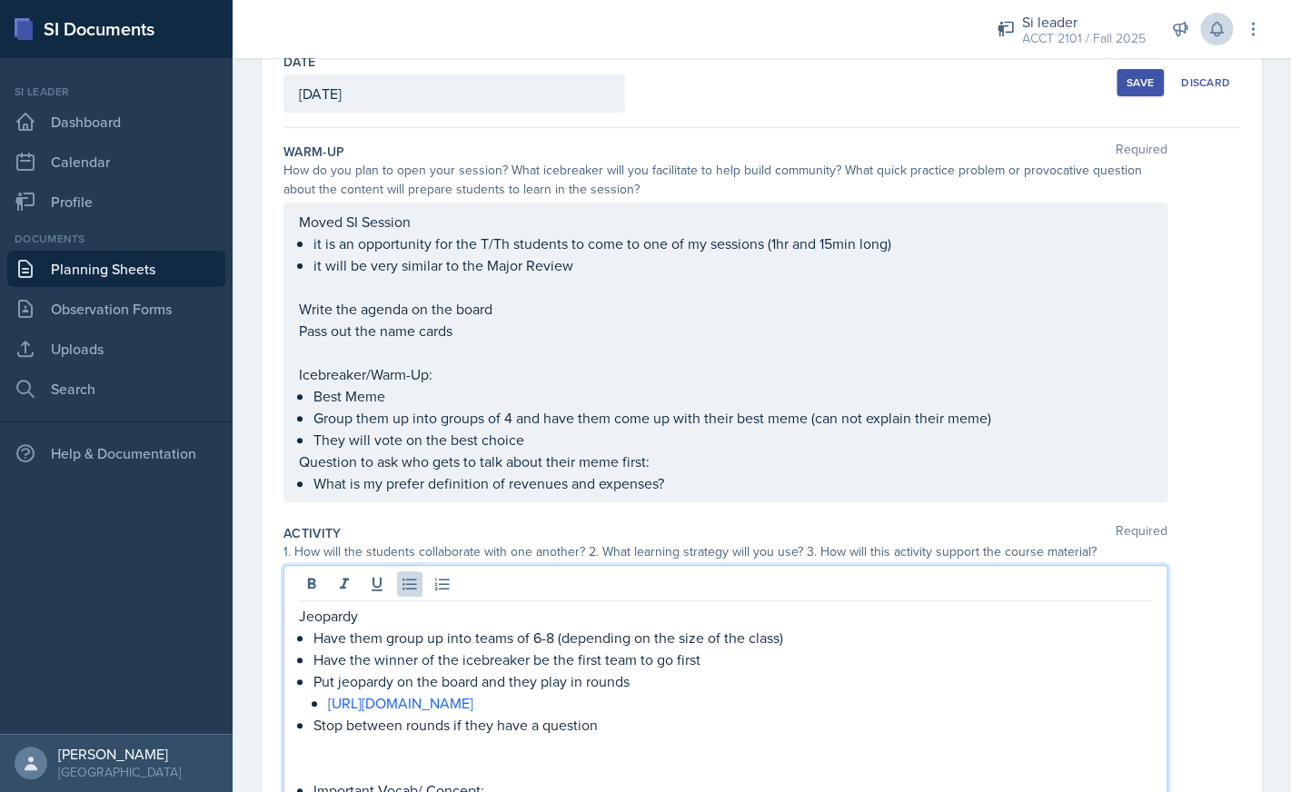
click at [508, 421] on ul "Best Meme Group them up into groups of 4 and have them come up with their best …" at bounding box center [732, 417] width 838 height 65
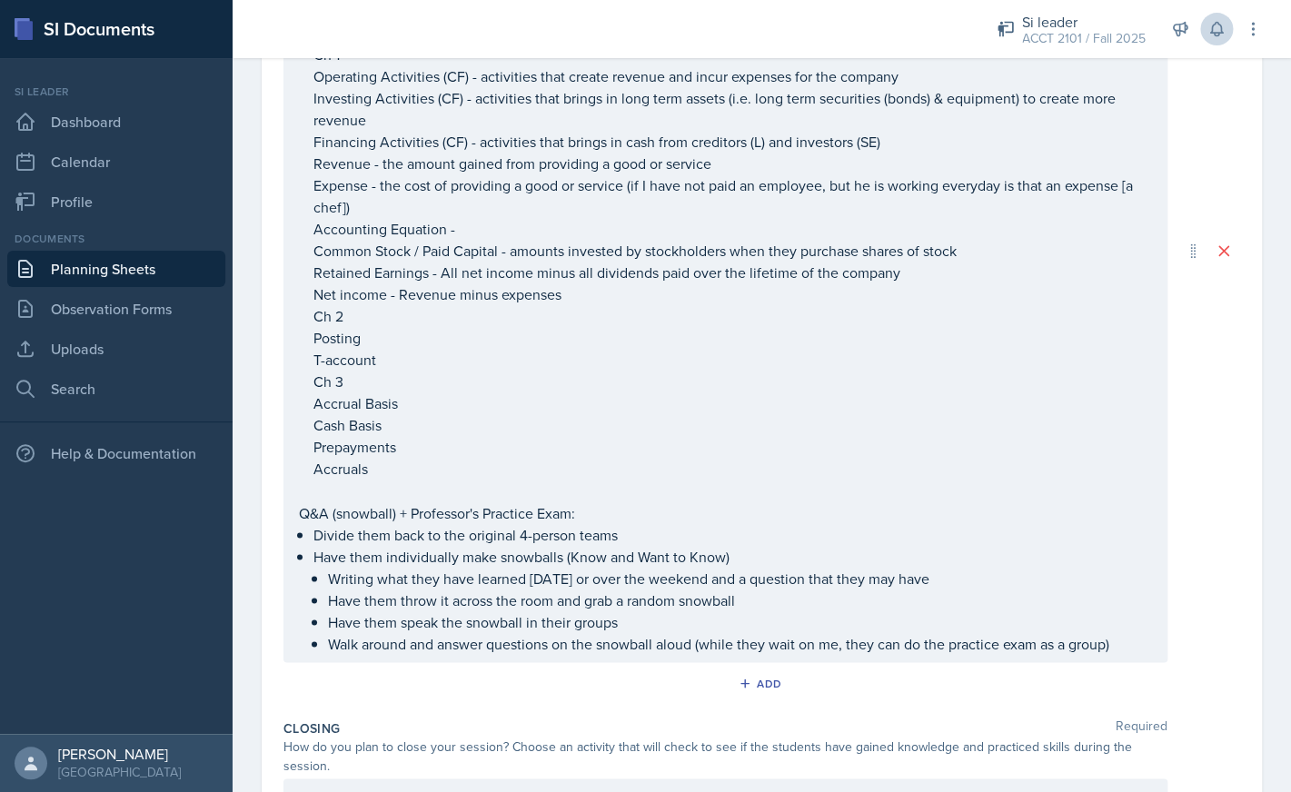
scroll to position [981, 0]
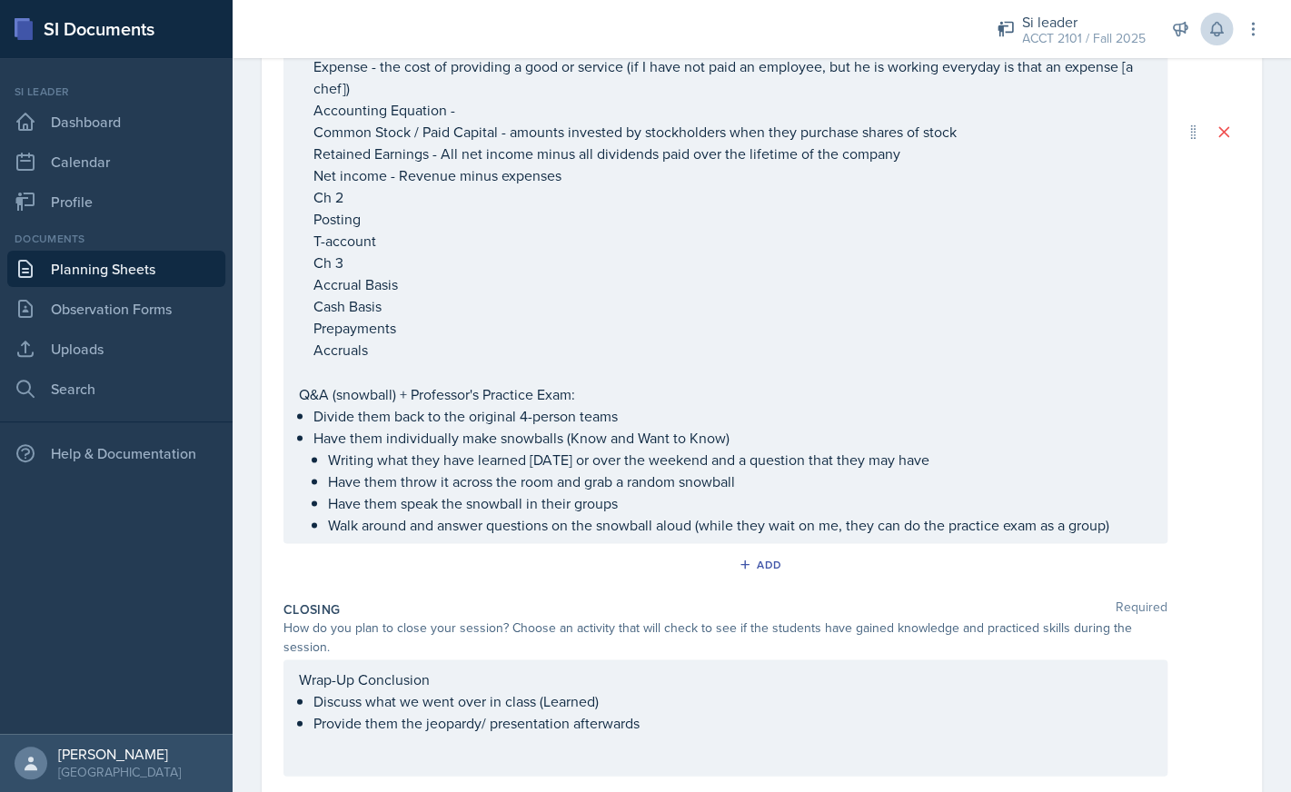
click at [775, 500] on p "Have them speak the snowball in their groups" at bounding box center [740, 502] width 824 height 22
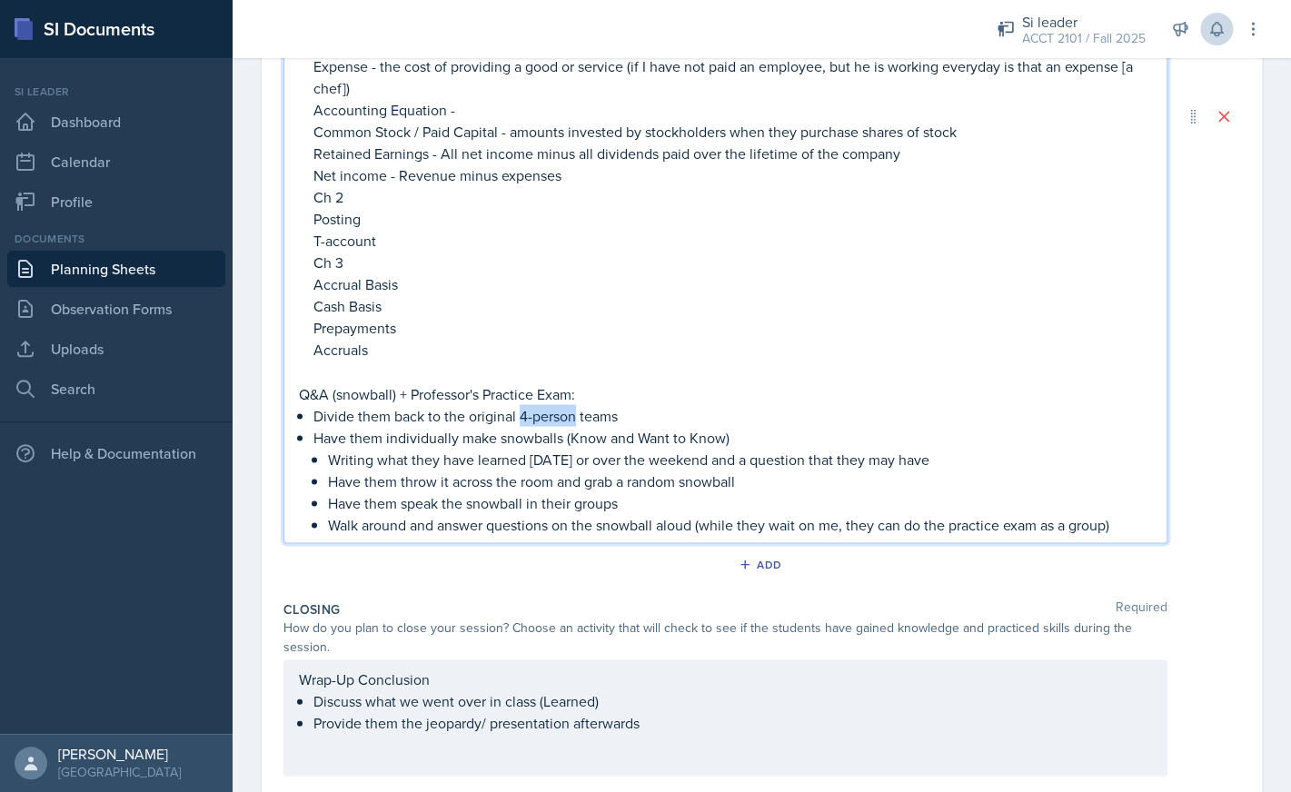
drag, startPoint x: 520, startPoint y: 420, endPoint x: 574, endPoint y: 421, distance: 54.5
click at [574, 421] on p "Divide them back to the original 4-person teams" at bounding box center [732, 415] width 838 height 22
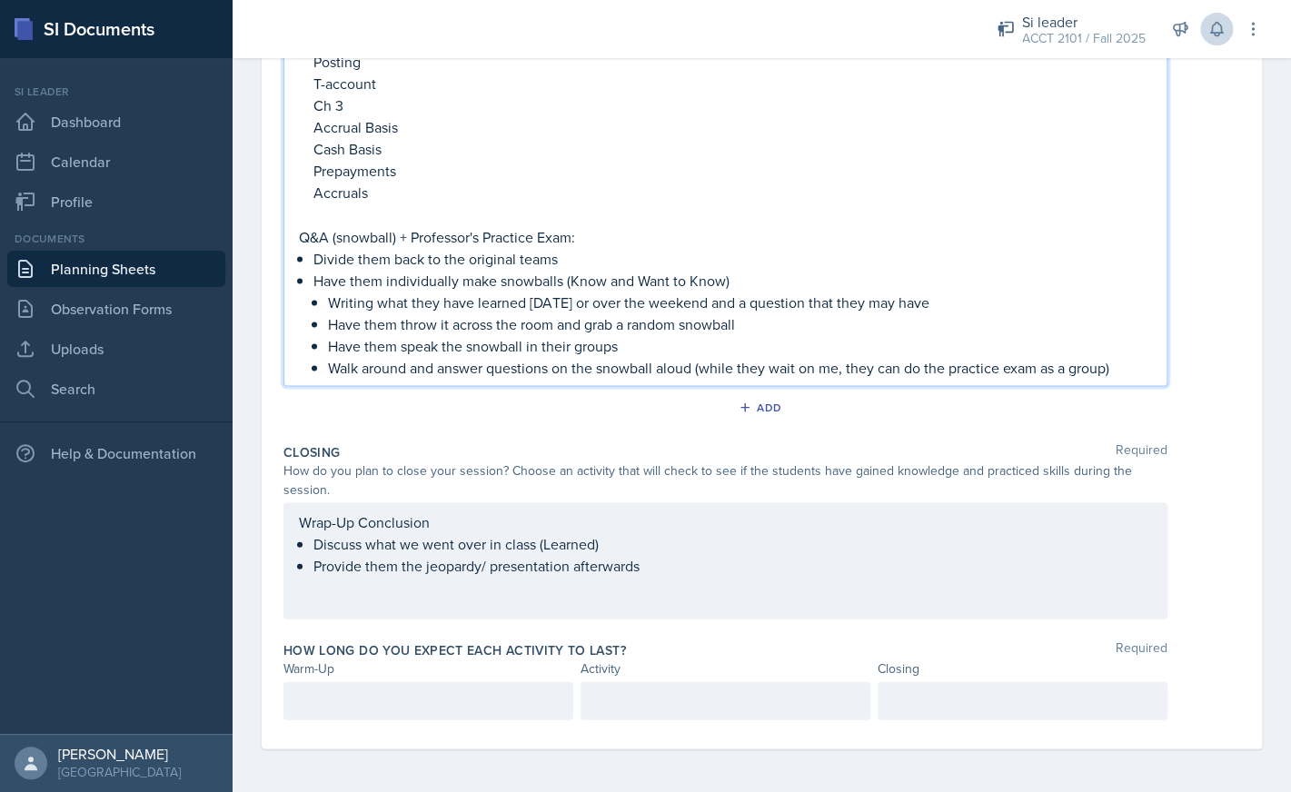
click at [511, 695] on div at bounding box center [428, 700] width 290 height 38
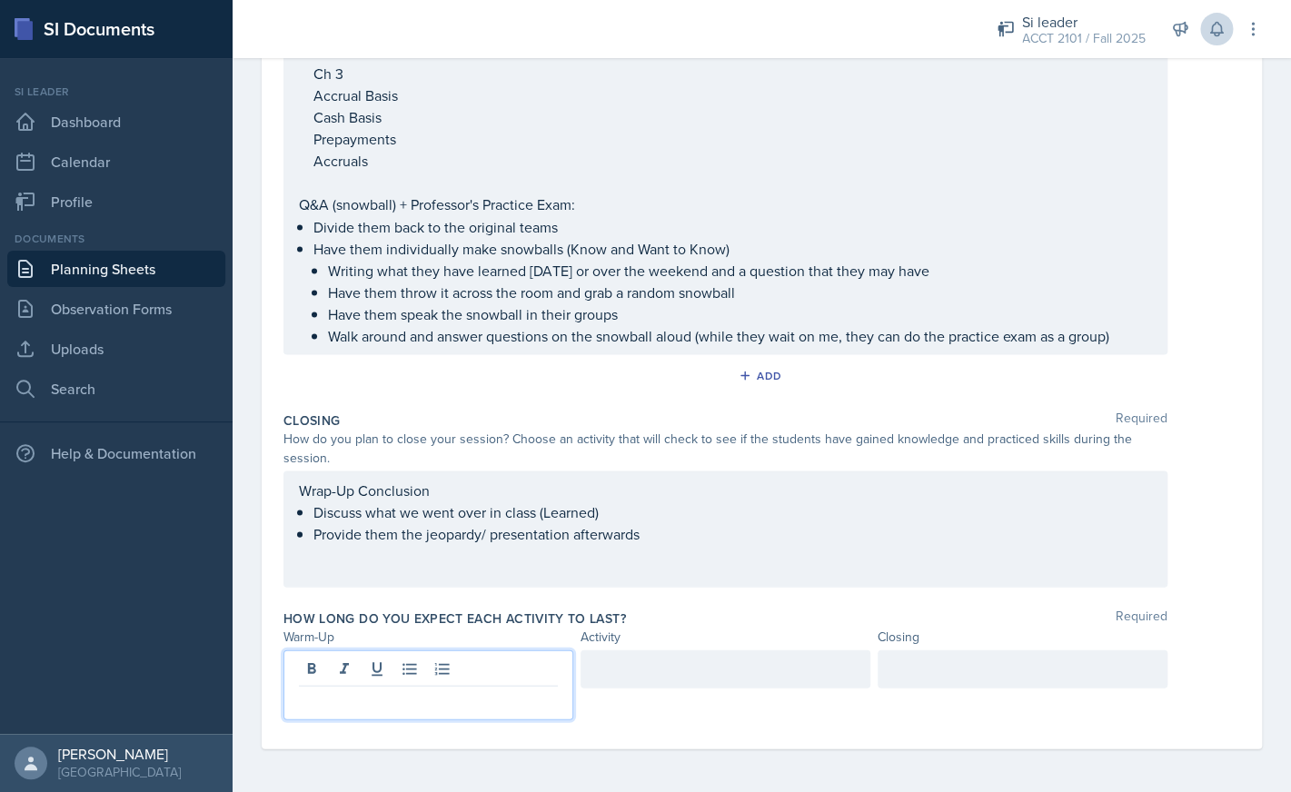
scroll to position [1106, 0]
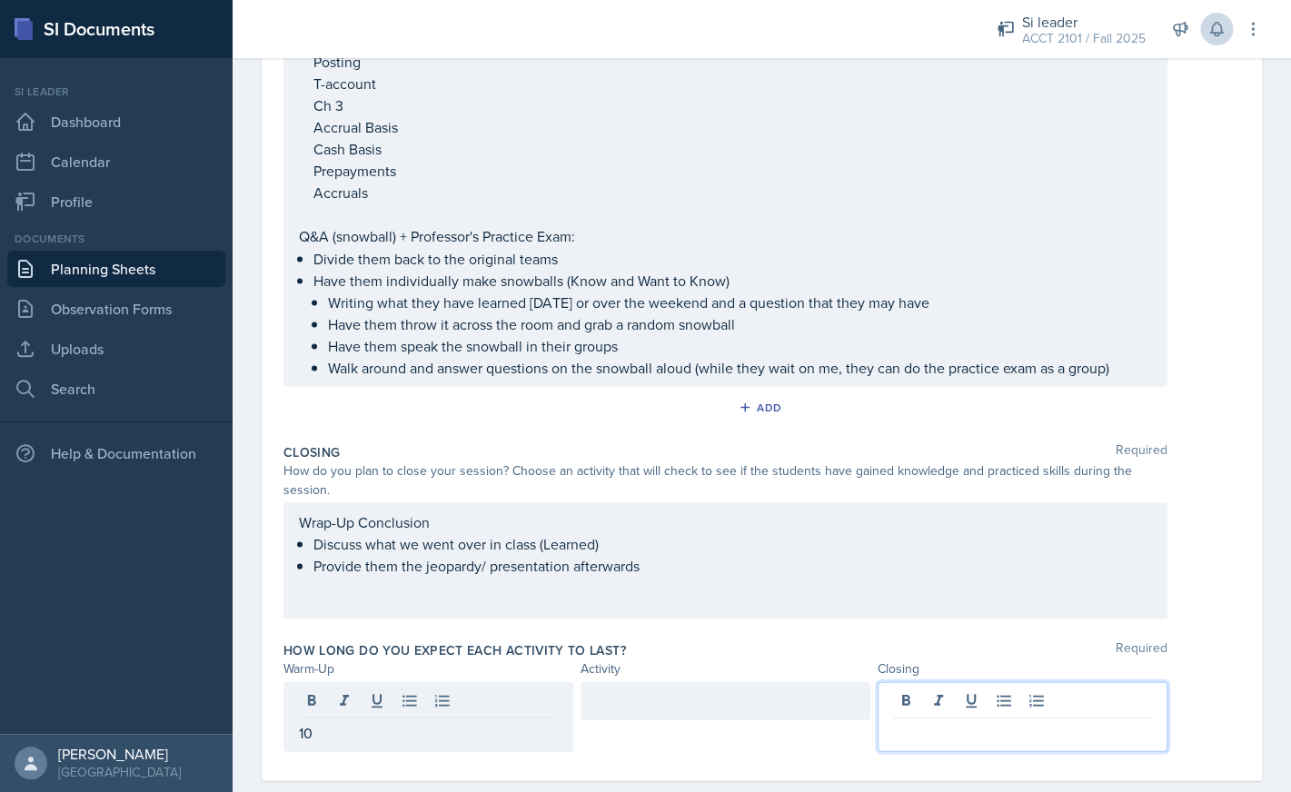
click at [1065, 693] on div at bounding box center [1022, 716] width 290 height 70
click at [798, 706] on div at bounding box center [725, 700] width 290 height 38
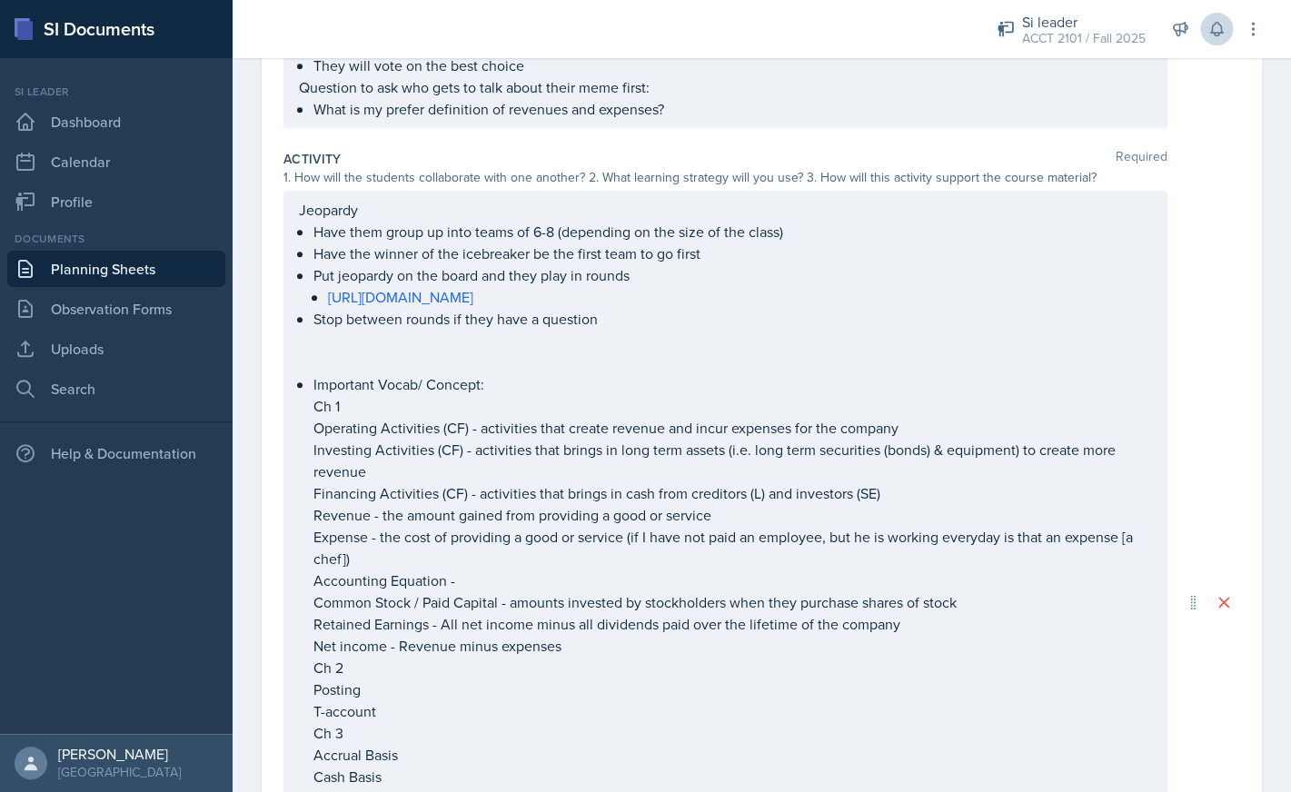
scroll to position [0, 0]
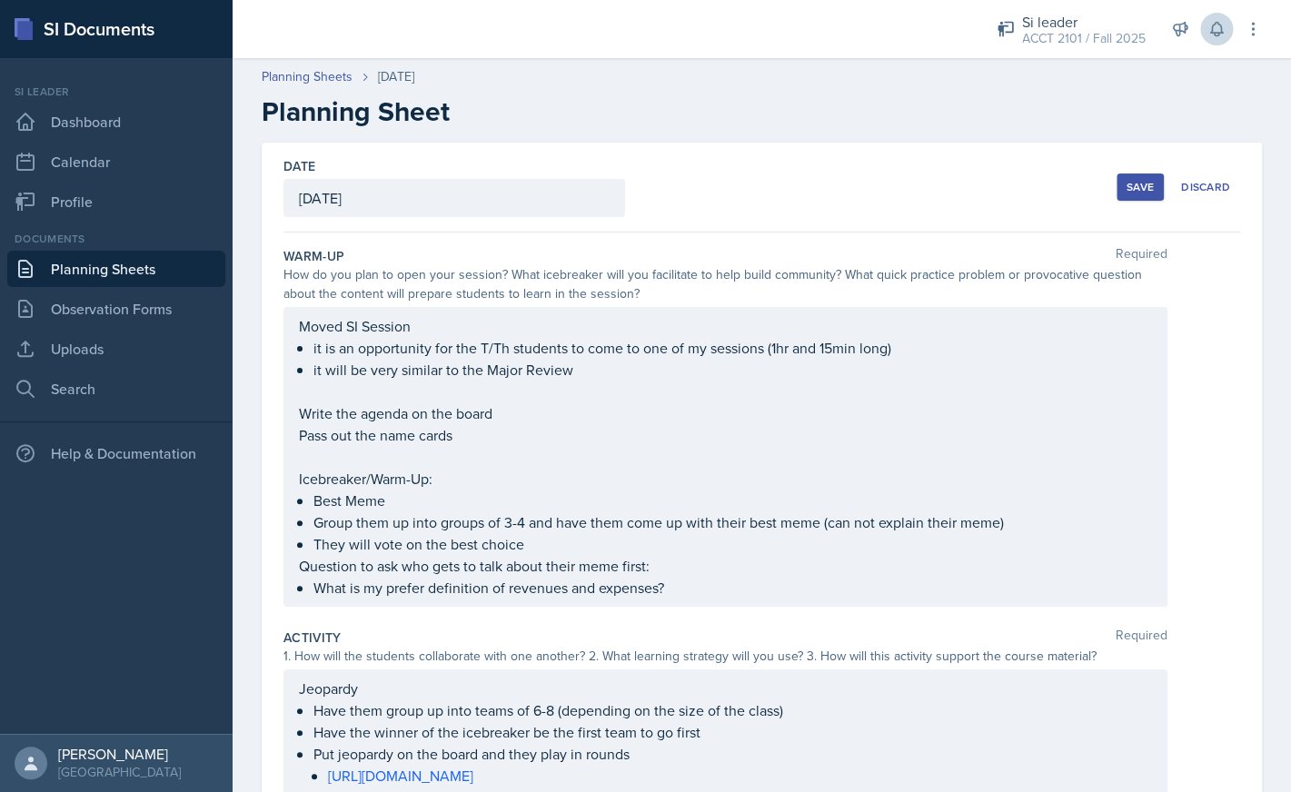
click at [1138, 192] on div "Save" at bounding box center [1139, 187] width 27 height 15
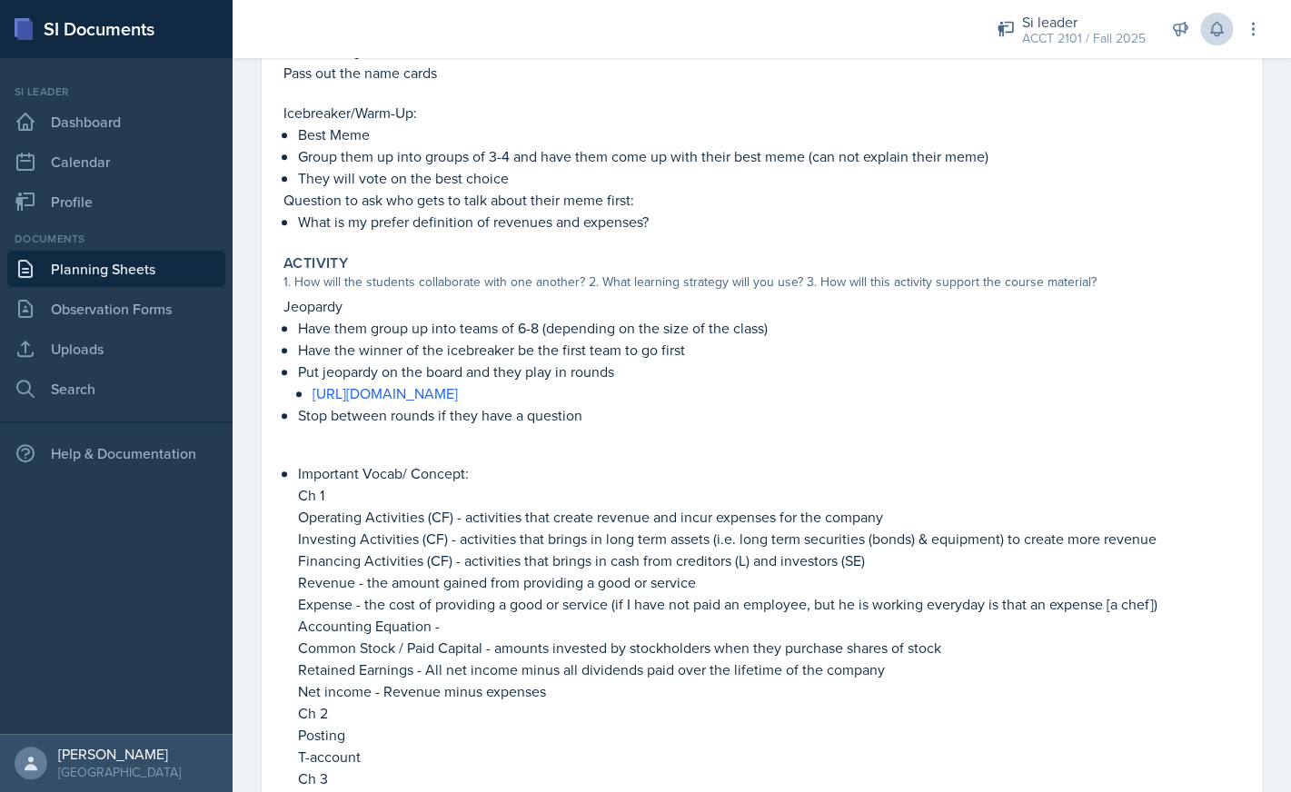
scroll to position [934, 0]
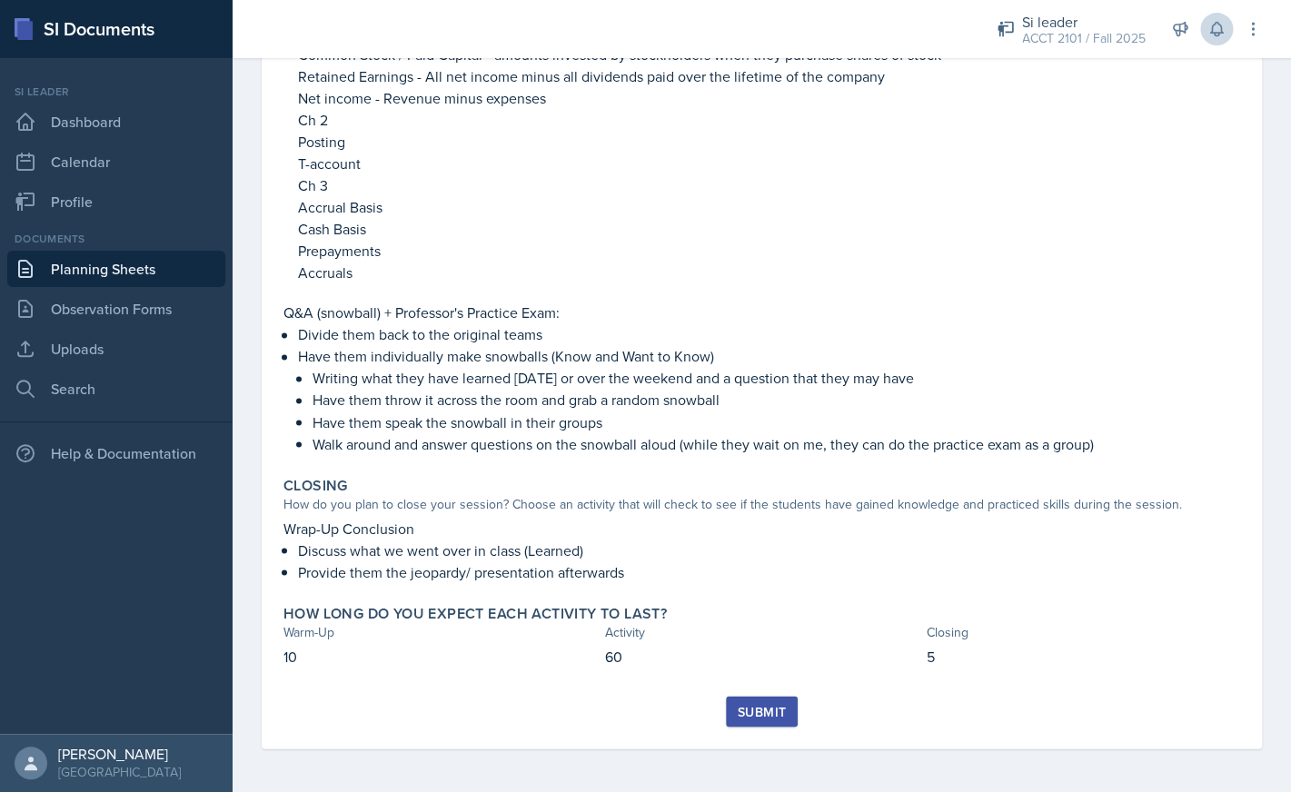
click at [766, 713] on div "Submit" at bounding box center [762, 711] width 48 height 15
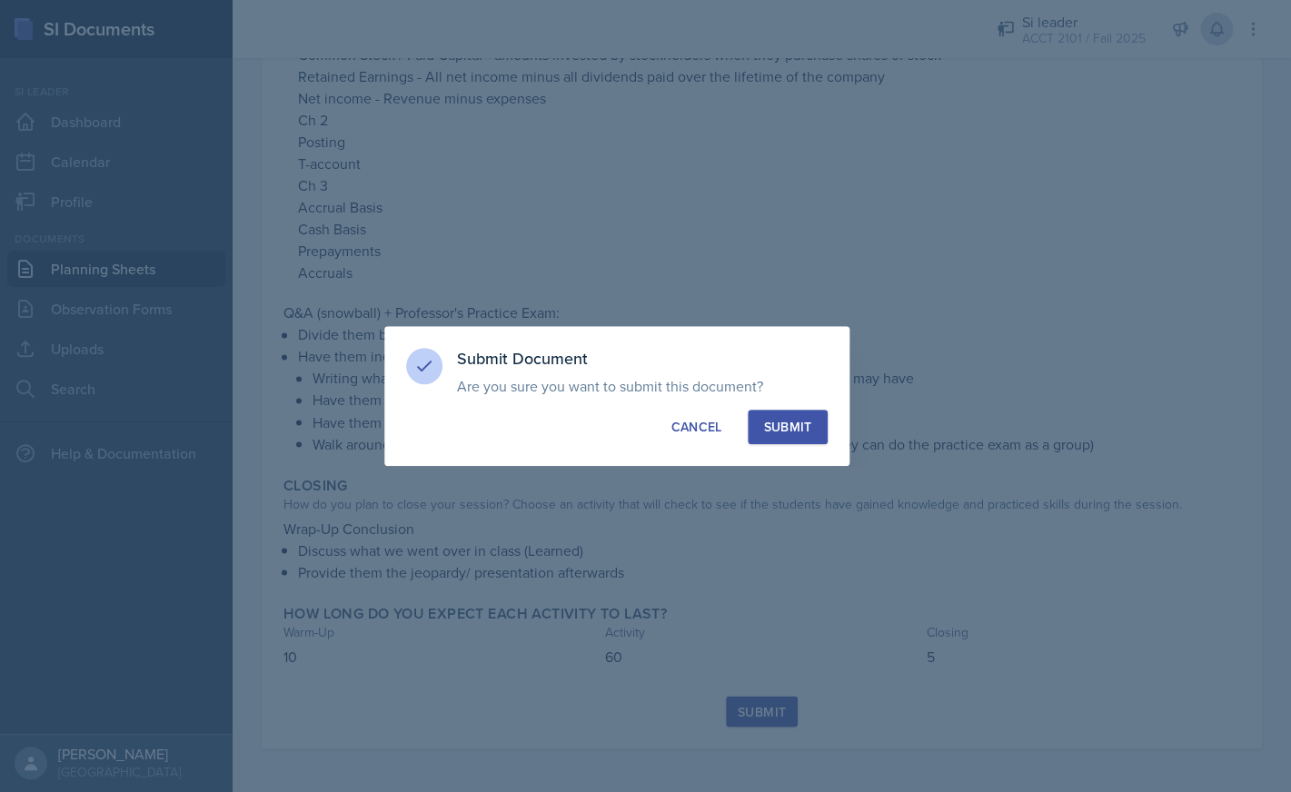
click at [784, 437] on button "Submit" at bounding box center [787, 427] width 79 height 35
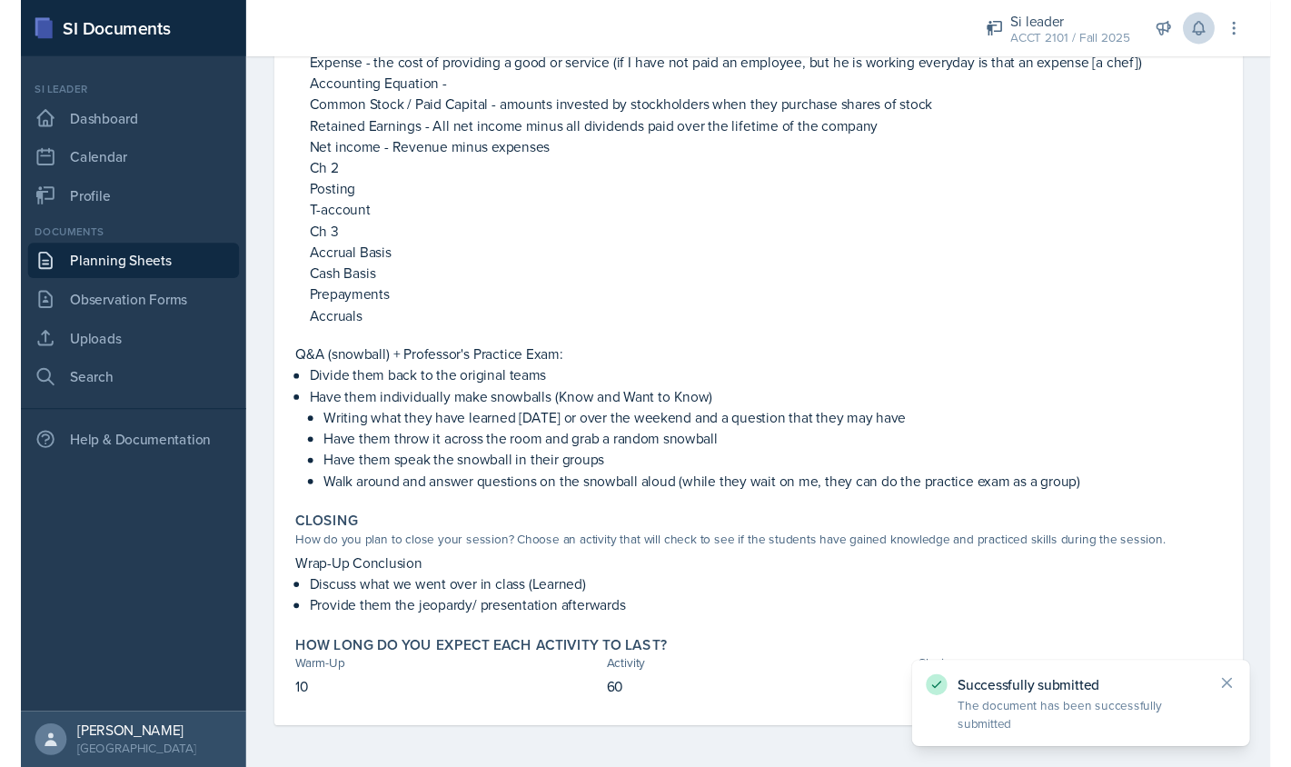
scroll to position [0, 0]
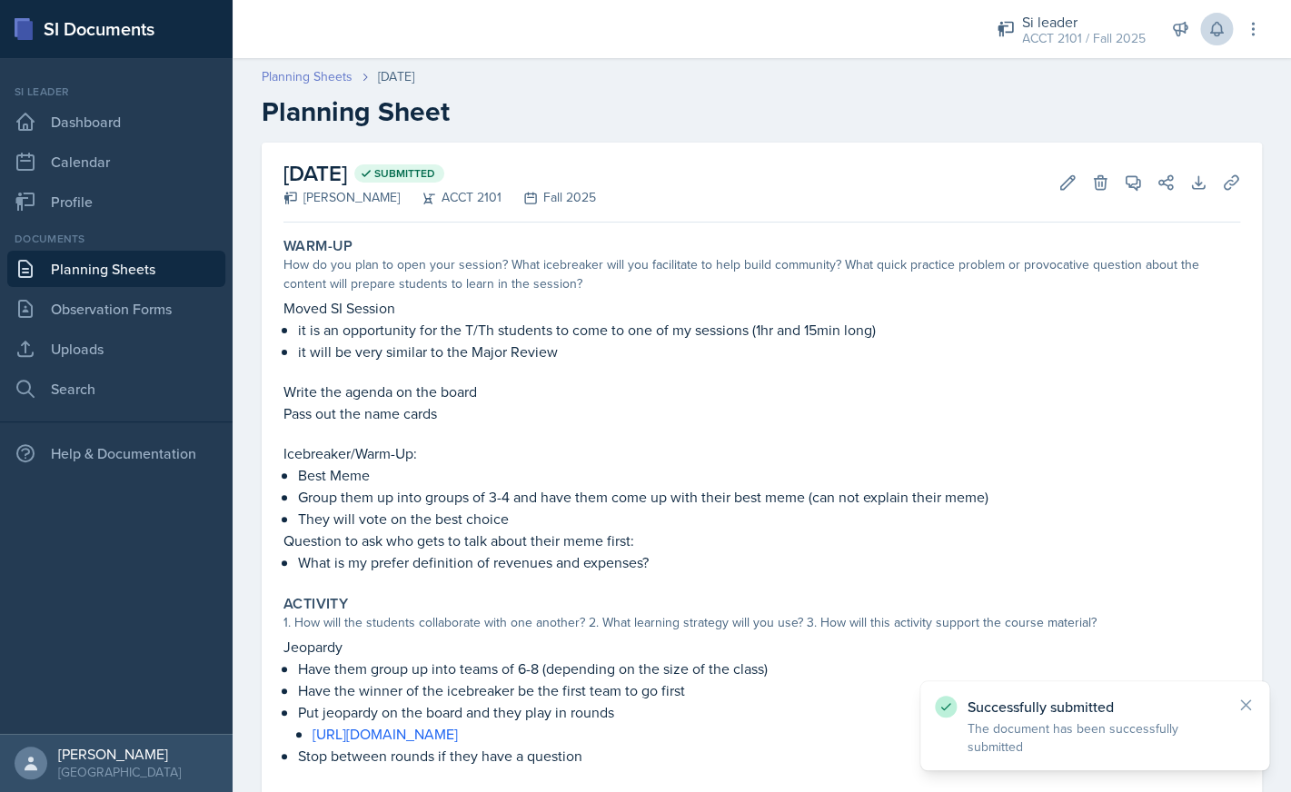
click at [322, 83] on link "Planning Sheets" at bounding box center [307, 76] width 91 height 19
